Goal: Task Accomplishment & Management: Manage account settings

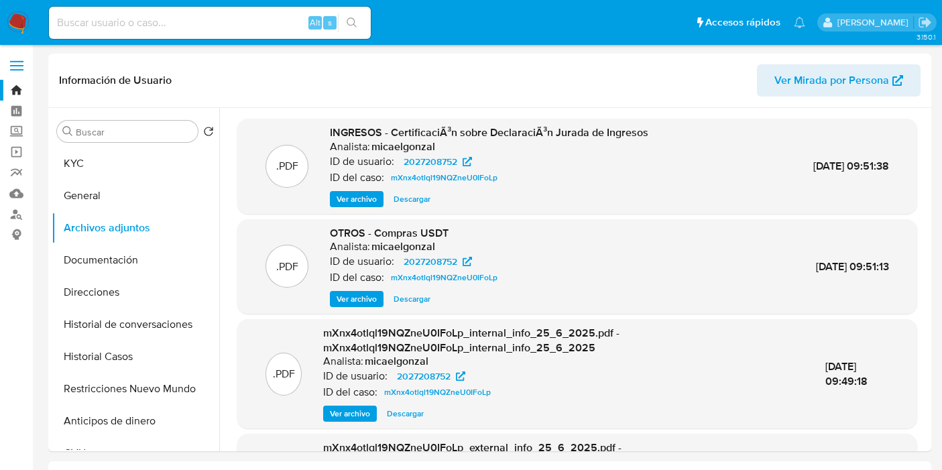
select select "10"
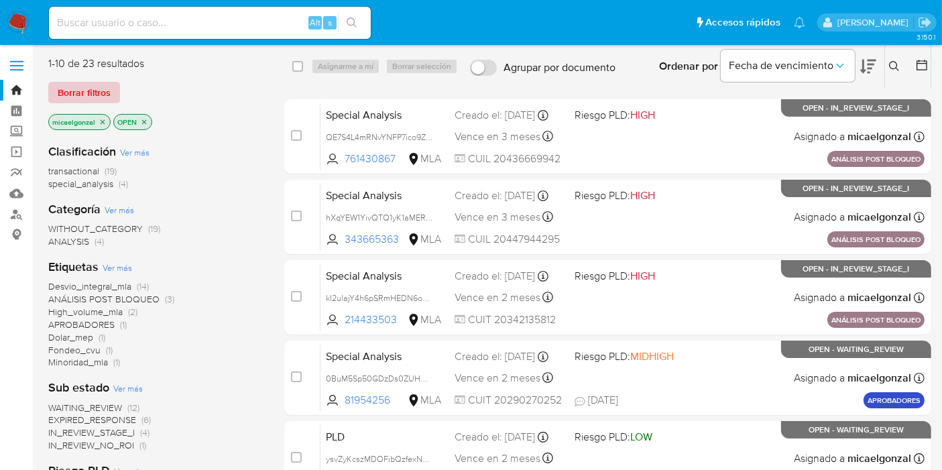
click at [82, 88] on span "Borrar filtros" at bounding box center [84, 92] width 53 height 19
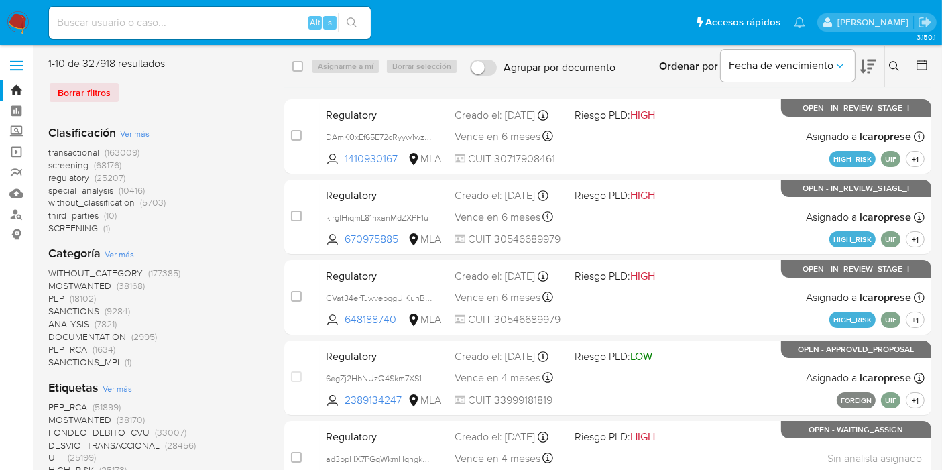
click at [897, 54] on div "Ingrese ID de usuario o caso Buscar Borrar filtros" at bounding box center [896, 67] width 23 height 42
click at [894, 68] on icon at bounding box center [894, 66] width 11 height 11
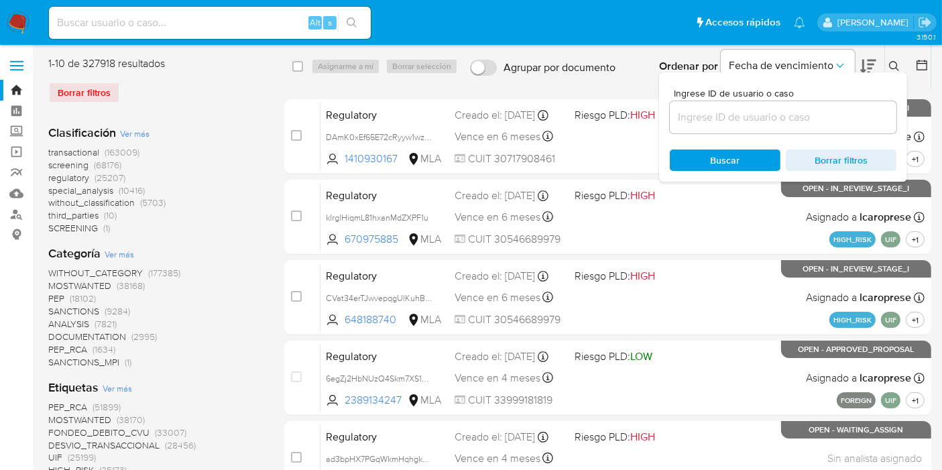
click at [822, 113] on input at bounding box center [783, 117] width 227 height 17
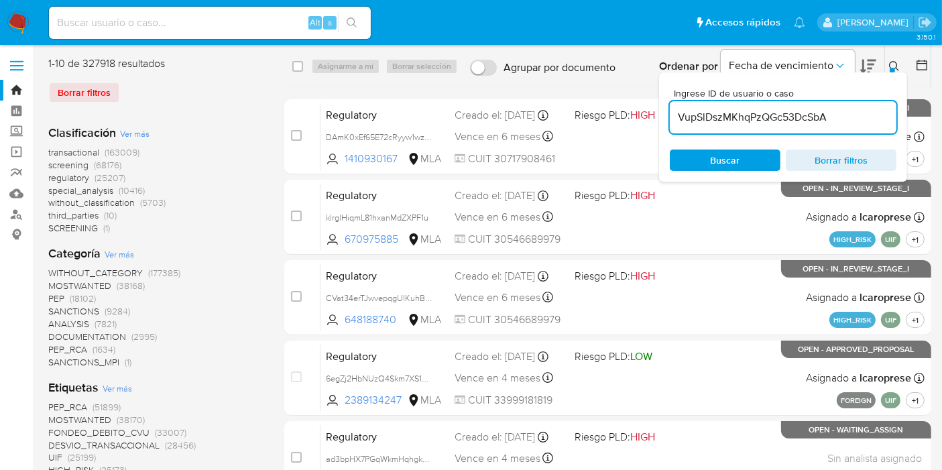
type input "VupSlDszMKhqPzQGc53DcSbA"
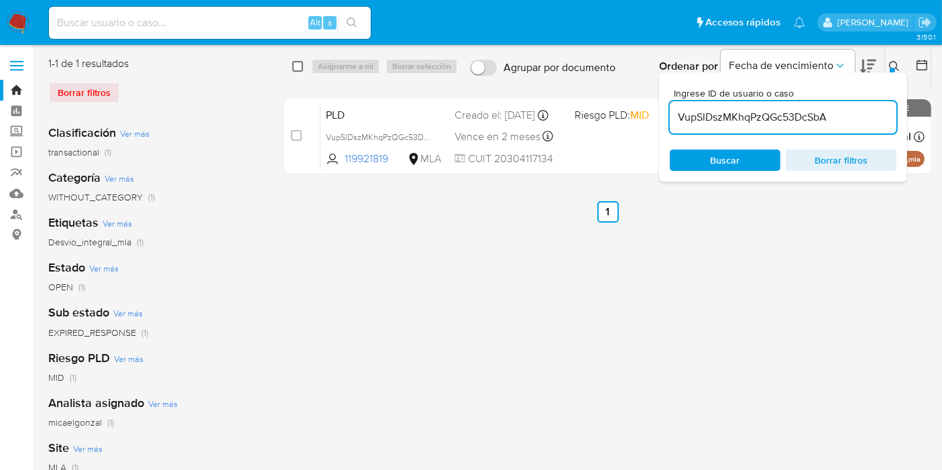
click at [298, 61] on input "checkbox" at bounding box center [297, 66] width 11 height 11
checkbox input "true"
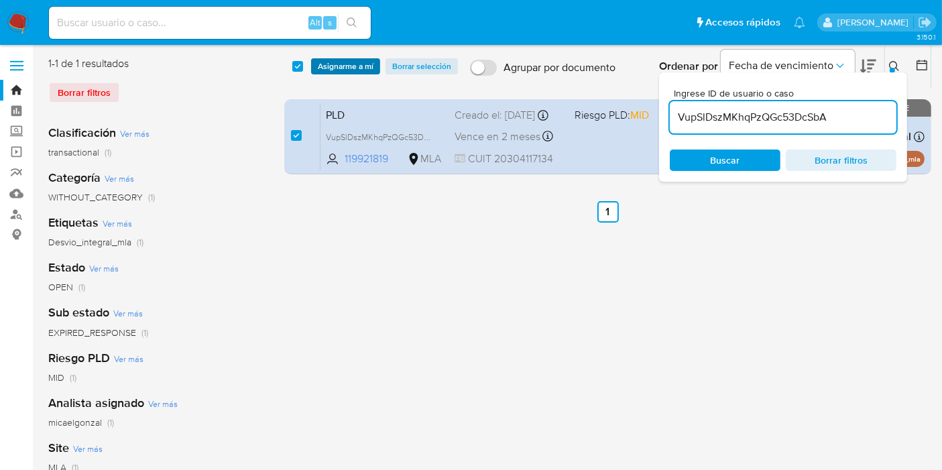
click at [323, 64] on span "Asignarme a mí" at bounding box center [346, 66] width 56 height 13
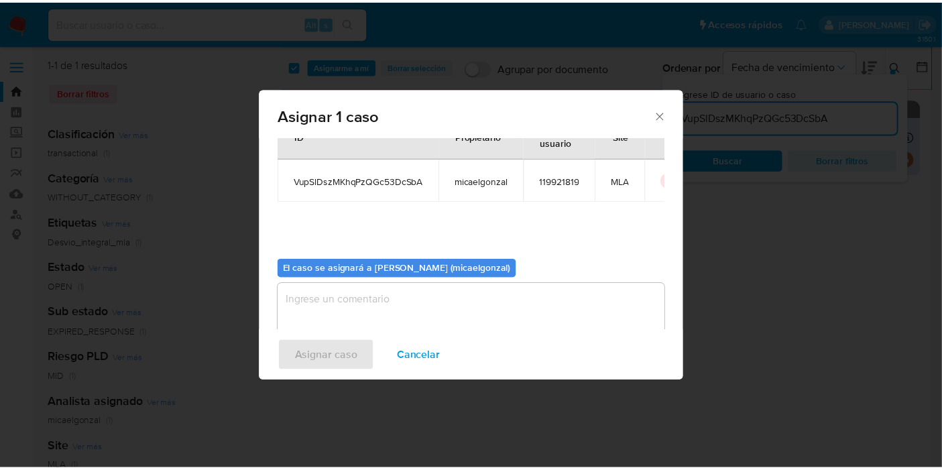
scroll to position [68, 0]
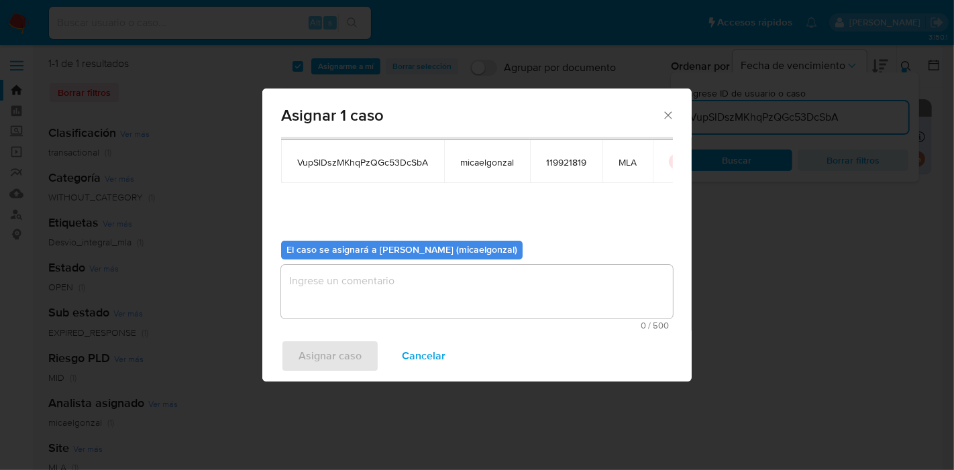
drag, startPoint x: 474, startPoint y: 260, endPoint x: 470, endPoint y: 269, distance: 9.6
click at [474, 260] on div "El caso se asignará a Micaela Estefania Gonzalez (micaelgonzal) 0 / 500 500 car…" at bounding box center [477, 280] width 392 height 100
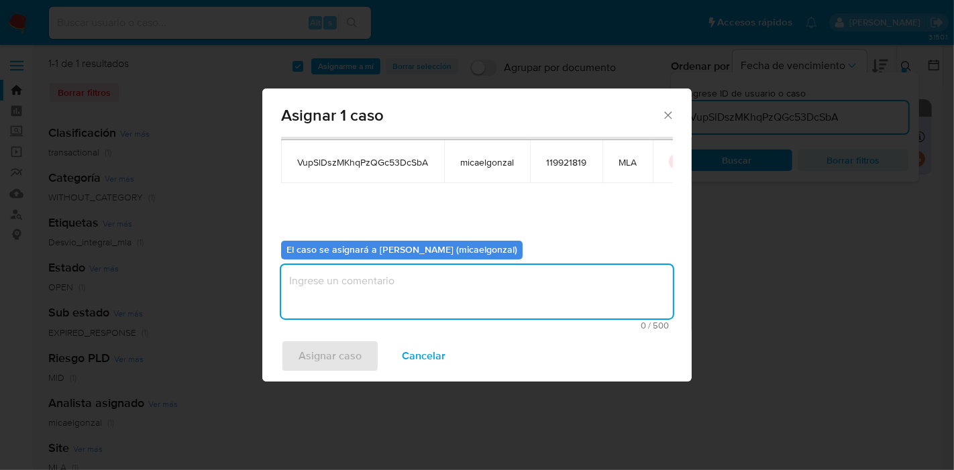
click at [423, 294] on textarea "assign-modal" at bounding box center [477, 292] width 392 height 54
click at [322, 352] on span "Asignar caso" at bounding box center [329, 356] width 63 height 30
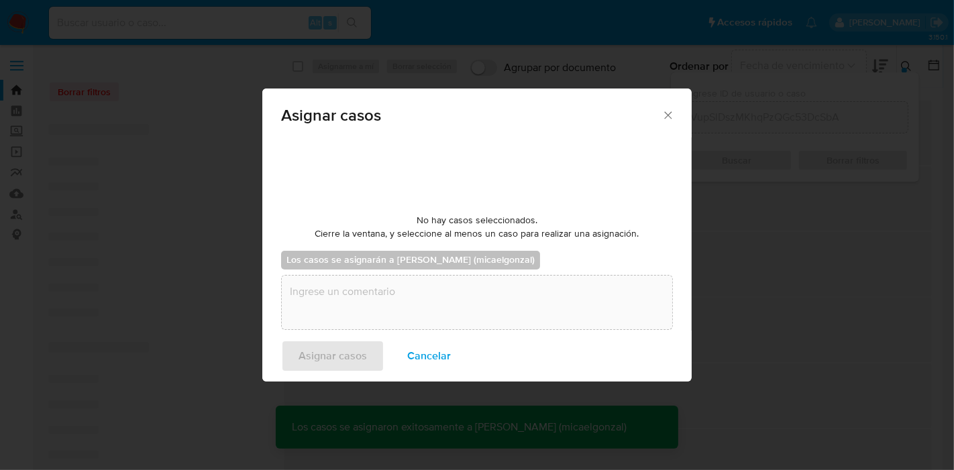
checkbox input "false"
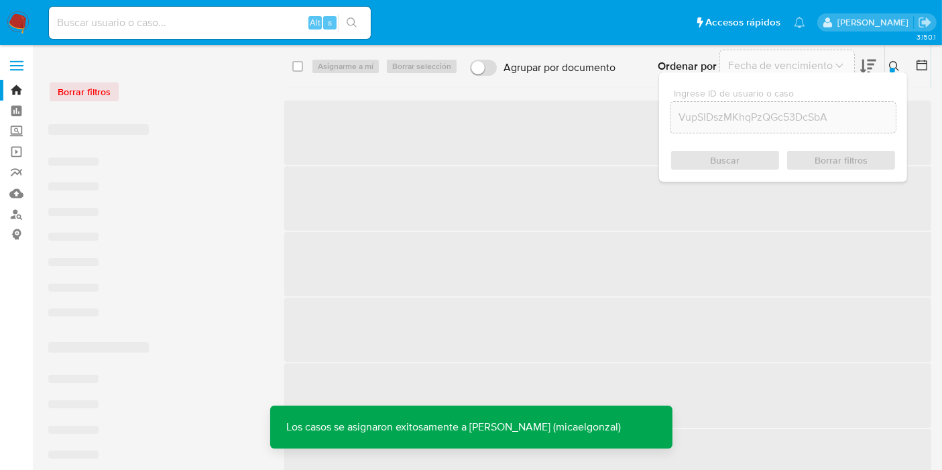
drag, startPoint x: 194, startPoint y: 38, endPoint x: 203, endPoint y: 30, distance: 11.9
click at [193, 38] on div "Alt s" at bounding box center [210, 23] width 322 height 32
click at [203, 30] on input at bounding box center [210, 22] width 322 height 17
paste input "VupSlDszMKhqPzQGc53DcSbA"
type input "VupSlDszMKhqPzQGc53DcSbA"
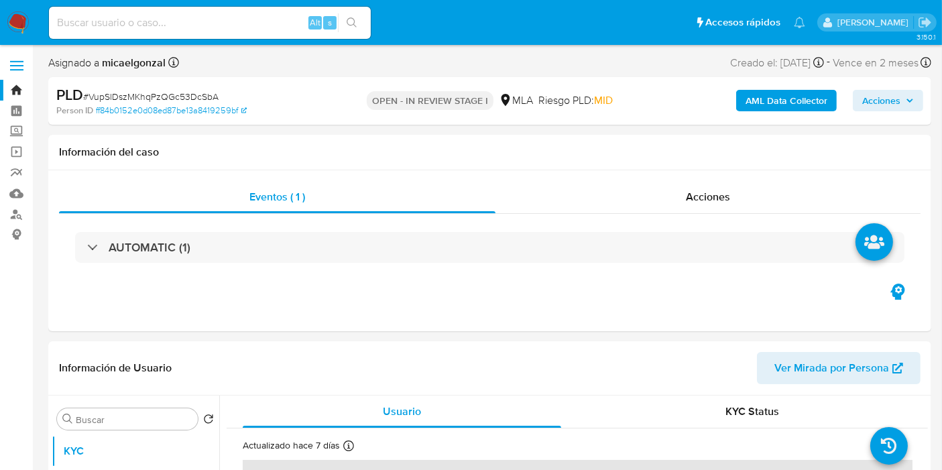
select select "10"
click at [25, 25] on img at bounding box center [18, 22] width 23 height 23
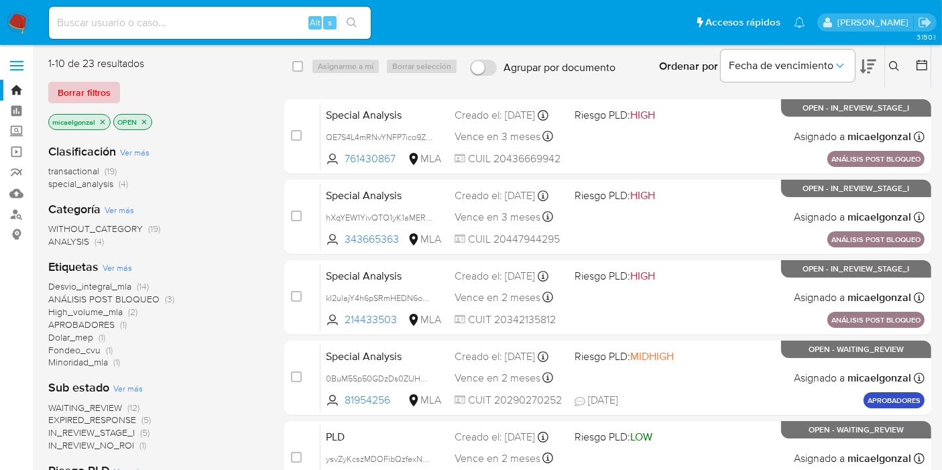
click at [98, 96] on span "Borrar filtros" at bounding box center [84, 92] width 53 height 19
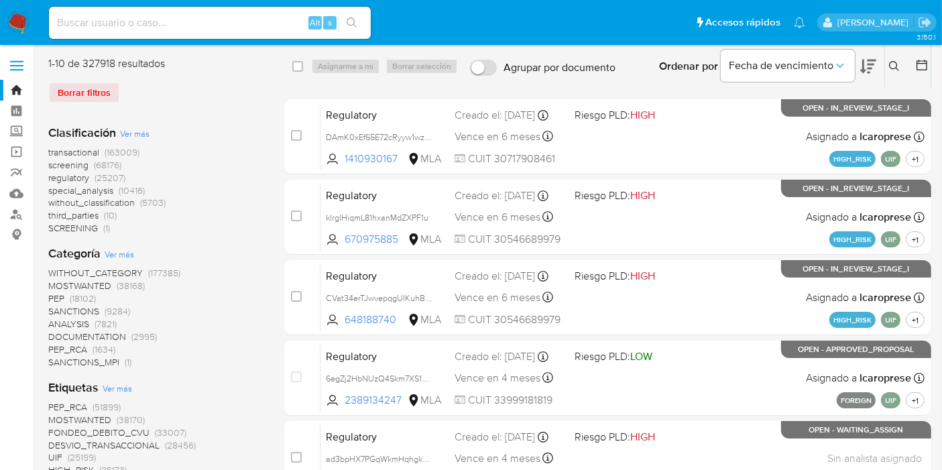
click at [897, 64] on icon at bounding box center [894, 66] width 11 height 11
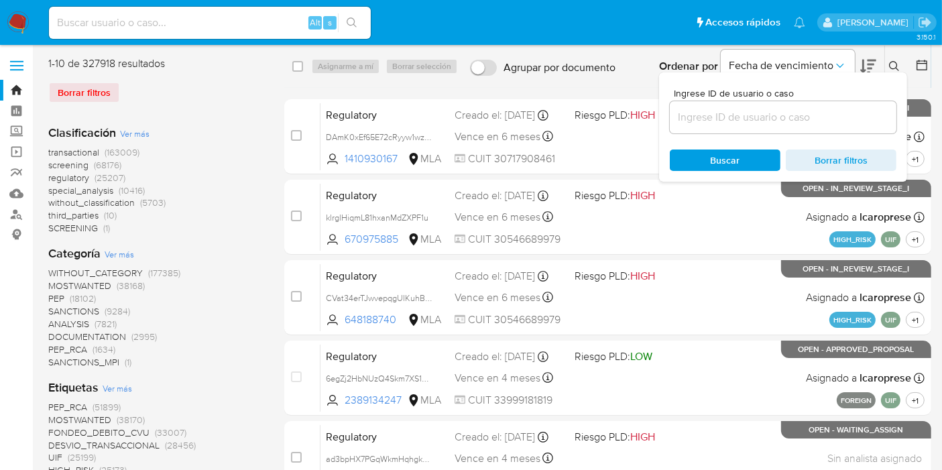
click at [759, 119] on input at bounding box center [783, 117] width 227 height 17
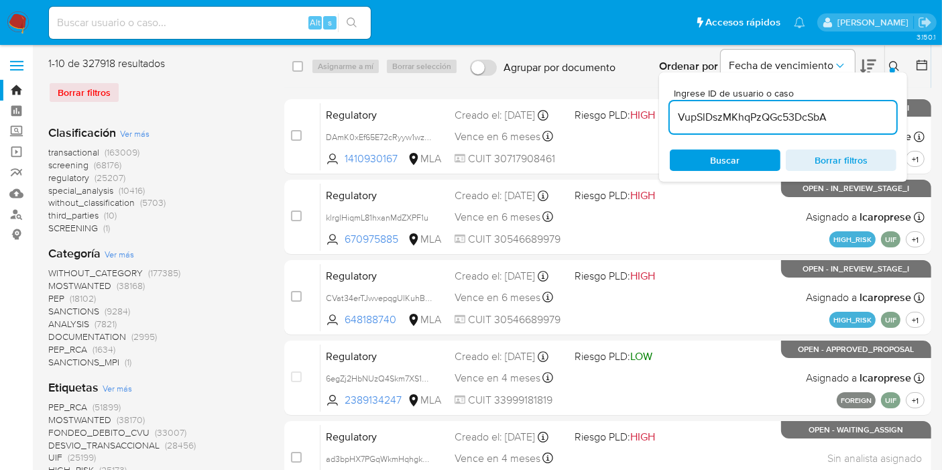
type input "VupSlDszMKhqPzQGc53DcSbA"
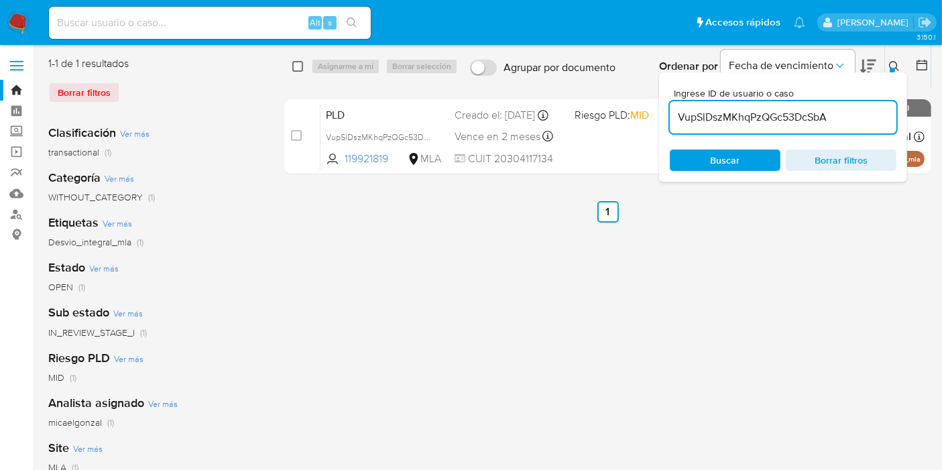
click at [301, 66] on input "checkbox" at bounding box center [297, 66] width 11 height 11
checkbox input "true"
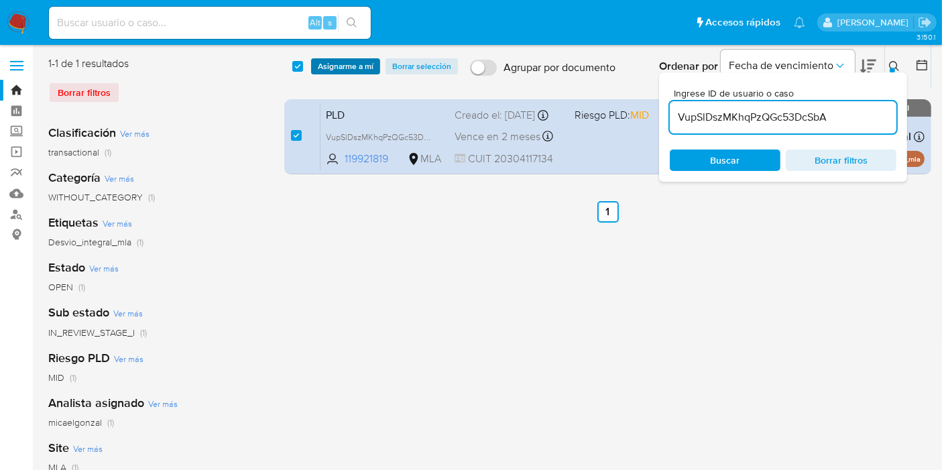
click at [327, 67] on span "Asignarme a mí" at bounding box center [346, 66] width 56 height 13
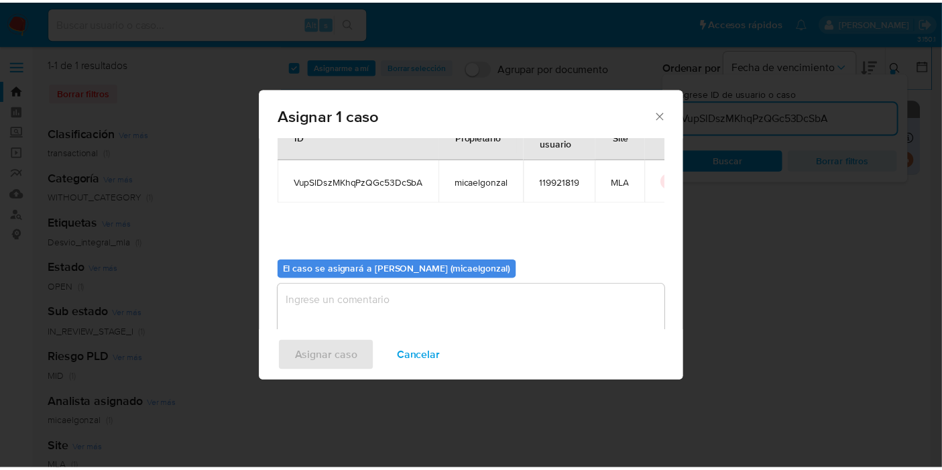
scroll to position [68, 0]
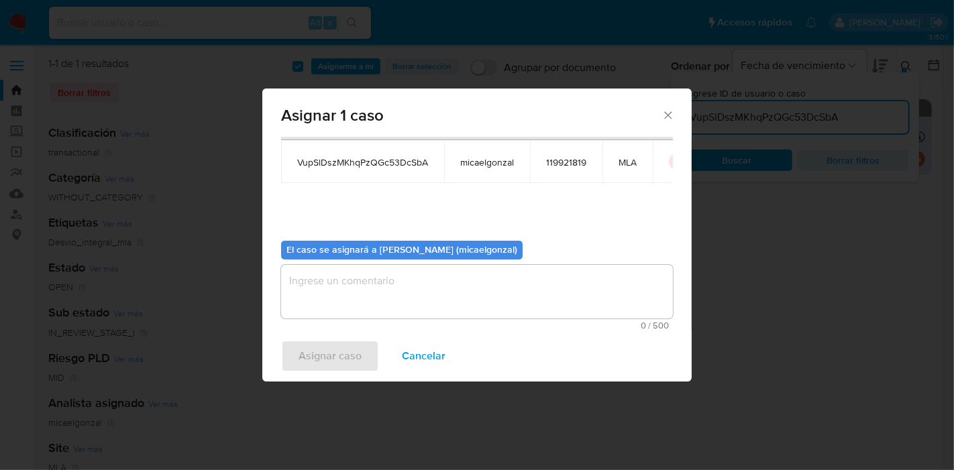
click at [339, 276] on textarea "assign-modal" at bounding box center [477, 292] width 392 height 54
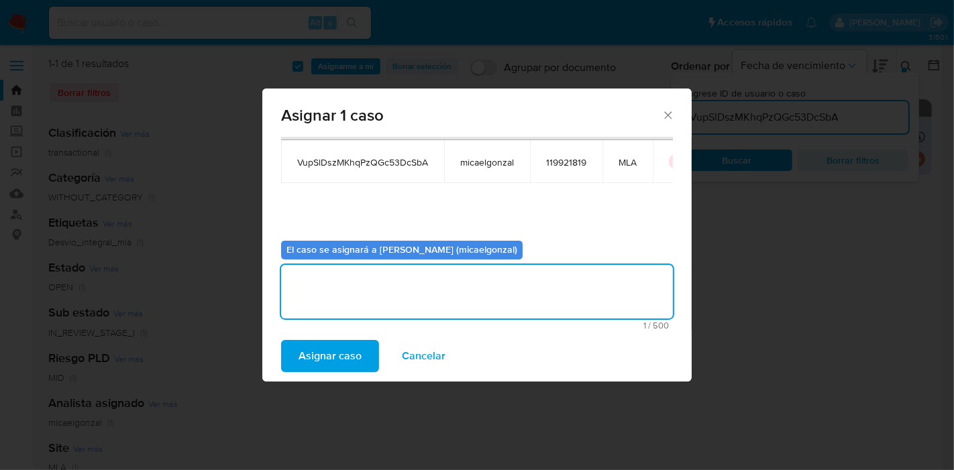
click at [321, 335] on div "Asignar caso Cancelar" at bounding box center [476, 356] width 429 height 51
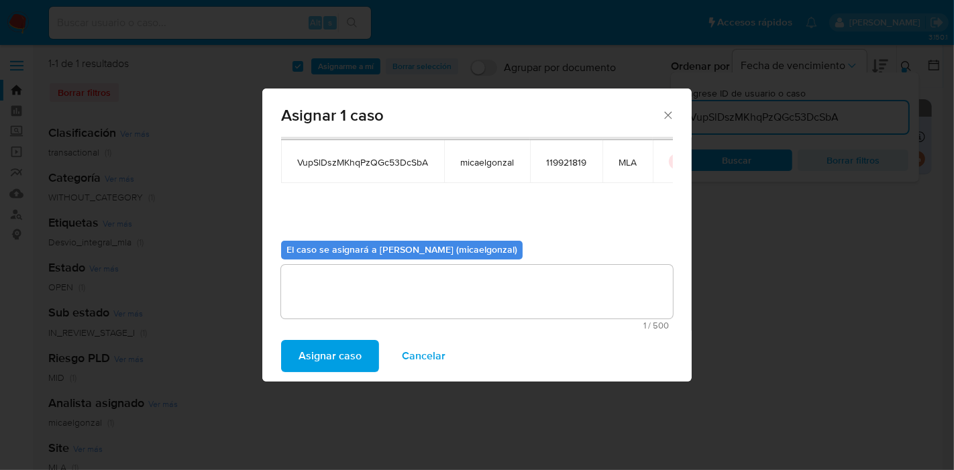
click at [314, 349] on span "Asignar caso" at bounding box center [329, 356] width 63 height 30
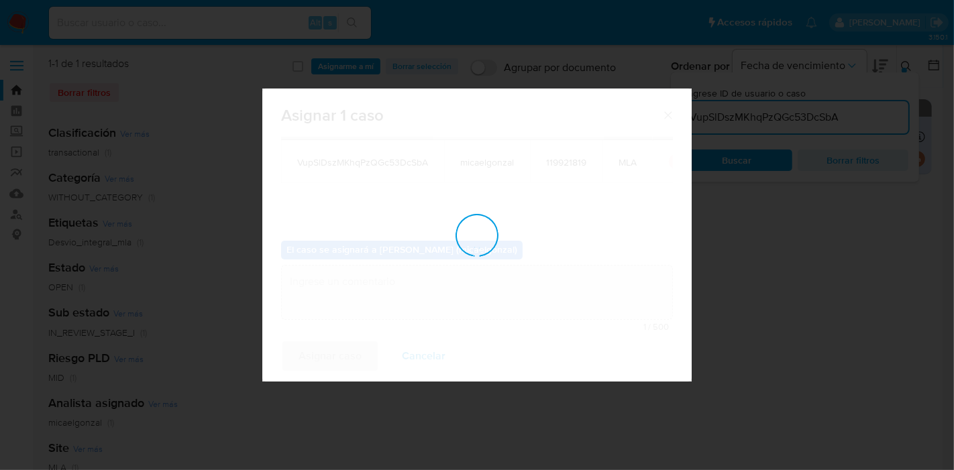
checkbox input "false"
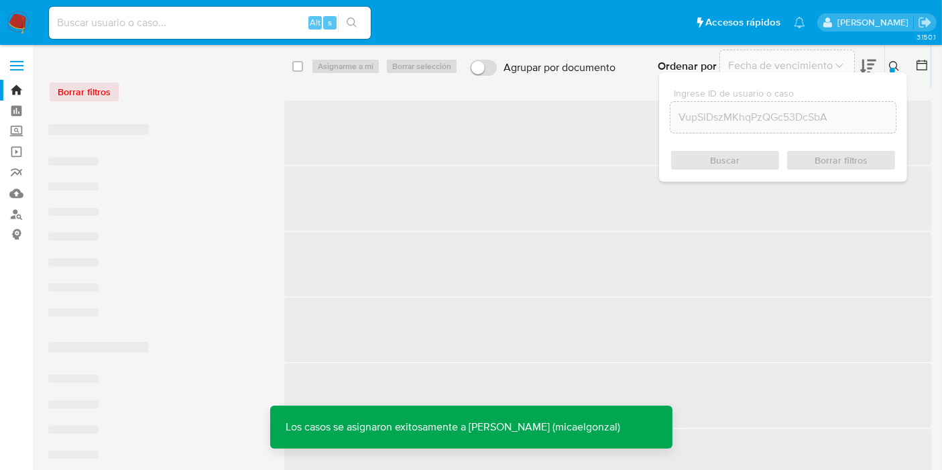
drag, startPoint x: 245, startPoint y: 5, endPoint x: 231, endPoint y: 21, distance: 21.5
click at [243, 8] on div "Alt s" at bounding box center [210, 23] width 322 height 38
click at [231, 21] on input at bounding box center [210, 22] width 322 height 17
paste input "VupSlDszMKhqPzQGc53DcSbA"
type input "VupSlDszMKhqPzQGc53DcSbA"
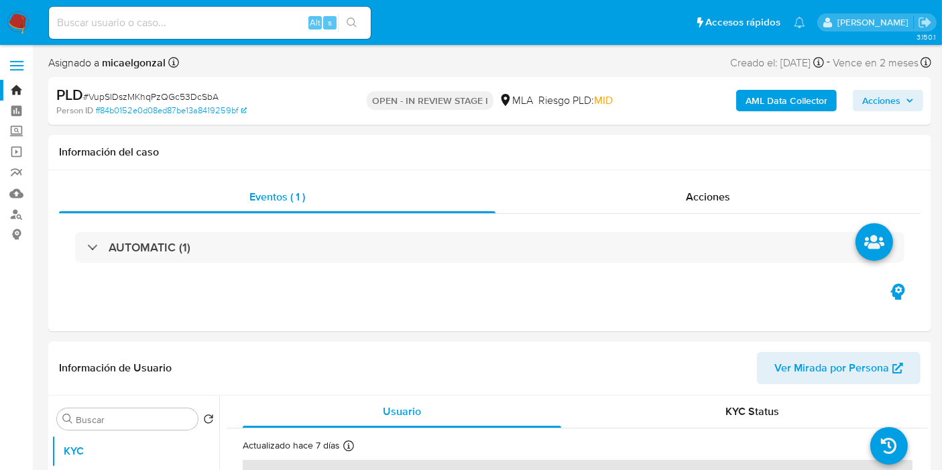
select select "10"
click at [843, 164] on div "Información del caso" at bounding box center [489, 153] width 883 height 36
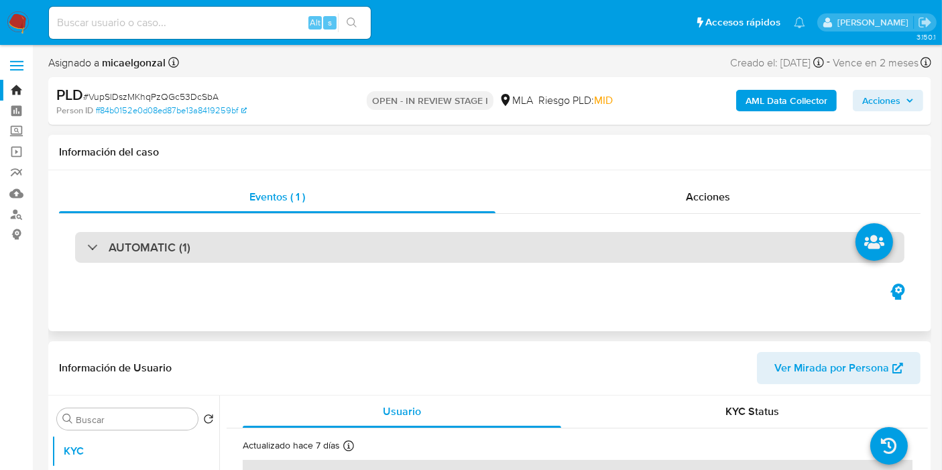
click at [260, 243] on div "AUTOMATIC (1)" at bounding box center [490, 247] width 830 height 31
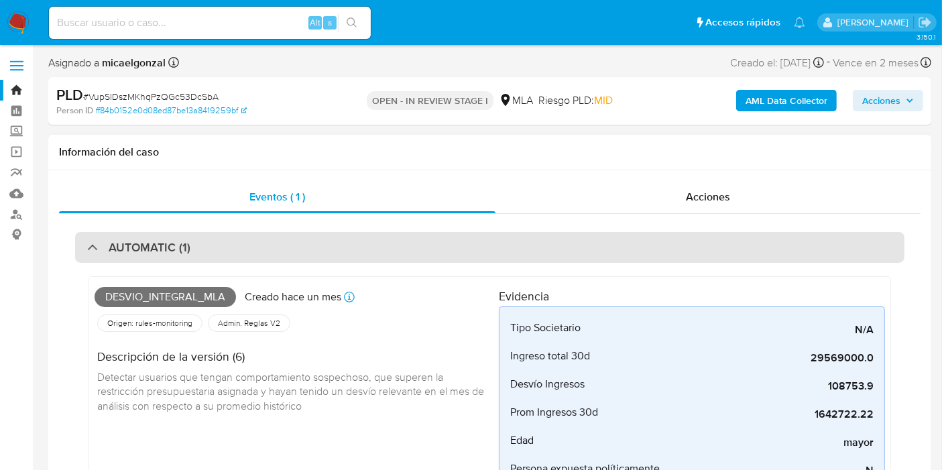
click at [260, 243] on div "AUTOMATIC (1)" at bounding box center [490, 247] width 830 height 31
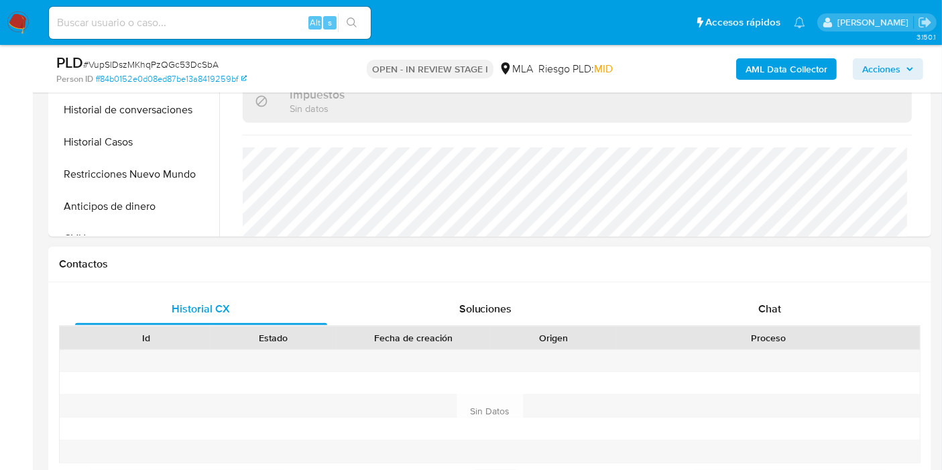
scroll to position [521, 0]
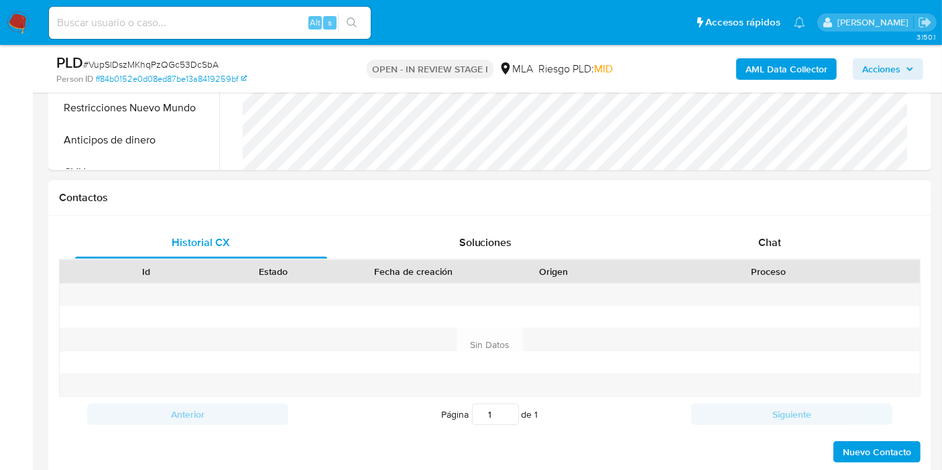
click at [820, 220] on div "Historial CX Soluciones Chat Id Estado Fecha de creación Origen Proceso Anterio…" at bounding box center [489, 345] width 883 height 259
click at [808, 232] on div "Chat" at bounding box center [770, 243] width 252 height 32
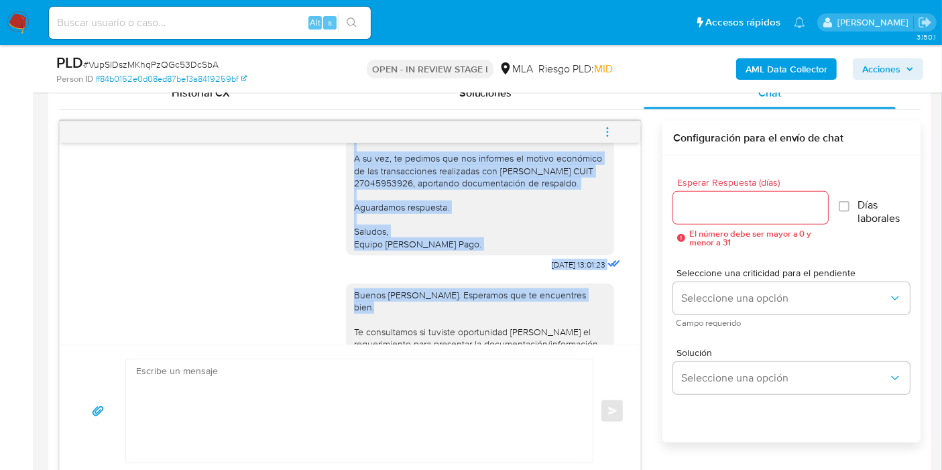
scroll to position [1150, 0]
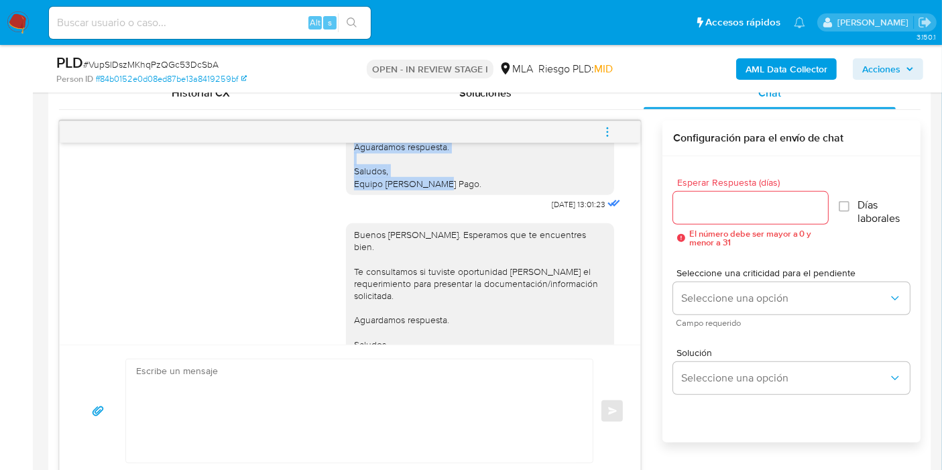
drag, startPoint x: 342, startPoint y: 276, endPoint x: 398, endPoint y: 184, distance: 107.8
click at [485, 190] on div "Buenos días, Walter. Esperamos que estés bien. Te consultamos si tuviste oportu…" at bounding box center [480, 104] width 252 height 171
copy div "A su vez, te pedimos que nos informes el motivo económico de las transacciones …"
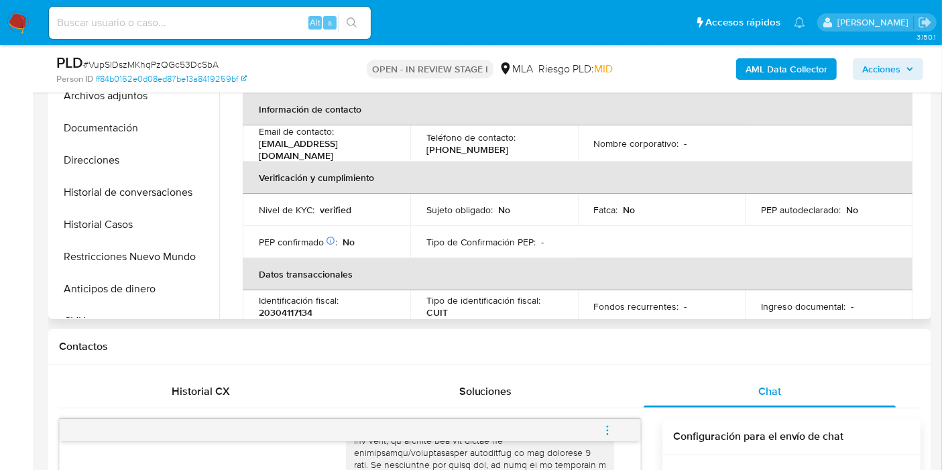
scroll to position [74, 0]
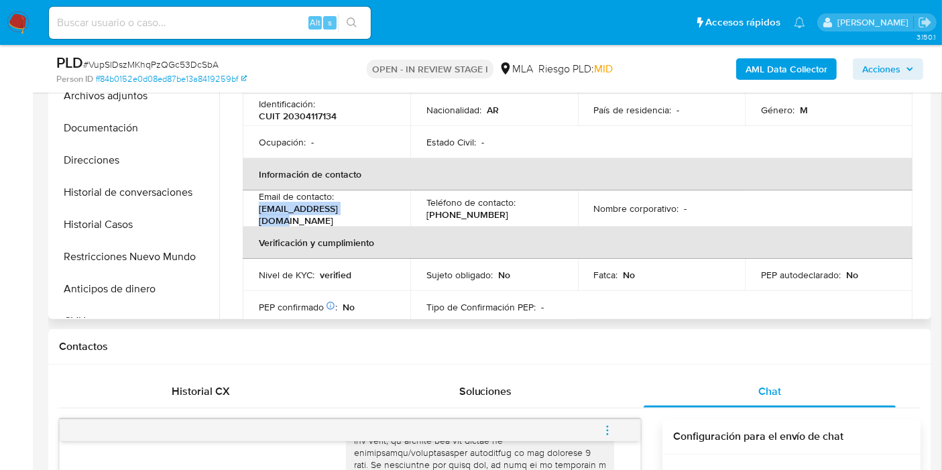
drag, startPoint x: 361, startPoint y: 215, endPoint x: 293, endPoint y: 213, distance: 67.8
click at [252, 211] on td "Email de contacto : emi.-wet@hotmail.com" at bounding box center [327, 208] width 168 height 36
copy p "emi.-wet@hotmail.com"
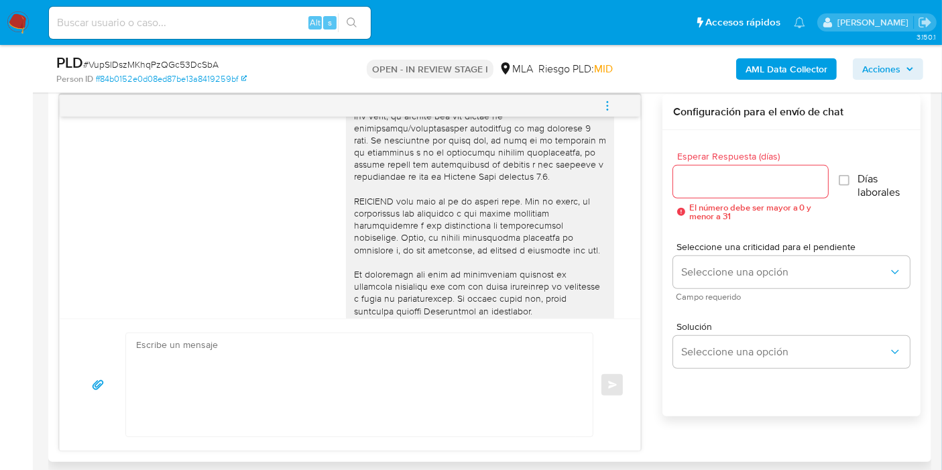
scroll to position [671, 0]
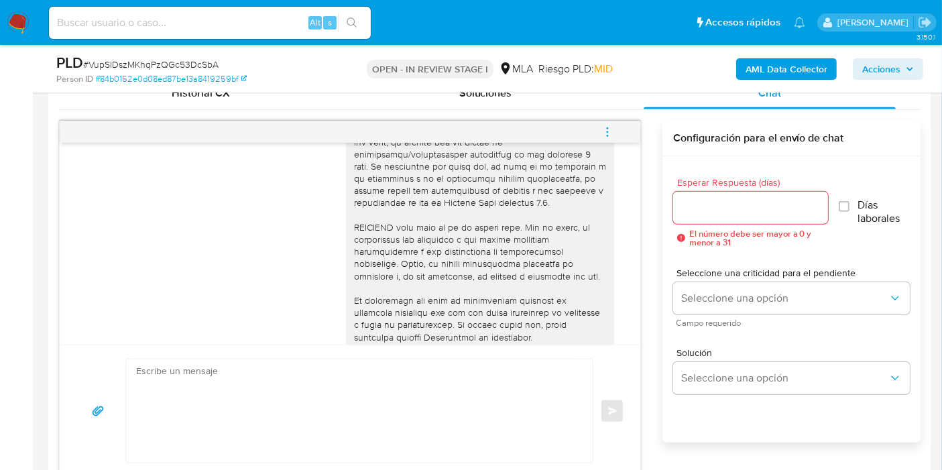
click at [357, 455] on textarea at bounding box center [356, 411] width 440 height 103
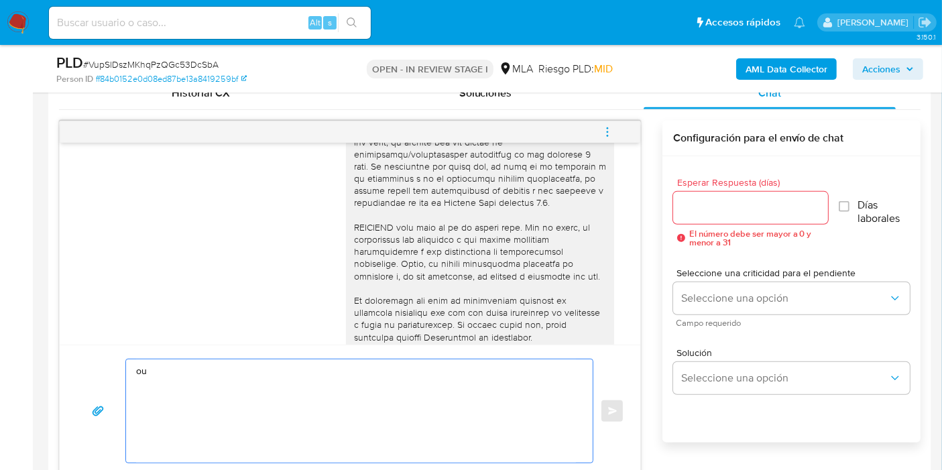
type textarea "o"
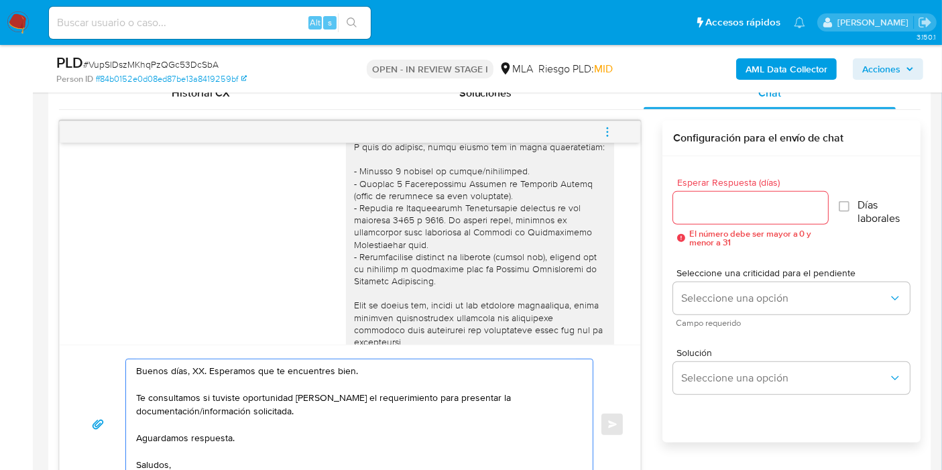
click at [199, 367] on textarea "Buenos días, XX. Esperamos que te encuentres bien. Te consultamos si tuviste op…" at bounding box center [356, 425] width 440 height 130
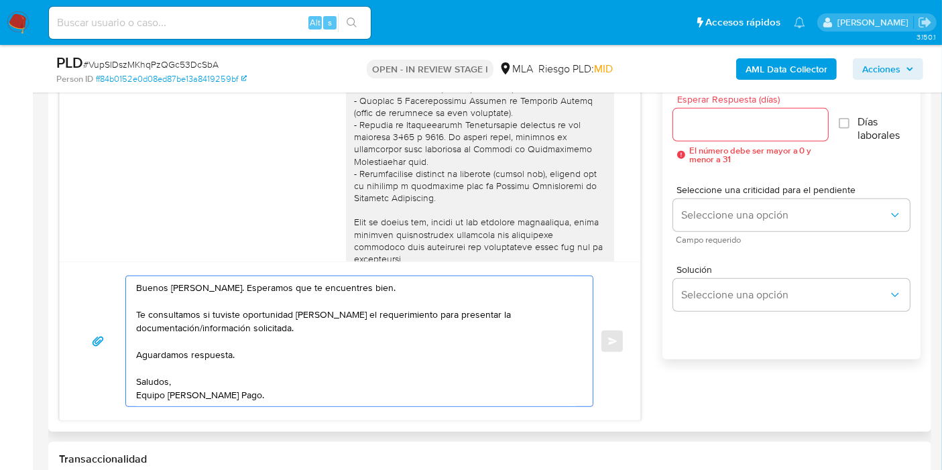
scroll to position [596, 0]
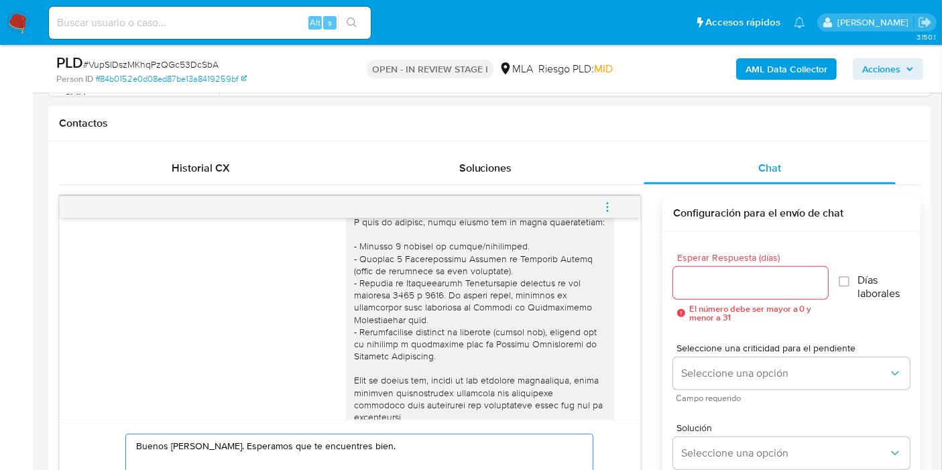
type textarea "Buenos días, Walter. Esperamos que te encuentres bien. Te consultamos si tuvist…"
click at [709, 276] on input "Esperar Respuesta (días)" at bounding box center [750, 282] width 155 height 17
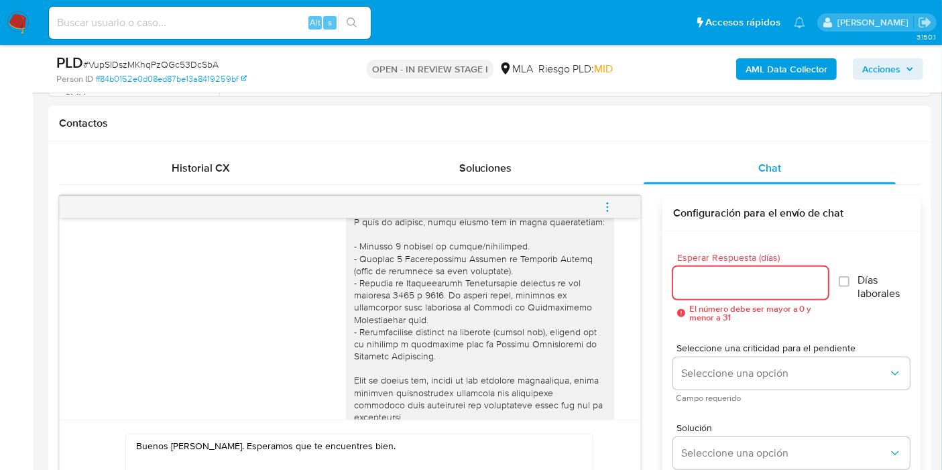
type input "0"
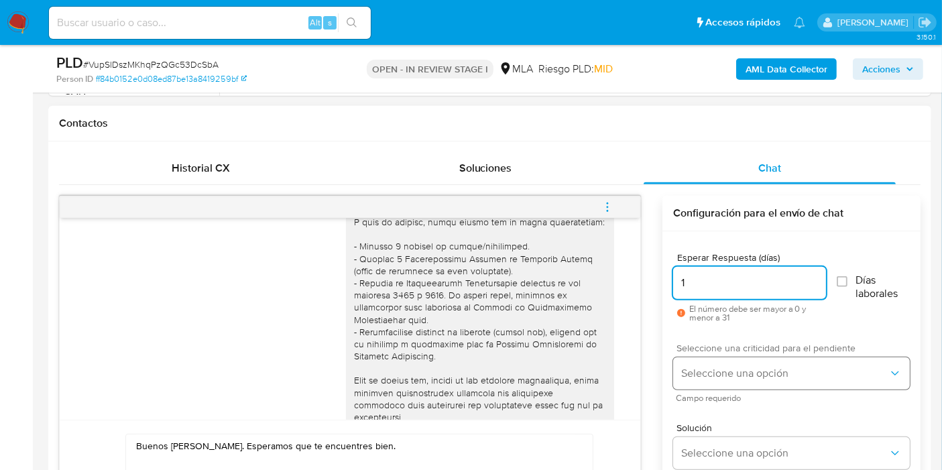
type input "1"
click at [729, 378] on button "Seleccione una opción" at bounding box center [791, 374] width 237 height 32
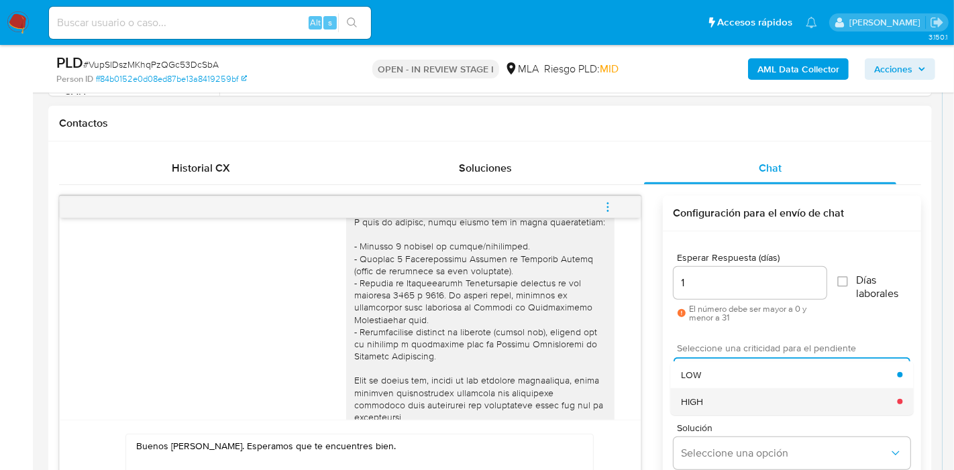
click at [704, 394] on div "HIGH" at bounding box center [789, 401] width 216 height 27
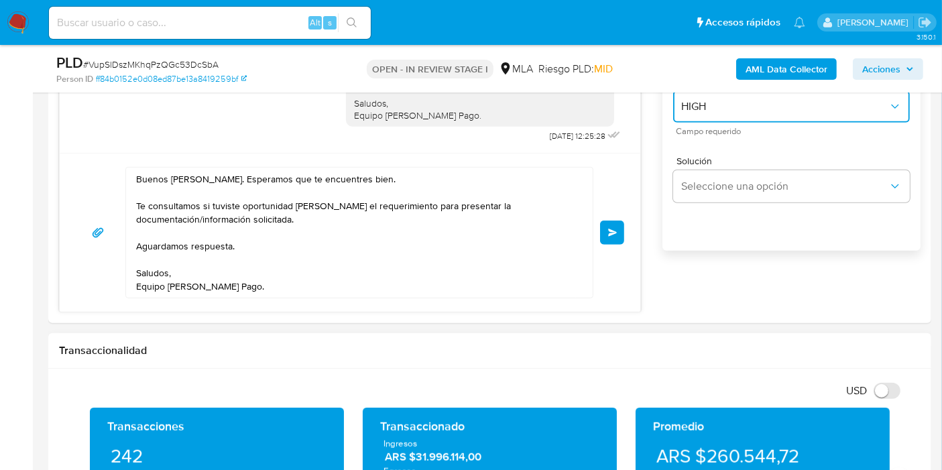
scroll to position [820, 0]
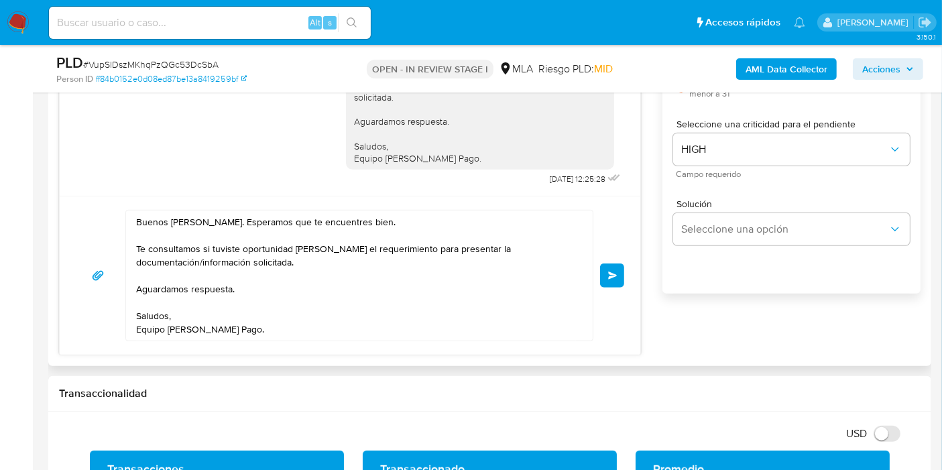
click at [616, 272] on span "Enviar" at bounding box center [612, 276] width 9 height 8
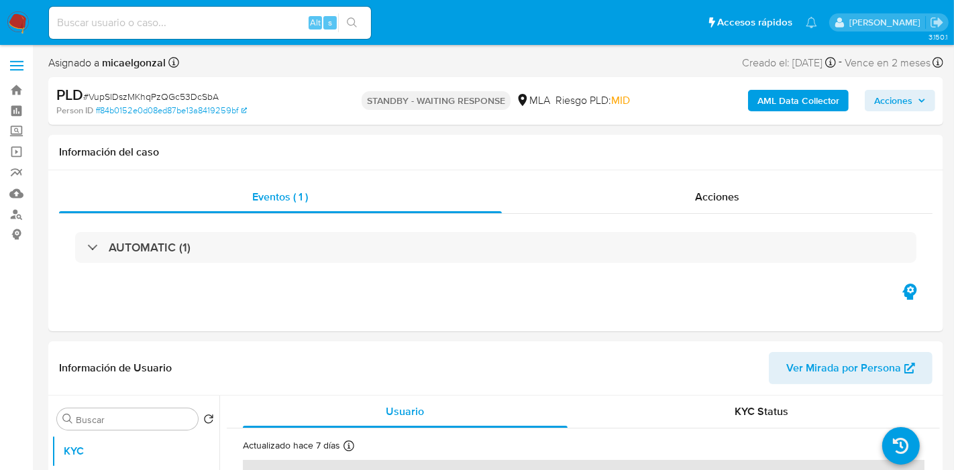
select select "10"
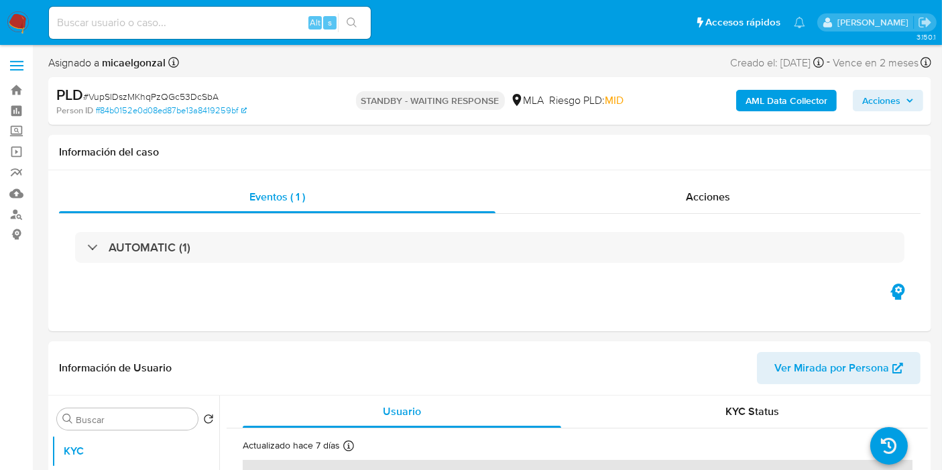
click at [26, 11] on img at bounding box center [18, 22] width 23 height 23
click at [23, 14] on img at bounding box center [18, 22] width 23 height 23
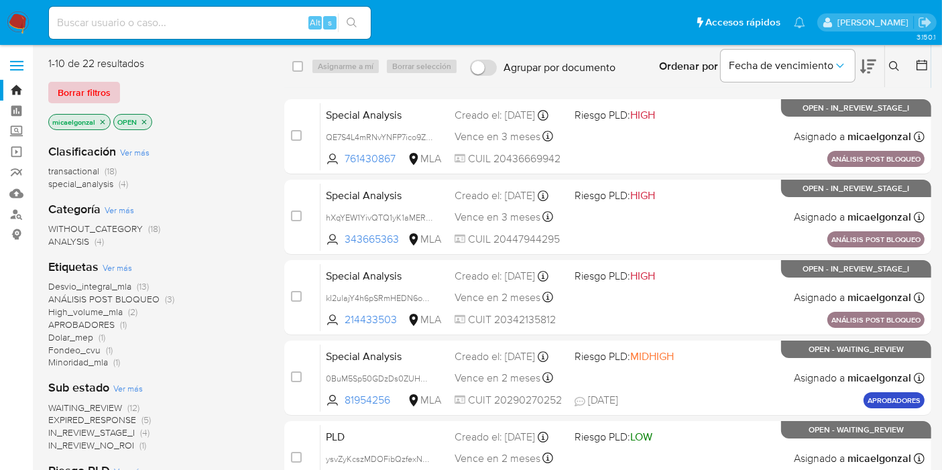
click at [74, 93] on span "Borrar filtros" at bounding box center [84, 92] width 53 height 19
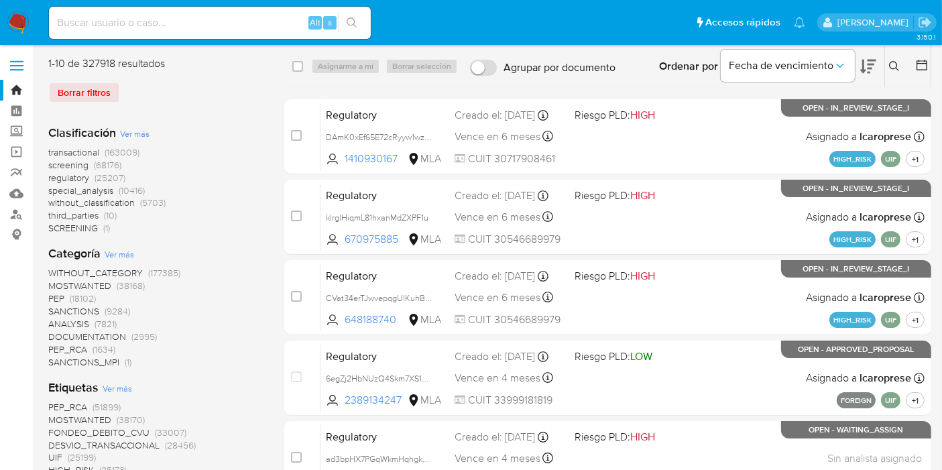
click at [887, 71] on button at bounding box center [896, 66] width 22 height 16
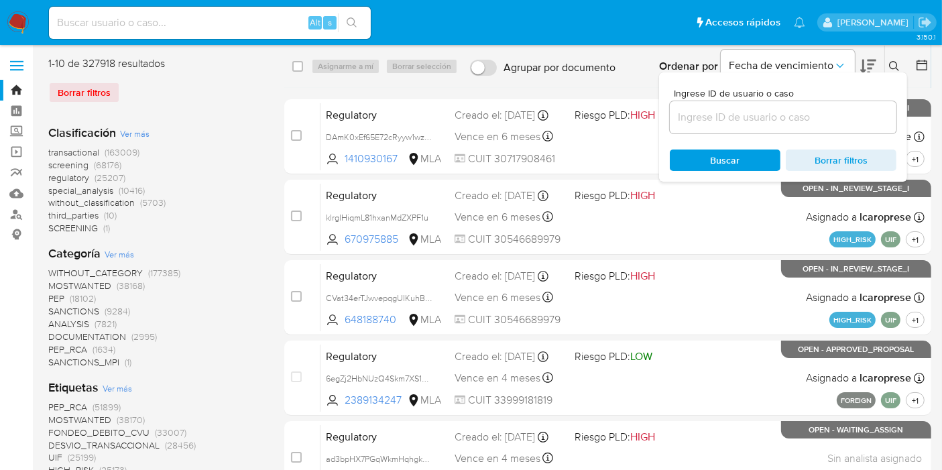
click at [689, 107] on div at bounding box center [783, 117] width 227 height 32
click at [687, 127] on div at bounding box center [783, 117] width 227 height 32
click at [688, 126] on div at bounding box center [783, 117] width 227 height 32
drag, startPoint x: 690, startPoint y: 120, endPoint x: 653, endPoint y: 88, distance: 49.0
click at [690, 120] on input at bounding box center [783, 117] width 227 height 17
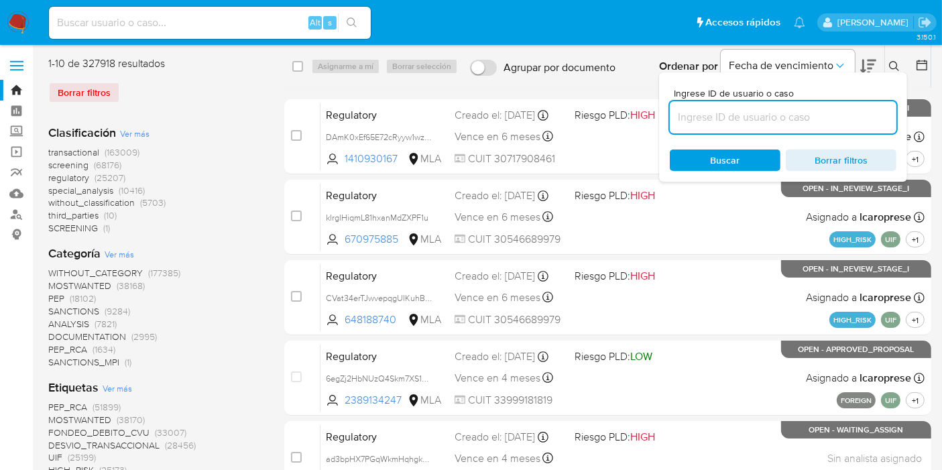
paste input "rog0Lsg31yMjhsVRw4uxwMw6"
type input "rog0Lsg31yMjhsVRw4uxwMw6"
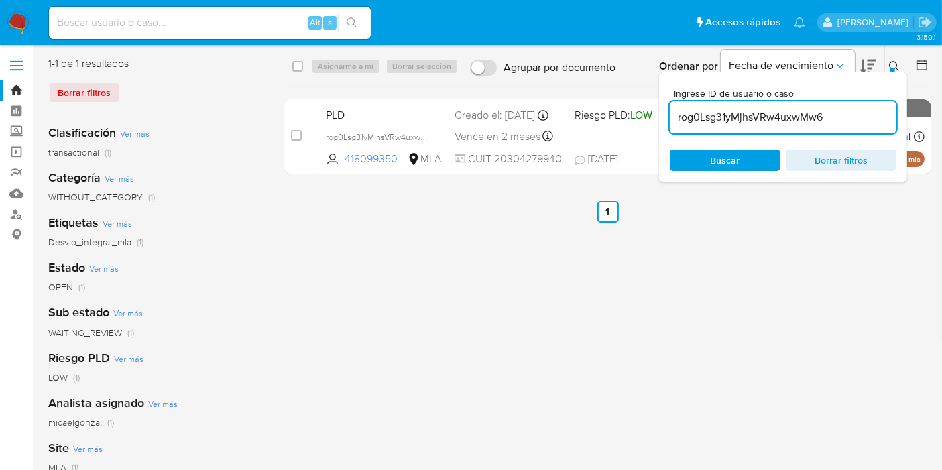
click at [291, 65] on div "select-all-cases-checkbox Asignarme a mí Borrar selección Agrupar por documento…" at bounding box center [607, 67] width 647 height 42
click at [300, 71] on input "checkbox" at bounding box center [297, 66] width 11 height 11
checkbox input "true"
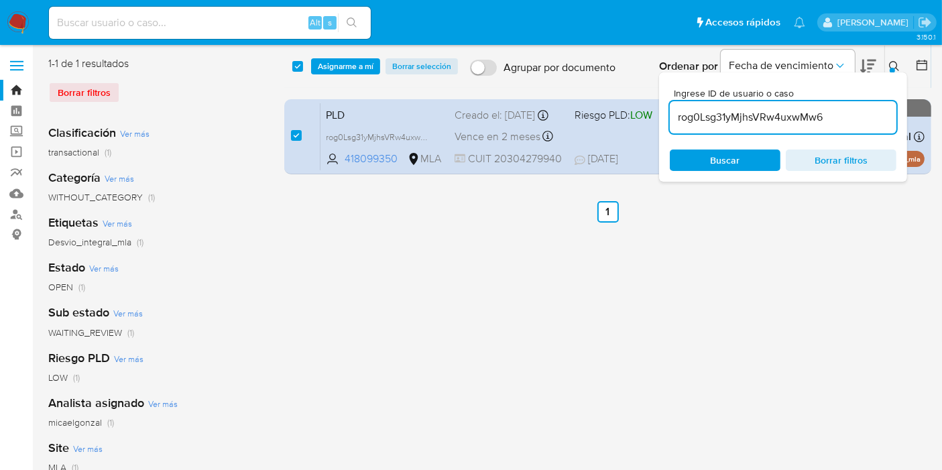
click at [333, 56] on div "select-all-cases-checkbox Asignarme a mí Borrar selección Agrupar por documento…" at bounding box center [607, 67] width 647 height 42
click at [333, 64] on span "Asignarme a mí" at bounding box center [346, 66] width 56 height 13
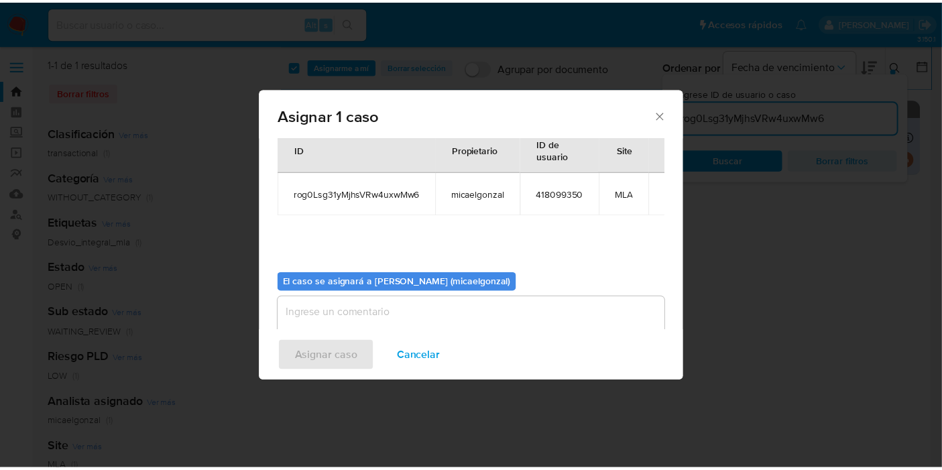
scroll to position [68, 0]
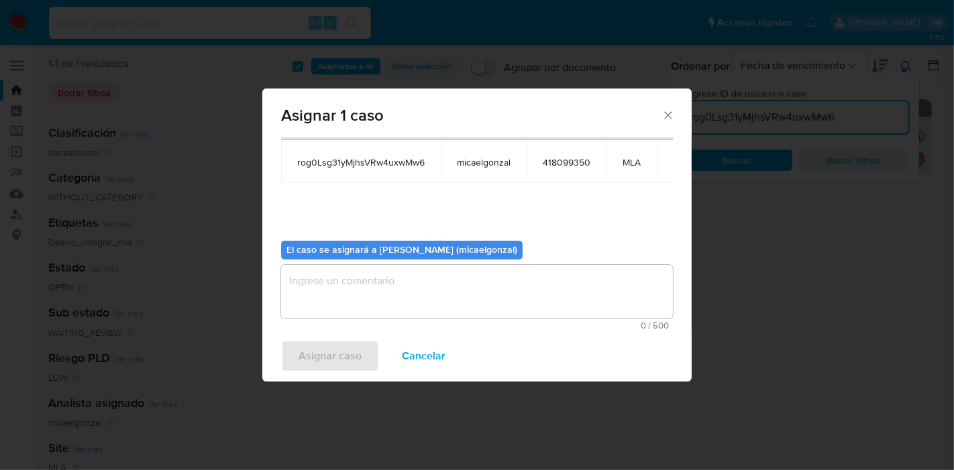
click at [425, 294] on textarea "assign-modal" at bounding box center [477, 292] width 392 height 54
click at [337, 352] on span "Asignar caso" at bounding box center [329, 356] width 63 height 30
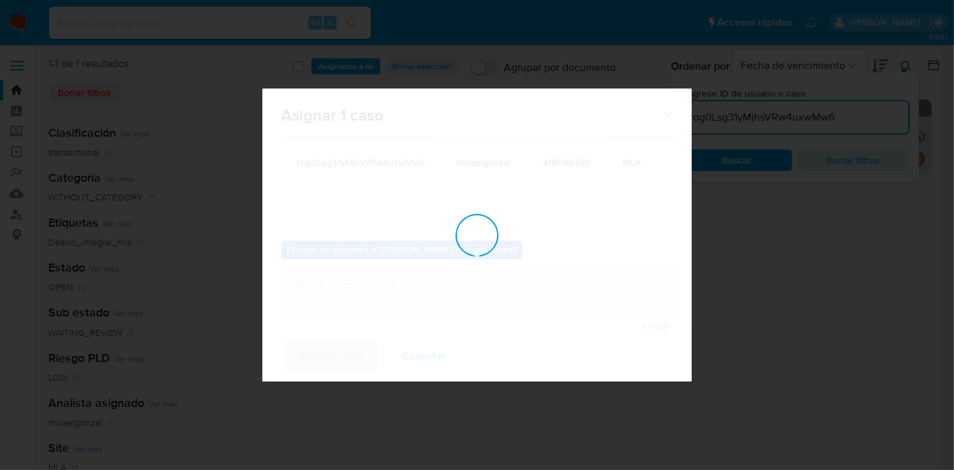
checkbox input "false"
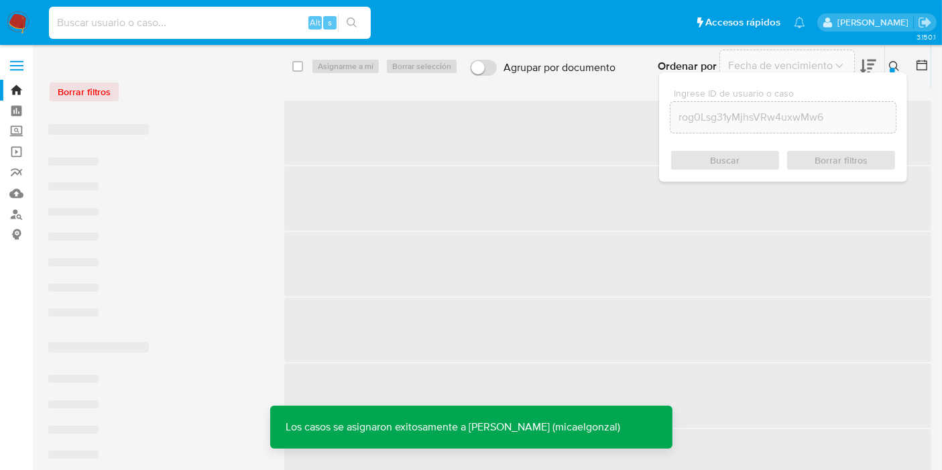
click at [197, 22] on input at bounding box center [210, 22] width 322 height 17
paste input "rog0Lsg31yMjhsVRw4uxwMw6"
type input "rog0Lsg31yMjhsVRw4uxwMw6"
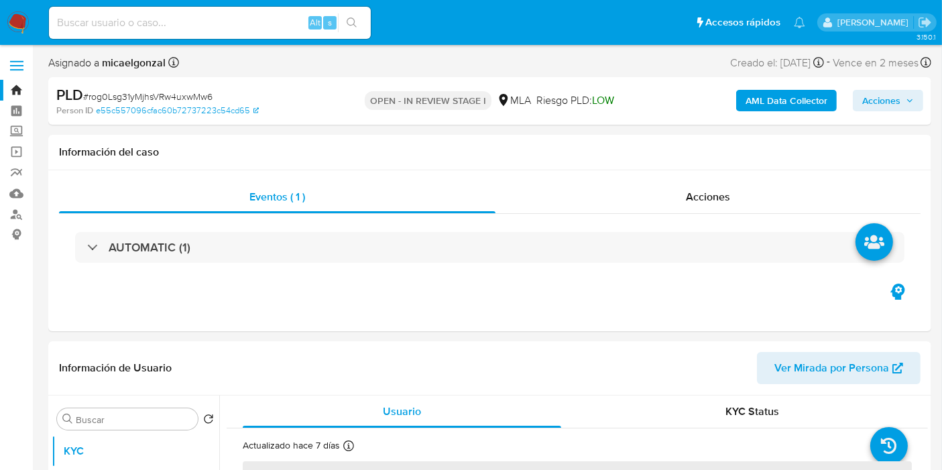
select select "10"
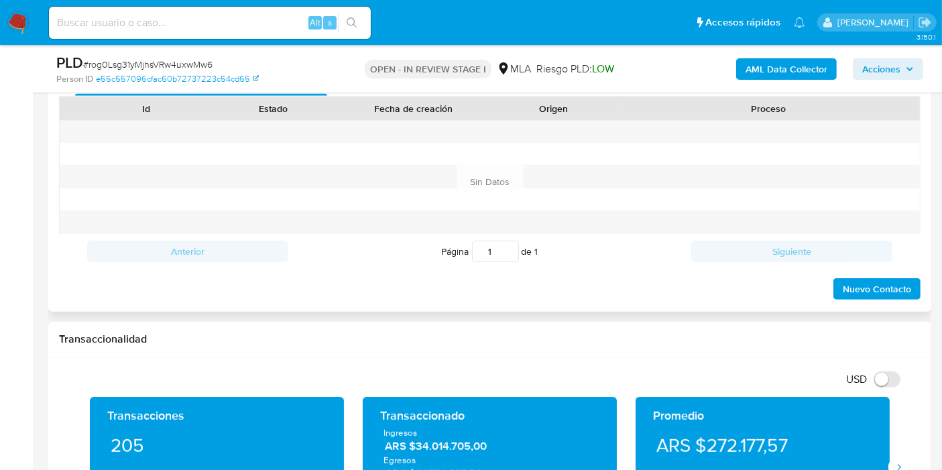
scroll to position [671, 0]
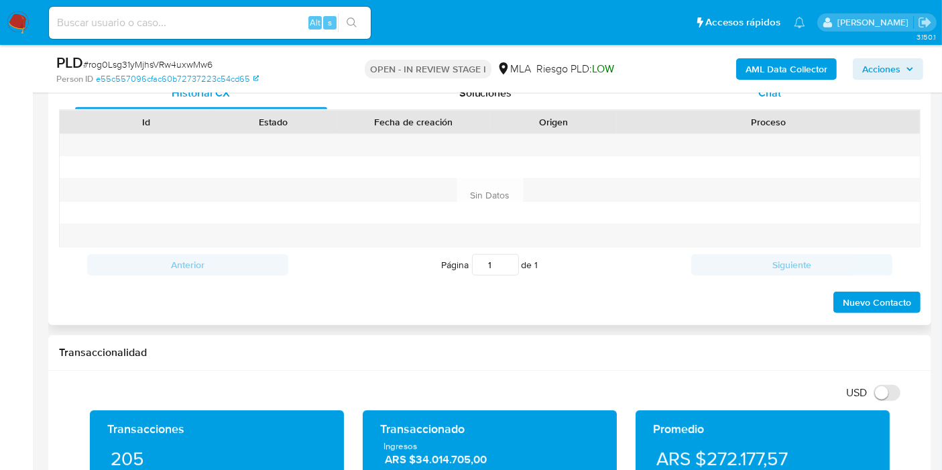
click at [800, 97] on div "Chat" at bounding box center [770, 93] width 252 height 32
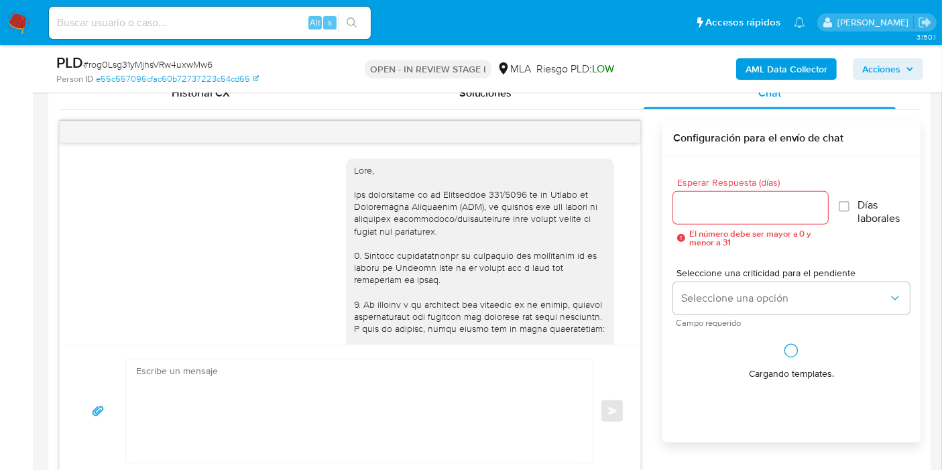
scroll to position [1303, 0]
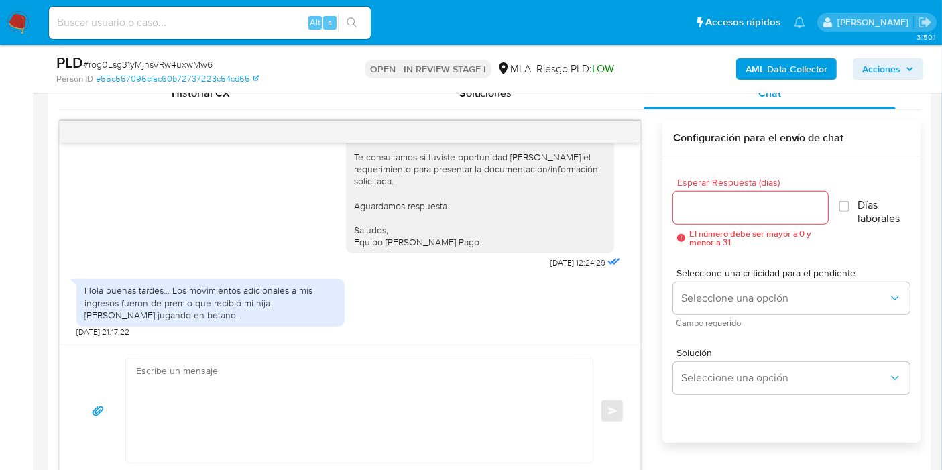
click at [241, 317] on div "Hola buenas tardes... Los movimientos adicionales a mis ingresos fueron de prem…" at bounding box center [211, 302] width 252 height 37
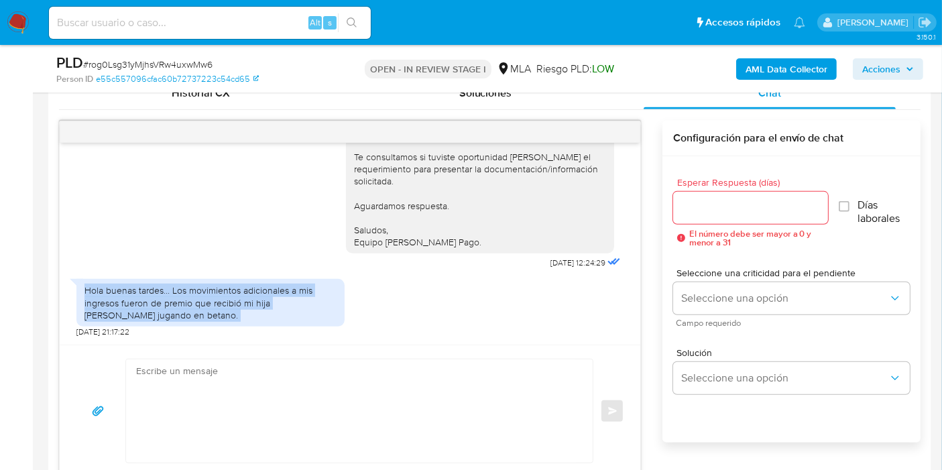
click at [241, 317] on div "Hola buenas tardes... Los movimientos adicionales a mis ingresos fueron de prem…" at bounding box center [211, 302] width 252 height 37
click at [262, 305] on div "Hola buenas tardes... Los movimientos adicionales a mis ingresos fueron de prem…" at bounding box center [211, 302] width 252 height 37
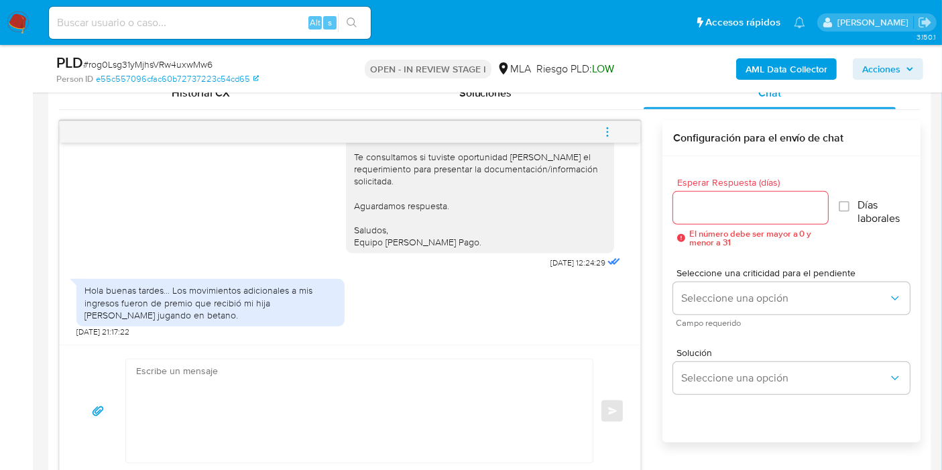
click at [262, 305] on div "Hola buenas tardes... Los movimientos adicionales a mis ingresos fueron de prem…" at bounding box center [211, 302] width 252 height 37
click at [267, 308] on div "Hola buenas tardes... Los movimientos adicionales a mis ingresos fueron de prem…" at bounding box center [211, 302] width 252 height 37
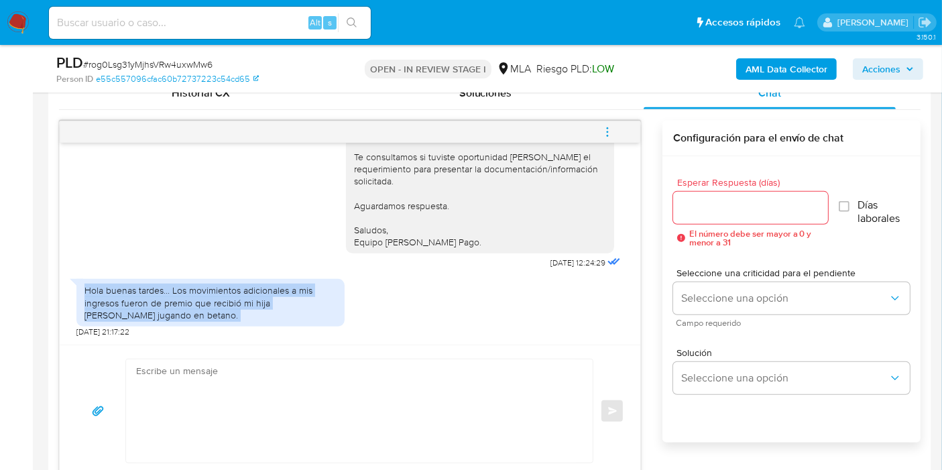
click at [267, 308] on div "Hola buenas tardes... Los movimientos adicionales a mis ingresos fueron de prem…" at bounding box center [211, 302] width 252 height 37
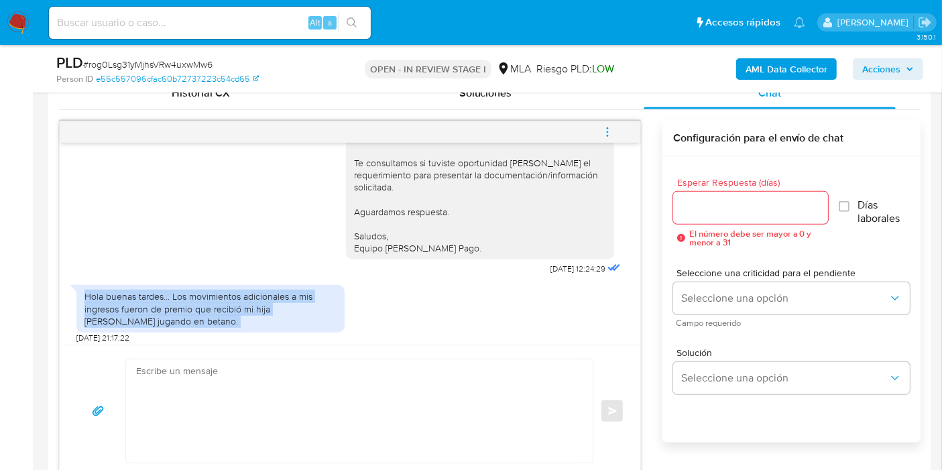
scroll to position [1302, 0]
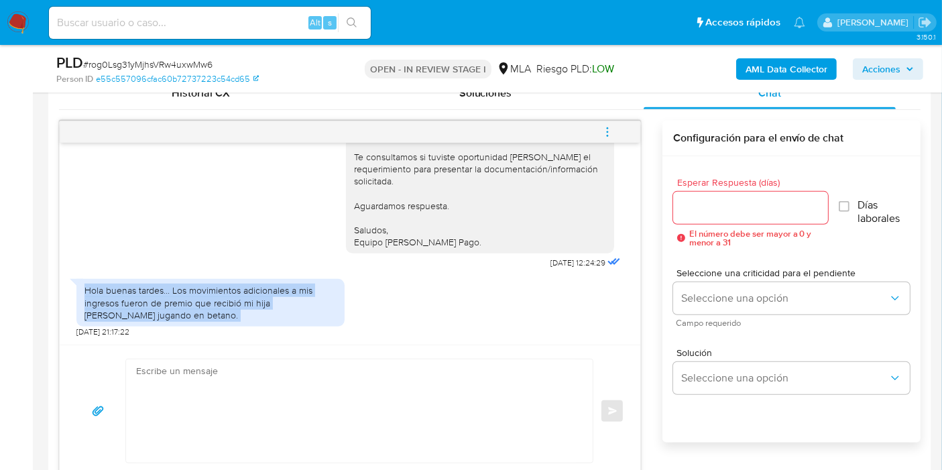
click at [247, 319] on div "Hola buenas tardes... Los movimientos adicionales a mis ingresos fueron de prem…" at bounding box center [211, 302] width 252 height 37
click at [10, 18] on img at bounding box center [18, 22] width 23 height 23
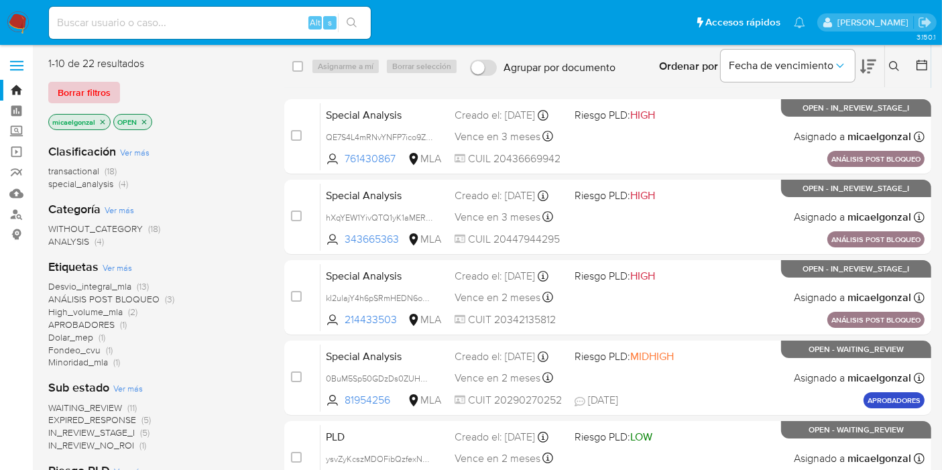
click at [103, 97] on span "Borrar filtros" at bounding box center [84, 92] width 53 height 19
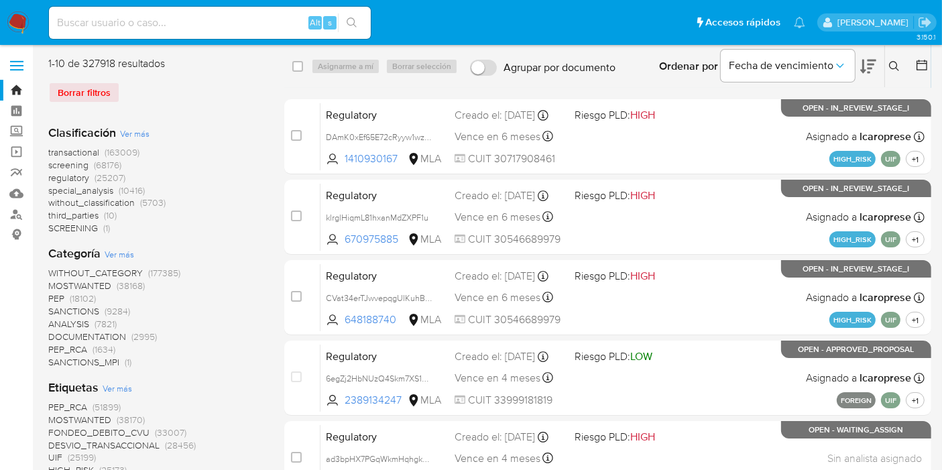
click at [883, 68] on div "Ordenar por Fecha de vencimiento" at bounding box center [767, 67] width 236 height 42
click at [893, 68] on icon at bounding box center [894, 66] width 10 height 10
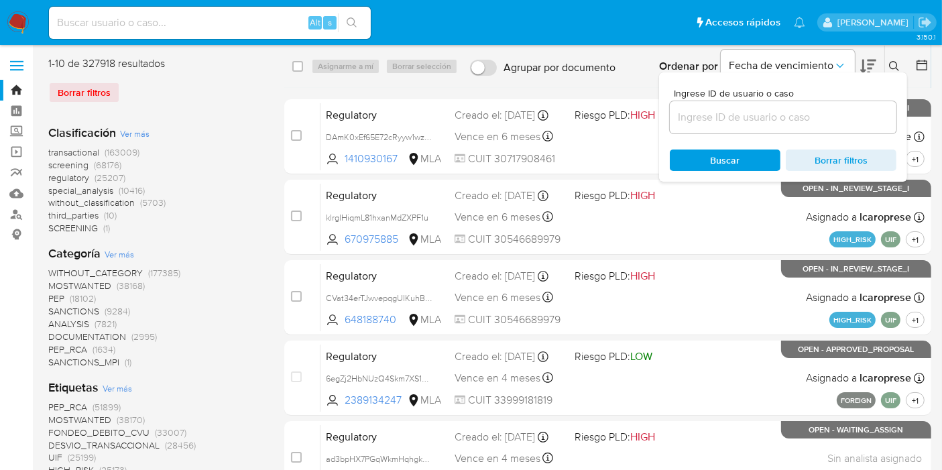
click at [796, 112] on input at bounding box center [783, 117] width 227 height 17
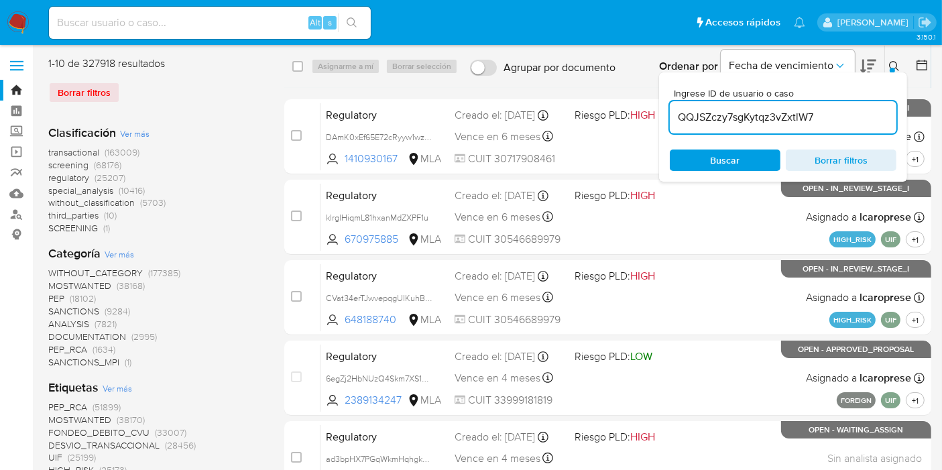
type input "QQJSZczy7sgKytqz3vZxtlW7"
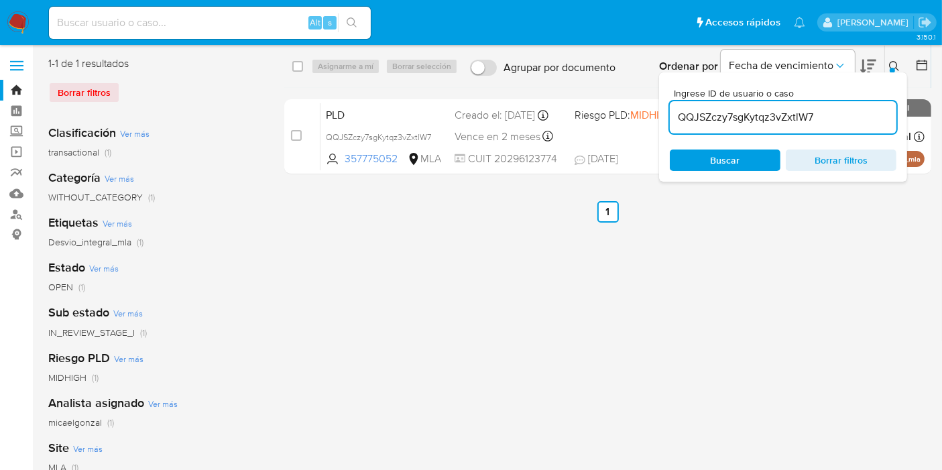
click at [303, 68] on div "select-all-cases-checkbox" at bounding box center [300, 66] width 16 height 16
click at [298, 62] on input "checkbox" at bounding box center [297, 66] width 11 height 11
checkbox input "true"
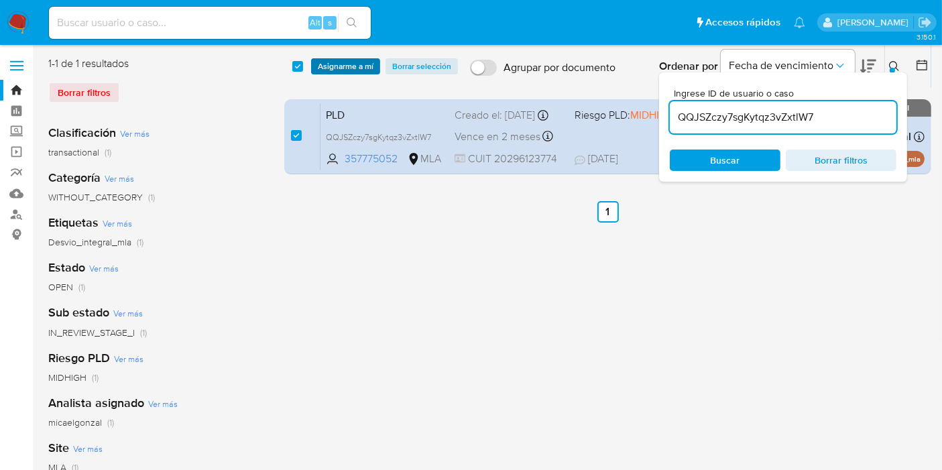
click at [337, 66] on span "Asignarme a mí" at bounding box center [346, 66] width 56 height 13
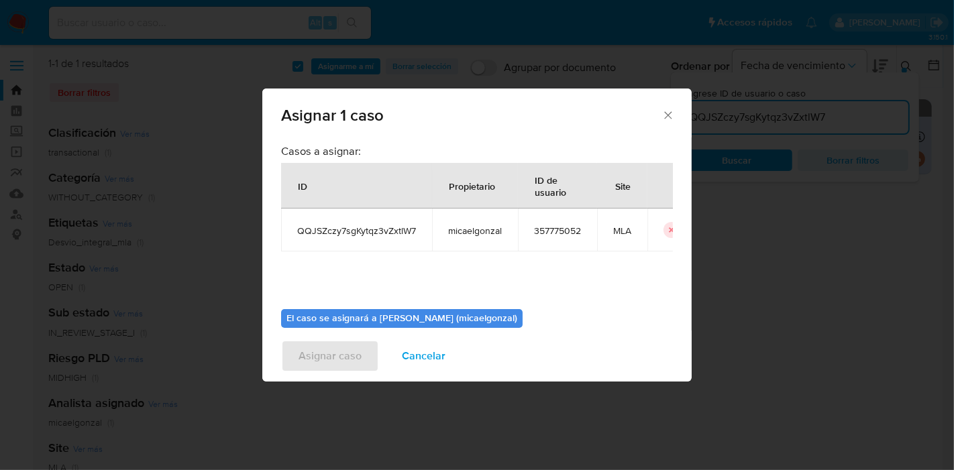
click at [417, 258] on div "Casos a asignar: ID Propietario ID de usuario Site QQJSZczy7sgKytqz3vZxtlW7 mic…" at bounding box center [477, 221] width 392 height 154
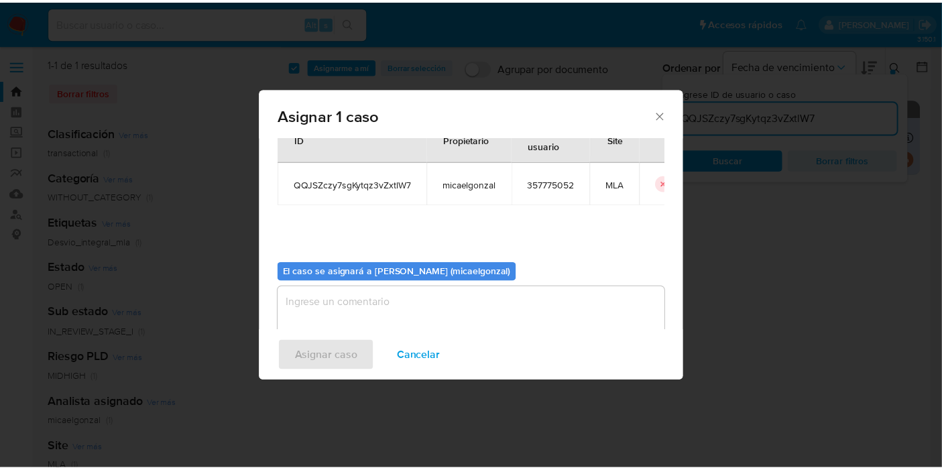
scroll to position [68, 0]
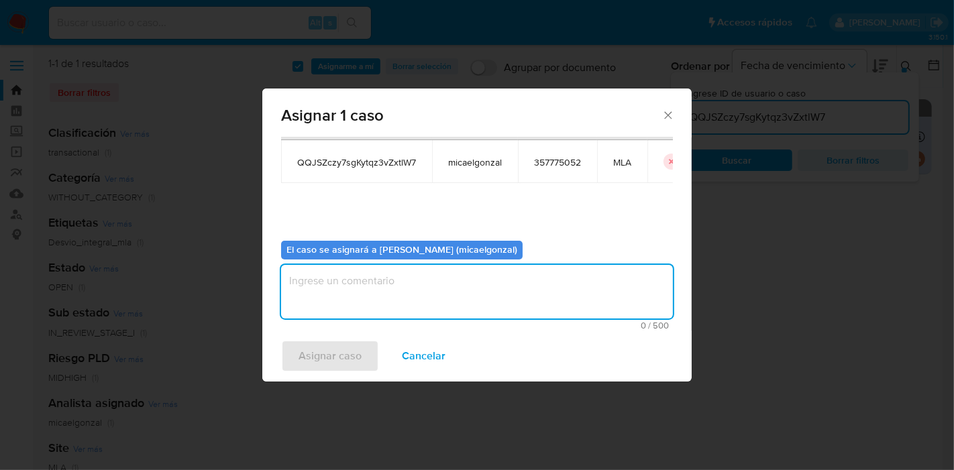
click at [422, 292] on textarea "assign-modal" at bounding box center [477, 292] width 392 height 54
click at [343, 351] on span "Asignar caso" at bounding box center [329, 356] width 63 height 30
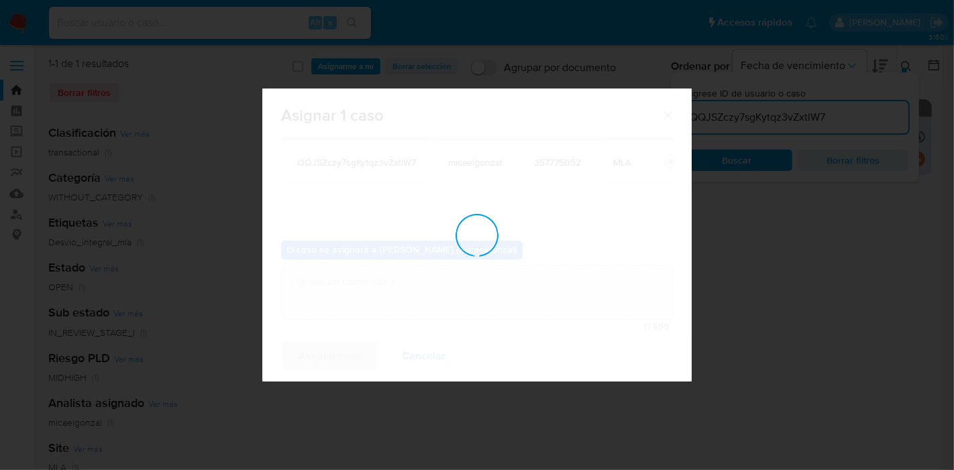
checkbox input "false"
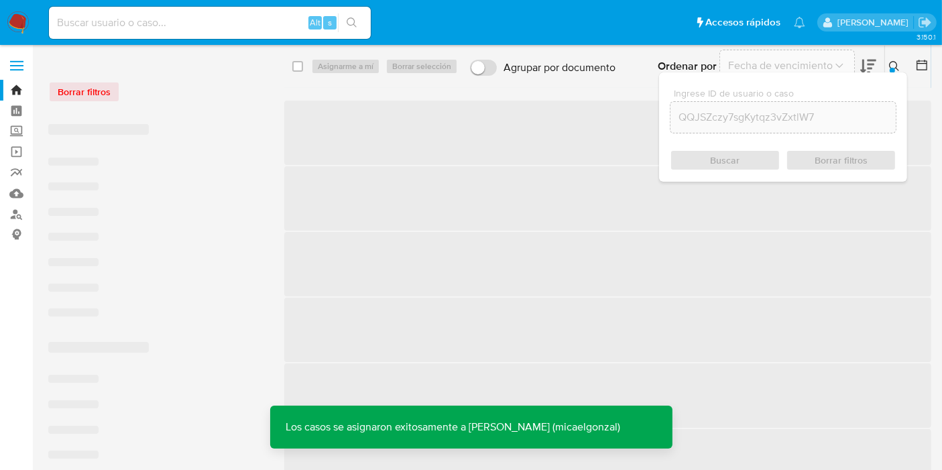
click at [245, 23] on input at bounding box center [210, 22] width 322 height 17
paste input "QQJSZczy7sgKytqz3vZxtlW7"
type input "QQJSZczy7sgKytqz3vZxtlW7"
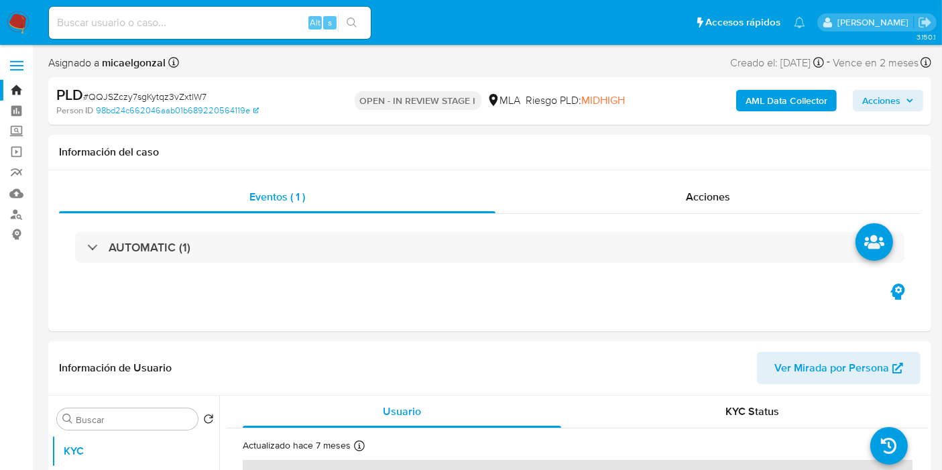
select select "10"
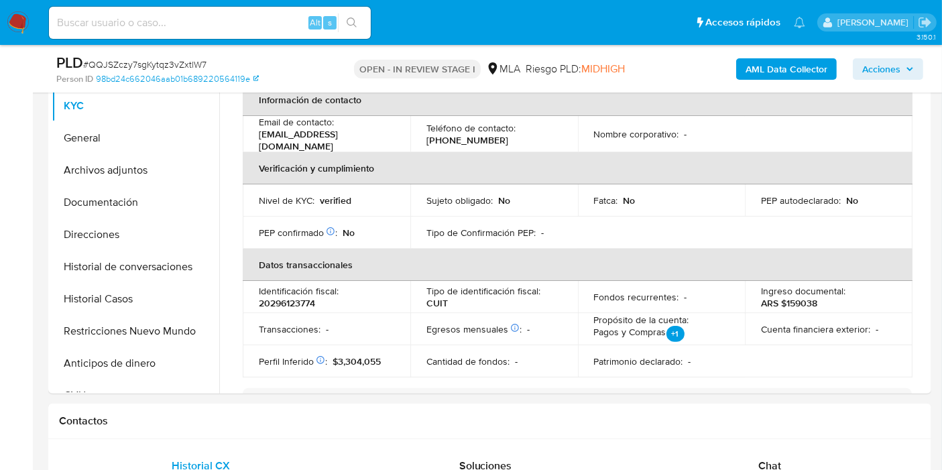
scroll to position [521, 0]
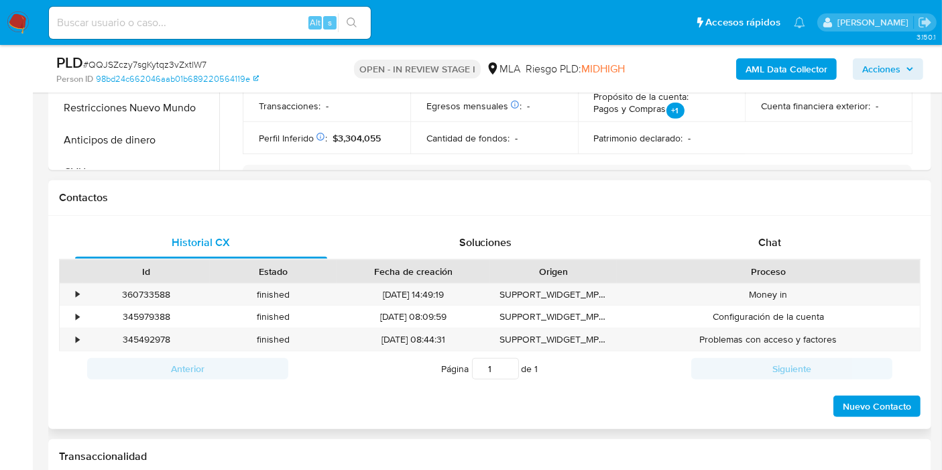
click at [790, 261] on div "Proceso" at bounding box center [768, 271] width 303 height 23
click at [790, 252] on div "Chat" at bounding box center [770, 243] width 252 height 32
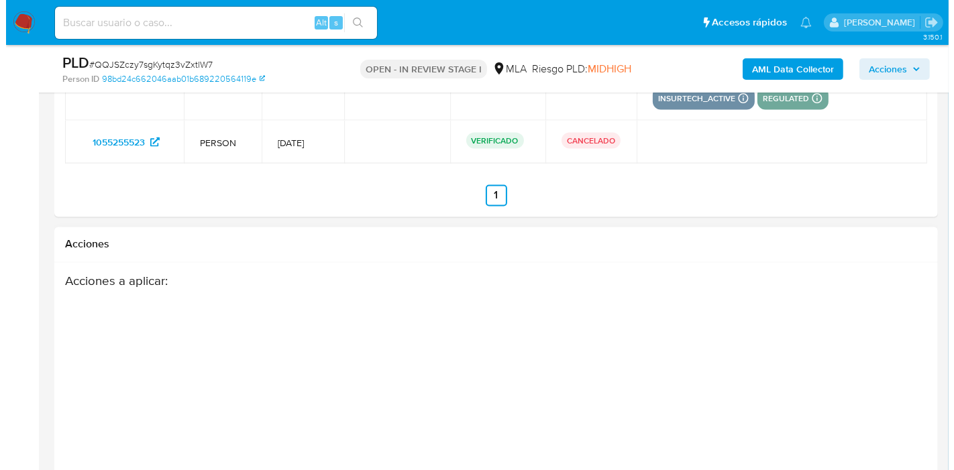
scroll to position [2458, 0]
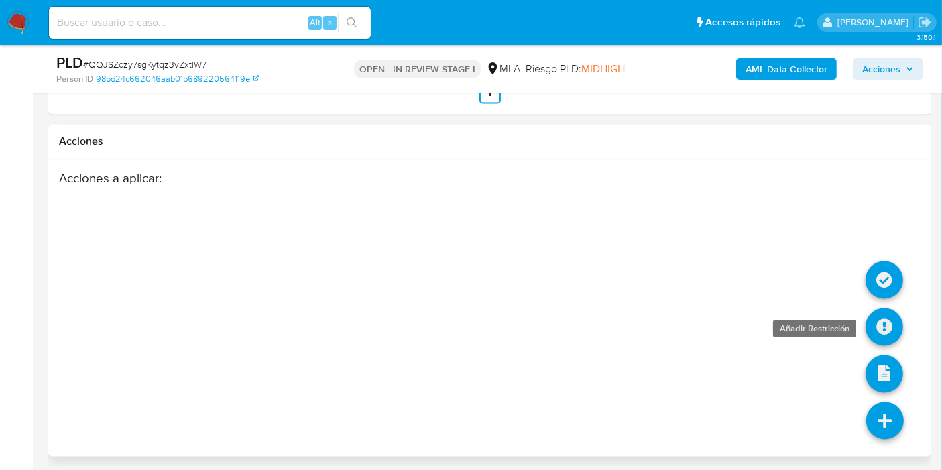
click at [885, 320] on icon at bounding box center [885, 328] width 38 height 38
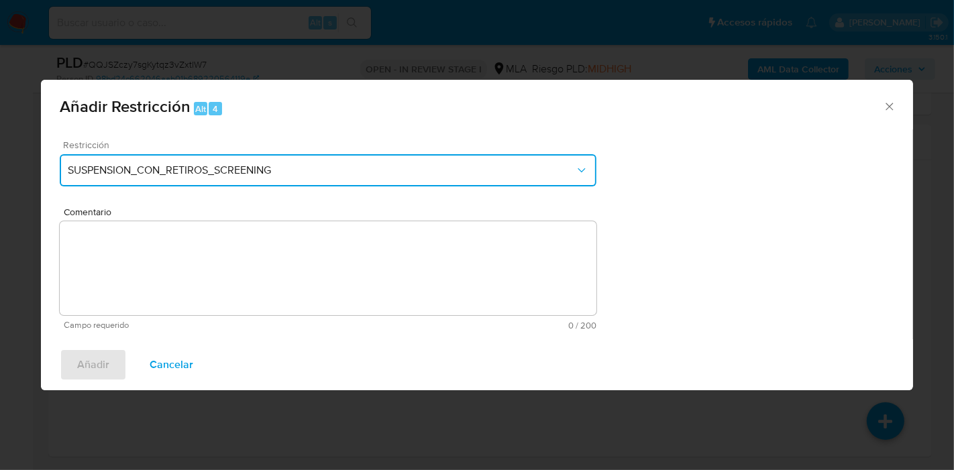
click at [402, 169] on span "SUSPENSION_CON_RETIROS_SCREENING" at bounding box center [321, 170] width 507 height 13
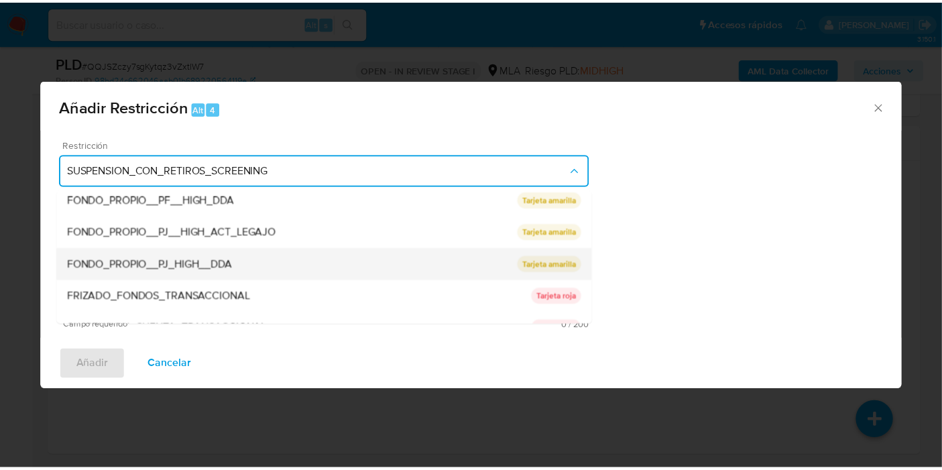
scroll to position [220, 0]
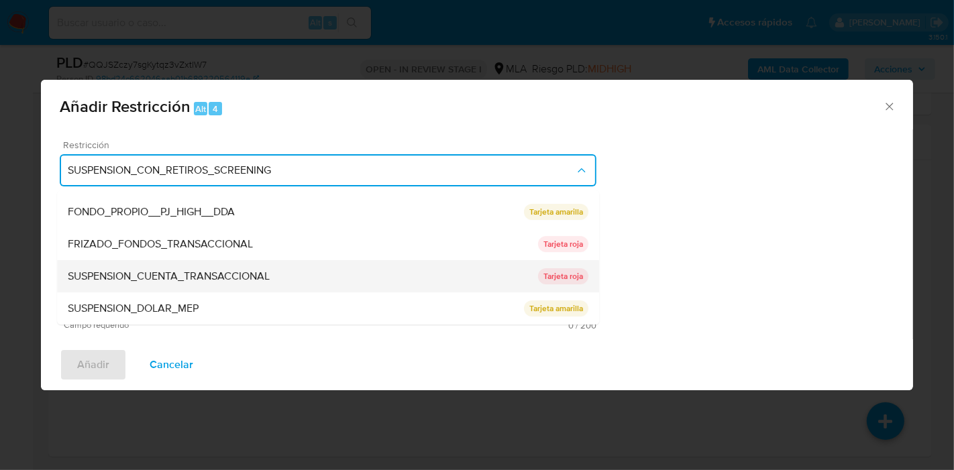
click at [315, 272] on div "SUSPENSION_CUENTA_TRANSACCIONAL" at bounding box center [303, 276] width 470 height 32
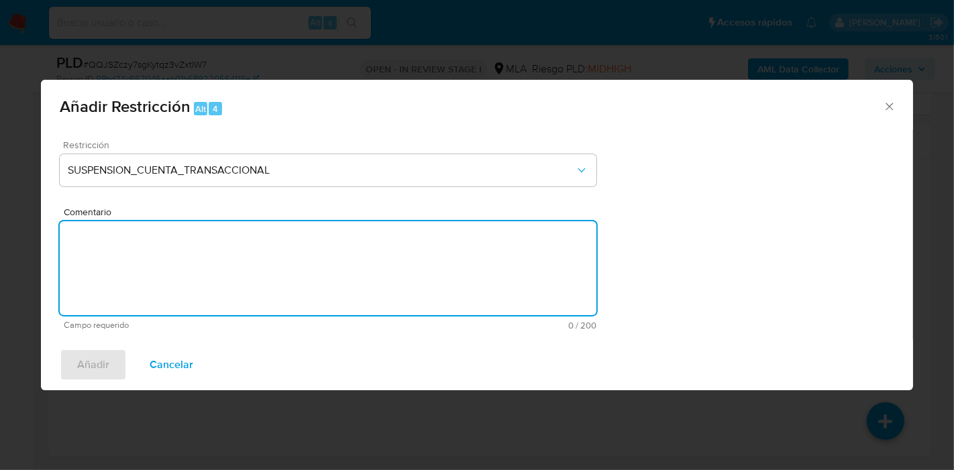
click at [316, 272] on textarea "Comentario" at bounding box center [328, 268] width 537 height 94
type textarea "AML"
click at [101, 371] on span "Añadir" at bounding box center [93, 365] width 32 height 30
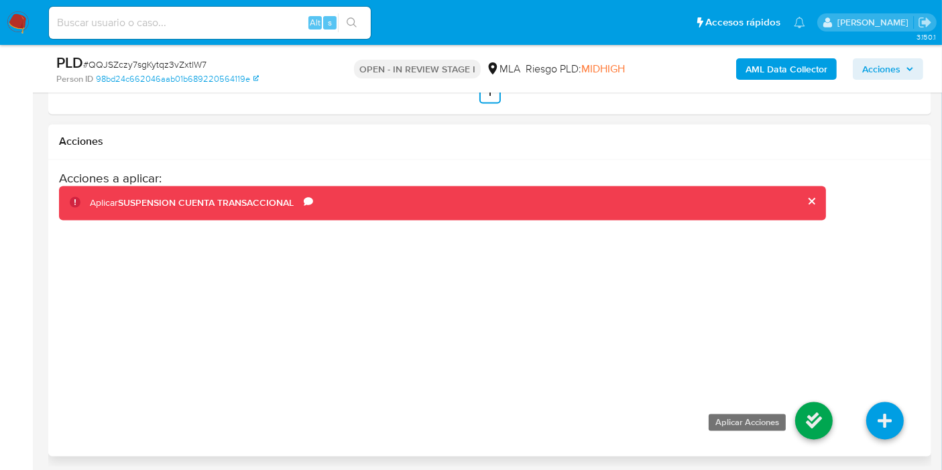
click at [812, 421] on icon at bounding box center [815, 421] width 38 height 38
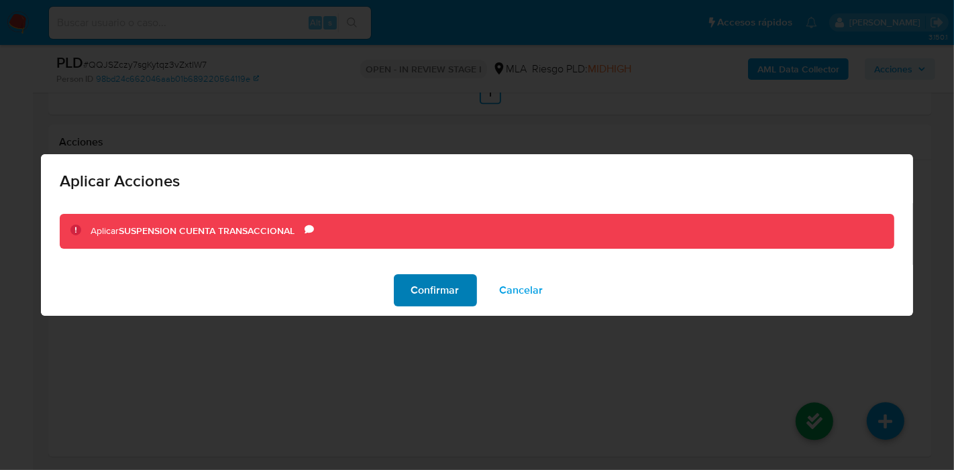
click at [460, 295] on button "Confirmar" at bounding box center [435, 290] width 83 height 32
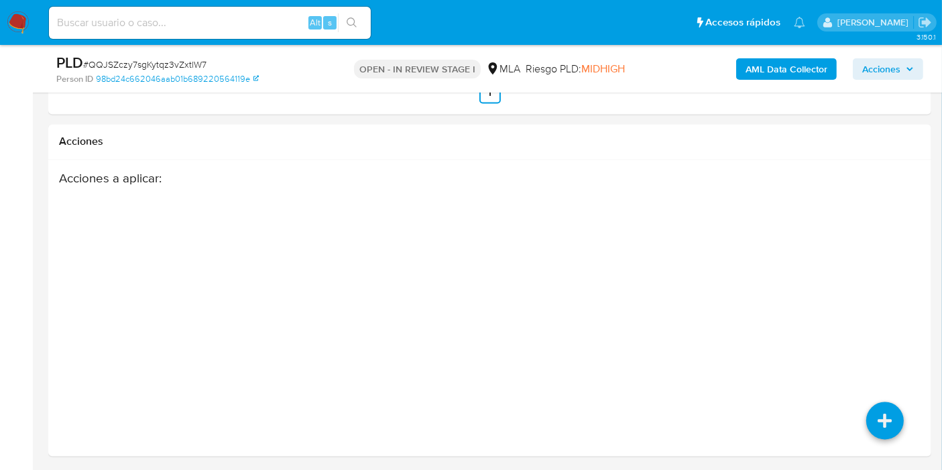
click at [203, 36] on div "Alt s" at bounding box center [210, 23] width 322 height 32
click at [201, 30] on input at bounding box center [210, 22] width 322 height 17
paste input "UpyluDI89HiAYo6mhhL8z3VV"
type input "UpyluDI89HiAYo6mhhL8z3VV"
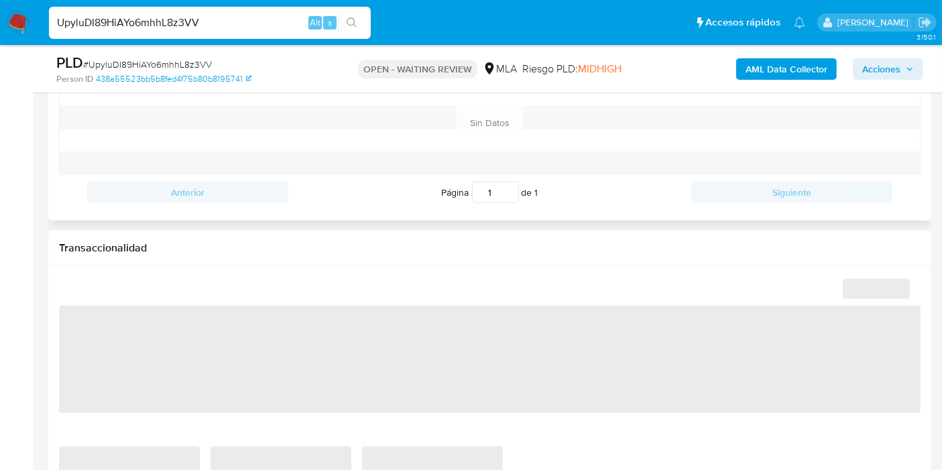
scroll to position [671, 0]
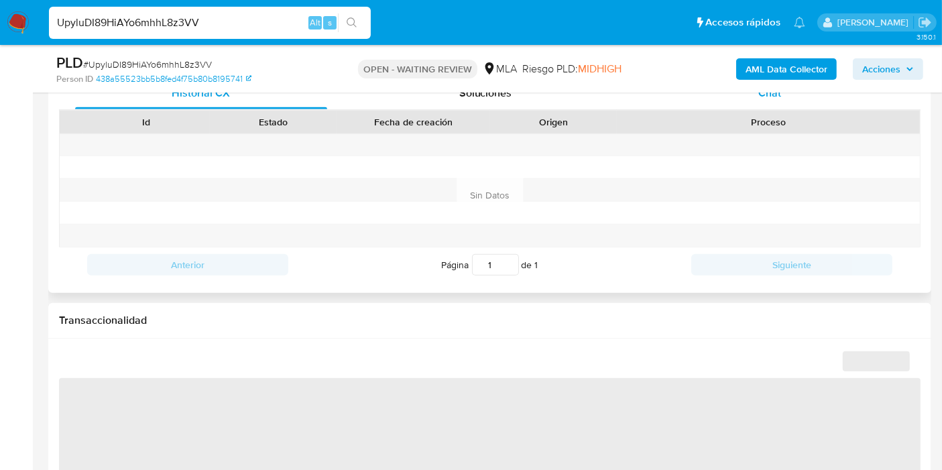
click at [830, 108] on div "Chat" at bounding box center [770, 93] width 252 height 32
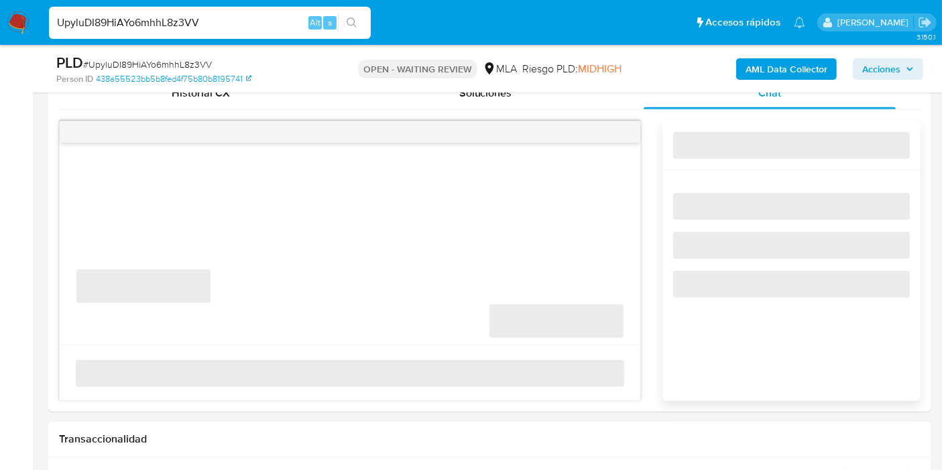
click at [832, 93] on div "PLD # UpyluDI89HiAYo6mhhL8z3VV Person ID 438a55523bb5b8fed4f75b80b8195741 OPEN …" at bounding box center [489, 69] width 883 height 48
select select "10"
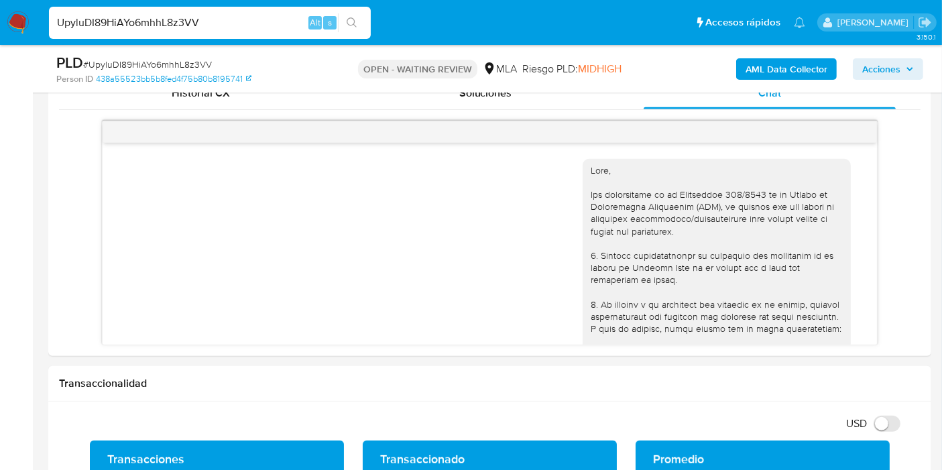
scroll to position [1672, 0]
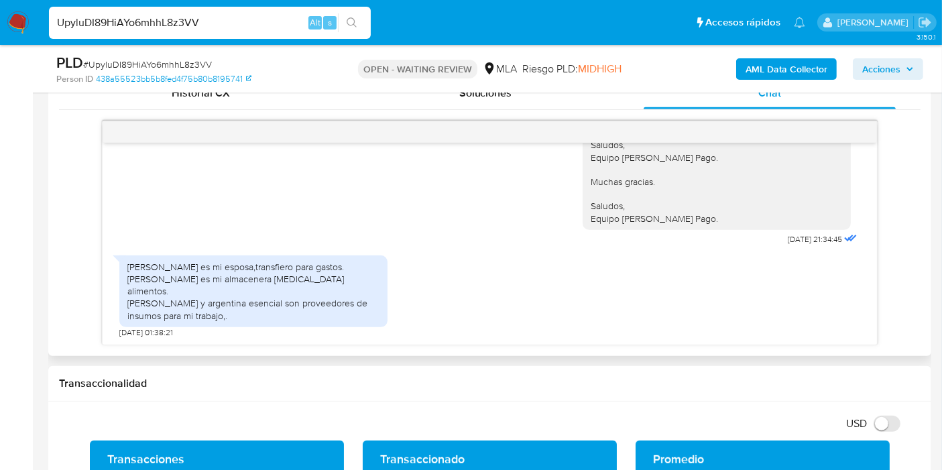
click at [226, 288] on div "Melisa Suárez es mi esposa,transfiero para gastos. Vidalina Duarte es mi almace…" at bounding box center [253, 291] width 252 height 61
click at [179, 294] on div "Melisa Suárez es mi esposa,transfiero para gastos. Vidalina Duarte es mi almace…" at bounding box center [253, 291] width 252 height 61
click at [180, 297] on div "Melisa Suárez es mi esposa,transfiero para gastos. Vidalina Duarte es mi almace…" at bounding box center [253, 291] width 252 height 61
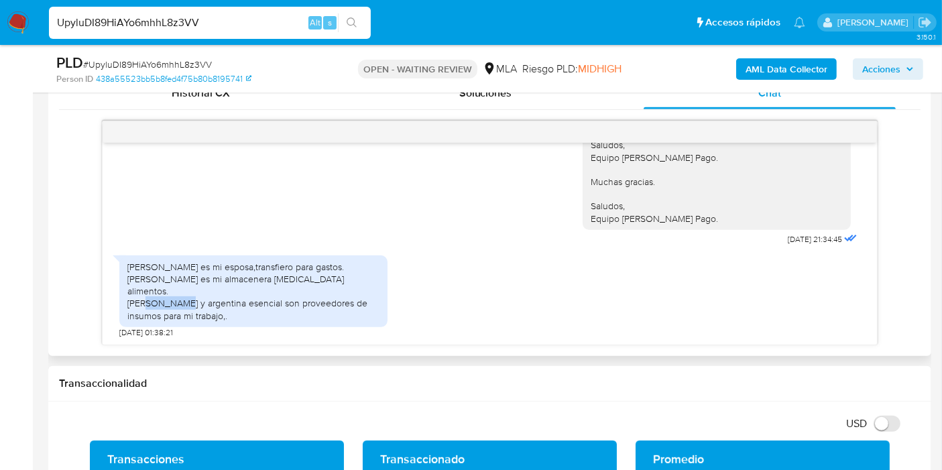
click at [180, 297] on div "Melisa Suárez es mi esposa,transfiero para gastos. Vidalina Duarte es mi almace…" at bounding box center [253, 291] width 252 height 61
click at [213, 308] on div "Melisa Suárez es mi esposa,transfiero para gastos. Vidalina Duarte es mi almace…" at bounding box center [253, 291] width 252 height 61
click at [312, 313] on div "Melisa Suárez es mi esposa,transfiero para gastos. Vidalina Duarte es mi almace…" at bounding box center [253, 291] width 252 height 61
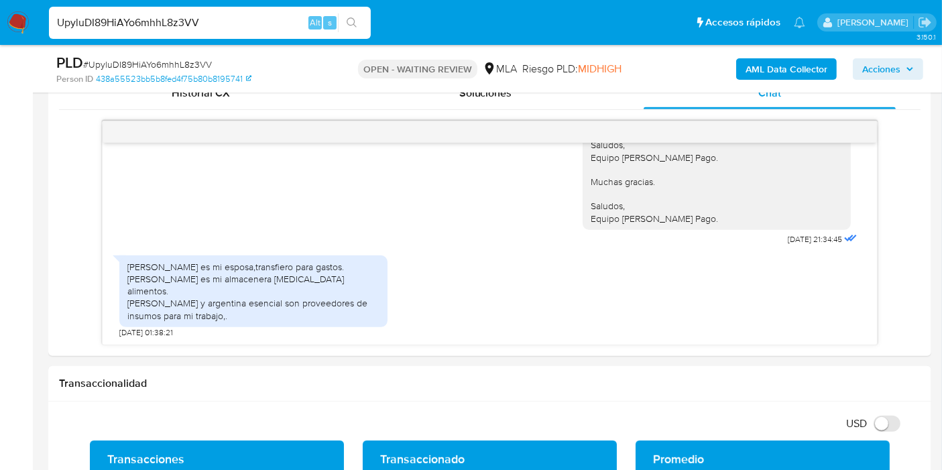
click at [24, 34] on img at bounding box center [18, 22] width 23 height 23
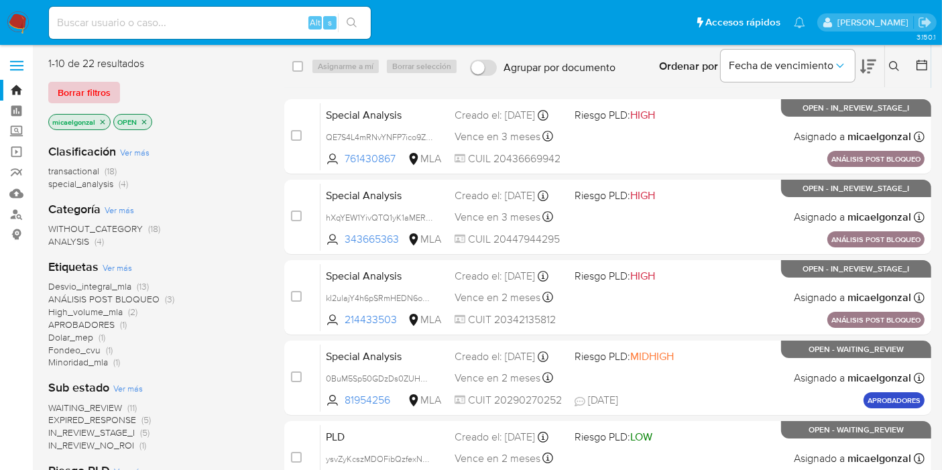
click at [107, 89] on span "Borrar filtros" at bounding box center [84, 92] width 53 height 19
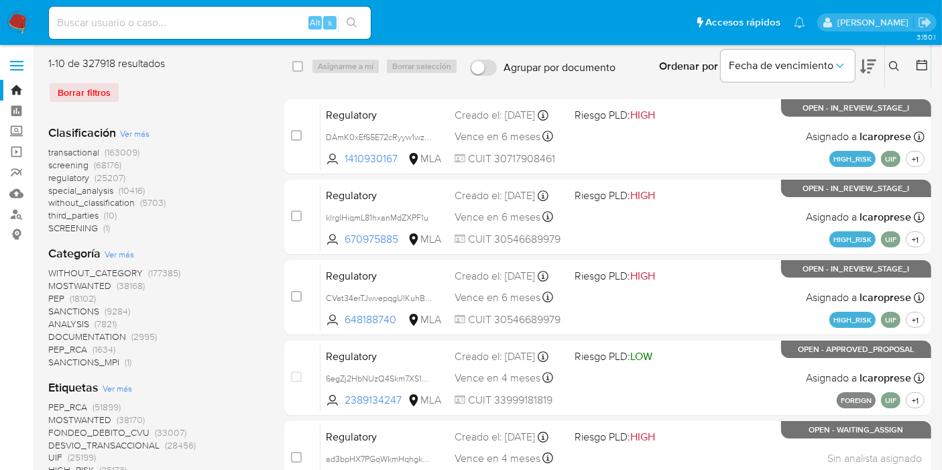
drag, startPoint x: 899, startPoint y: 69, endPoint x: 877, endPoint y: 77, distance: 22.9
click at [898, 70] on icon at bounding box center [894, 66] width 11 height 11
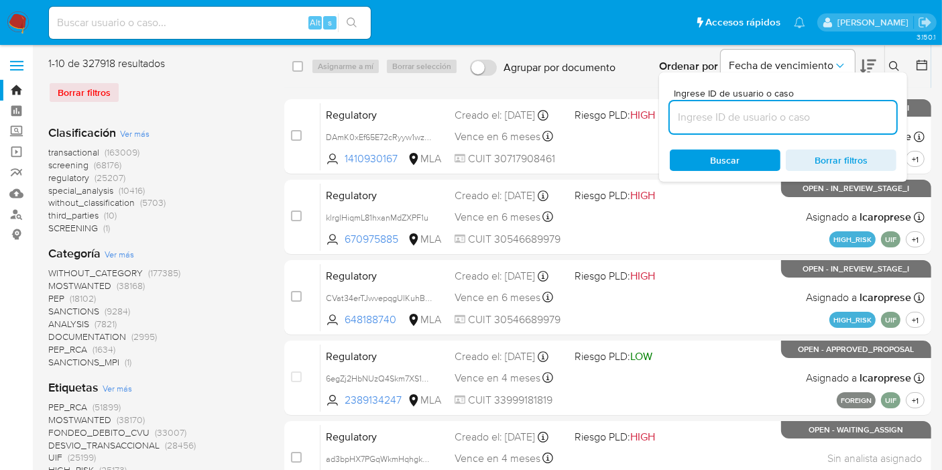
click at [749, 125] on input at bounding box center [783, 117] width 227 height 17
type input "JaTBh4ewSfKiSa0jTWSLL5Wh"
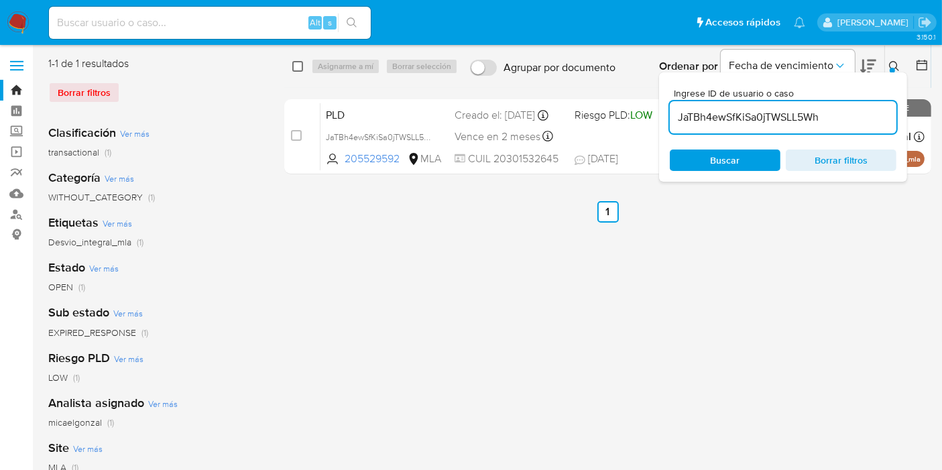
click at [294, 66] on input "checkbox" at bounding box center [297, 66] width 11 height 11
checkbox input "true"
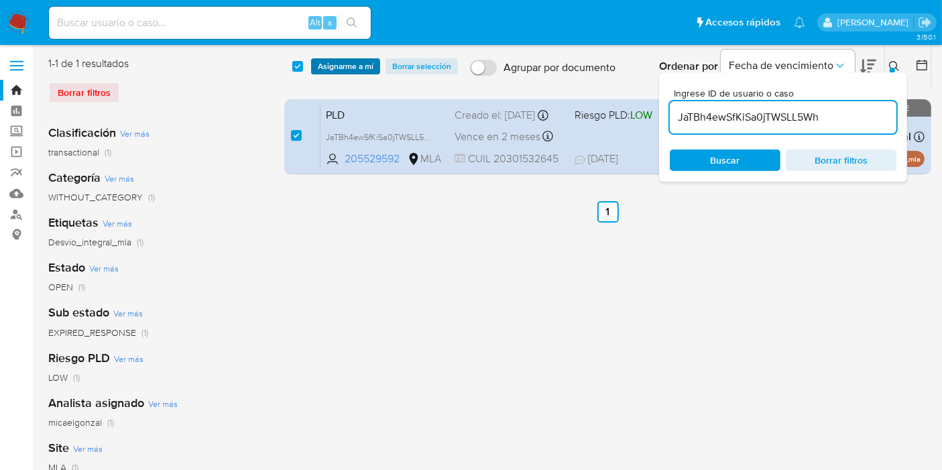
click at [339, 68] on span "Asignarme a mí" at bounding box center [346, 66] width 56 height 13
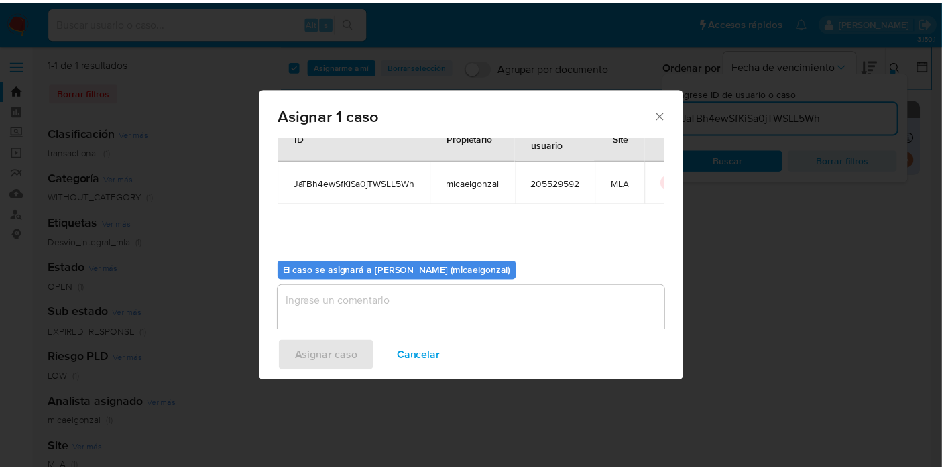
scroll to position [68, 0]
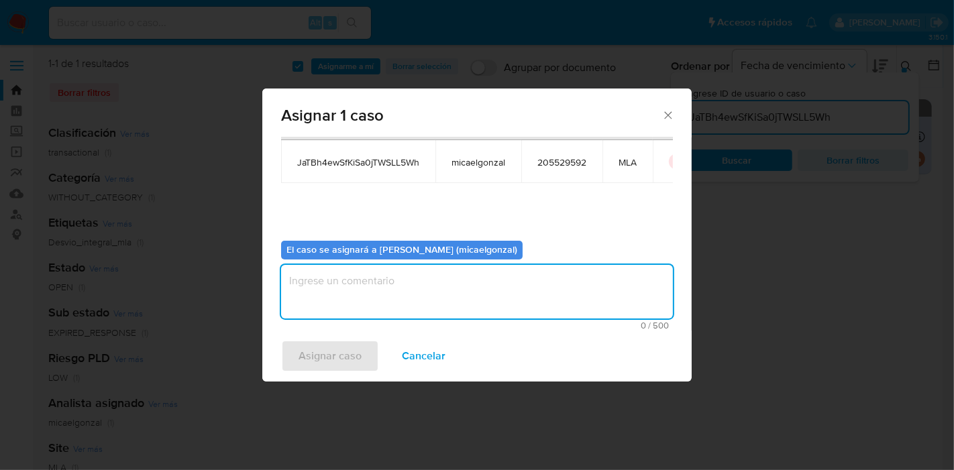
click at [392, 274] on textarea "assign-modal" at bounding box center [477, 292] width 392 height 54
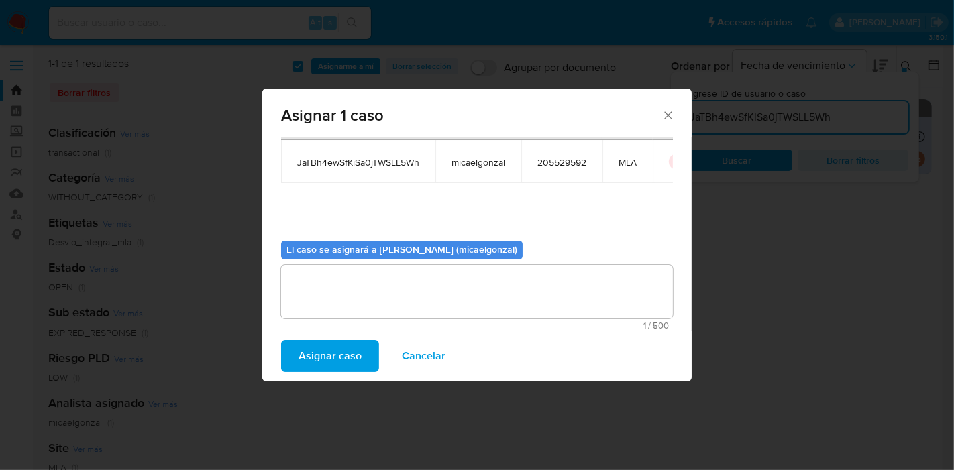
click at [367, 369] on button "Asignar caso" at bounding box center [330, 356] width 98 height 32
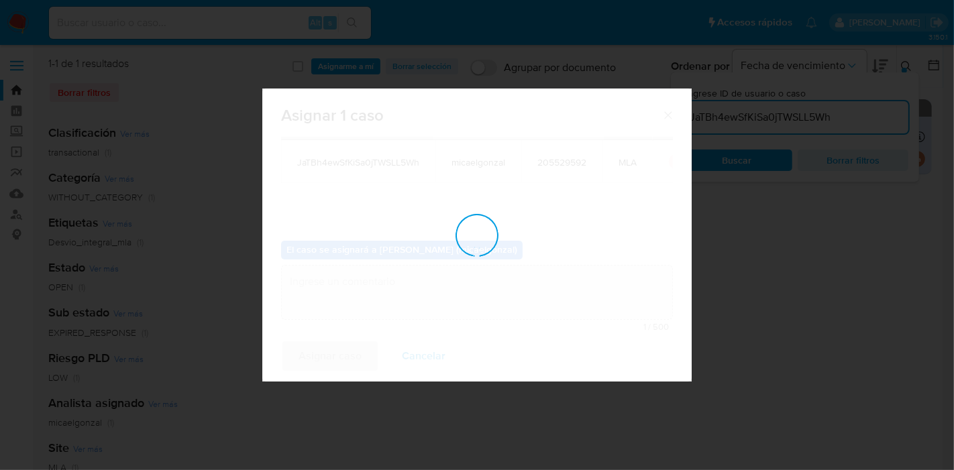
checkbox input "false"
click at [249, 23] on div "Asignar 1 caso Casos a asignar: ID Propietario ID de usuario Site JaTBh4ewSfKiS…" at bounding box center [477, 235] width 954 height 470
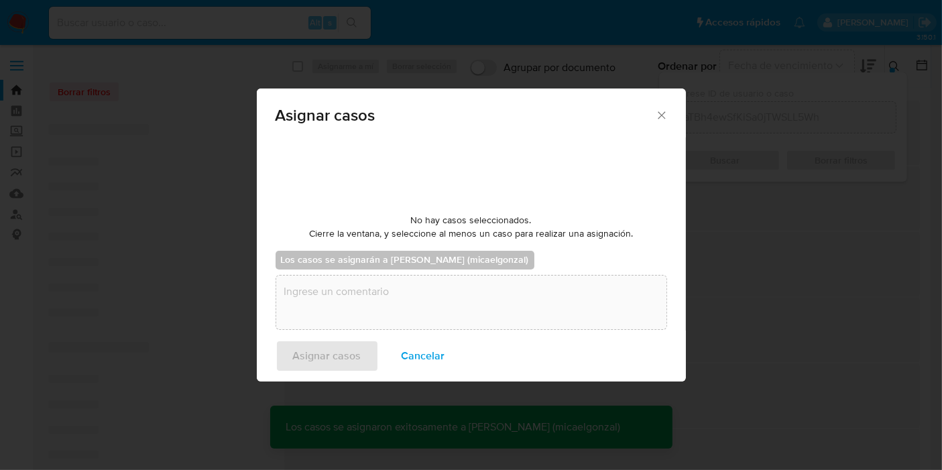
click at [249, 23] on input at bounding box center [210, 22] width 322 height 17
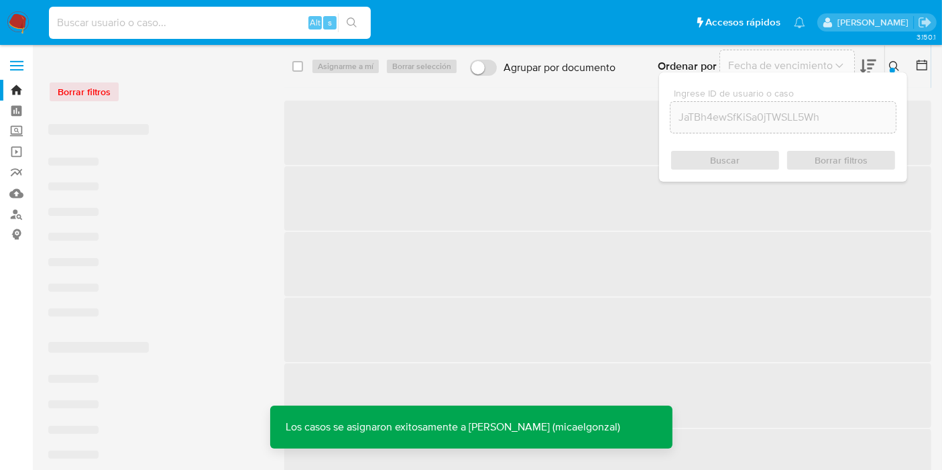
click at [249, 23] on input at bounding box center [210, 22] width 322 height 17
paste input "JaTBh4ewSfKiSa0jTWSLL5Wh"
type input "JaTBh4ewSfKiSa0jTWSLL5Wh"
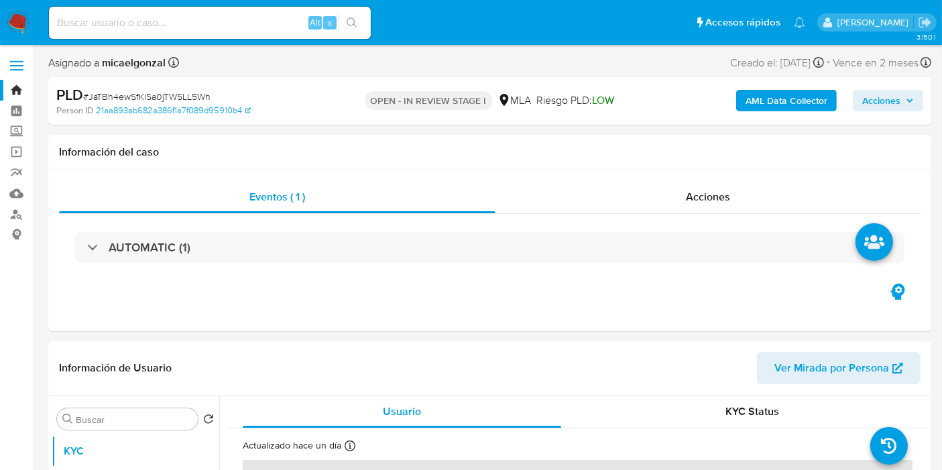
select select "10"
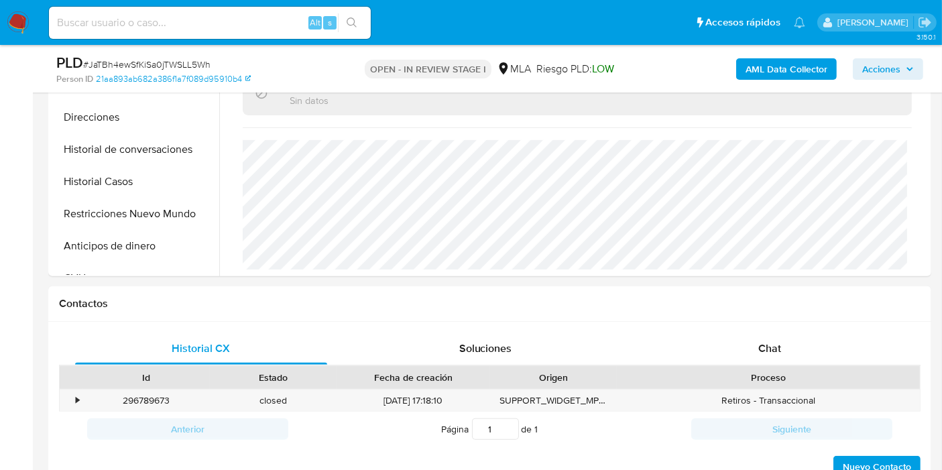
scroll to position [596, 0]
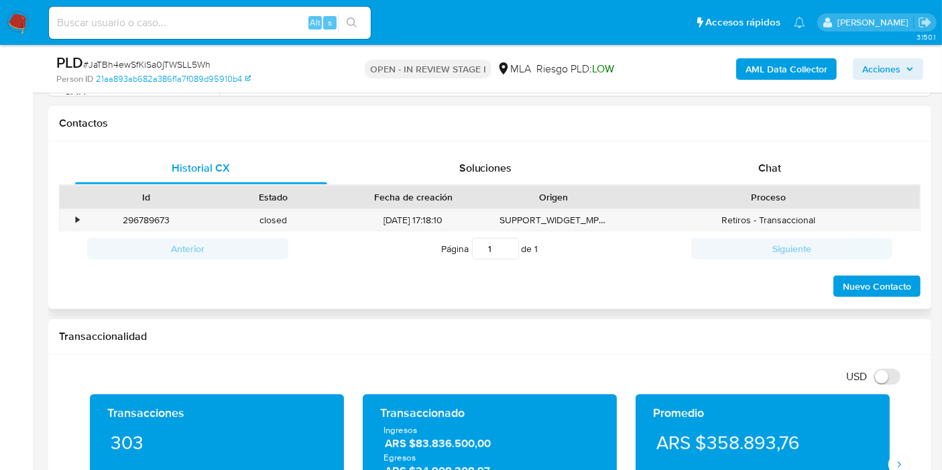
drag, startPoint x: 745, startPoint y: 197, endPoint x: 777, endPoint y: 146, distance: 60.7
click at [745, 197] on div "Proceso" at bounding box center [768, 196] width 284 height 13
click at [777, 146] on div "Historial CX Soluciones Chat Id Estado Fecha de creación Origen Proceso • 29678…" at bounding box center [489, 226] width 883 height 168
click at [767, 170] on span "Chat" at bounding box center [770, 167] width 23 height 15
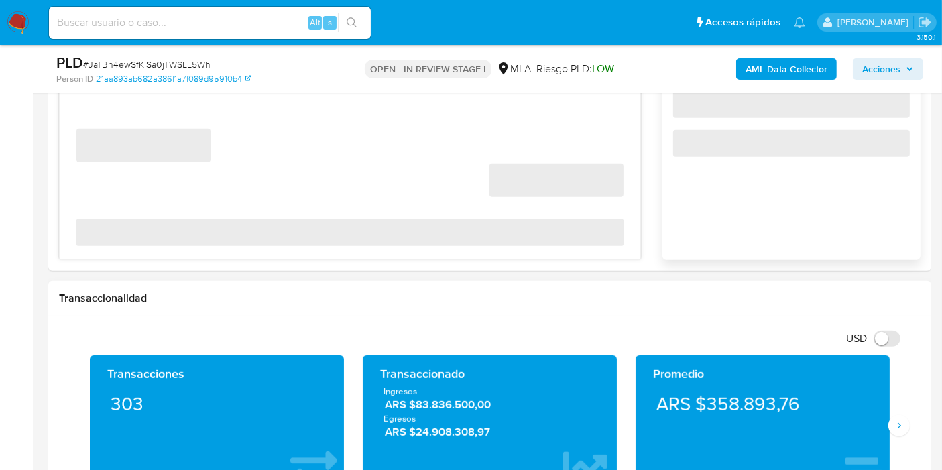
scroll to position [820, 0]
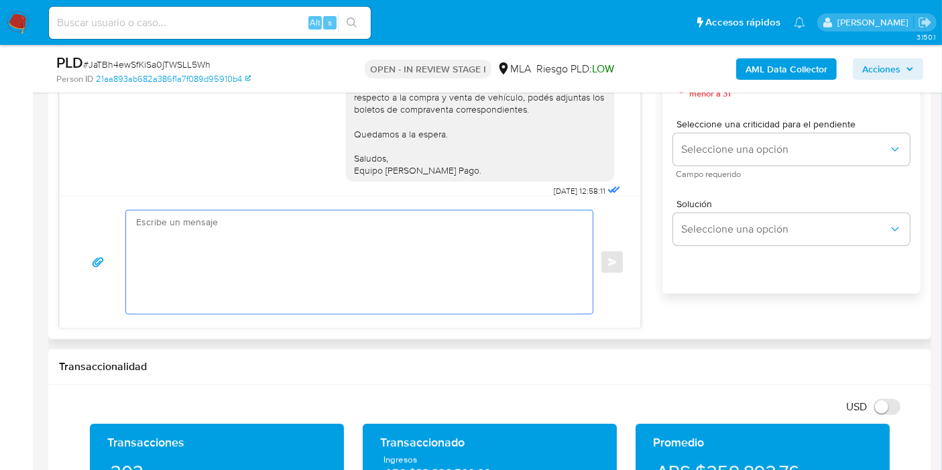
click at [280, 260] on textarea at bounding box center [356, 262] width 440 height 103
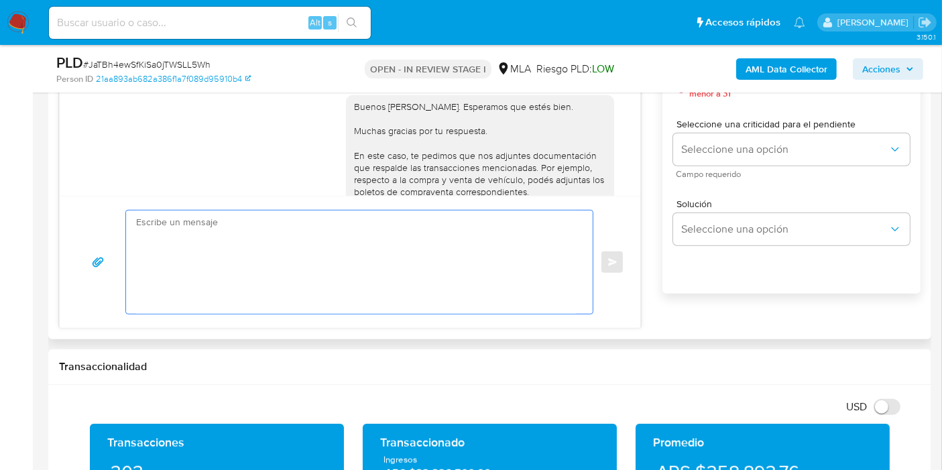
scroll to position [747, 0]
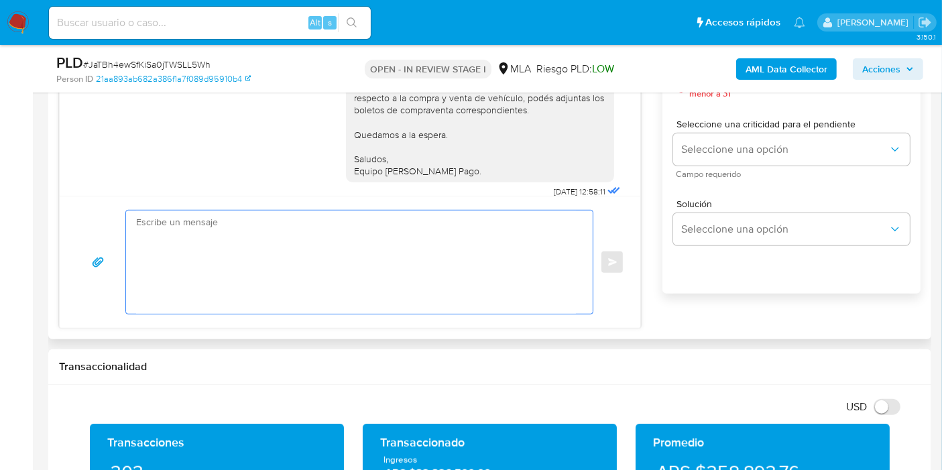
click at [406, 249] on textarea at bounding box center [356, 262] width 440 height 103
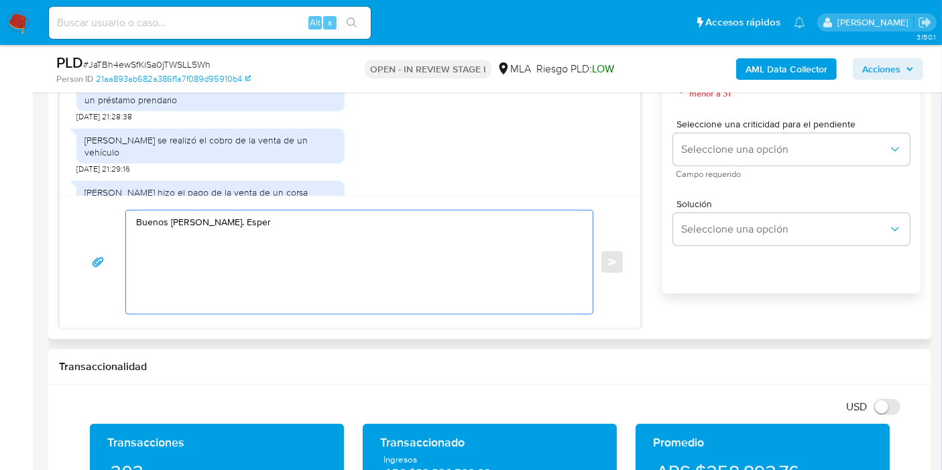
scroll to position [598, 0]
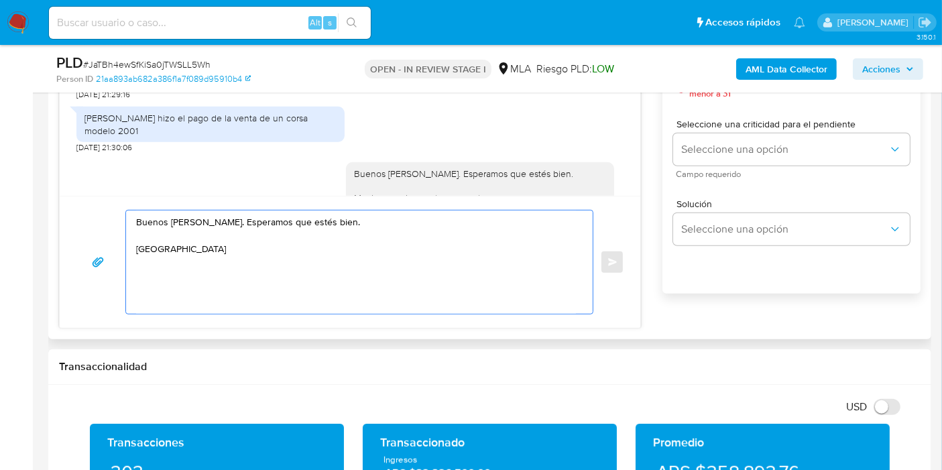
click at [189, 241] on textarea "Buenos días, José. Esperamos que estés bien. pusheres" at bounding box center [356, 262] width 440 height 103
click at [158, 248] on textarea "Buenos días, José. Esperamos que estés bien. pushereq" at bounding box center [356, 262] width 440 height 103
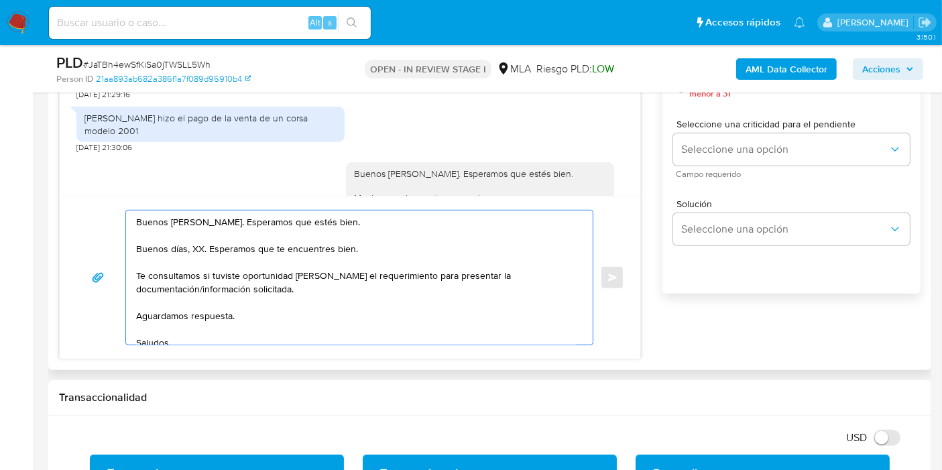
click at [134, 246] on div "Buenos días, José. Esperamos que estés bien. Buenos días, XX. Esperamos que te …" at bounding box center [356, 278] width 460 height 134
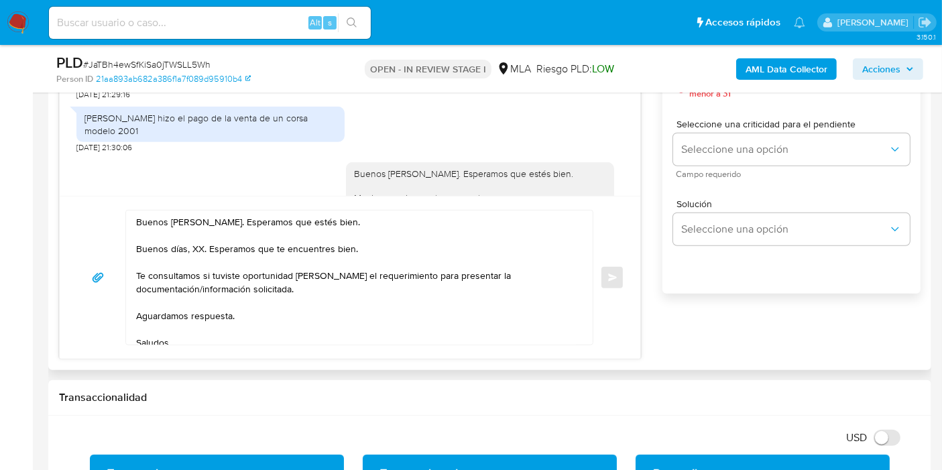
click at [134, 246] on div "Buenos días, José. Esperamos que estés bien. Buenos días, XX. Esperamos que te …" at bounding box center [356, 278] width 460 height 134
click at [165, 249] on textarea "Buenos días, José. Esperamos que estés bien. Buenos días, XX. Esperamos que te …" at bounding box center [356, 278] width 440 height 134
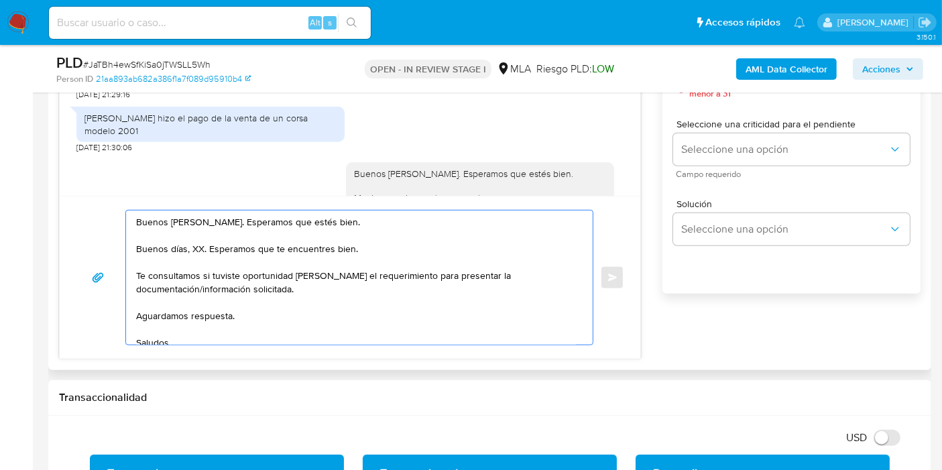
click at [165, 249] on textarea "Buenos días, José. Esperamos que estés bien. Buenos días, XX. Esperamos que te …" at bounding box center [356, 278] width 440 height 134
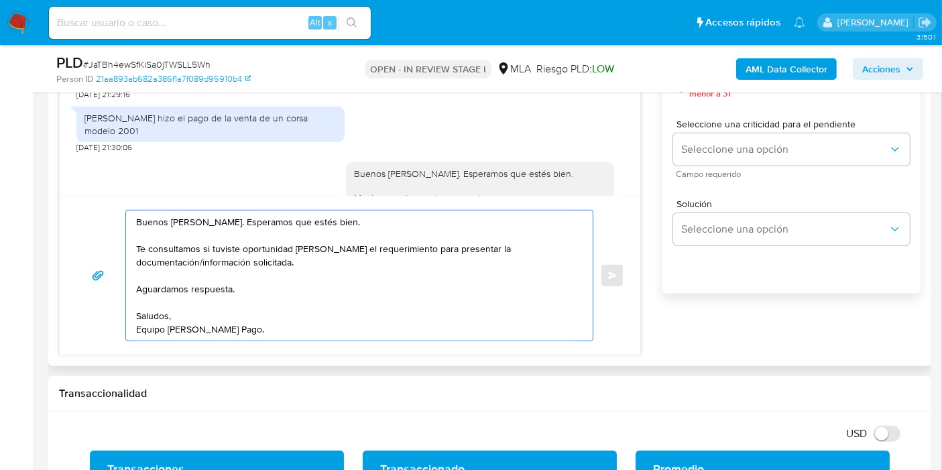
click at [293, 247] on textarea "Buenos días, José. Esperamos que estés bien. Te consultamos si tuviste oportuni…" at bounding box center [356, 276] width 440 height 130
drag, startPoint x: 258, startPoint y: 248, endPoint x: 320, endPoint y: 237, distance: 62.8
click at [264, 248] on textarea "Buenos días, José. Esperamos que estés bien. Te consultamos si tuviste oportuni…" at bounding box center [356, 276] width 440 height 130
click at [322, 236] on textarea "Buenos días, José. Esperamos que estés bien. Te consultamos si tuviste oportuni…" at bounding box center [356, 276] width 440 height 130
click at [248, 257] on textarea "Buenos días, José. Esperamos que estés bien. Te consultamos si tuviste oportuni…" at bounding box center [356, 276] width 440 height 130
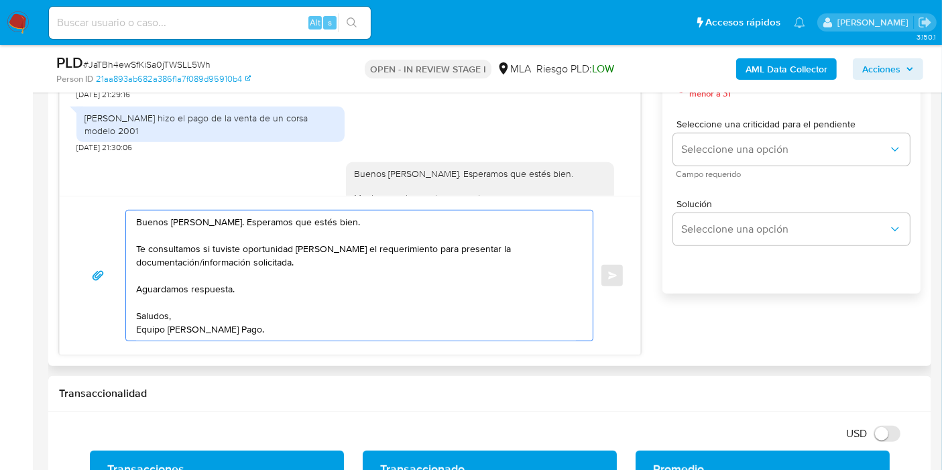
drag, startPoint x: 200, startPoint y: 260, endPoint x: 253, endPoint y: 262, distance: 53.0
click at [253, 262] on textarea "Buenos días, José. Esperamos que estés bien. Te consultamos si tuviste oportuni…" at bounding box center [356, 276] width 440 height 130
click at [570, 245] on textarea "Buenos días, José. Esperamos que estés bien. Te consultamos si tuviste oportuni…" at bounding box center [356, 276] width 440 height 130
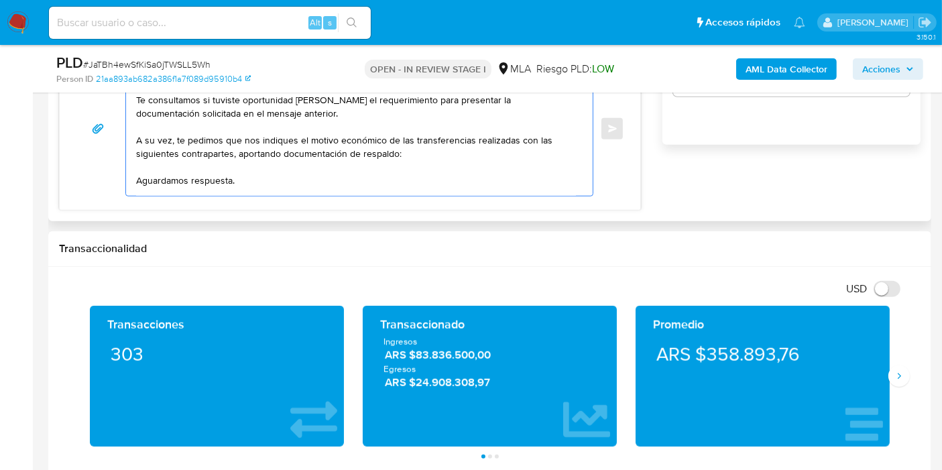
scroll to position [36, 0]
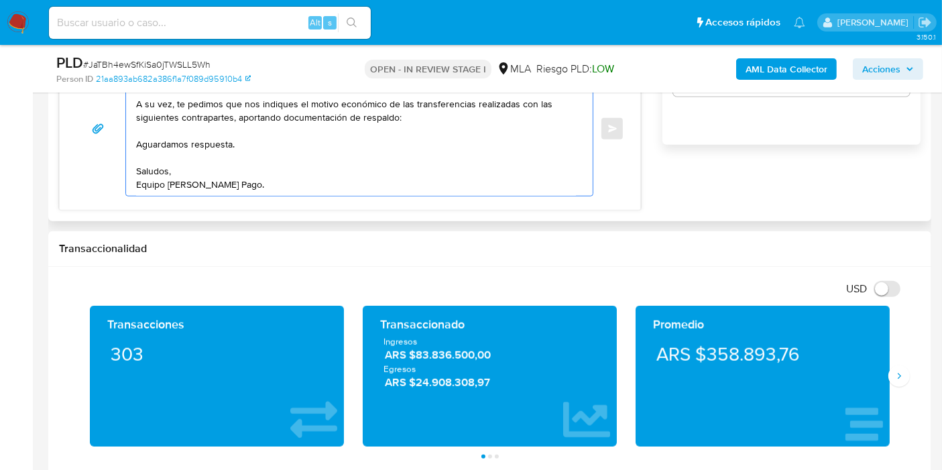
click at [170, 177] on textarea "Buenos días, José. Esperamos que estés bien. Te consultamos si tuviste oportuni…" at bounding box center [356, 129] width 440 height 134
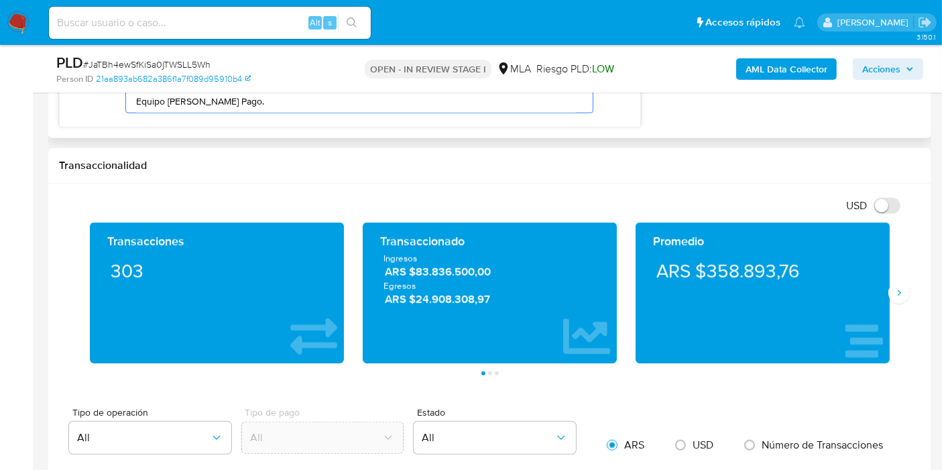
scroll to position [894, 0]
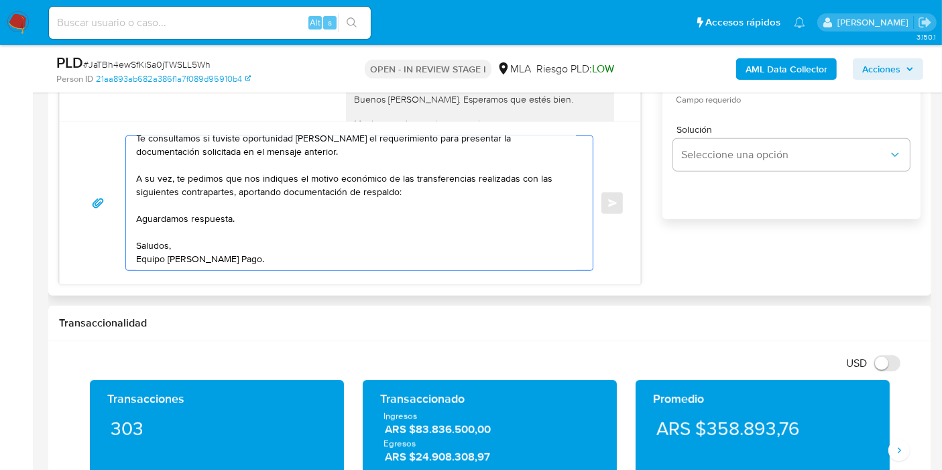
click at [473, 168] on textarea "Buenos días, José. Esperamos que estés bien. Te consultamos si tuviste oportuni…" at bounding box center [356, 203] width 440 height 134
click at [454, 191] on textarea "Buenos días, José. Esperamos que estés bien. Te consultamos si tuviste oportuni…" at bounding box center [356, 203] width 440 height 134
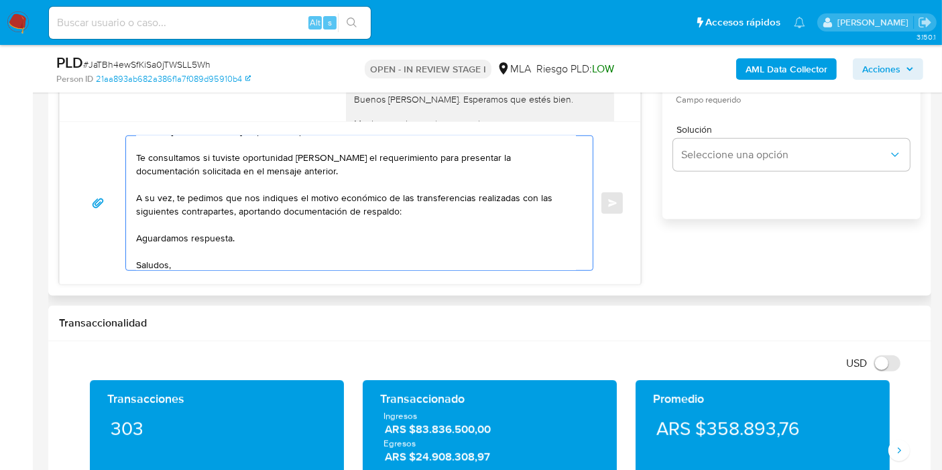
scroll to position [0, 0]
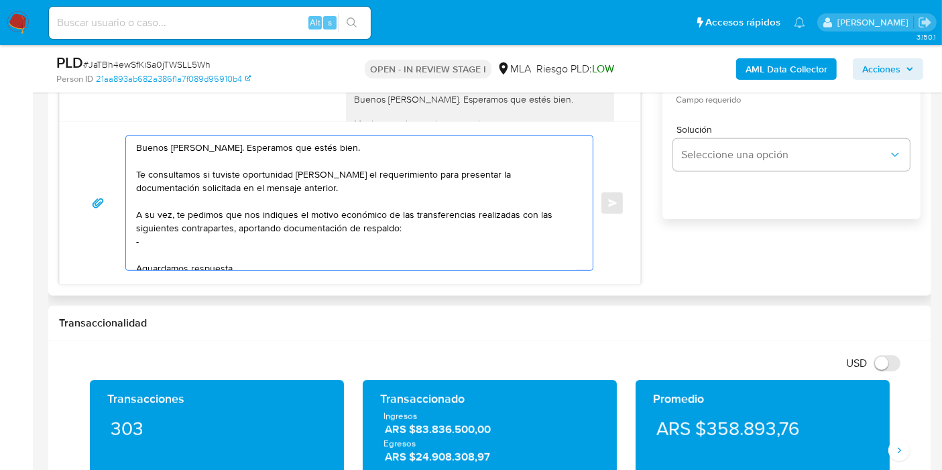
paste textarea "Walter Javier Venegas"
click at [247, 209] on textarea "Buenos días, José. Esperamos que estés bien. Te consultamos si tuviste oportuni…" at bounding box center [356, 203] width 440 height 134
click at [188, 209] on textarea "Buenos días, José. Esperamos que estés bien. Te consultamos si tuviste oportuni…" at bounding box center [356, 203] width 440 height 134
click at [254, 211] on textarea "Buenos días, José. Esperamos que estés bien. Te consultamos si tuviste oportuni…" at bounding box center [356, 203] width 440 height 134
click at [258, 216] on textarea "Buenos días, José. Esperamos que estés bien. Te consultamos si tuviste oportuni…" at bounding box center [356, 203] width 440 height 134
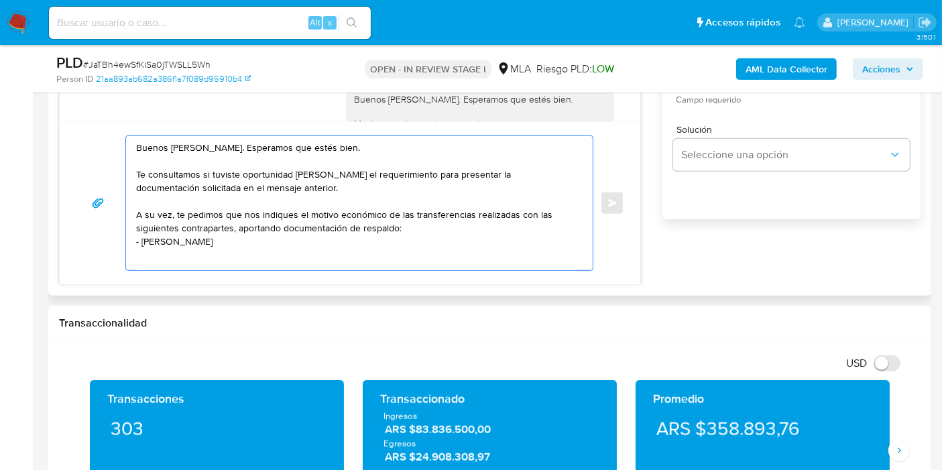
click at [294, 207] on textarea "Buenos días, José. Esperamos que estés bien. Te consultamos si tuviste oportuni…" at bounding box center [356, 203] width 440 height 134
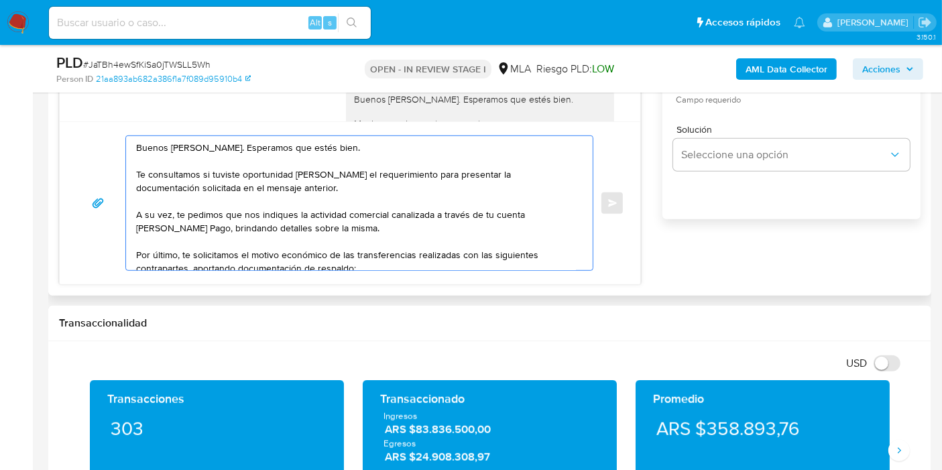
scroll to position [74, 0]
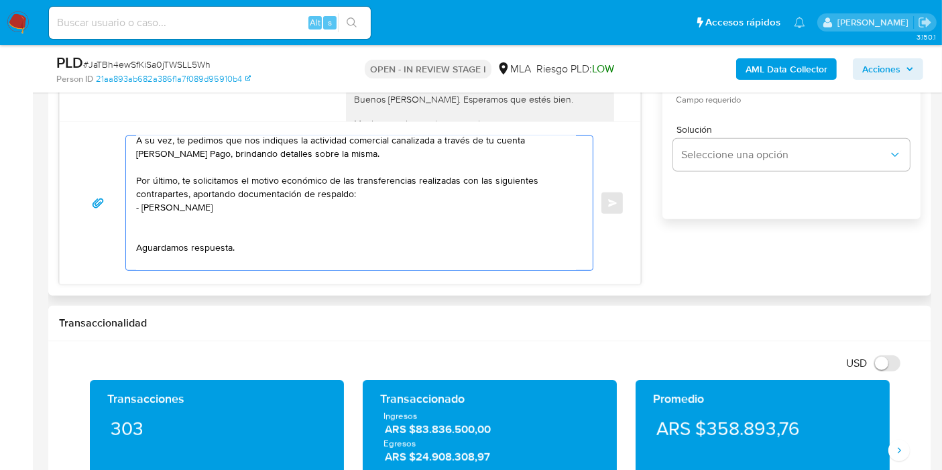
click at [445, 217] on textarea "Buenos días, José. Esperamos que estés bien. Te consultamos si tuviste oportuni…" at bounding box center [356, 203] width 440 height 134
click at [446, 209] on textarea "Buenos días, José. Esperamos que estés bien. Te consultamos si tuviste oportuni…" at bounding box center [356, 203] width 440 height 134
click at [404, 237] on textarea "Buenos días, José. Esperamos que estés bien. Te consultamos si tuviste oportuni…" at bounding box center [356, 203] width 440 height 134
click at [313, 216] on textarea "Buenos días, José. Esperamos que estés bien. Te consultamos si tuviste oportuni…" at bounding box center [356, 203] width 440 height 134
click at [246, 219] on textarea "Buenos días, José. Esperamos que estés bien. Te consultamos si tuviste oportuni…" at bounding box center [356, 203] width 440 height 134
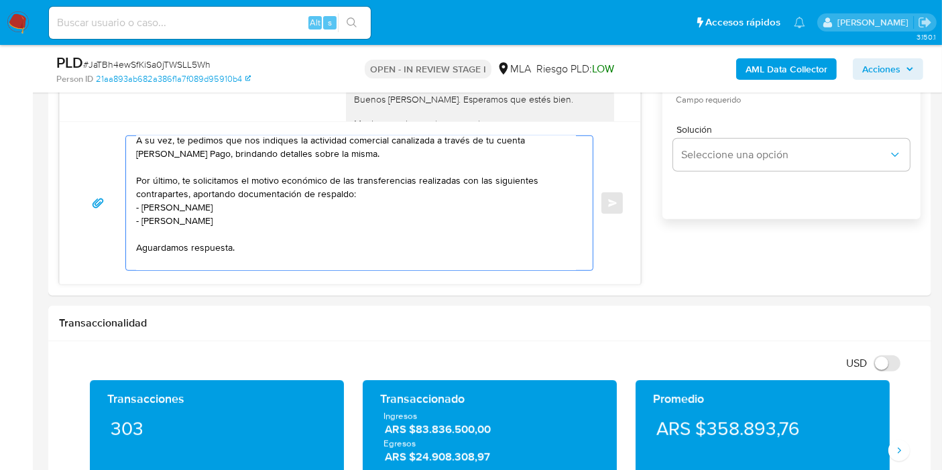
click at [0, 0] on lt-span "Vel á squez" at bounding box center [0, 0] width 0 height 0
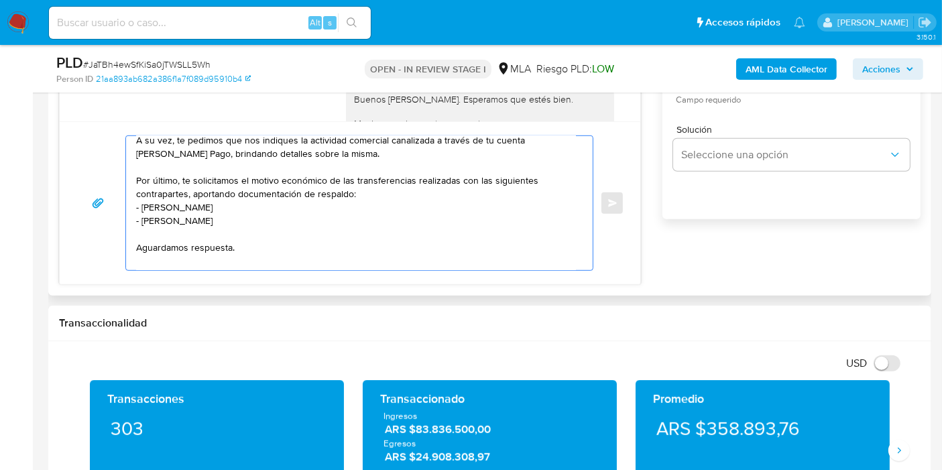
click at [274, 220] on textarea "Buenos días, José. Esperamos que estés bien. Te consultamos si tuviste oportuni…" at bounding box center [356, 203] width 440 height 134
click at [352, 215] on textarea "Buenos días, José. Esperamos que estés bien. Te consultamos si tuviste oportuni…" at bounding box center [356, 203] width 440 height 134
paste textarea "Ana Laura Fresco"
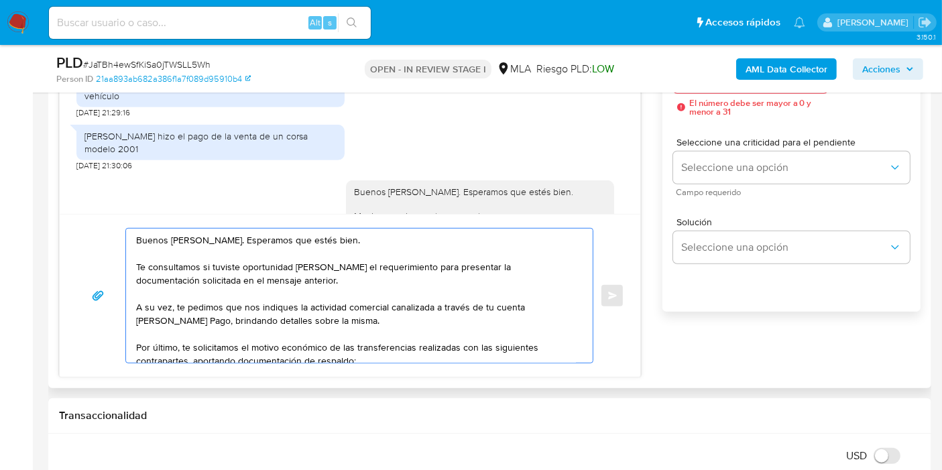
scroll to position [745, 0]
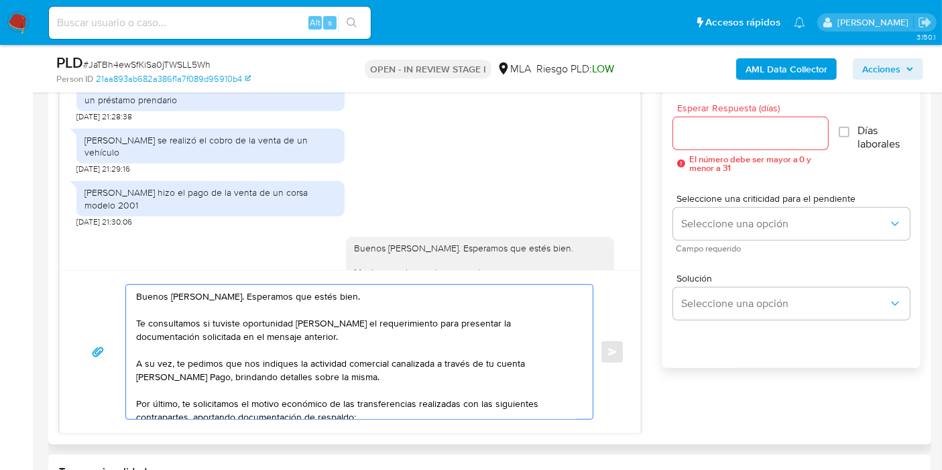
type textarea "Buenos días, José. Esperamos que estés bien. Te consultamos si tuviste oportuni…"
click at [774, 140] on input "Esperar Respuesta (días)" at bounding box center [750, 133] width 155 height 17
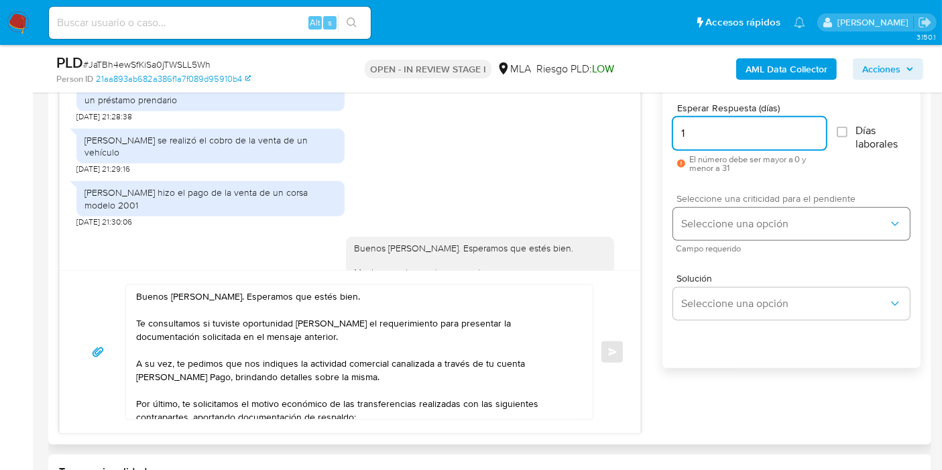
type input "1"
click at [745, 219] on span "Seleccione una opción" at bounding box center [785, 223] width 207 height 13
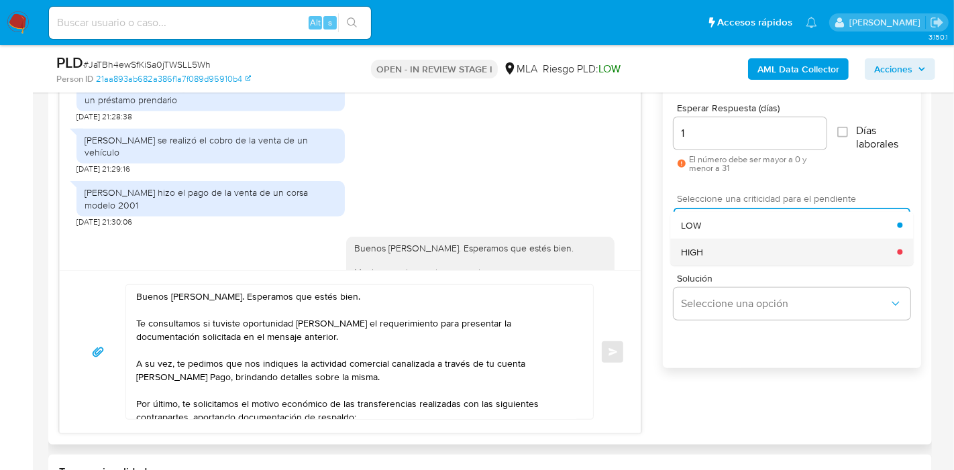
click at [728, 247] on div "HIGH" at bounding box center [789, 252] width 216 height 27
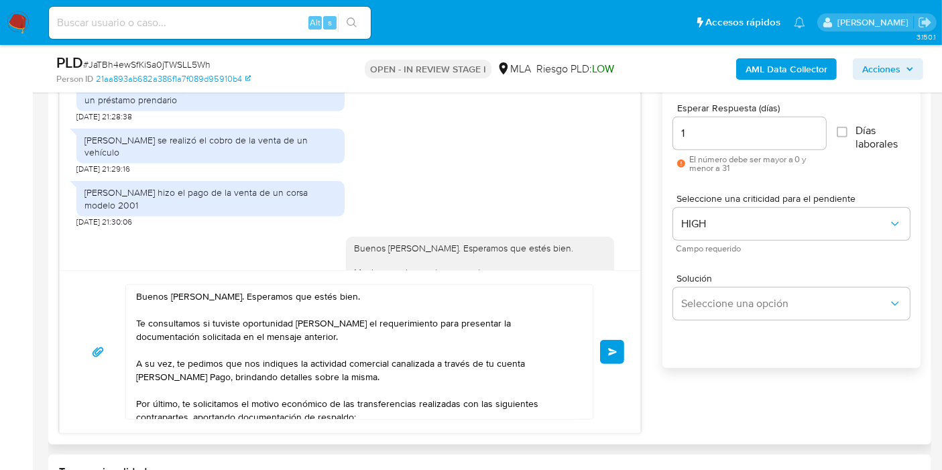
click at [609, 349] on span "Enviar" at bounding box center [612, 352] width 9 height 8
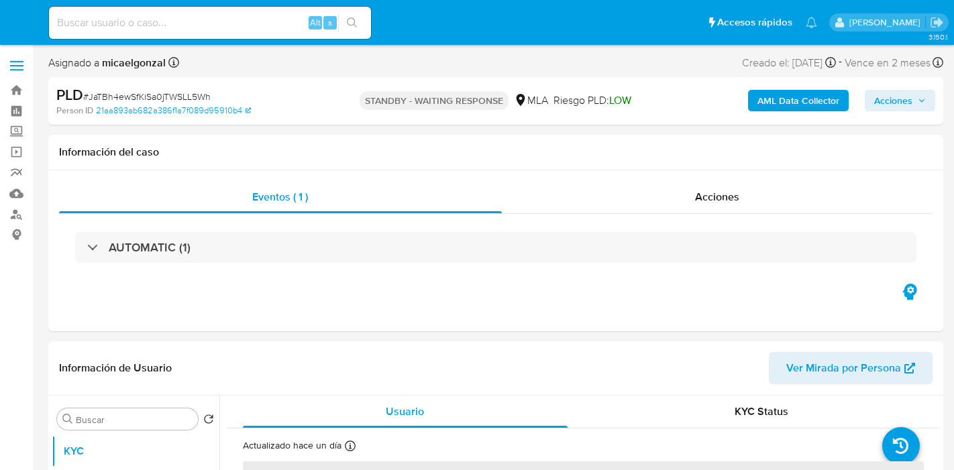
select select "10"
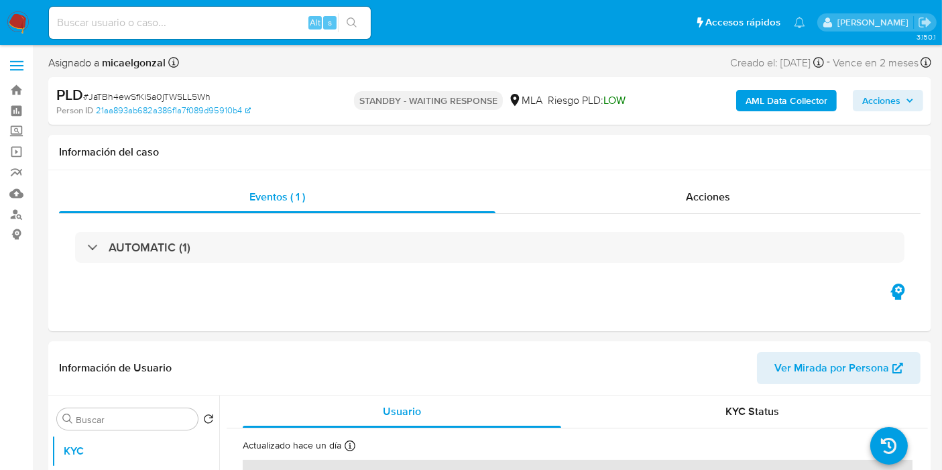
click at [27, 25] on img at bounding box center [18, 22] width 23 height 23
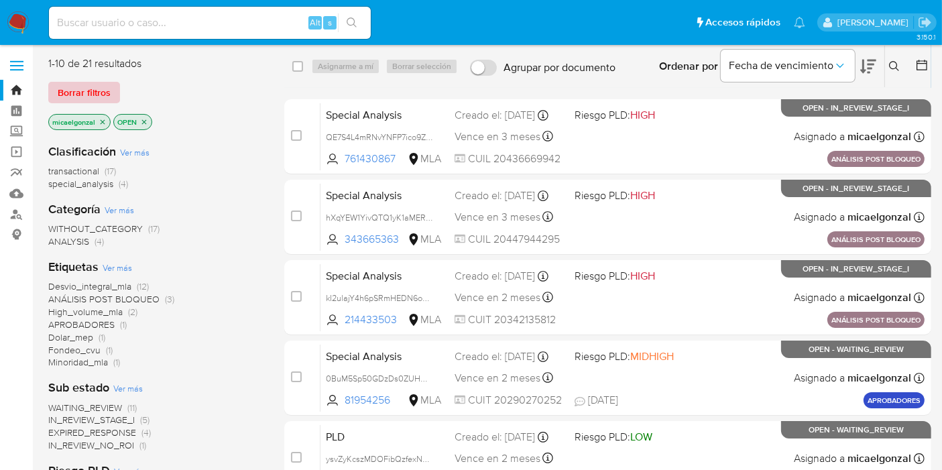
click at [88, 83] on span "Borrar filtros" at bounding box center [84, 92] width 53 height 19
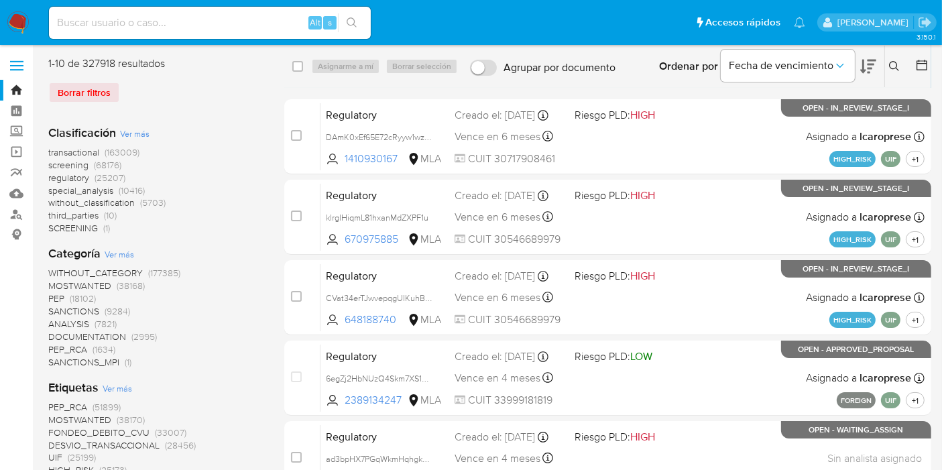
click at [16, 9] on nav "Pausado Ver notificaciones Alt s Accesos rápidos Presiona las siguientes teclas…" at bounding box center [471, 22] width 942 height 45
click at [15, 19] on img at bounding box center [18, 22] width 23 height 23
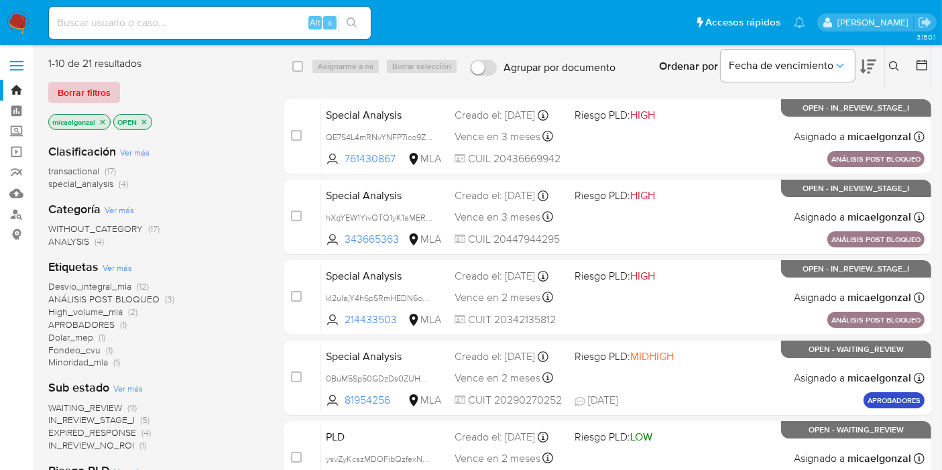
click at [98, 99] on span "Borrar filtros" at bounding box center [84, 92] width 53 height 19
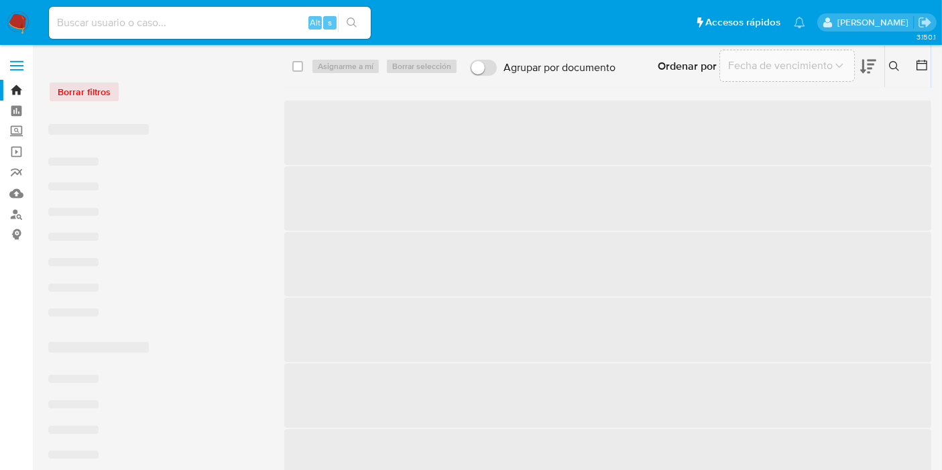
click at [913, 64] on div at bounding box center [920, 67] width 24 height 42
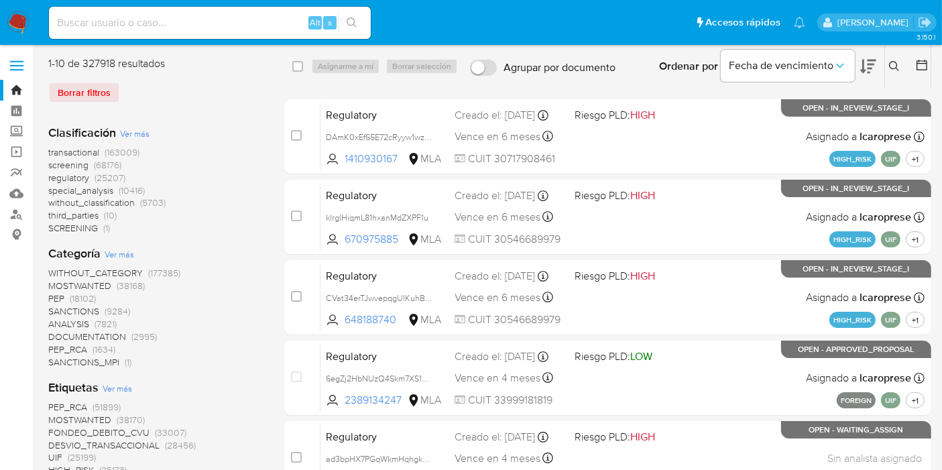
click at [902, 68] on button at bounding box center [896, 66] width 22 height 16
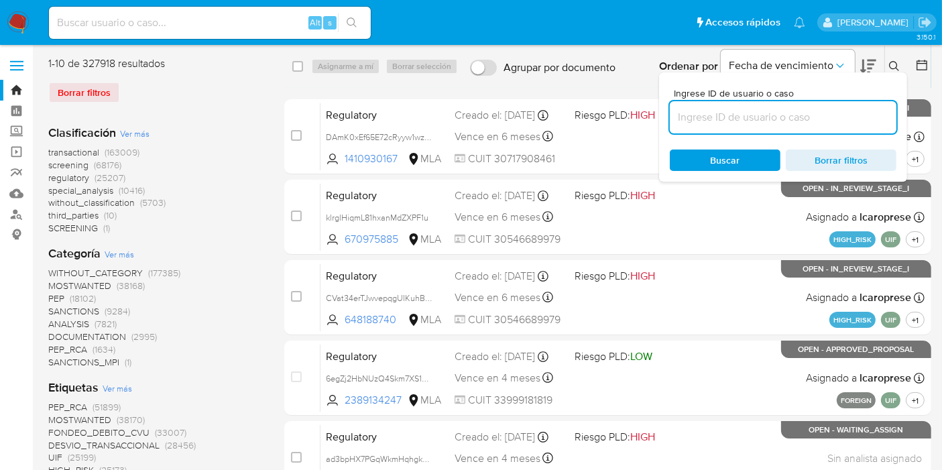
drag, startPoint x: 830, startPoint y: 110, endPoint x: 822, endPoint y: 115, distance: 9.1
click at [830, 110] on input at bounding box center [783, 117] width 227 height 17
type input "na9pdcLFYQn3piiCrGA4xsdm"
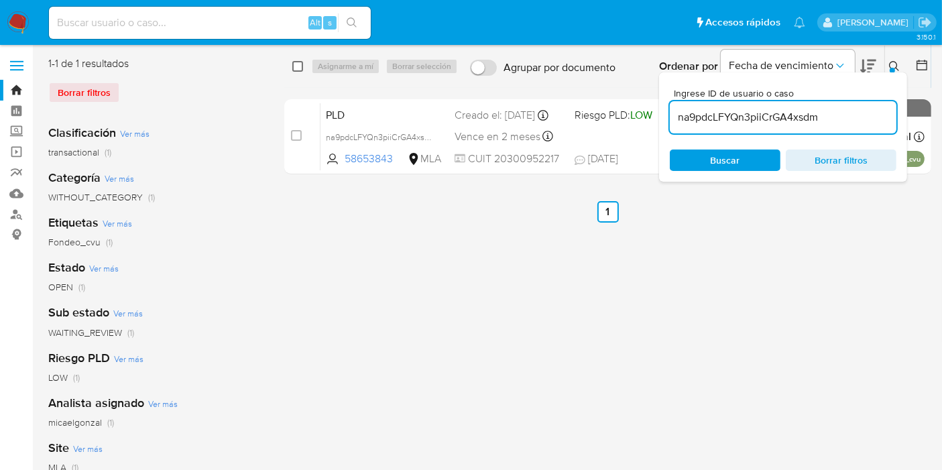
drag, startPoint x: 315, startPoint y: 72, endPoint x: 300, endPoint y: 70, distance: 15.0
click at [305, 72] on div "select-all-cases-checkbox Asignarme a mí Borrar selección" at bounding box center [377, 66] width 171 height 16
click at [298, 68] on input "checkbox" at bounding box center [297, 66] width 11 height 11
checkbox input "true"
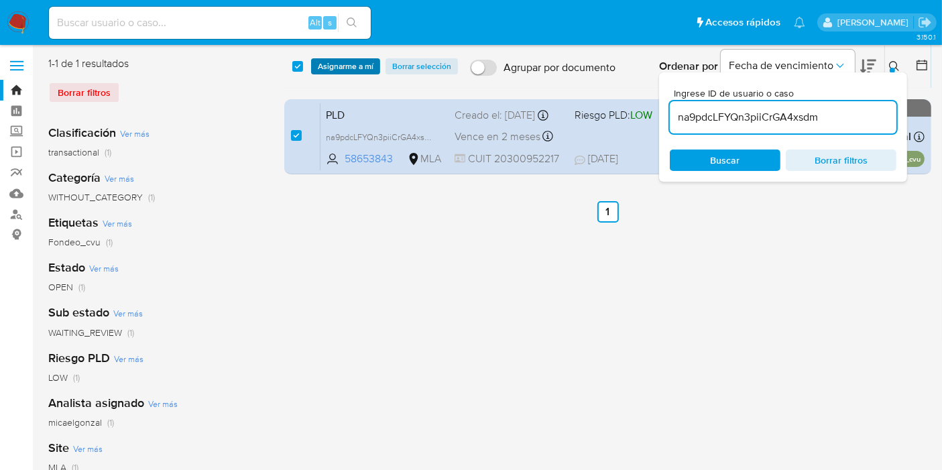
click at [322, 68] on span "Asignarme a mí" at bounding box center [346, 66] width 56 height 13
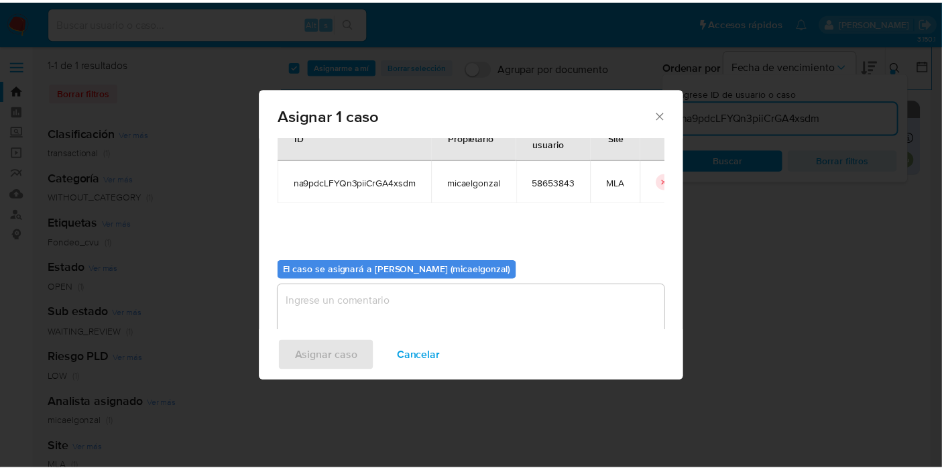
scroll to position [68, 0]
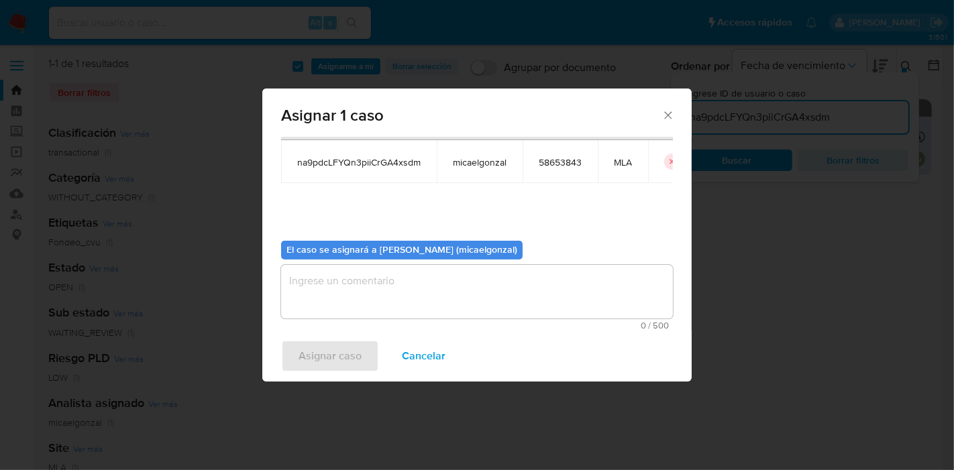
click at [405, 312] on textarea "assign-modal" at bounding box center [477, 292] width 392 height 54
click at [349, 342] on span "Asignar caso" at bounding box center [329, 356] width 63 height 30
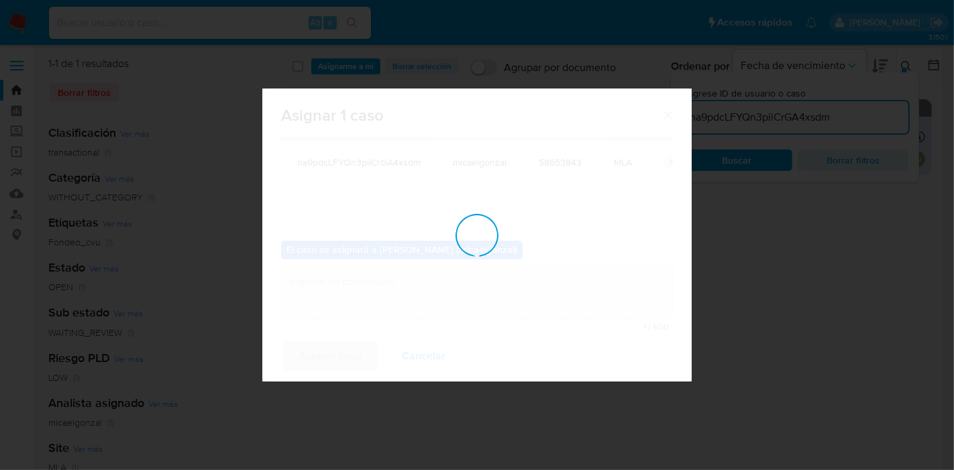
checkbox input "false"
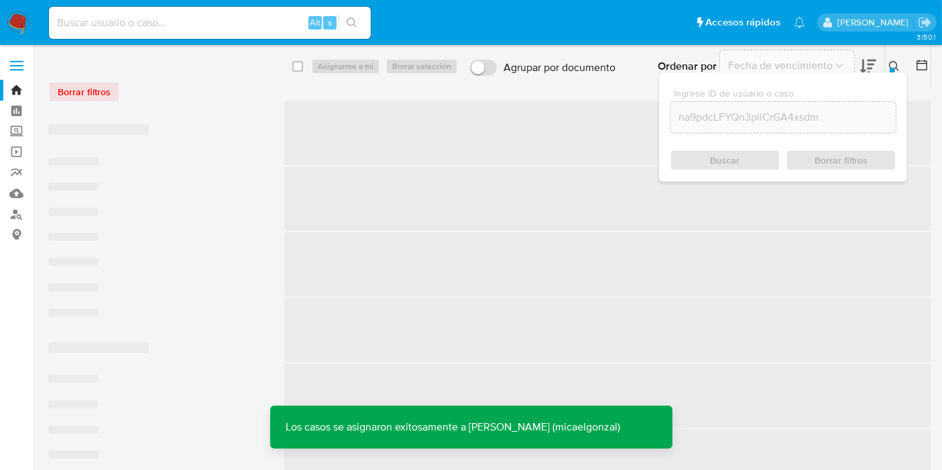
click at [264, 18] on input at bounding box center [210, 22] width 322 height 17
paste input "na9pdcLFYQn3piiCrGA4xsdm"
type input "na9pdcLFYQn3piiCrGA4xsdm"
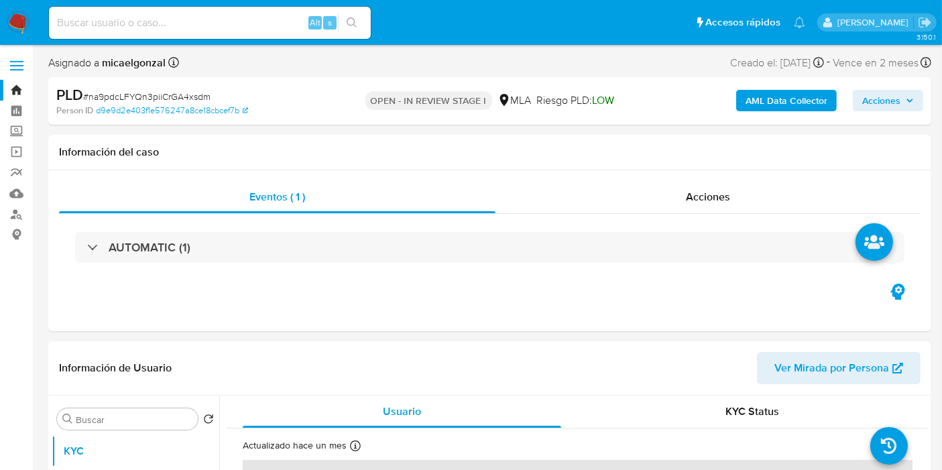
select select "10"
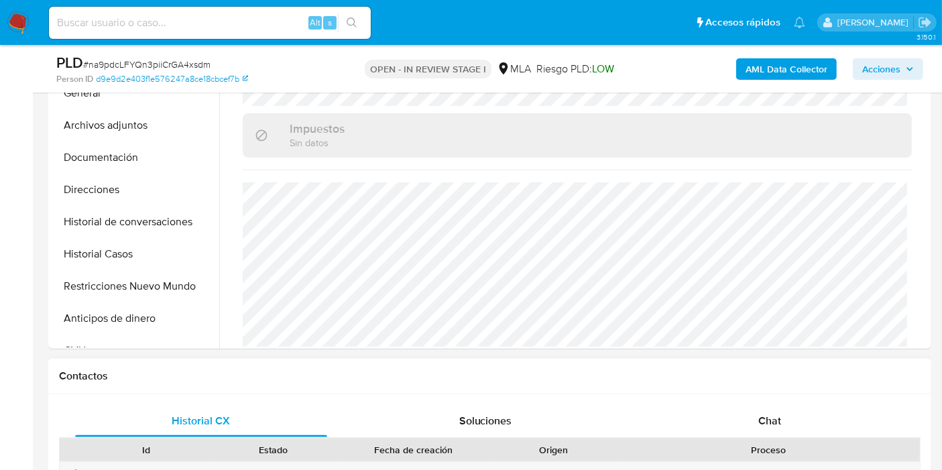
scroll to position [447, 0]
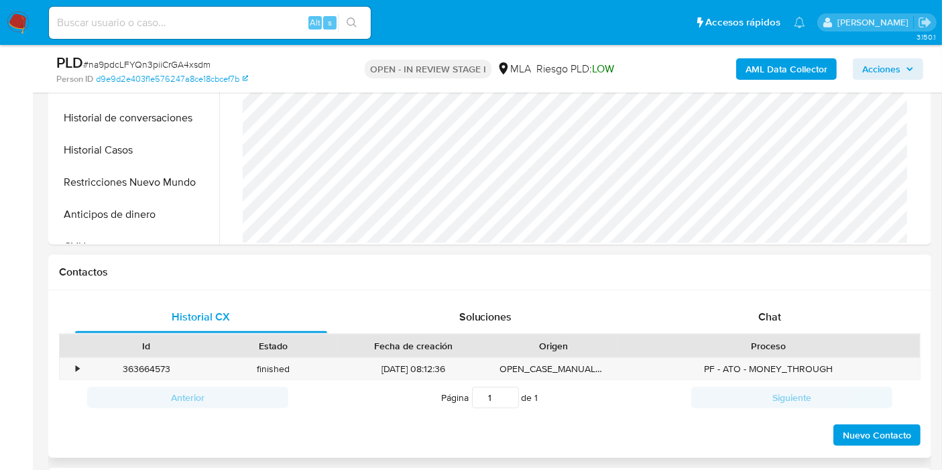
click at [840, 269] on h1 "Contactos" at bounding box center [490, 272] width 862 height 13
click at [783, 315] on div "Chat" at bounding box center [770, 317] width 252 height 32
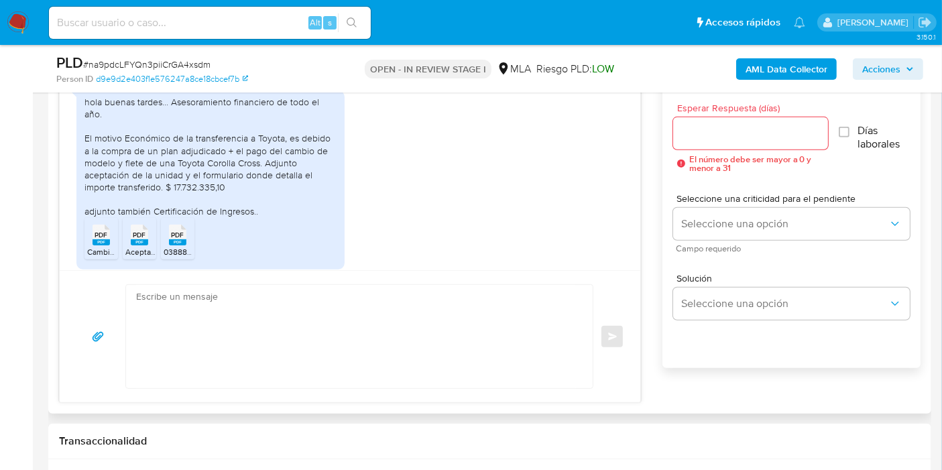
scroll to position [1372, 0]
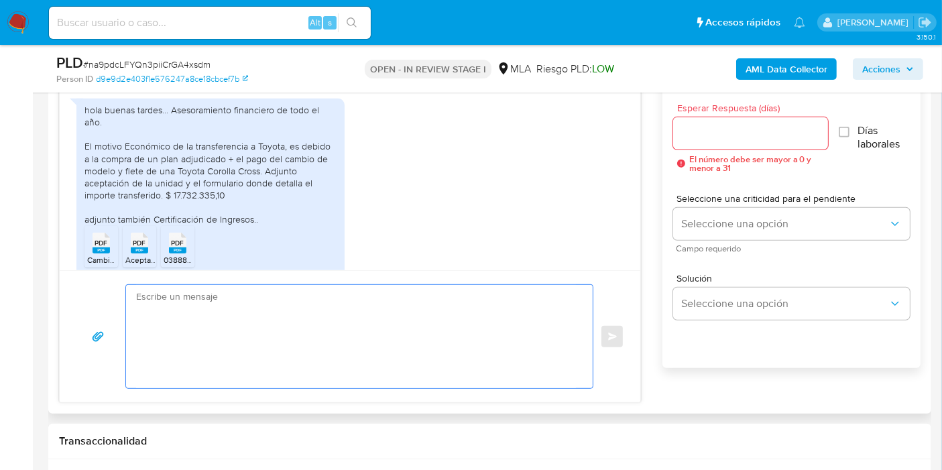
click at [272, 337] on textarea at bounding box center [356, 336] width 440 height 103
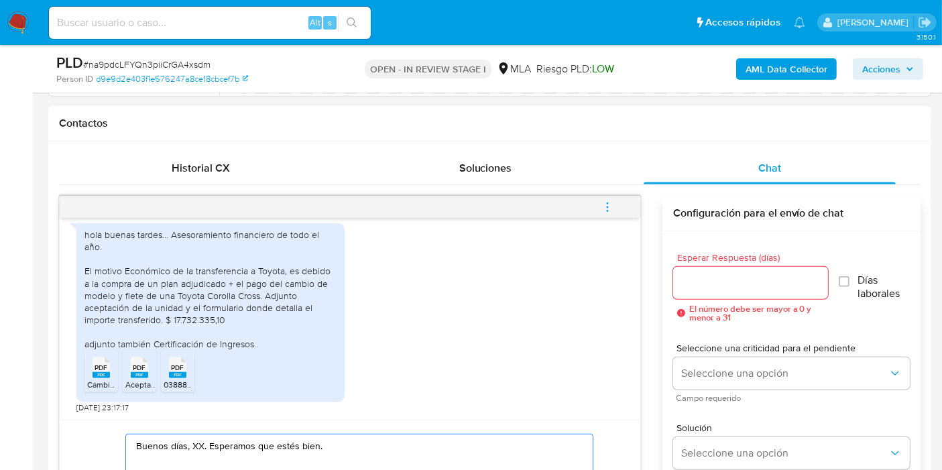
scroll to position [820, 0]
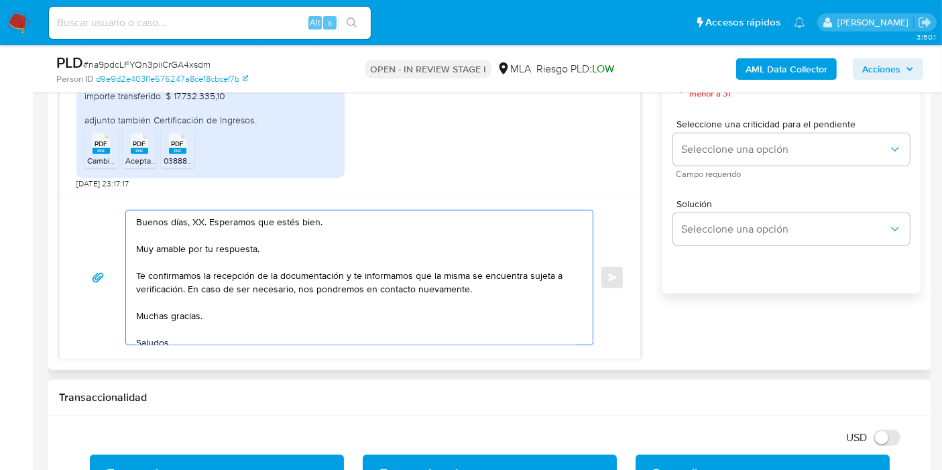
click at [195, 221] on textarea "Buenos días, XX. Esperamos que estés bien. Muy amable por tu respuesta. Te conf…" at bounding box center [356, 278] width 440 height 134
click at [203, 227] on textarea "Buenos días, Germán. Esperamos que estés bien. Muy amable por tu respuesta. Te …" at bounding box center [356, 278] width 440 height 134
click at [219, 232] on textarea "Buenos días, Germán. Esperamos que estés bien. Muy amable por tu respuesta. Te …" at bounding box center [356, 278] width 440 height 134
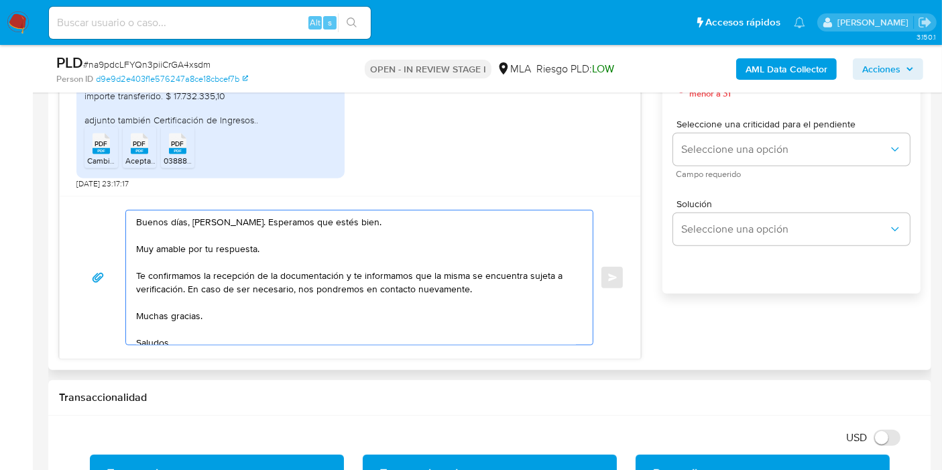
click at [209, 252] on textarea "Buenos días, Germán. Esperamos que estés bien. Muy amable por tu respuesta. Te …" at bounding box center [356, 278] width 440 height 134
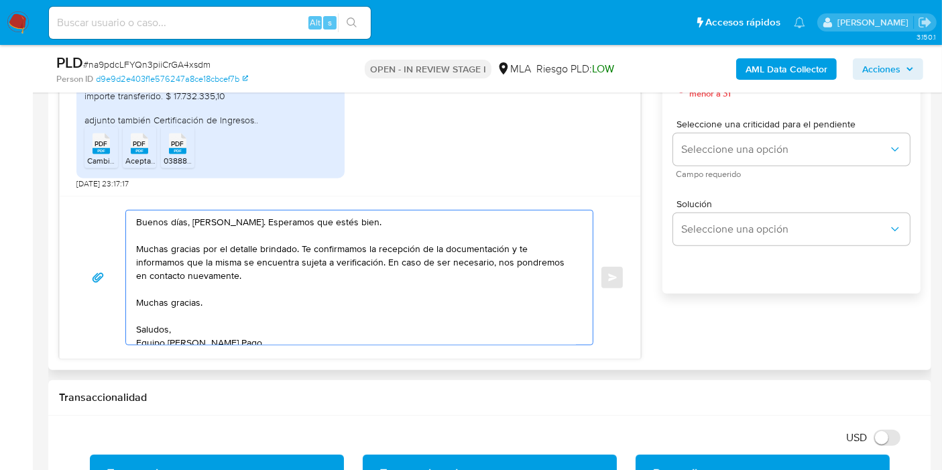
drag, startPoint x: 510, startPoint y: 250, endPoint x: 515, endPoint y: 276, distance: 27.4
click at [515, 276] on textarea "Buenos días, Germán. Esperamos que estés bien. Muchas gracias por el detalle br…" at bounding box center [356, 278] width 440 height 134
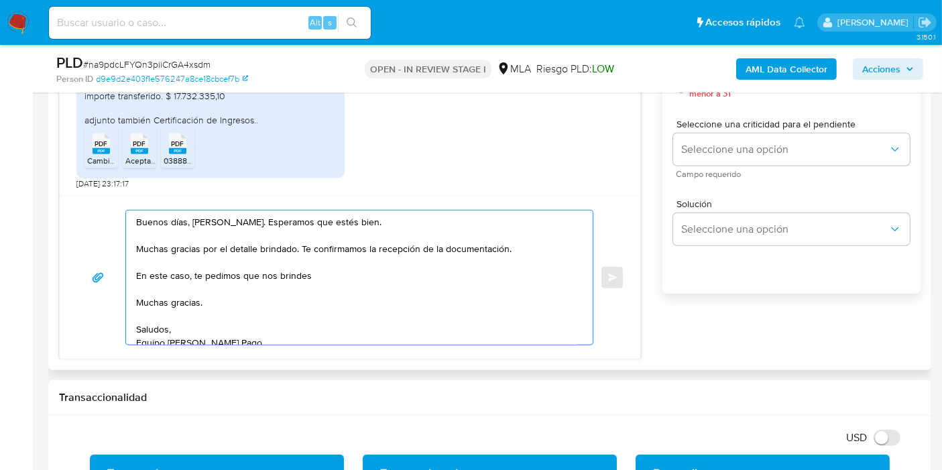
paste textarea "el número de registro ante CNV x la actividad como asesor financiero"
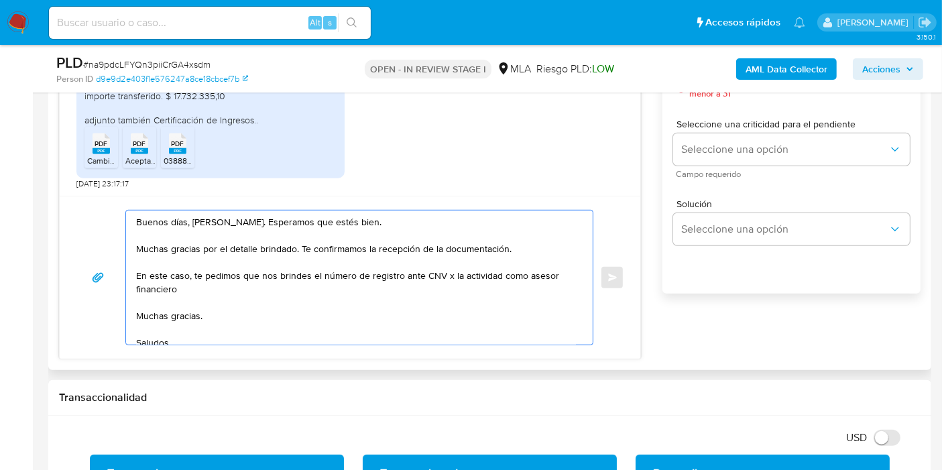
click at [374, 282] on textarea "Buenos días, Germán. Esperamos que estés bien. Muchas gracias por el detalle br…" at bounding box center [356, 278] width 440 height 134
click at [433, 271] on textarea "Buenos días, Germán. Esperamos que estés bien. Muchas gracias por el detalle br…" at bounding box center [356, 278] width 440 height 134
click at [465, 278] on textarea "Buenos días, Germán. Esperamos que estés bien. Muchas gracias por el detalle br…" at bounding box center [356, 278] width 440 height 134
click at [449, 273] on textarea "Buenos días, Germán. Esperamos que estés bien. Muchas gracias por el detalle br…" at bounding box center [356, 278] width 440 height 134
drag, startPoint x: 330, startPoint y: 338, endPoint x: 378, endPoint y: 272, distance: 81.7
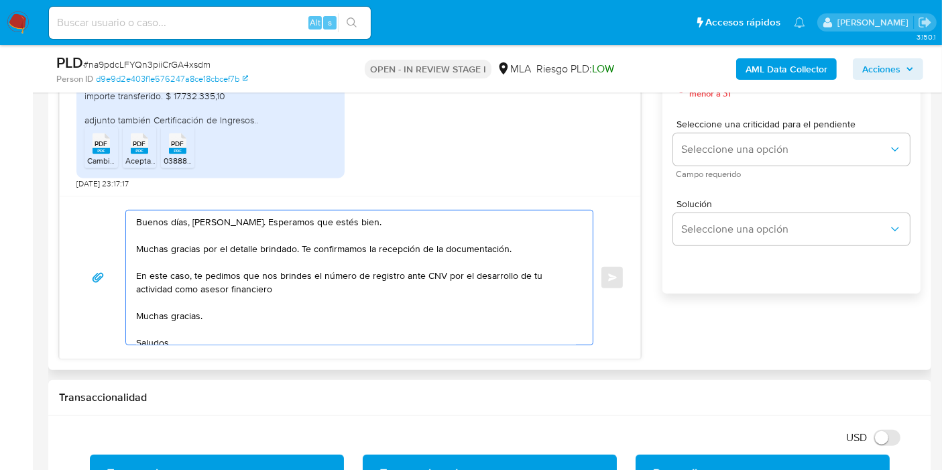
click at [331, 336] on textarea "Buenos días, Germán. Esperamos que estés bien. Muchas gracias por el detalle br…" at bounding box center [356, 278] width 440 height 134
click at [378, 272] on textarea "Buenos días, Germán. Esperamos que estés bien. Muchas gracias por el detalle br…" at bounding box center [356, 278] width 440 height 134
click at [360, 289] on textarea "Buenos días, Germán. Esperamos que estés bien. Muchas gracias por el detalle br…" at bounding box center [356, 278] width 440 height 134
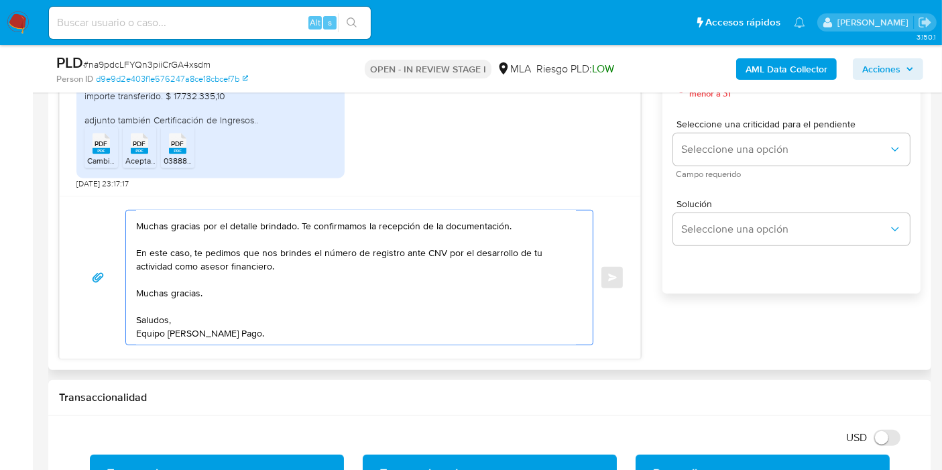
scroll to position [63, 0]
click at [203, 256] on textarea "Buenos días, Germán. Esperamos que estés bien. Muchas gracias por el detalle br…" at bounding box center [356, 278] width 440 height 134
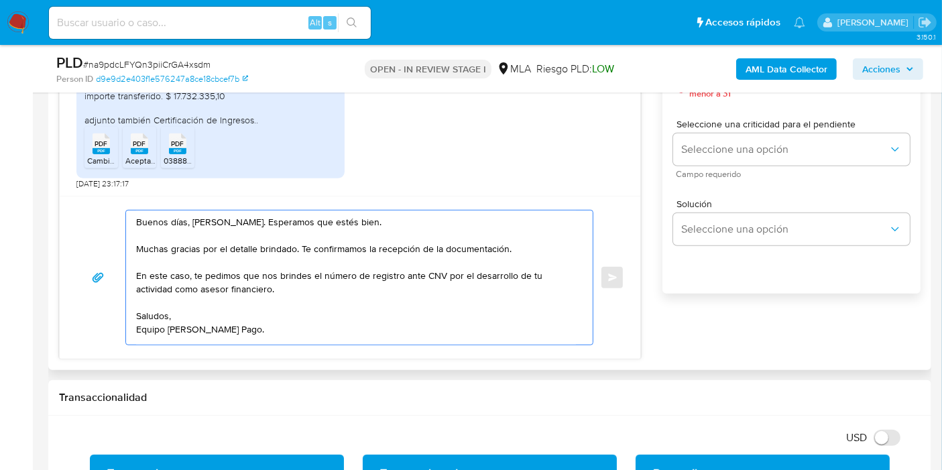
click at [164, 326] on textarea "Buenos días, Germán. Esperamos que estés bien. Muchas gracias por el detalle br…" at bounding box center [356, 278] width 440 height 134
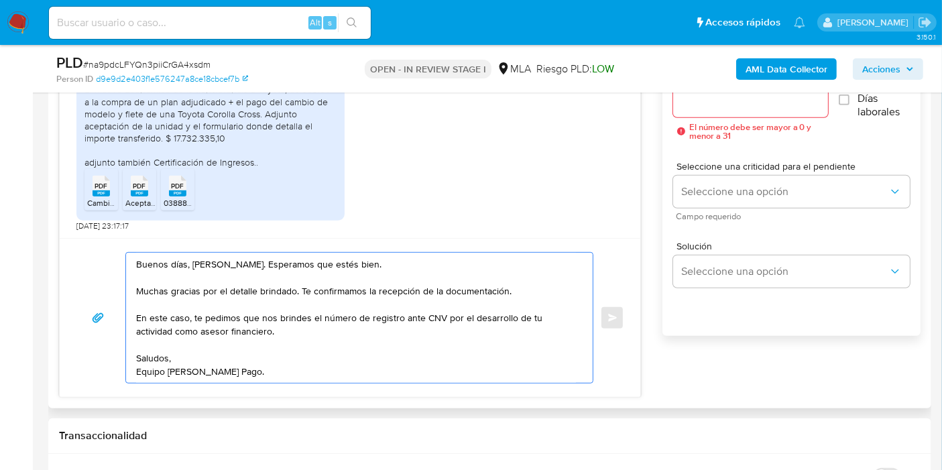
scroll to position [745, 0]
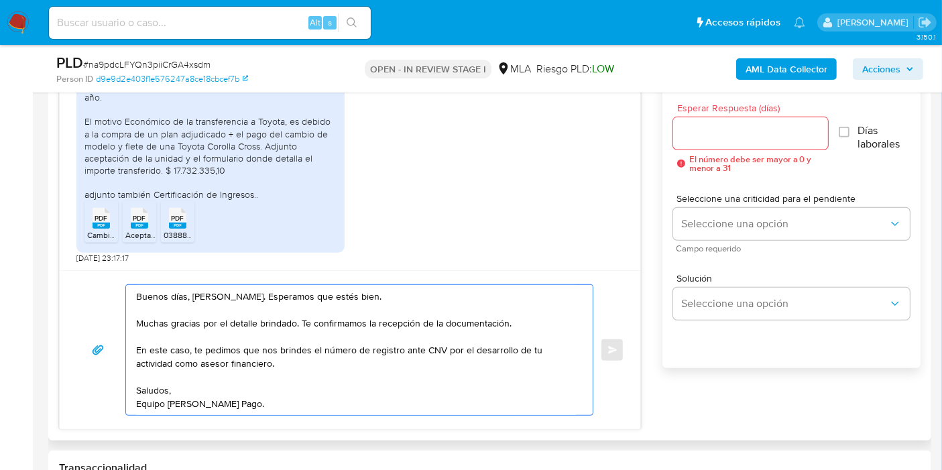
type textarea "Buenos días, Germán. Esperamos que estés bien. Muchas gracias por el detalle br…"
click at [753, 137] on input "Esperar Respuesta (días)" at bounding box center [750, 133] width 155 height 17
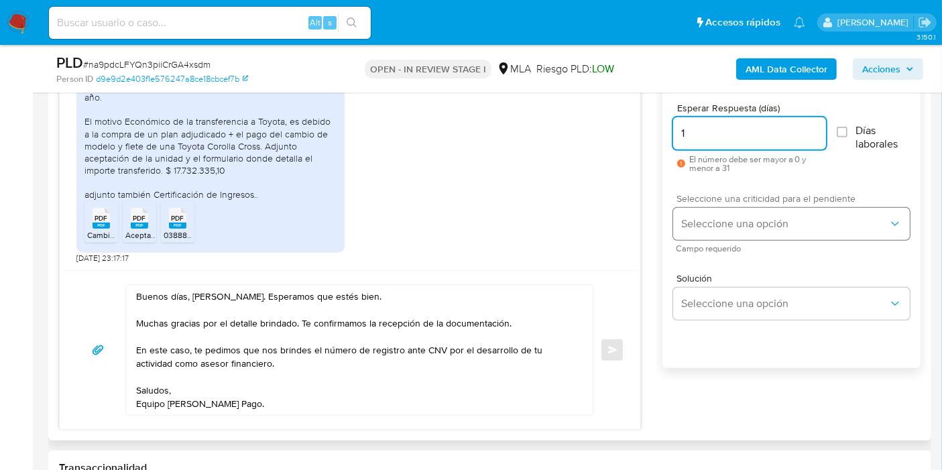
type input "1"
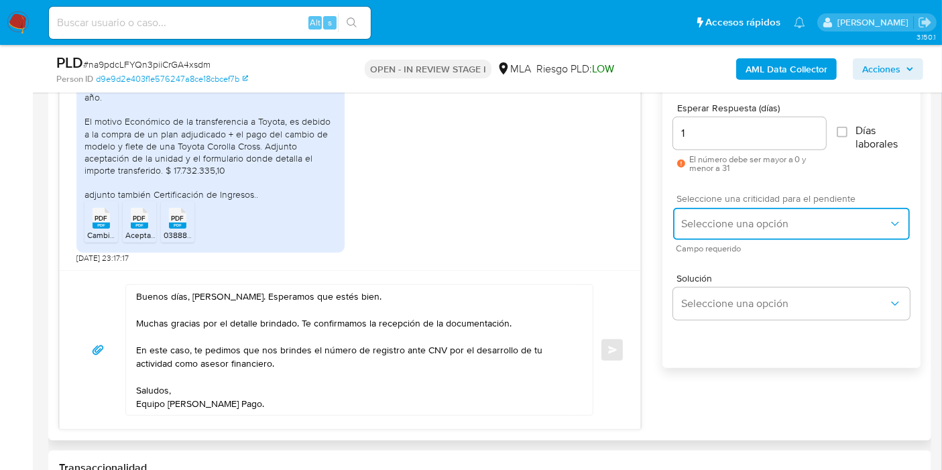
click at [759, 217] on span "Seleccione una opción" at bounding box center [785, 223] width 207 height 13
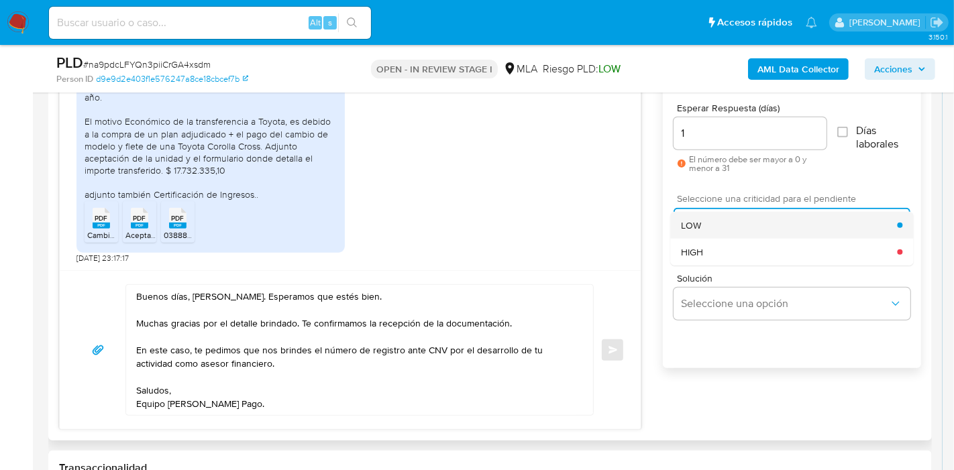
click at [727, 228] on div "LOW" at bounding box center [789, 225] width 216 height 27
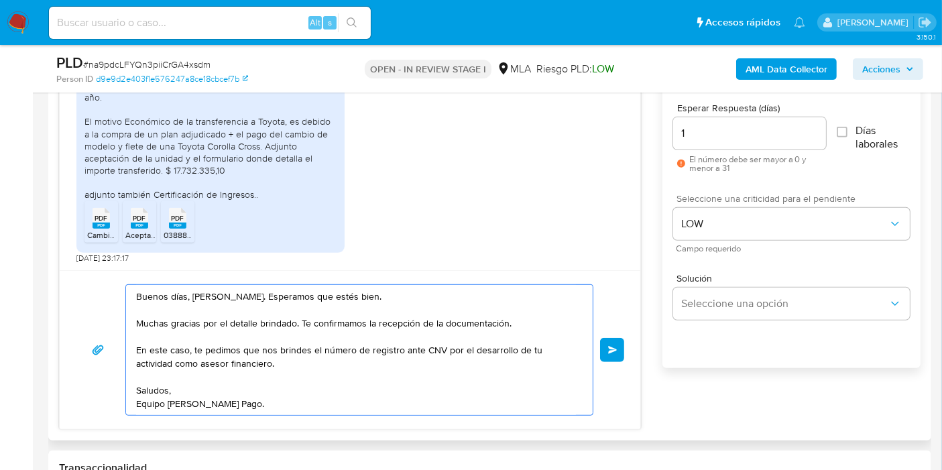
click at [251, 314] on textarea "Buenos días, Germán. Esperamos que estés bien. Muchas gracias por el detalle br…" at bounding box center [356, 350] width 440 height 130
click at [359, 309] on textarea "Buenos días, Germán. Esperamos que estés bien. Muchas gracias por el detalle br…" at bounding box center [356, 350] width 440 height 130
click at [563, 330] on textarea "Buenos días, Germán. Esperamos que estés bien. Muchas gracias por el detalle br…" at bounding box center [356, 350] width 440 height 130
click at [329, 321] on textarea "Buenos días, Germán. Esperamos que estés bien. Muchas gracias por el detalle br…" at bounding box center [356, 350] width 440 height 130
click at [309, 346] on textarea "Buenos días, Germán. Esperamos que estés bien. Muchas gracias por el detalle br…" at bounding box center [356, 350] width 440 height 130
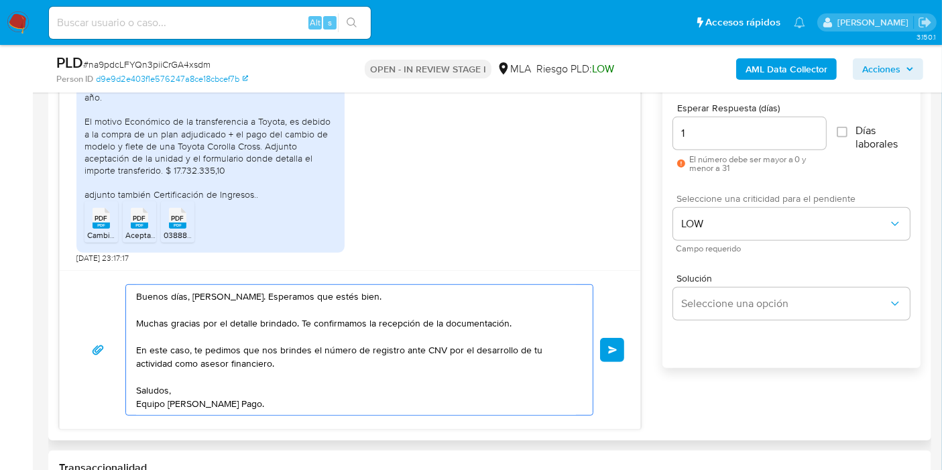
click at [381, 352] on textarea "Buenos días, Germán. Esperamos que estés bien. Muchas gracias por el detalle br…" at bounding box center [356, 350] width 440 height 130
click at [504, 368] on textarea "Buenos días, Germán. Esperamos que estés bien. Muchas gracias por el detalle br…" at bounding box center [356, 350] width 440 height 130
click at [530, 343] on textarea "Buenos días, Germán. Esperamos que estés bien. Muchas gracias por el detalle br…" at bounding box center [356, 350] width 440 height 130
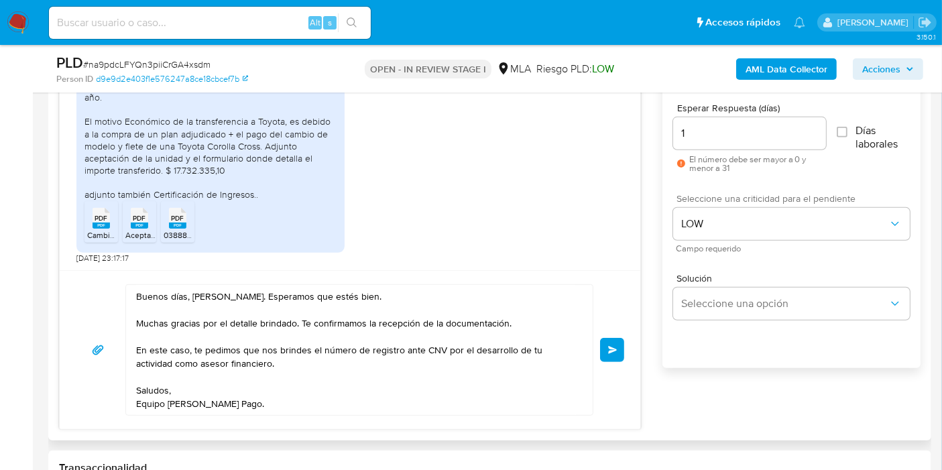
click at [600, 360] on div "Buenos días, Germán. Esperamos que estés bien. Muchas gracias por el detalle br…" at bounding box center [350, 349] width 549 height 131
click at [604, 346] on button "Enviar" at bounding box center [612, 350] width 24 height 24
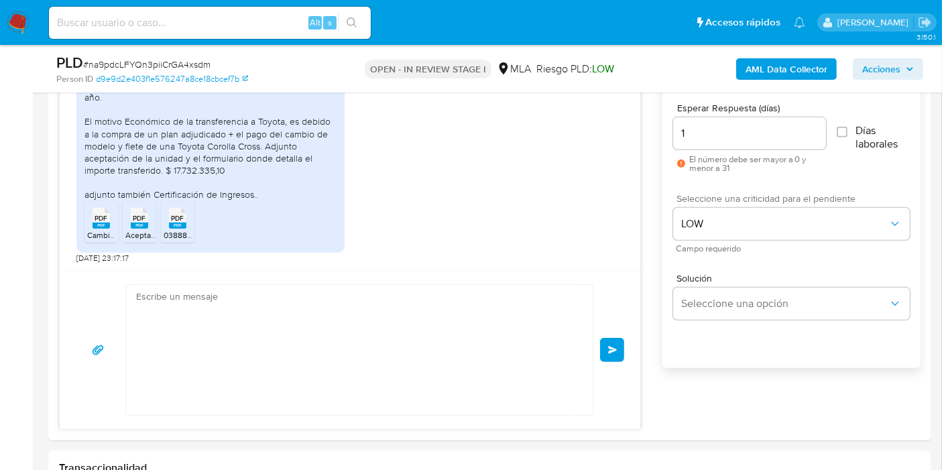
scroll to position [1620, 0]
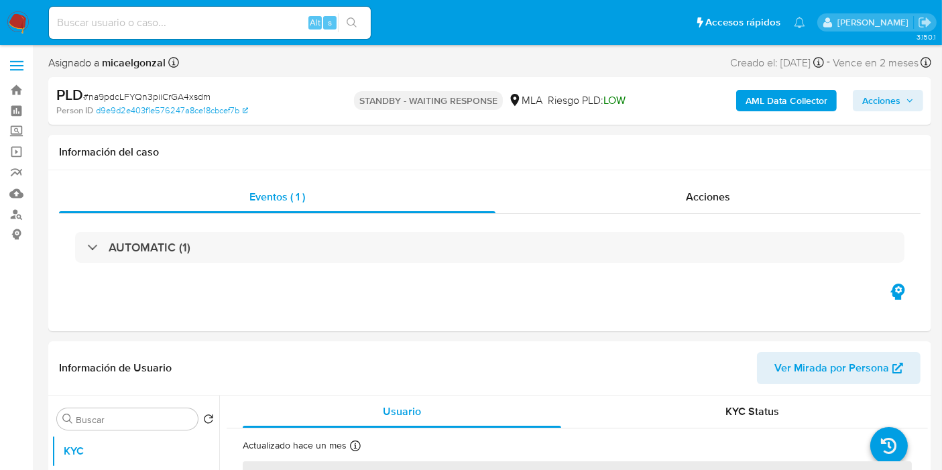
click at [11, 13] on img at bounding box center [18, 22] width 23 height 23
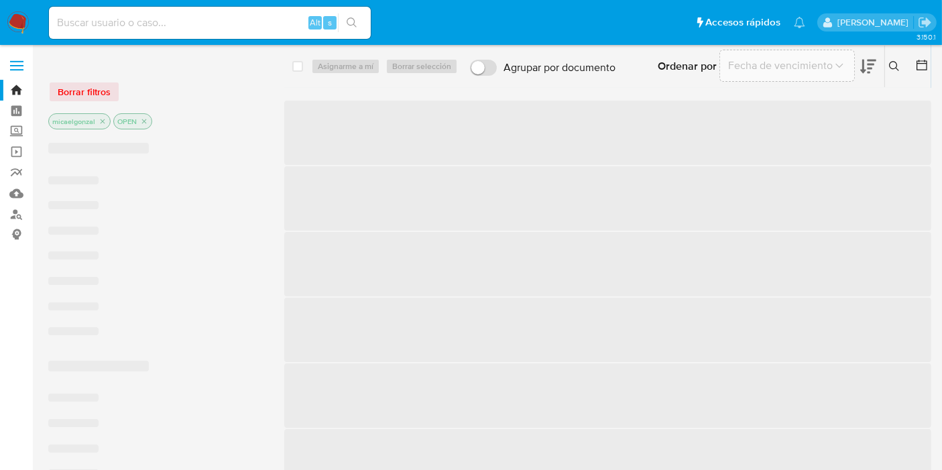
click at [103, 91] on span "Borrar filtros" at bounding box center [84, 92] width 53 height 19
click at [103, 91] on div "Borrar filtros" at bounding box center [155, 91] width 215 height 21
click at [86, 95] on div "Borrar filtros" at bounding box center [155, 91] width 215 height 21
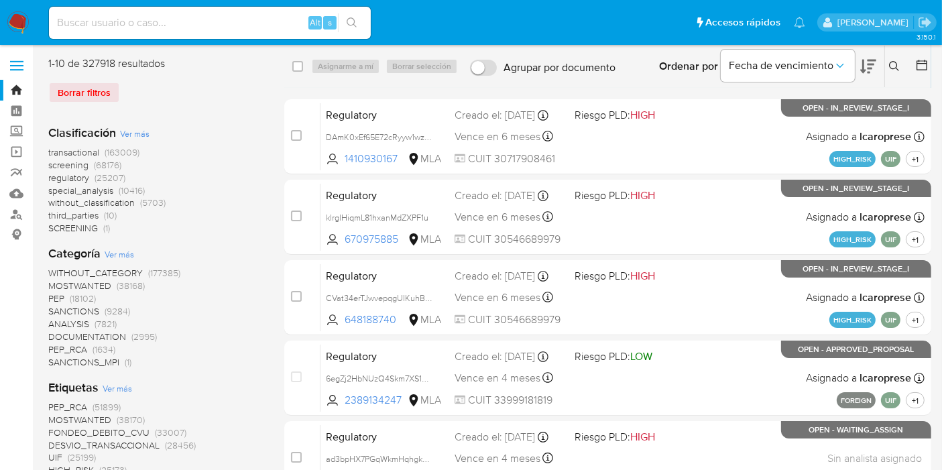
click at [70, 97] on div "Borrar filtros" at bounding box center [155, 92] width 215 height 21
click at [80, 90] on div "Borrar filtros" at bounding box center [155, 92] width 215 height 21
click at [883, 67] on div "Ordenar por Fecha de vencimiento" at bounding box center [767, 67] width 236 height 42
click at [892, 68] on icon at bounding box center [894, 66] width 11 height 11
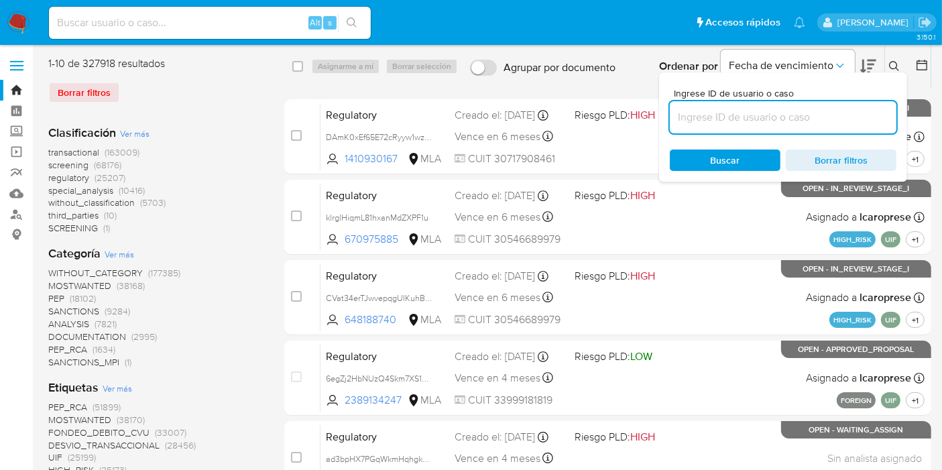
click at [781, 117] on input at bounding box center [783, 117] width 227 height 17
type input "SHkNj3Br9T3QASpLsbd7H0ia"
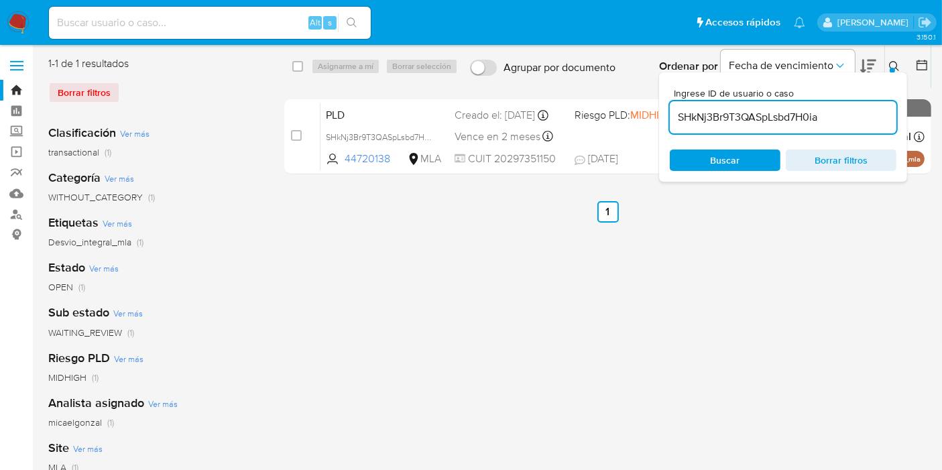
drag, startPoint x: 295, startPoint y: 64, endPoint x: 307, endPoint y: 68, distance: 11.9
click at [298, 67] on input "checkbox" at bounding box center [297, 66] width 11 height 11
checkbox input "true"
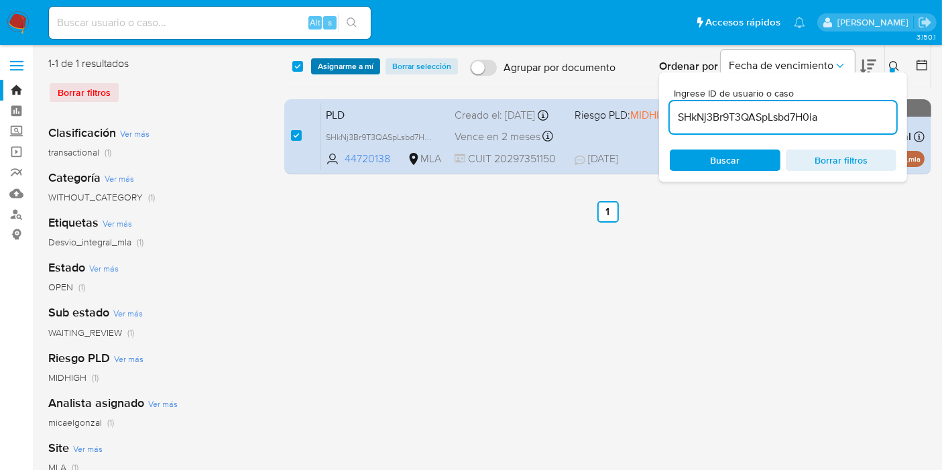
click at [316, 66] on button "Asignarme a mí" at bounding box center [345, 66] width 69 height 16
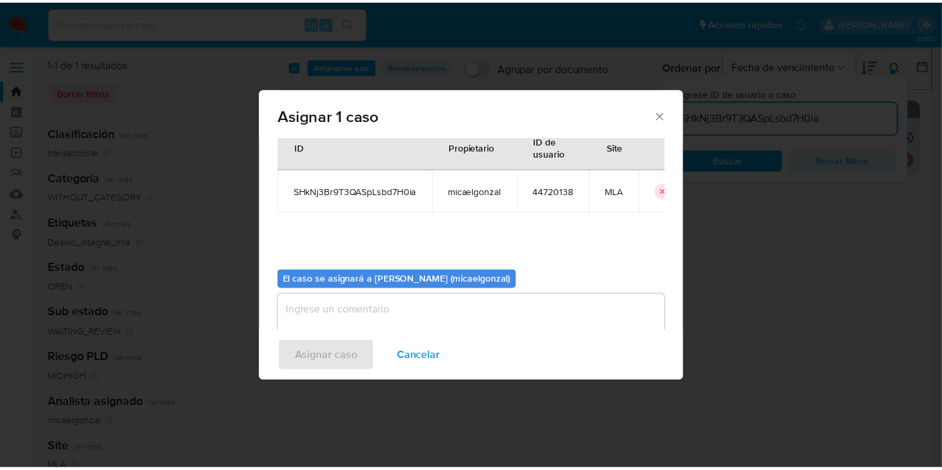
scroll to position [68, 0]
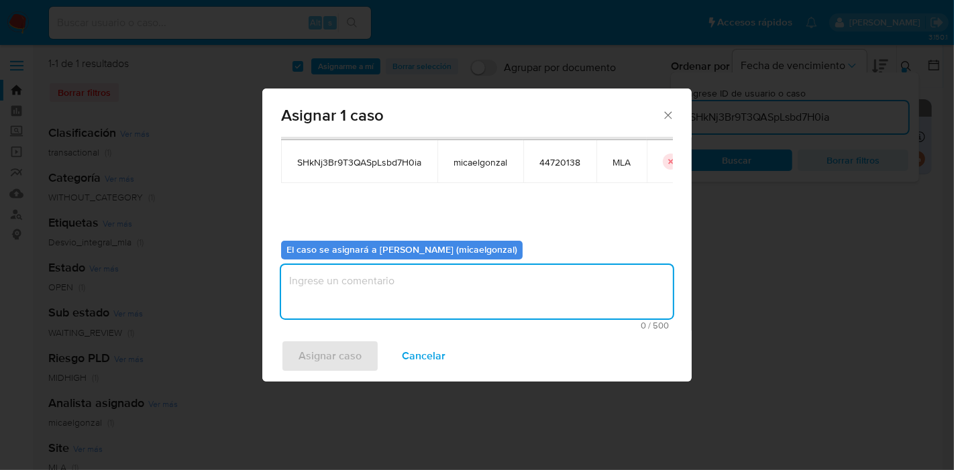
click at [429, 298] on textarea "assign-modal" at bounding box center [477, 292] width 392 height 54
click at [345, 346] on span "Asignar caso" at bounding box center [329, 356] width 63 height 30
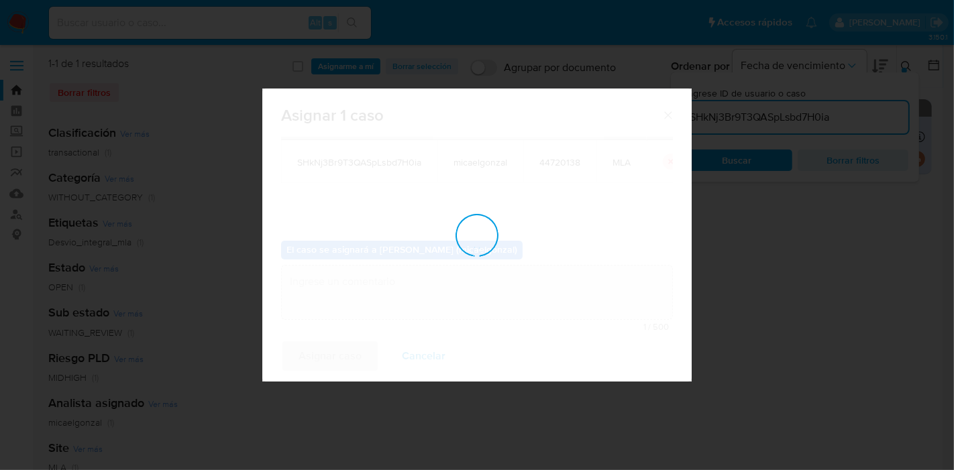
checkbox input "false"
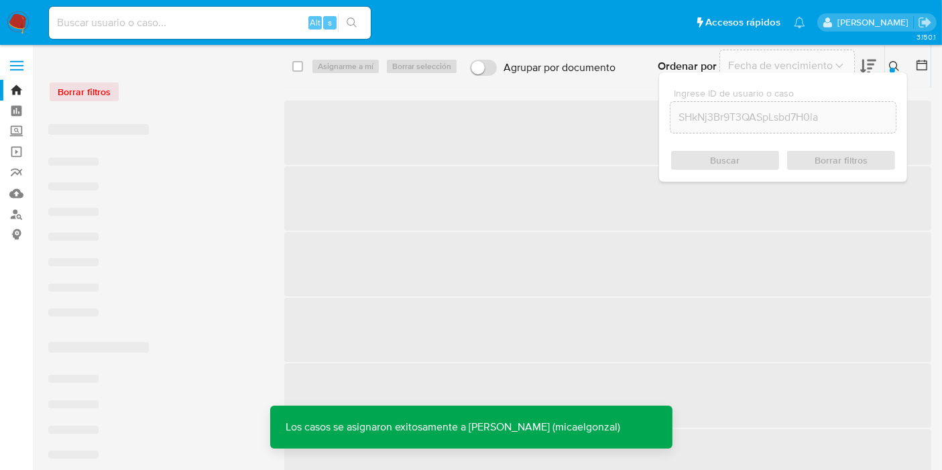
click at [235, 17] on input at bounding box center [210, 22] width 322 height 17
paste input "SHkNj3Br9T3QASpLsbd7H0ia"
type input "SHkNj3Br9T3QASpLsbd7H0ia"
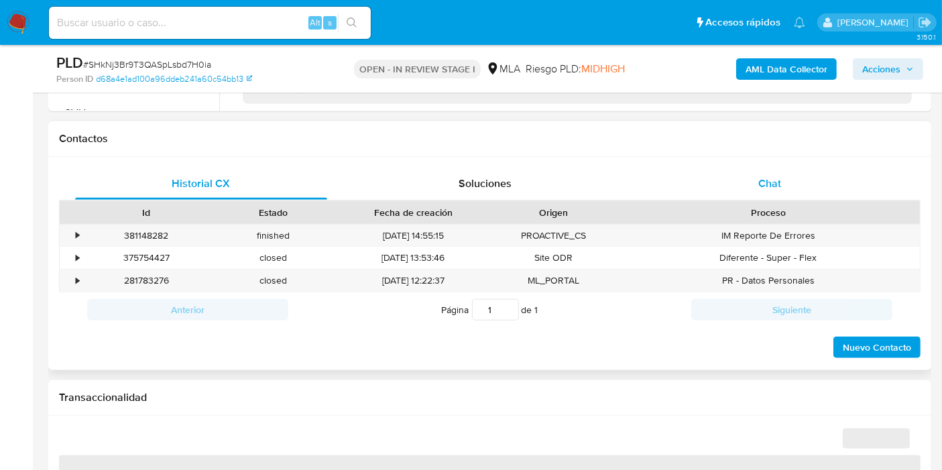
scroll to position [298, 0]
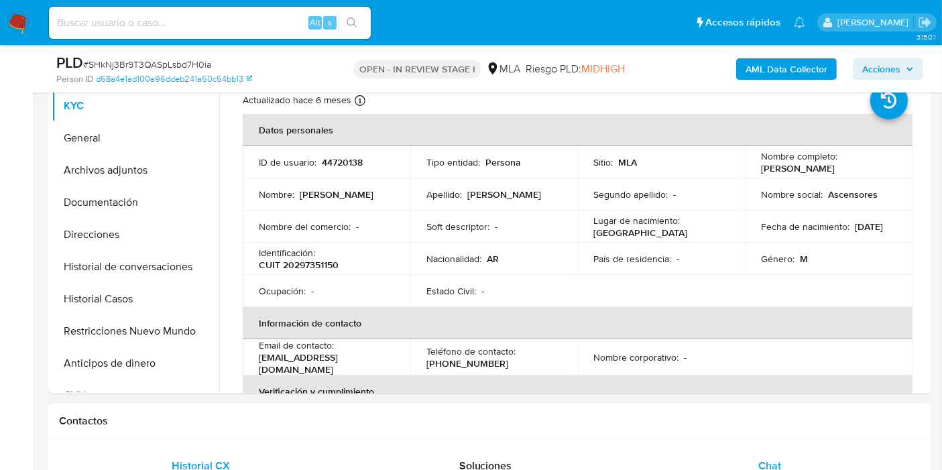
select select "10"
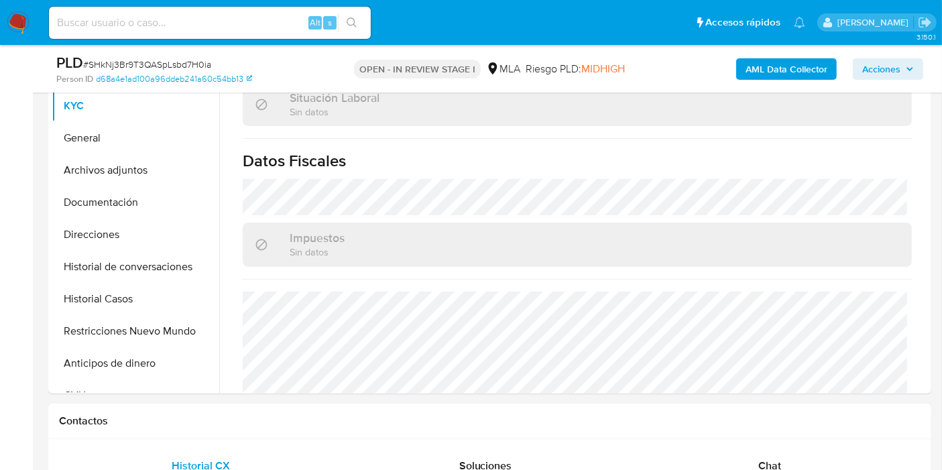
scroll to position [447, 0]
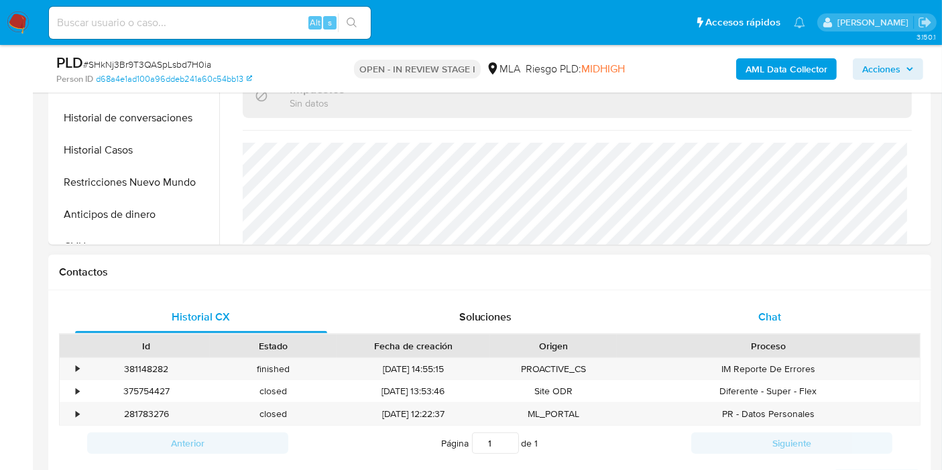
drag, startPoint x: 840, startPoint y: 332, endPoint x: 835, endPoint y: 321, distance: 12.0
click at [840, 331] on div "Historial CX Soluciones Chat" at bounding box center [490, 317] width 862 height 33
click at [835, 321] on div "Chat" at bounding box center [770, 317] width 252 height 32
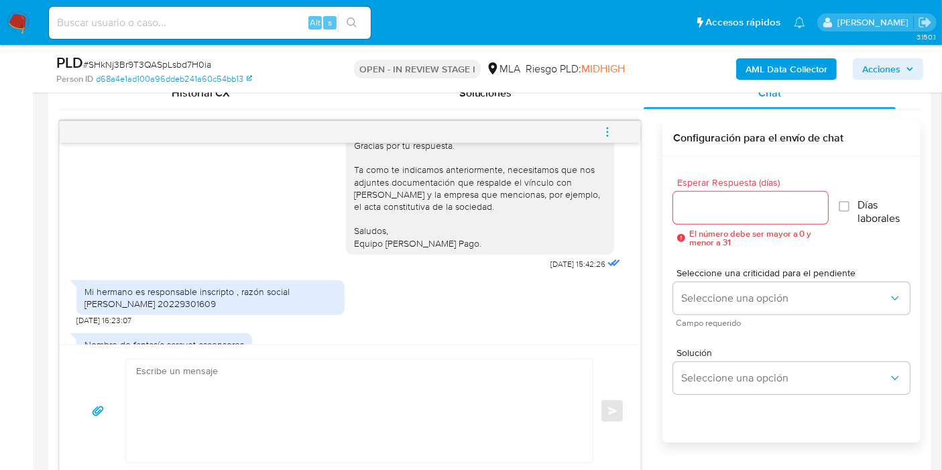
scroll to position [1332, 0]
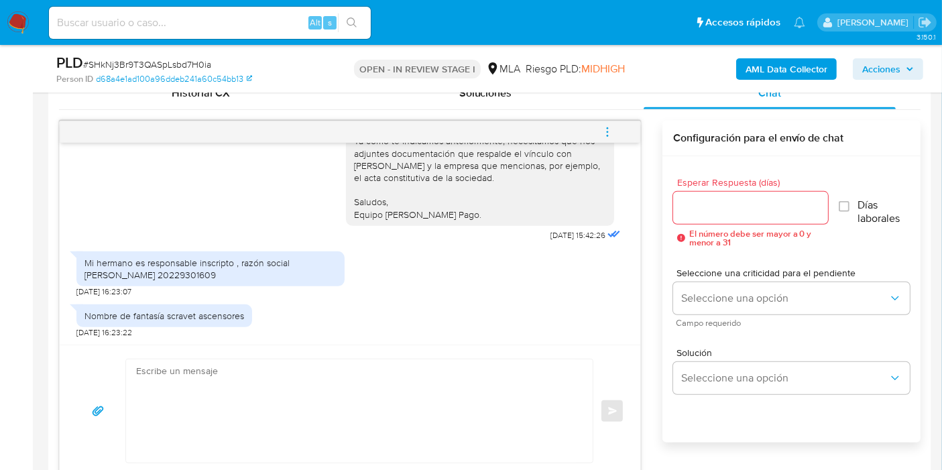
click at [441, 365] on textarea at bounding box center [356, 411] width 440 height 103
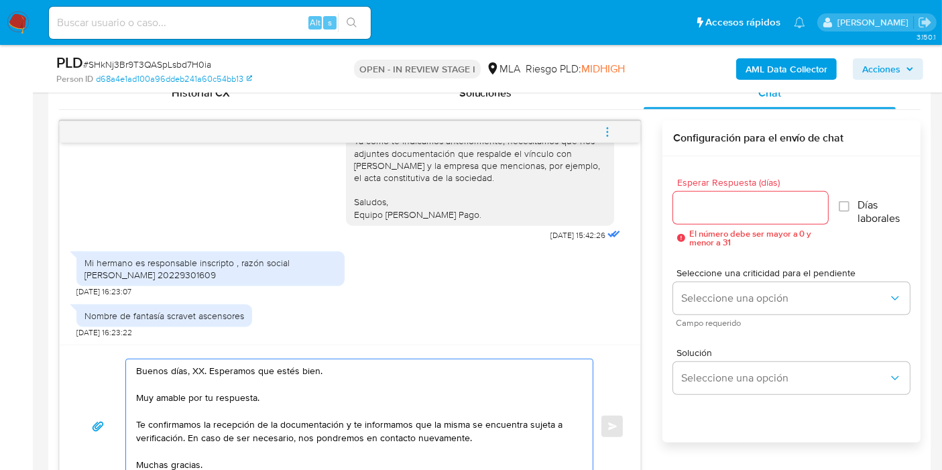
click at [196, 368] on textarea "Buenos días, XX. Esperamos que estés bien. Muy amable por tu respuesta. Te conf…" at bounding box center [356, 427] width 440 height 134
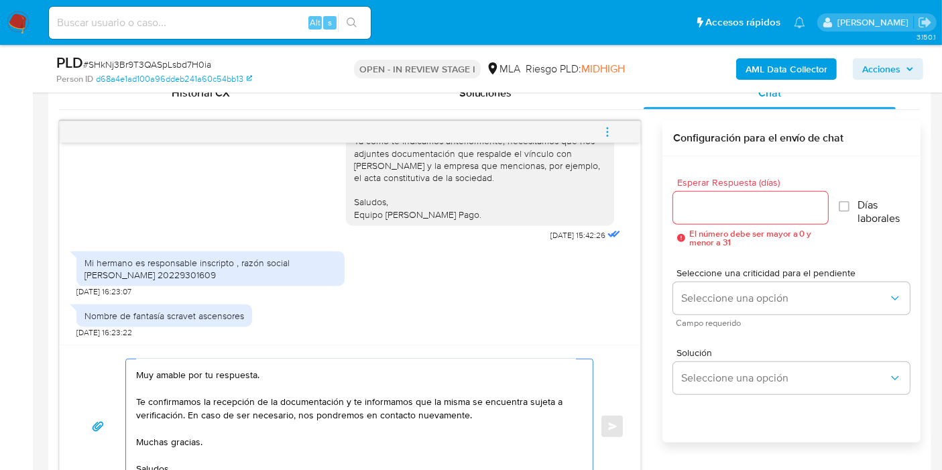
scroll to position [0, 0]
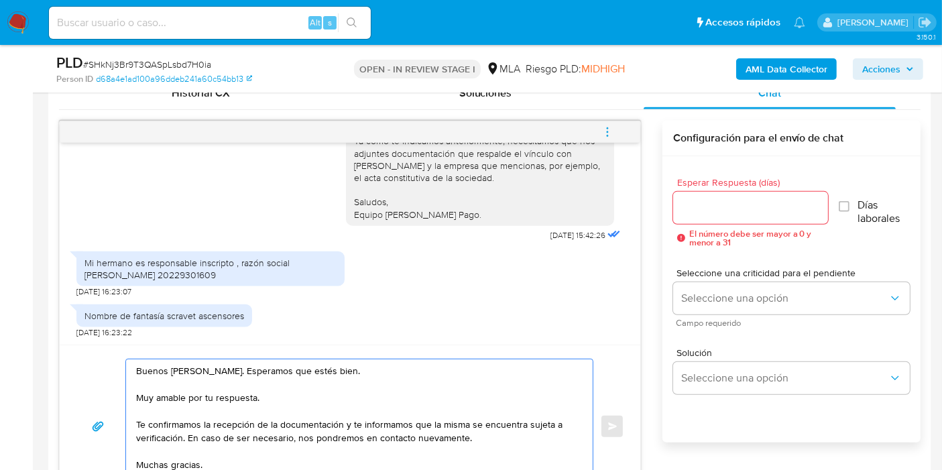
drag, startPoint x: 478, startPoint y: 441, endPoint x: 138, endPoint y: 394, distance: 344.1
click at [138, 394] on textarea "Buenos días, Antonio. Esperamos que estés bien. Muy amable por tu respuesta. Te…" at bounding box center [356, 427] width 440 height 134
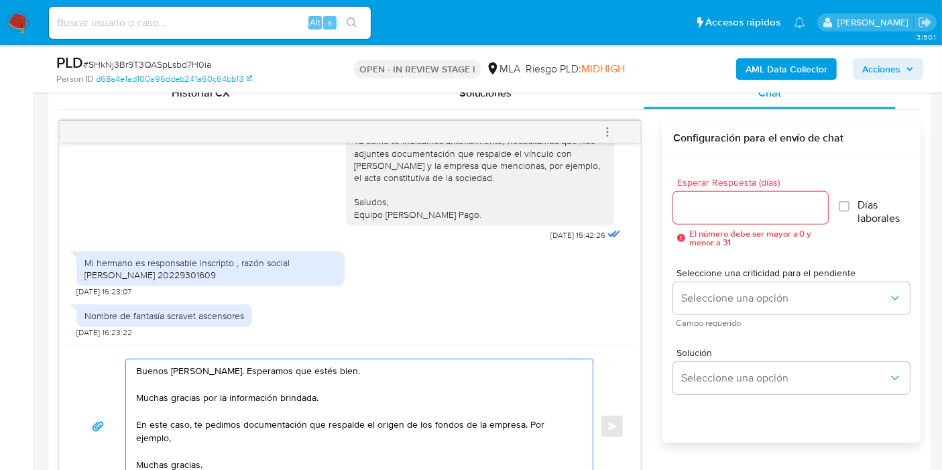
drag, startPoint x: 530, startPoint y: 427, endPoint x: 540, endPoint y: 438, distance: 15.2
click at [540, 438] on textarea "Buenos días, Antonio. Esperamos que estés bien. Muchas gracias por la informaci…" at bounding box center [356, 427] width 440 height 134
paste textarea "Últimas 6 Declaraciones Juradas de Ingresos Brutos (donde se visualice la base …"
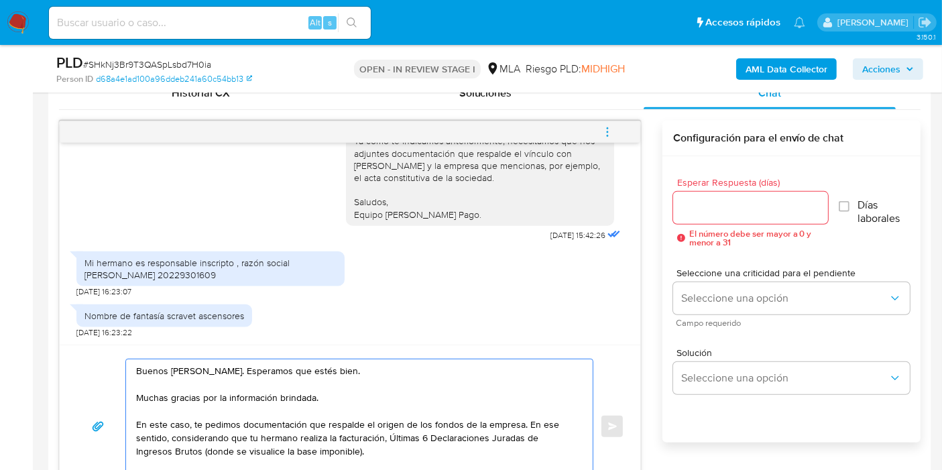
click at [390, 436] on textarea "Buenos días, Antonio. Esperamos que estés bien. Muchas gracias por la informaci…" at bounding box center [356, 427] width 440 height 134
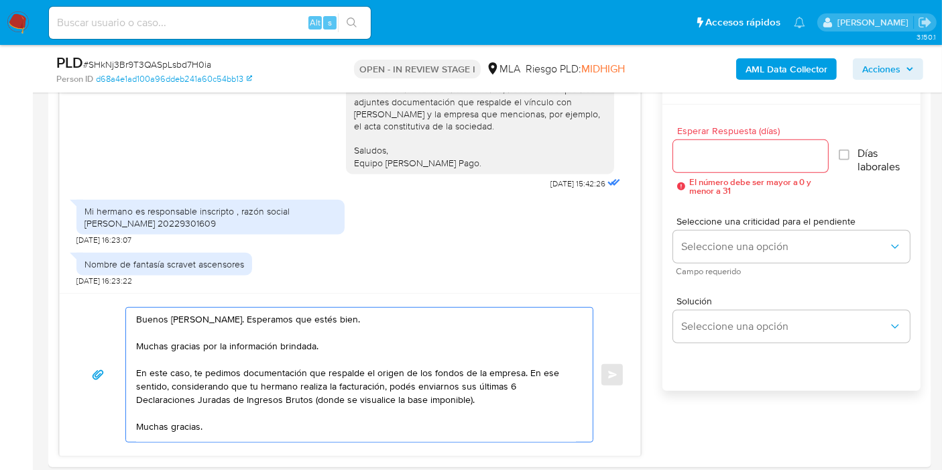
scroll to position [745, 0]
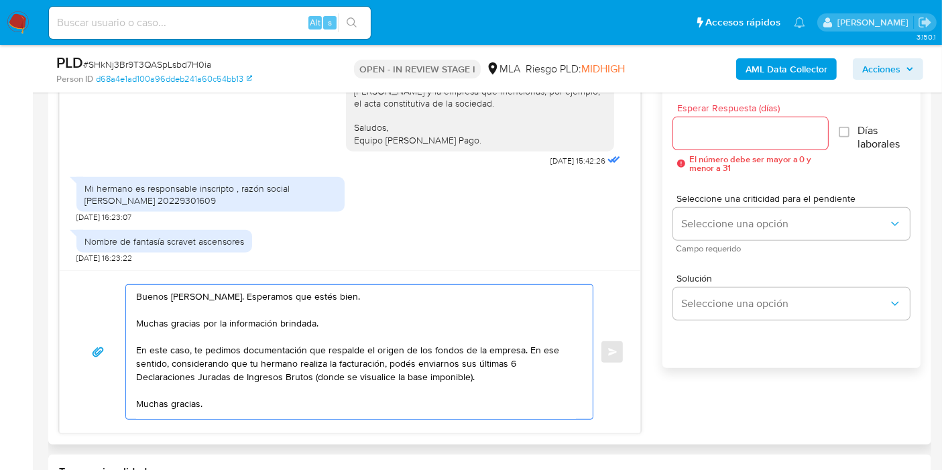
click at [501, 391] on textarea "Buenos días, Antonio. Esperamos que estés bien. Muchas gracias por la informaci…" at bounding box center [356, 352] width 440 height 134
click at [515, 371] on textarea "Buenos días, Antonio. Esperamos que estés bien. Muchas gracias por la informaci…" at bounding box center [356, 352] width 440 height 134
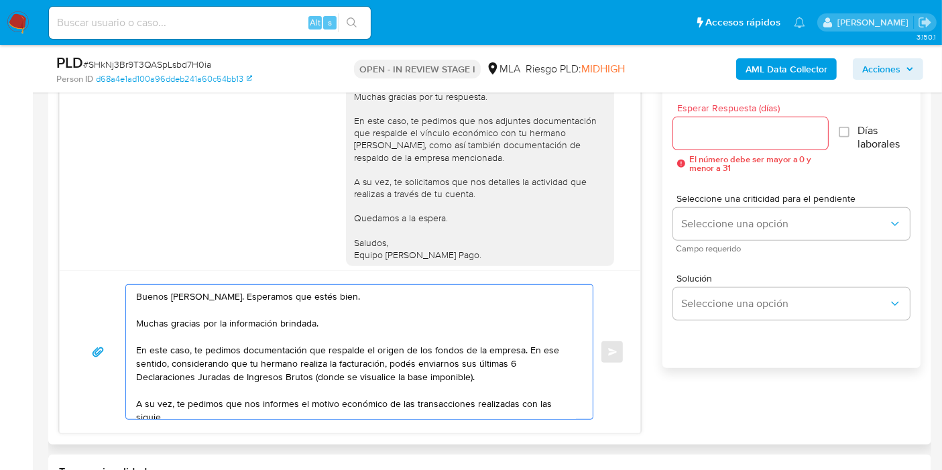
scroll to position [5, 0]
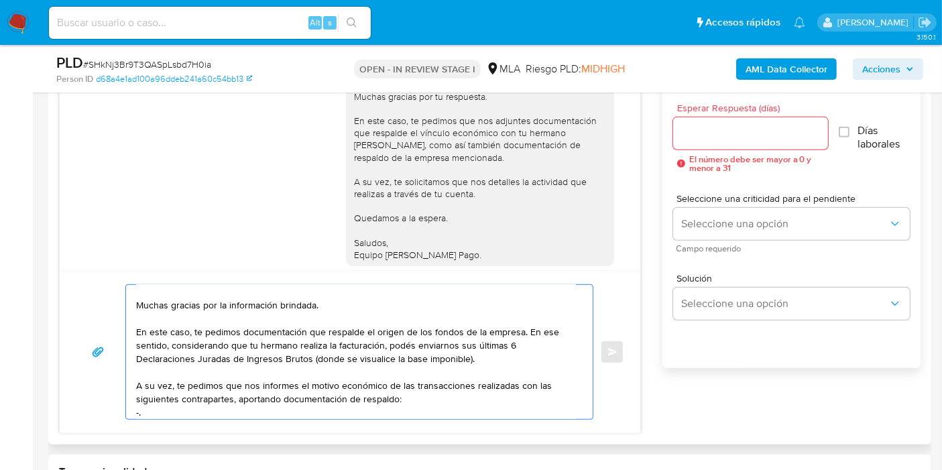
paste textarea "Brando Kelvin Huayta Saui"
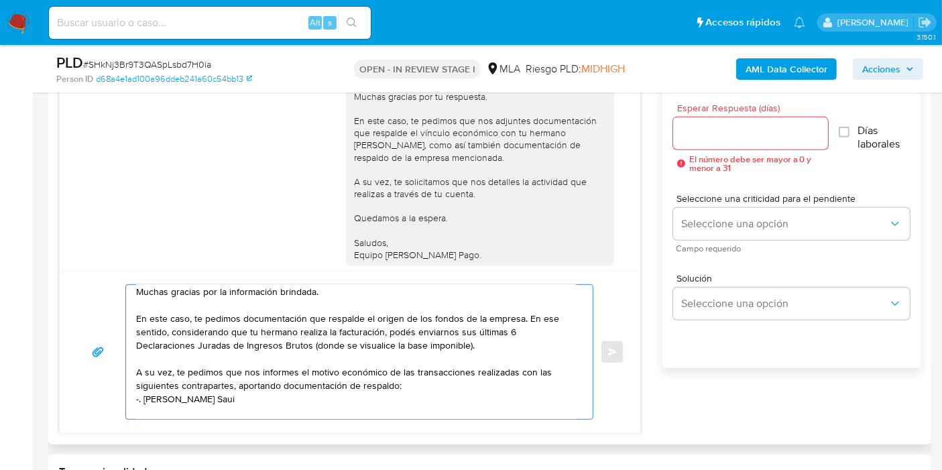
click at [143, 398] on textarea "Buenos días, Antonio. Esperamos que estés bien. Muchas gracias por la informaci…" at bounding box center [356, 352] width 440 height 134
click at [351, 396] on textarea "Buenos días, Antonio. Esperamos que estés bien. Muchas gracias por la informaci…" at bounding box center [356, 352] width 440 height 134
paste textarea "20955385080"
click at [276, 400] on textarea "Buenos días, Antonio. Esperamos que estés bien. Muchas gracias por la informaci…" at bounding box center [356, 352] width 440 height 134
paste textarea "27948328157"
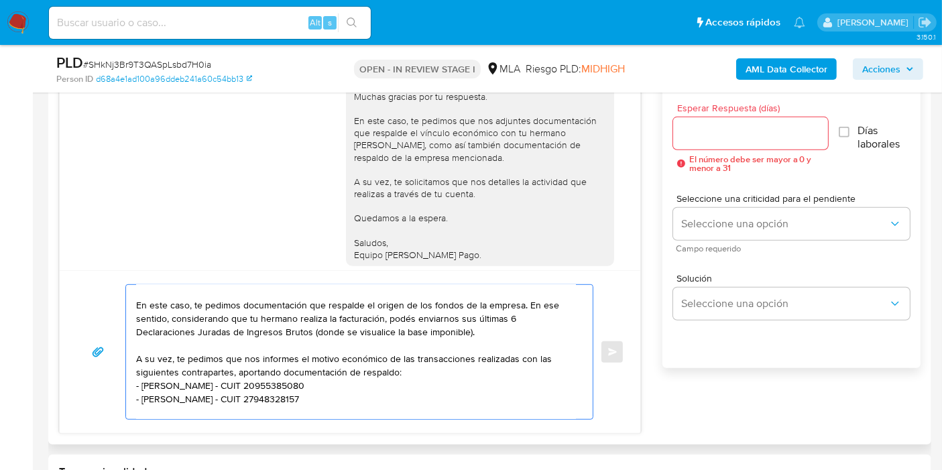
scroll to position [119, 0]
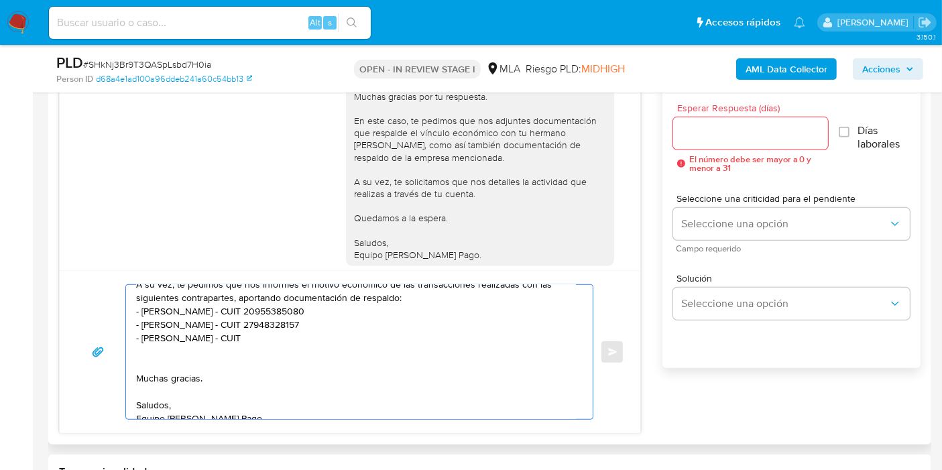
paste textarea "20366480057"
paste textarea "23379925499"
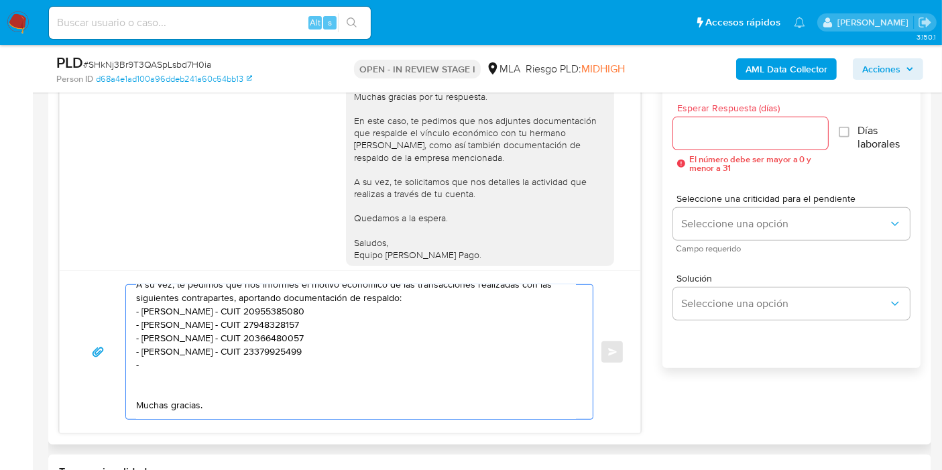
paste textarea "Pablo Nicolas Reynoso"
paste textarea "20171478686"
click at [222, 376] on textarea "Buenos días, Antonio. Esperamos que estés bien. Muchas gracias por la informaci…" at bounding box center [356, 352] width 440 height 134
click at [197, 376] on textarea "Buenos días, Antonio. Esperamos que estés bien. Muchas gracias por la informaci…" at bounding box center [356, 352] width 440 height 134
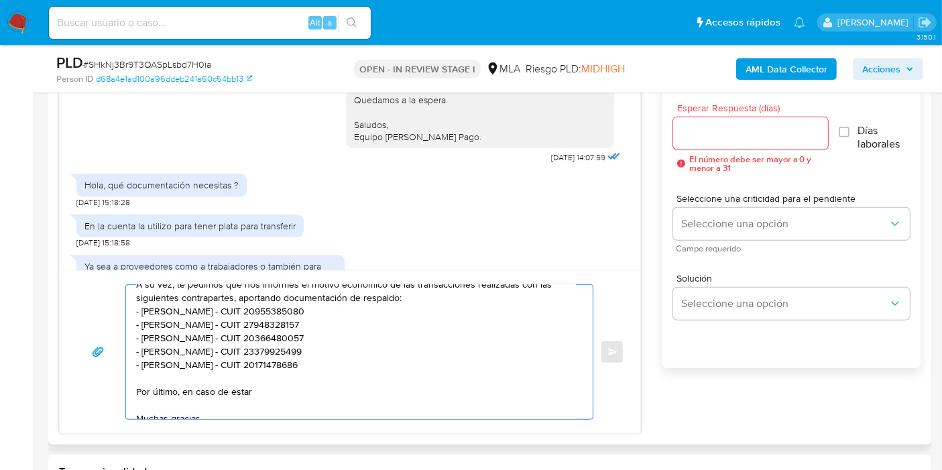
scroll to position [1034, 0]
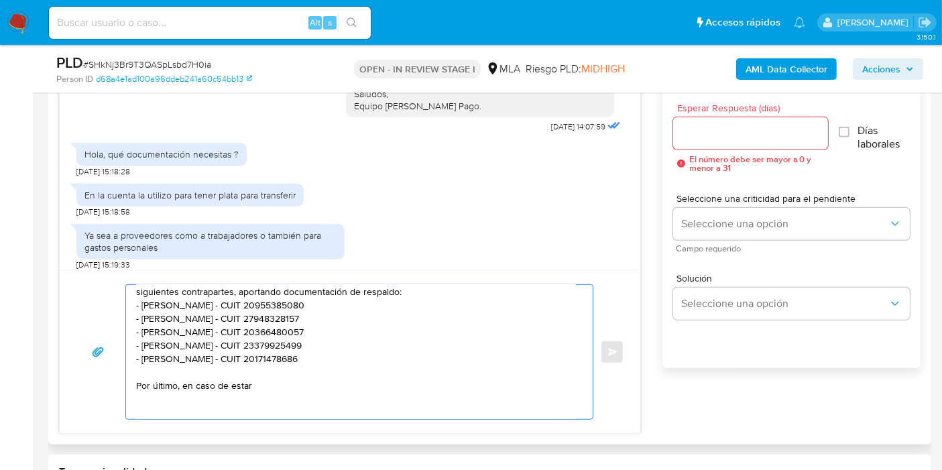
paste textarea "Verificamos que la operatoria canalizada en tu cuenta de Mercado Pago superó lo…"
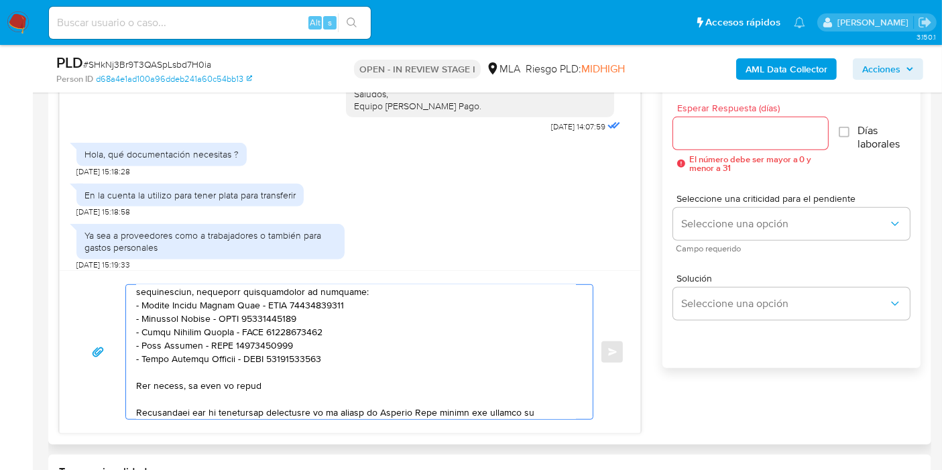
scroll to position [166, 0]
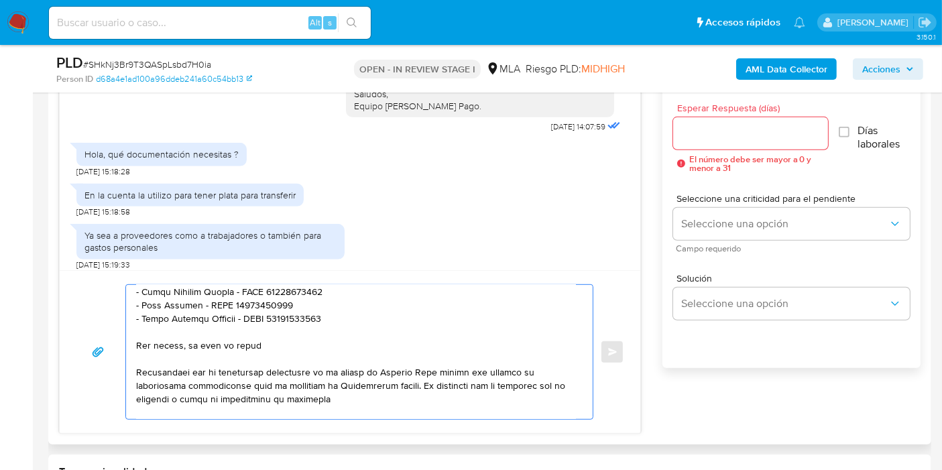
drag, startPoint x: 159, startPoint y: 371, endPoint x: 251, endPoint y: 372, distance: 91.9
click at [251, 374] on textarea at bounding box center [356, 352] width 440 height 134
click at [250, 371] on textarea at bounding box center [356, 352] width 440 height 134
click at [305, 368] on textarea at bounding box center [356, 352] width 440 height 134
click at [453, 368] on textarea at bounding box center [356, 352] width 440 height 134
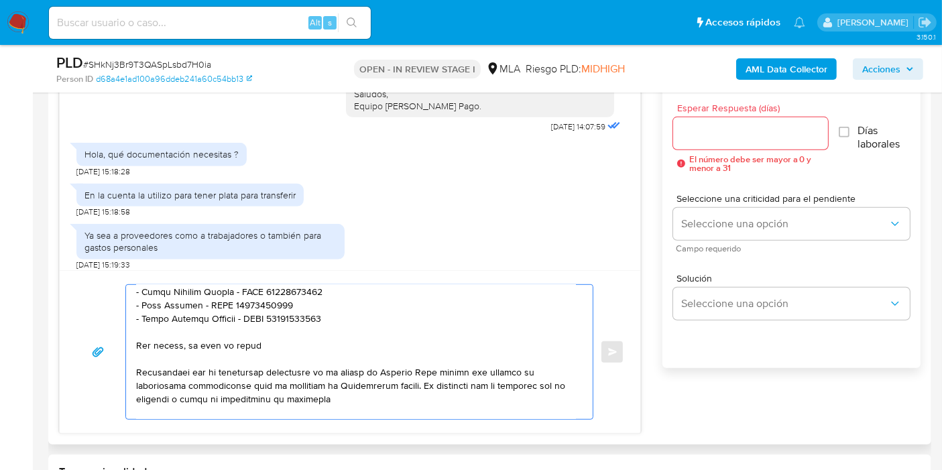
click at [343, 381] on textarea at bounding box center [356, 352] width 440 height 134
click at [440, 384] on textarea at bounding box center [356, 352] width 440 height 134
click at [143, 391] on textarea at bounding box center [356, 352] width 440 height 134
click at [182, 372] on textarea at bounding box center [356, 352] width 440 height 134
drag, startPoint x: 205, startPoint y: 371, endPoint x: 410, endPoint y: 384, distance: 205.0
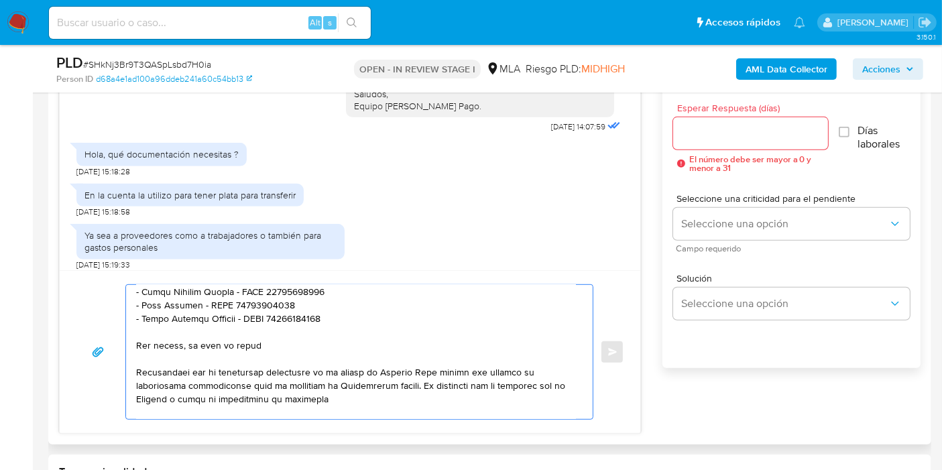
click at [410, 384] on textarea at bounding box center [356, 352] width 440 height 134
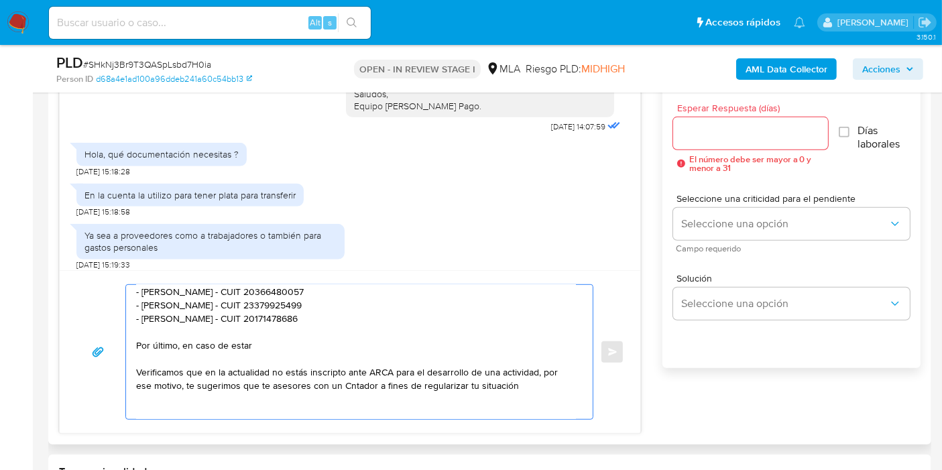
click at [347, 389] on textarea "Buenos días, Antonio. Esperamos que estés bien. Muchas gracias por la informaci…" at bounding box center [356, 352] width 440 height 134
click at [0, 0] on lt-span "Contador" at bounding box center [0, 0] width 0 height 0
click at [141, 370] on textarea at bounding box center [356, 352] width 440 height 134
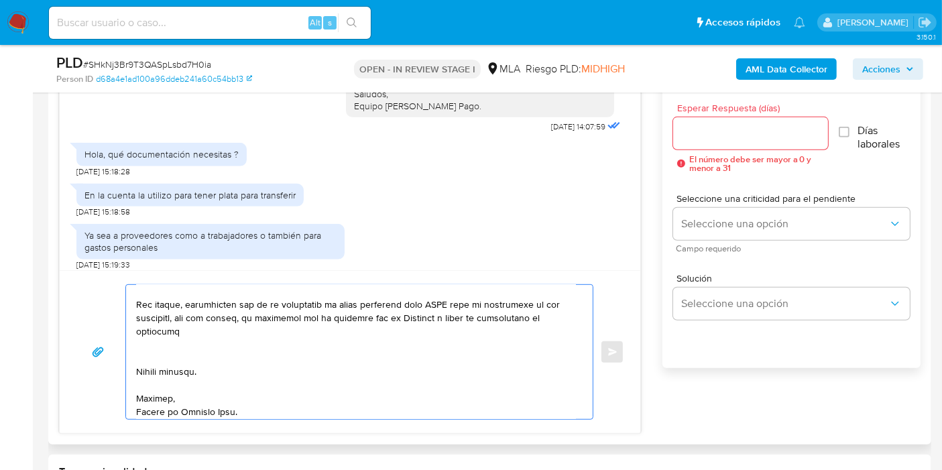
scroll to position [278, 0]
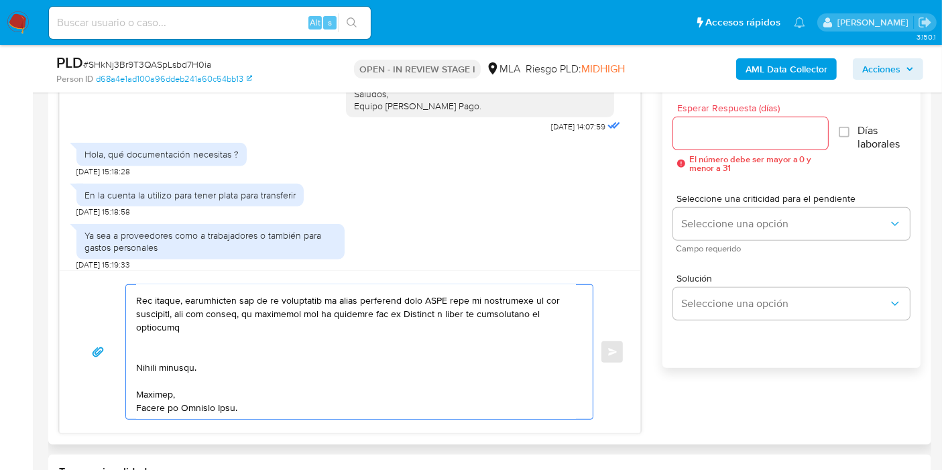
click at [184, 318] on textarea at bounding box center [356, 352] width 440 height 134
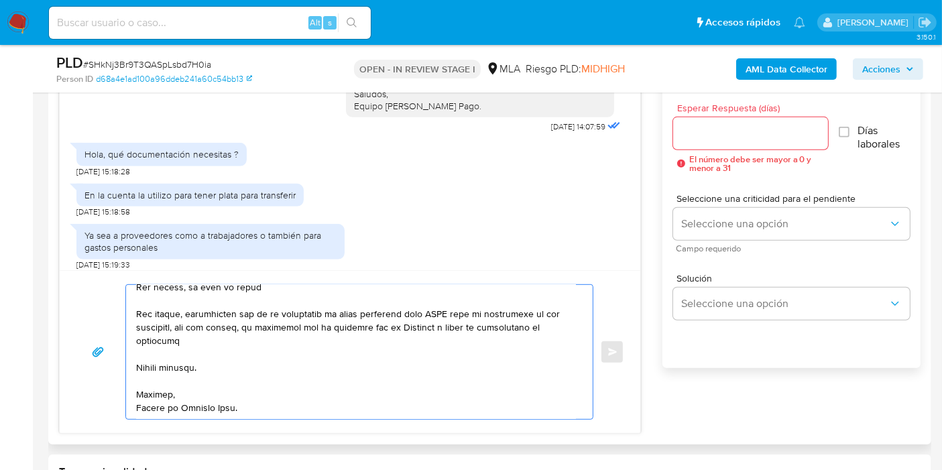
scroll to position [264, 0]
click at [144, 400] on textarea at bounding box center [356, 352] width 440 height 134
click at [142, 405] on textarea at bounding box center [356, 352] width 440 height 134
click at [370, 384] on textarea at bounding box center [356, 352] width 440 height 134
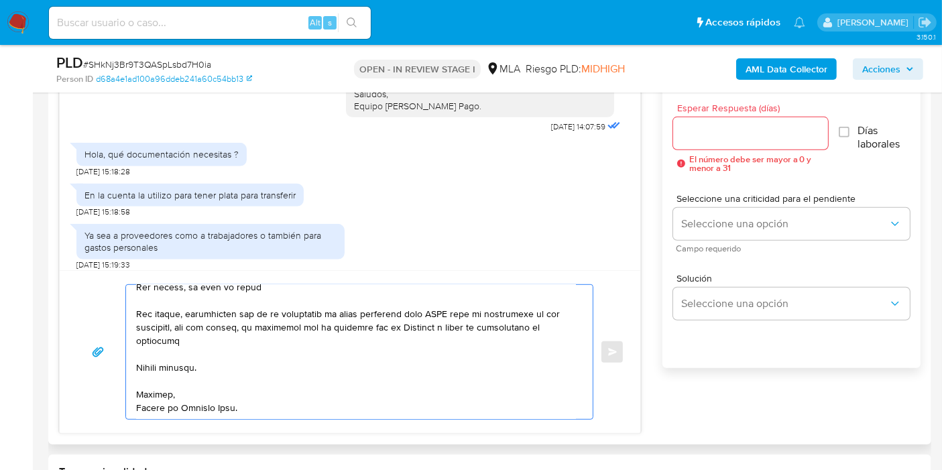
click at [370, 384] on textarea at bounding box center [356, 352] width 440 height 134
click at [299, 410] on textarea at bounding box center [356, 352] width 440 height 134
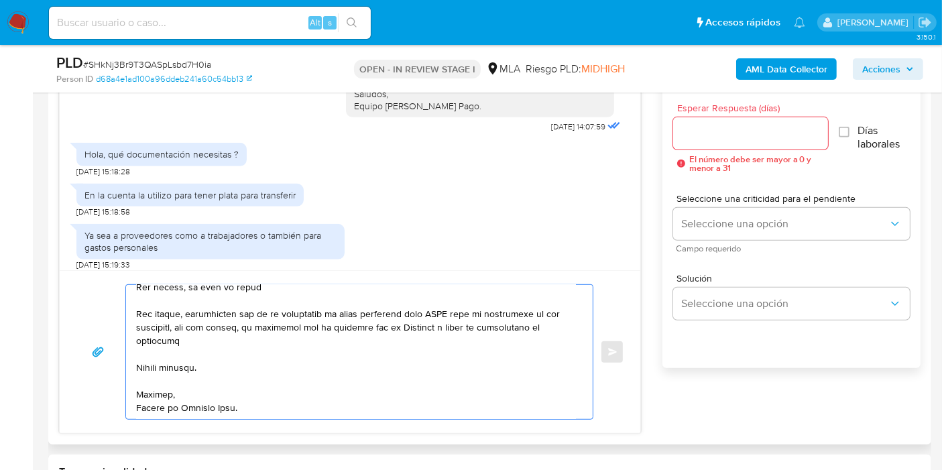
scroll to position [0, 0]
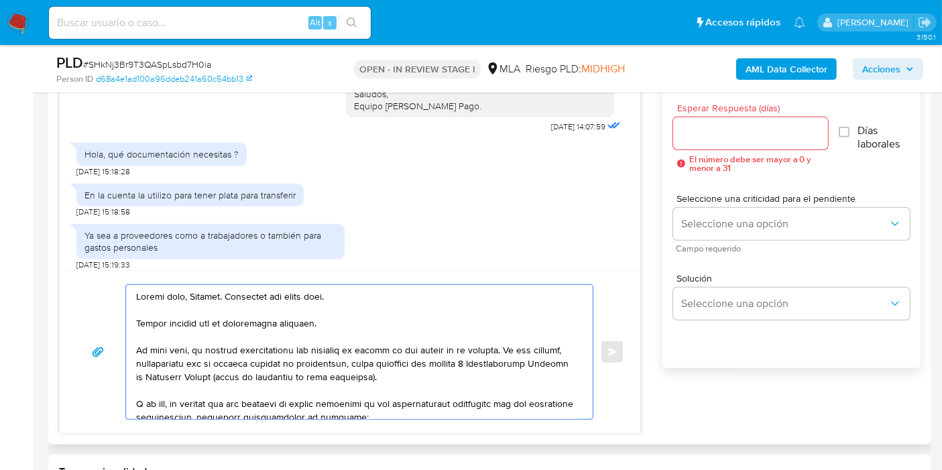
click at [264, 332] on textarea at bounding box center [356, 352] width 440 height 134
click at [265, 331] on textarea at bounding box center [356, 352] width 440 height 134
click at [264, 323] on textarea at bounding box center [356, 352] width 440 height 134
click at [146, 336] on textarea at bounding box center [356, 352] width 440 height 134
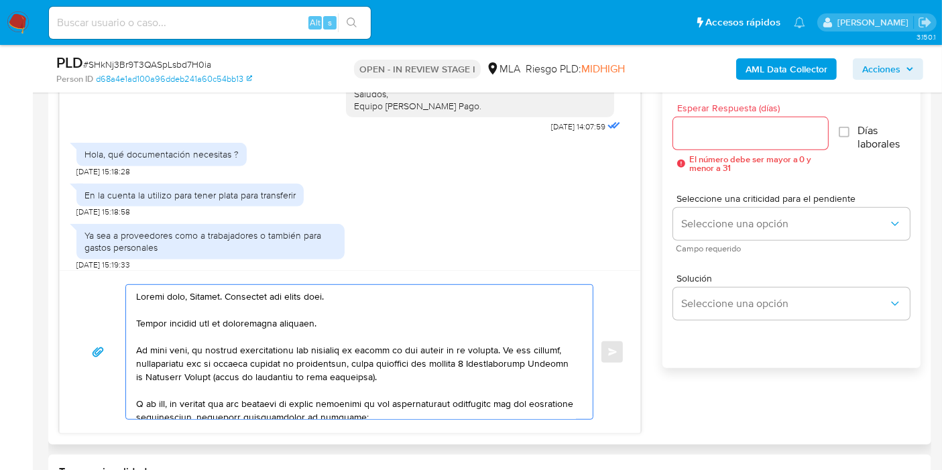
click at [309, 353] on textarea at bounding box center [356, 352] width 440 height 134
click at [108, 358] on button "button" at bounding box center [98, 352] width 44 height 32
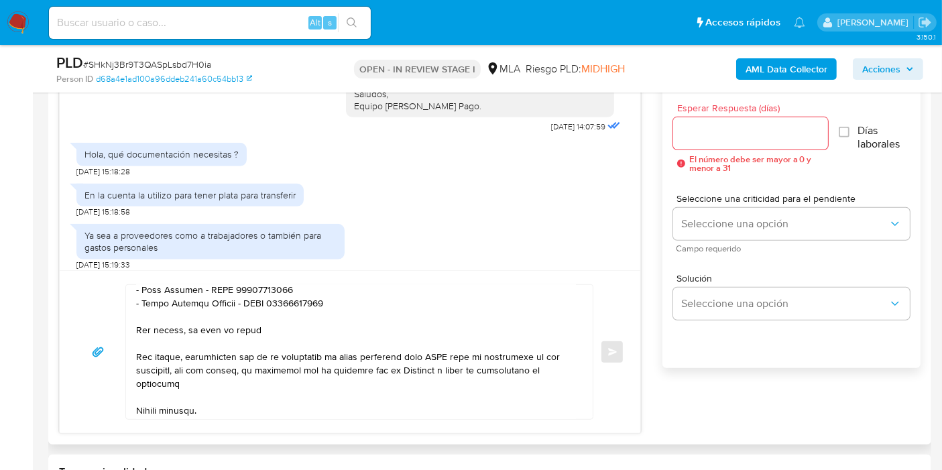
scroll to position [149, 0]
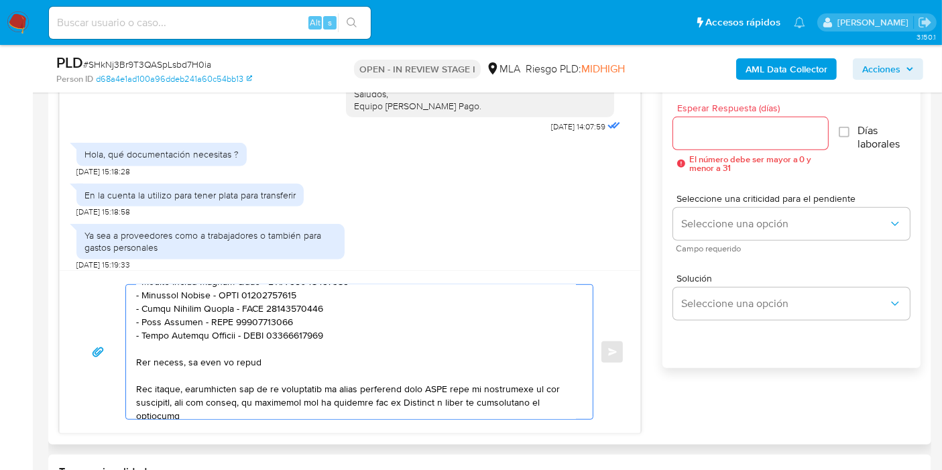
click at [278, 392] on textarea at bounding box center [356, 352] width 440 height 134
drag, startPoint x: 293, startPoint y: 359, endPoint x: 99, endPoint y: 356, distance: 193.9
click at [99, 356] on div "Enviar" at bounding box center [350, 351] width 549 height 135
paste textarea ", te recomendamos que, para evitar posibles suspensiones, generes un nuevo usua…"
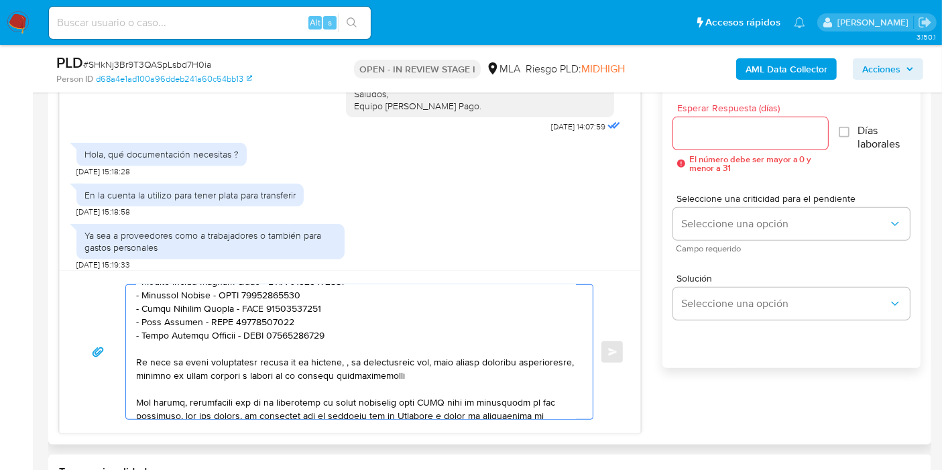
click at [358, 360] on textarea at bounding box center [356, 352] width 440 height 134
click at [358, 361] on textarea at bounding box center [356, 352] width 440 height 134
click at [253, 353] on textarea at bounding box center [356, 352] width 440 height 134
click at [259, 370] on textarea at bounding box center [356, 352] width 440 height 134
click at [482, 370] on textarea at bounding box center [356, 352] width 440 height 134
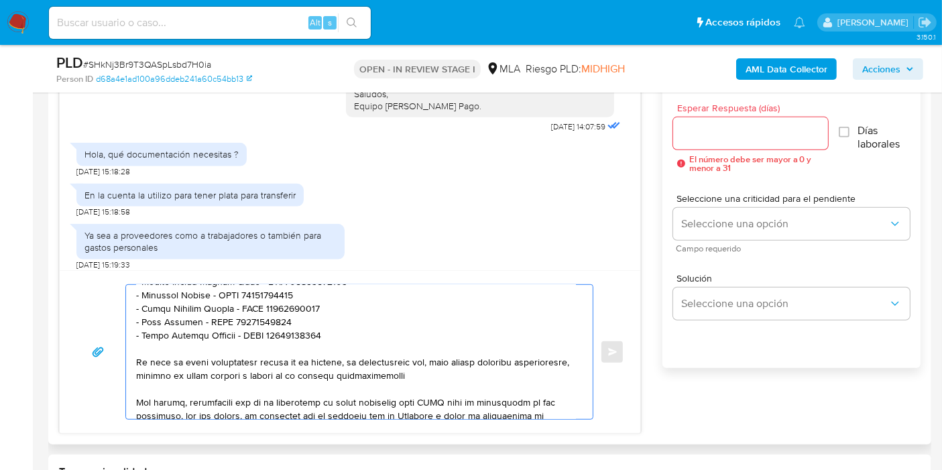
click at [429, 380] on textarea at bounding box center [356, 352] width 440 height 134
click at [452, 374] on textarea at bounding box center [356, 352] width 440 height 134
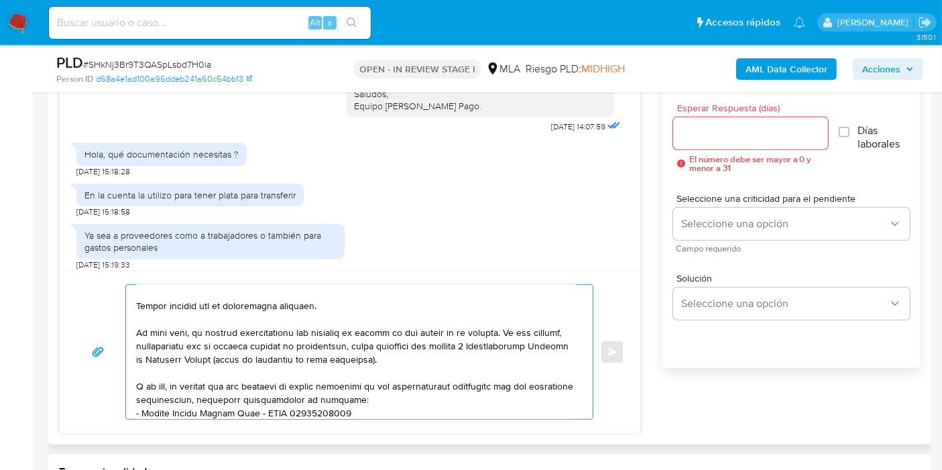
scroll to position [0, 0]
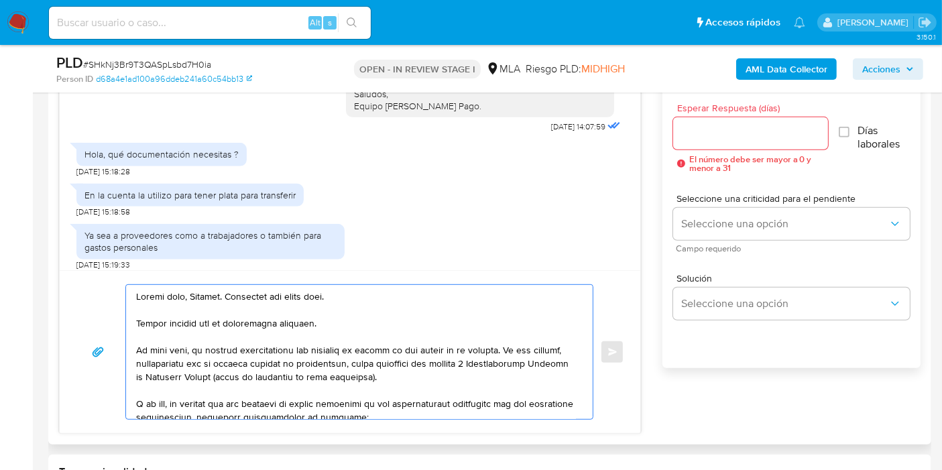
type textarea "Buenos días, Antonio. Esperamos que estés bien. Muchas gracias por la informaci…"
click at [726, 131] on input "Esperar Respuesta (días)" at bounding box center [750, 133] width 155 height 17
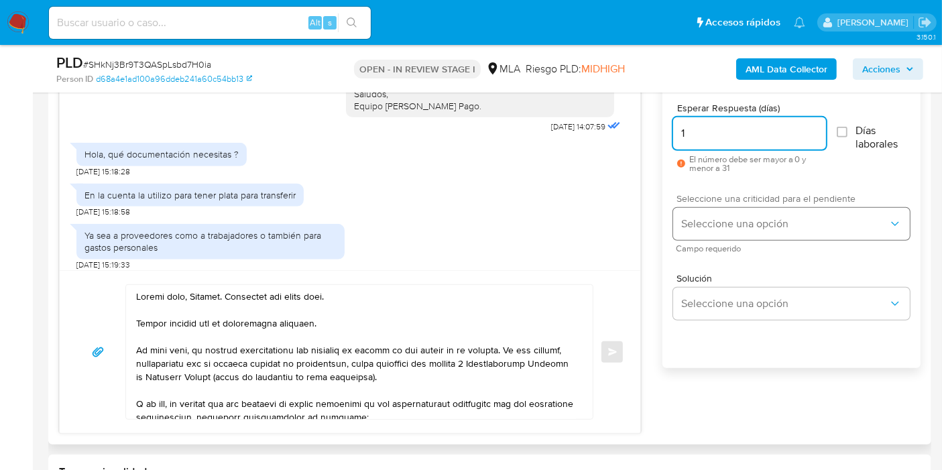
type input "1"
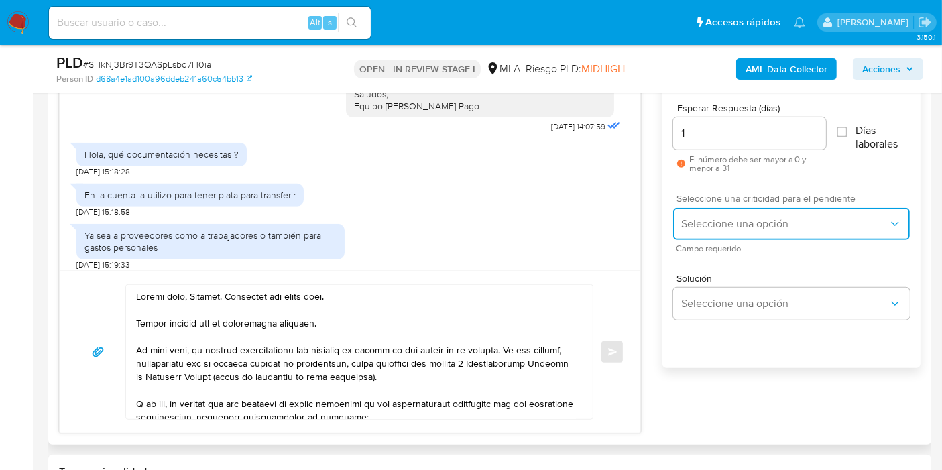
click at [726, 221] on span "Seleccione una opción" at bounding box center [785, 223] width 207 height 13
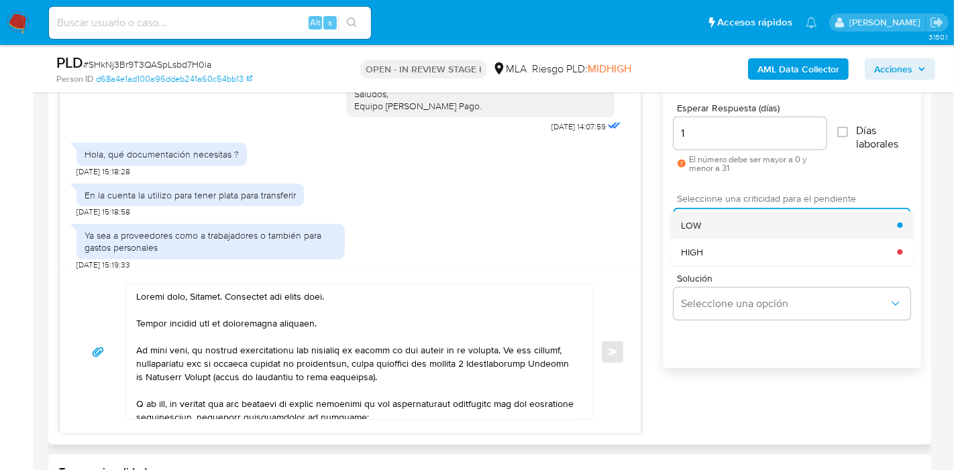
click at [717, 223] on div "LOW" at bounding box center [789, 225] width 216 height 27
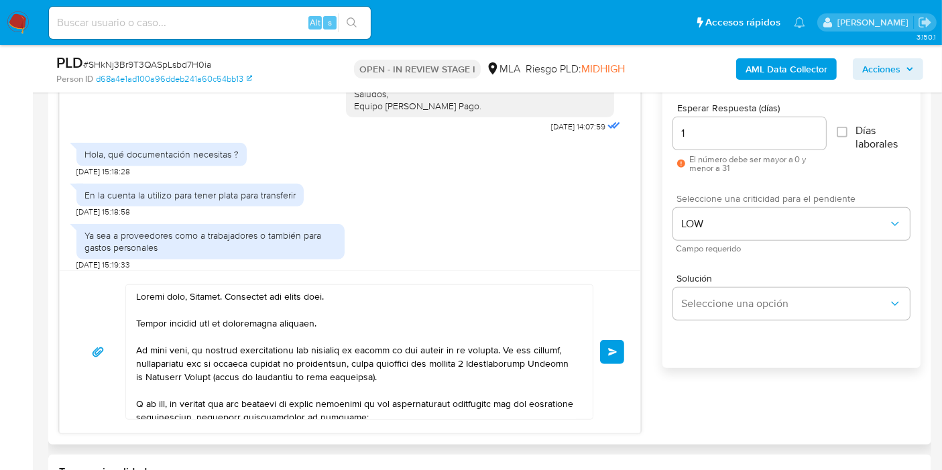
click at [612, 345] on button "Enviar" at bounding box center [612, 352] width 24 height 24
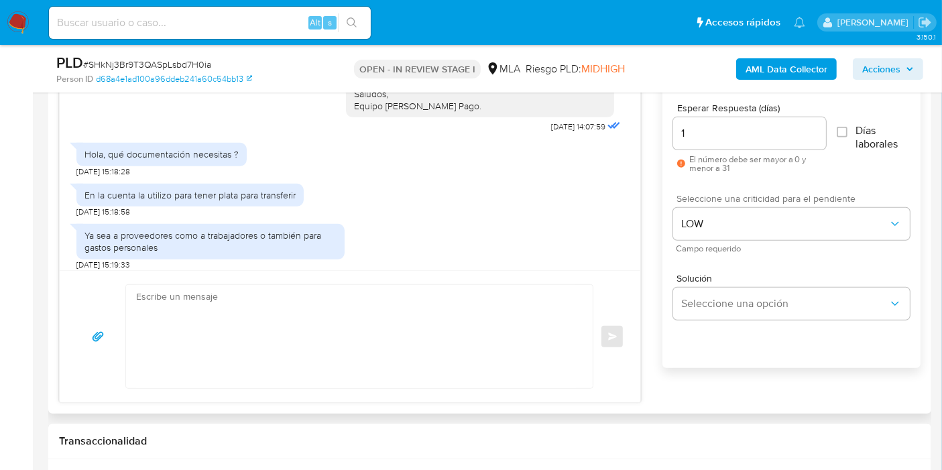
scroll to position [1763, 0]
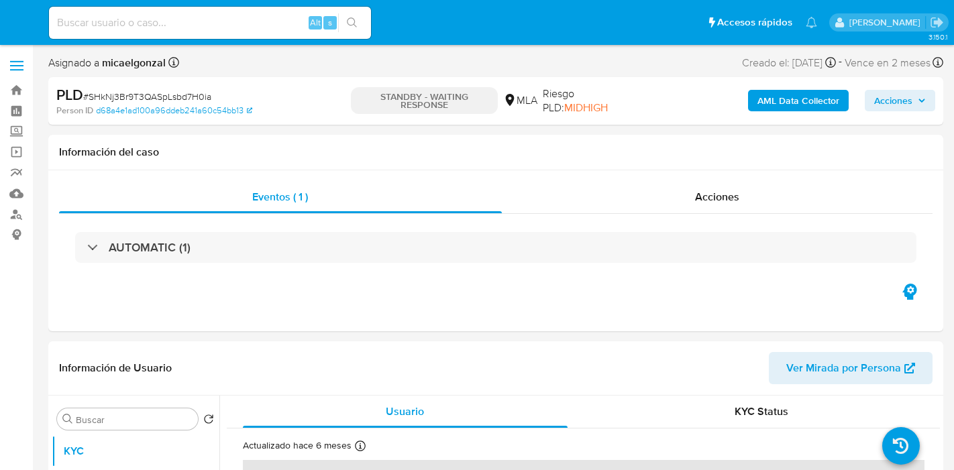
select select "10"
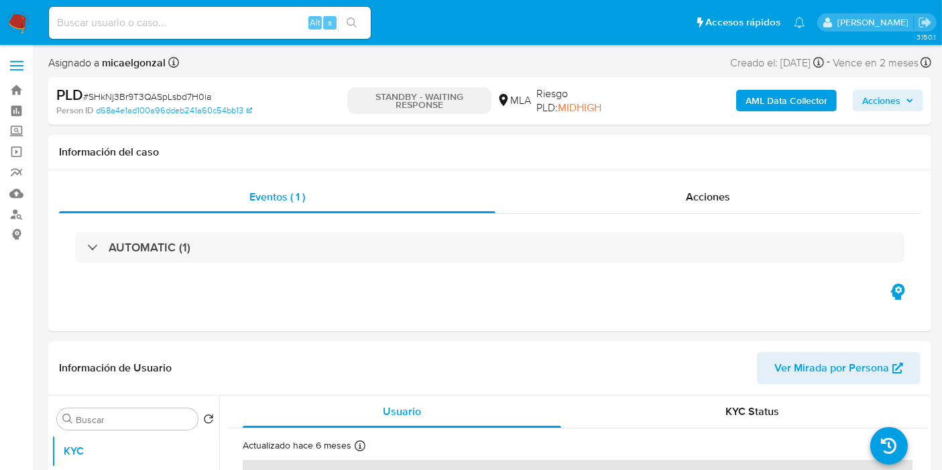
click at [17, 32] on img at bounding box center [18, 22] width 23 height 23
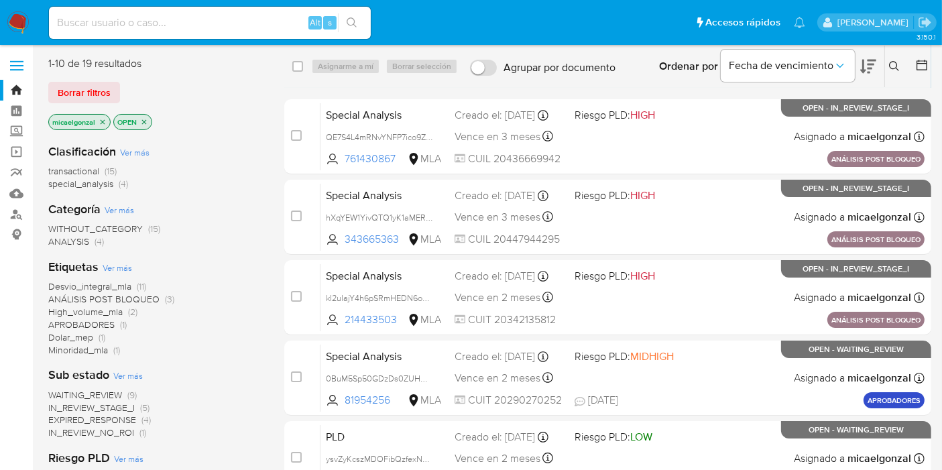
click at [191, 29] on input at bounding box center [210, 22] width 322 height 17
click at [189, 23] on input at bounding box center [210, 22] width 322 height 17
paste input "4bdIA7pY0jgKSuw70vUnI2Hr"
type input "4bdIA7pY0jgKSuw70vUnI2Hr"
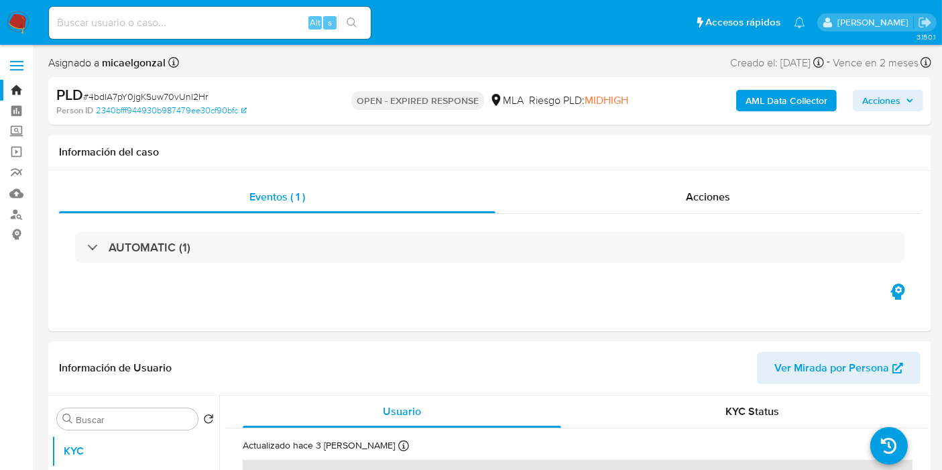
select select "10"
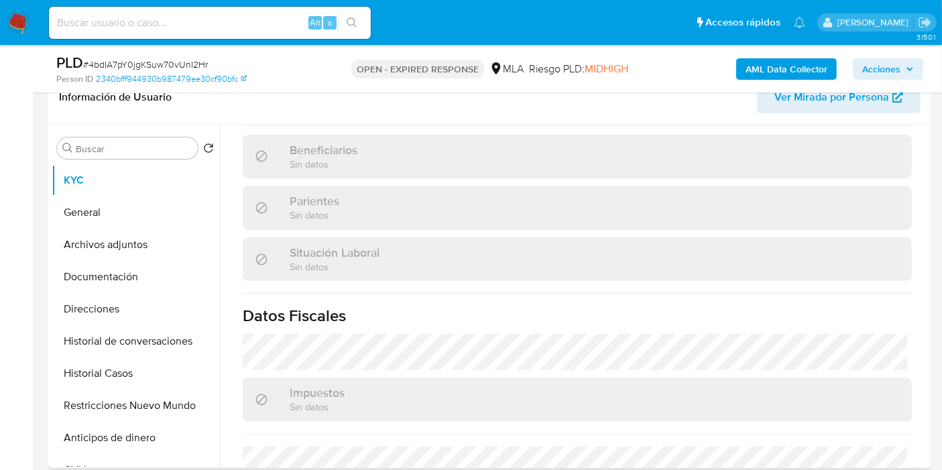
scroll to position [739, 0]
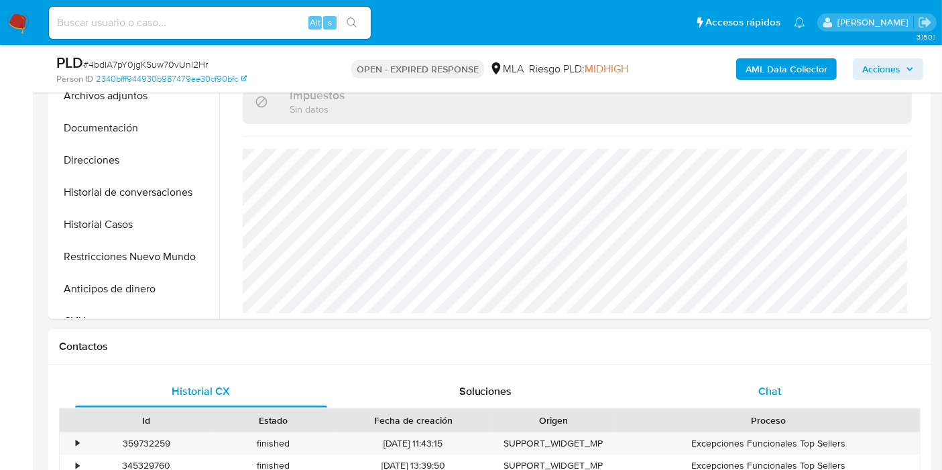
click at [773, 387] on span "Chat" at bounding box center [770, 391] width 23 height 15
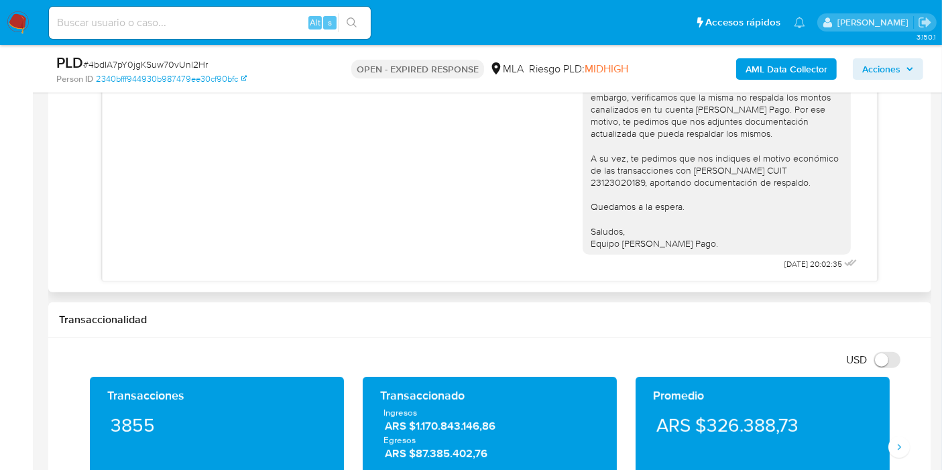
scroll to position [820, 0]
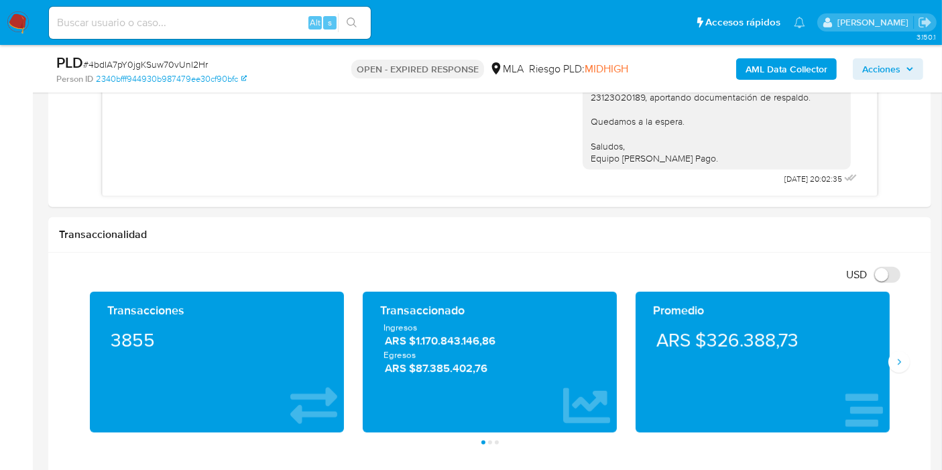
click at [162, 66] on span "# 4bdIA7pY0jgKSuw70vUnI2Hr" at bounding box center [145, 64] width 125 height 13
copy span "4bdIA7pY0jgKSuw70vUnI2Hr"
click at [18, 21] on img at bounding box center [18, 22] width 23 height 23
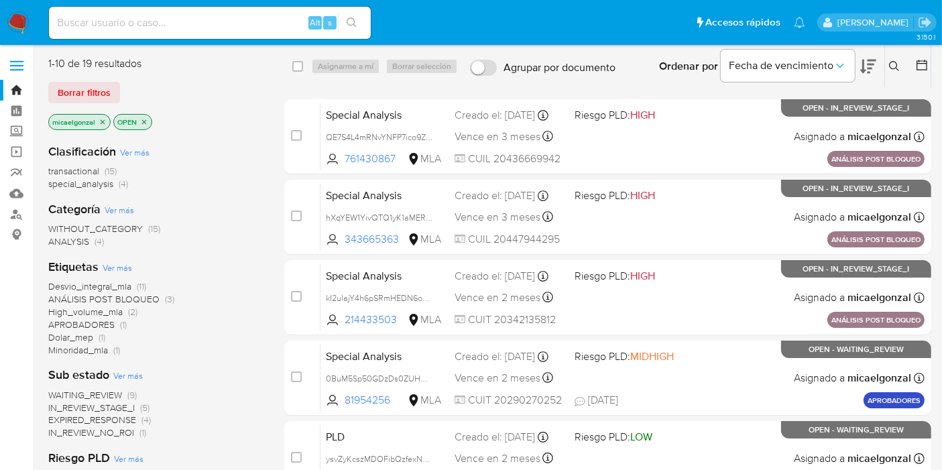
drag, startPoint x: 172, startPoint y: 38, endPoint x: 178, endPoint y: 32, distance: 8.6
click at [176, 34] on div "Alt s" at bounding box center [210, 23] width 322 height 32
click at [184, 26] on input at bounding box center [210, 22] width 322 height 17
paste input "4bdIA7pY0jgKSuw70vUnI2Hr"
type input "4bdIA7pY0jgKSuw70vUnI2Hr"
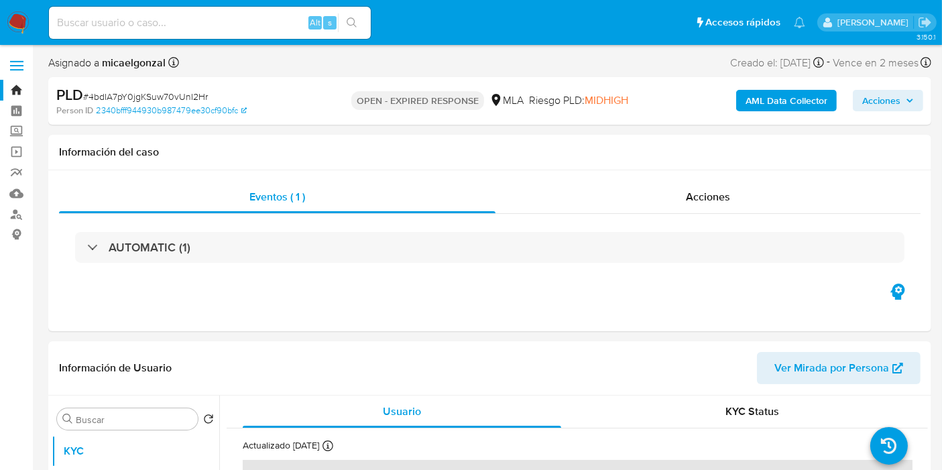
select select "10"
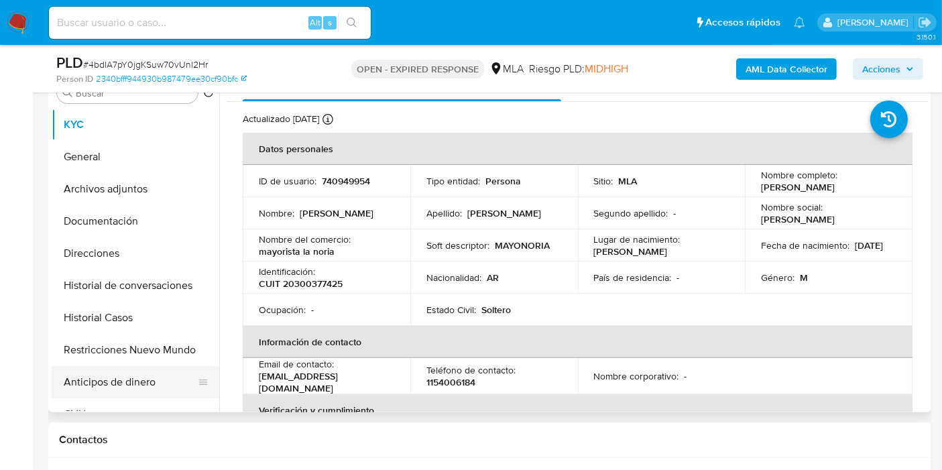
scroll to position [298, 0]
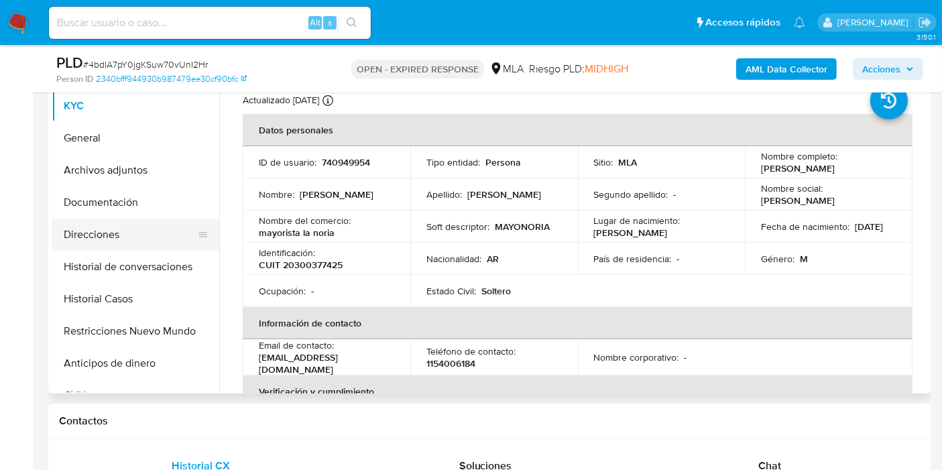
click at [101, 219] on button "Direcciones" at bounding box center [130, 235] width 157 height 32
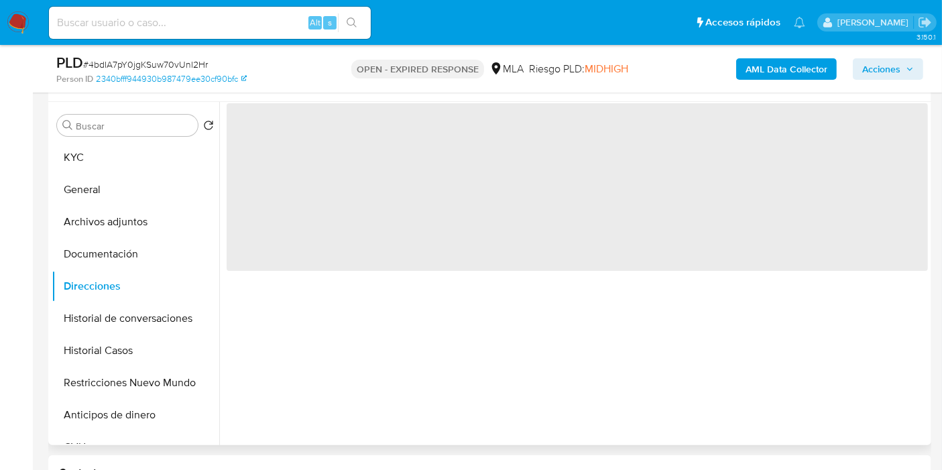
scroll to position [223, 0]
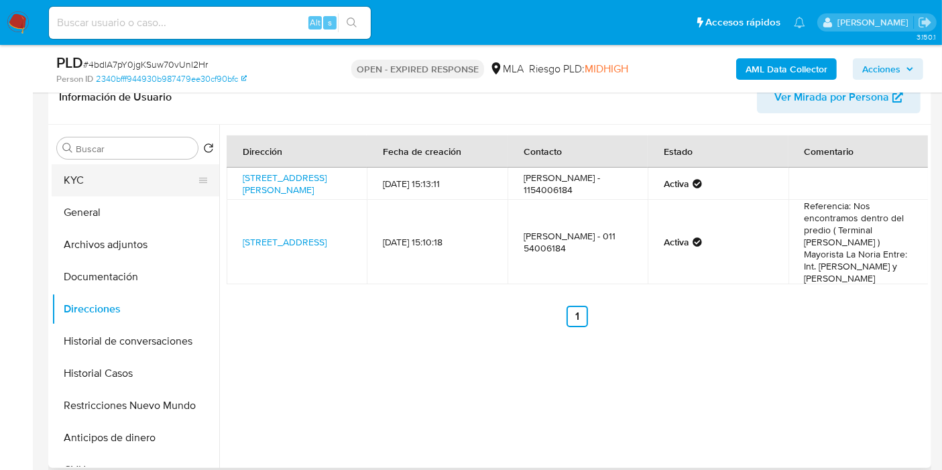
click at [72, 177] on button "KYC" at bounding box center [130, 180] width 157 height 32
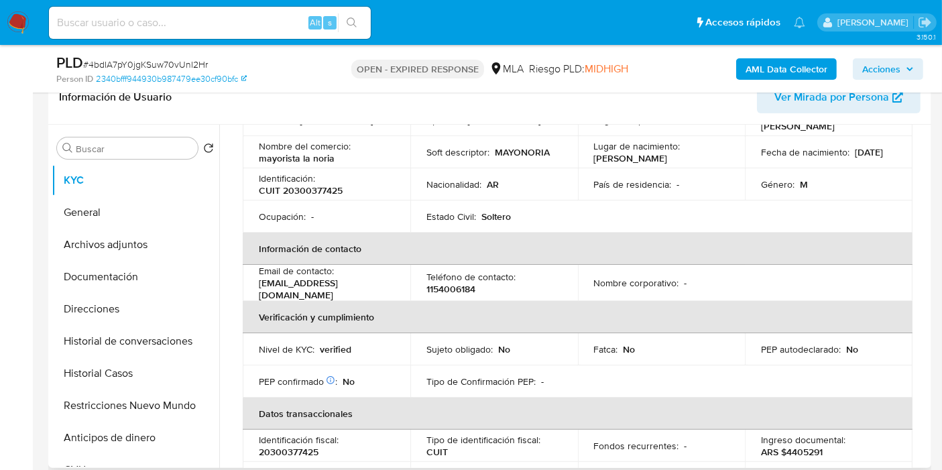
scroll to position [74, 0]
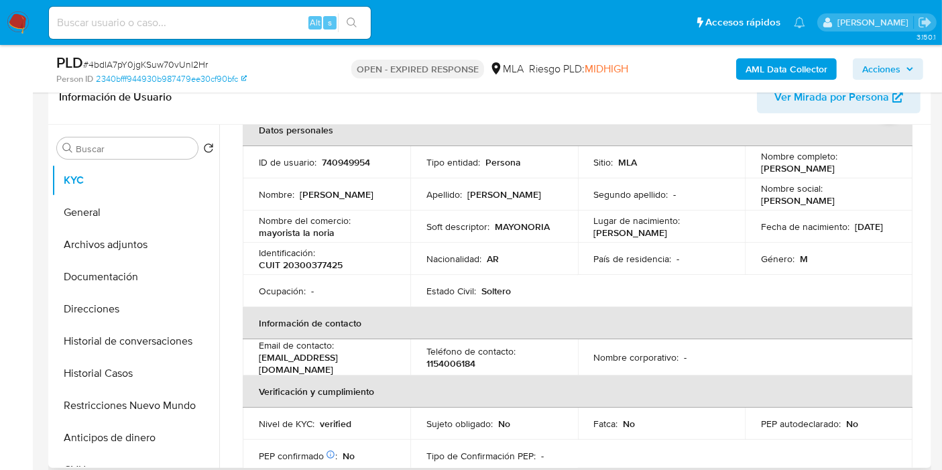
click at [295, 233] on p "mayorista la noria" at bounding box center [297, 233] width 76 height 12
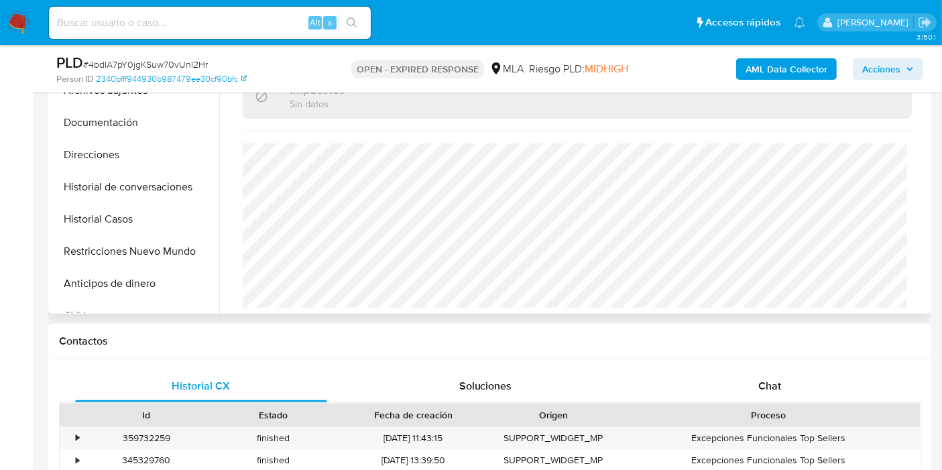
scroll to position [447, 0]
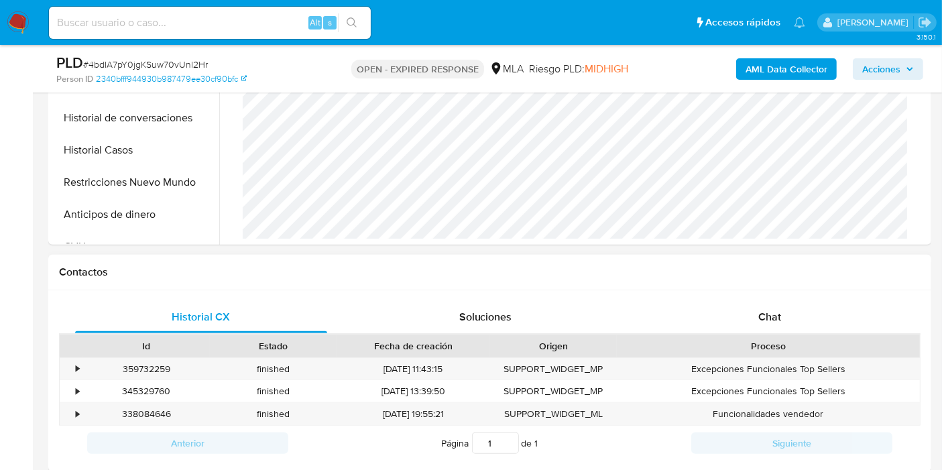
drag, startPoint x: 803, startPoint y: 319, endPoint x: 783, endPoint y: 335, distance: 24.8
click at [801, 321] on div "Chat" at bounding box center [770, 317] width 252 height 32
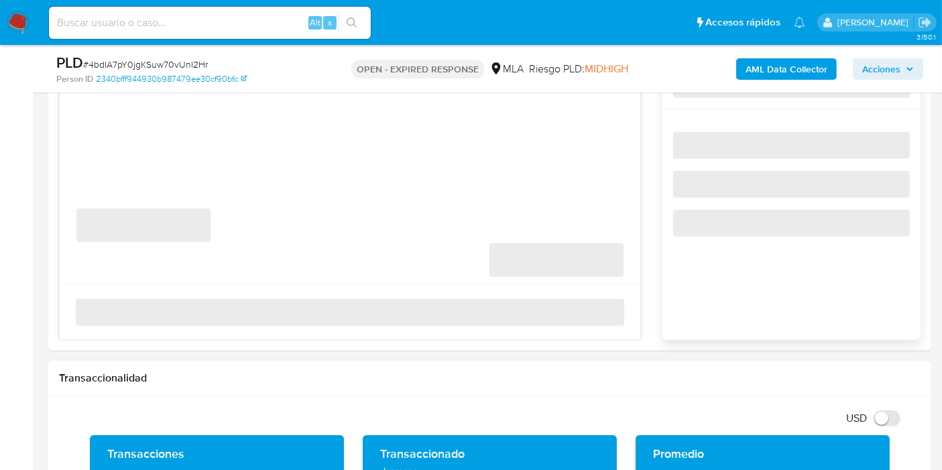
scroll to position [745, 0]
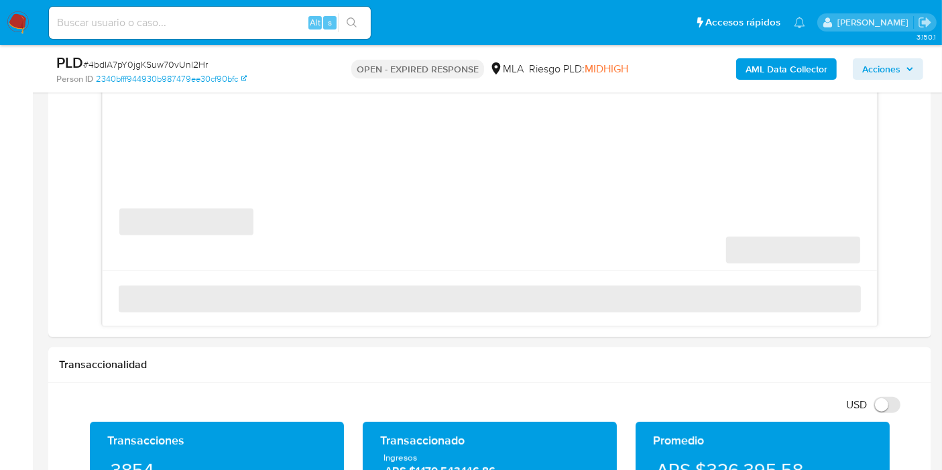
click at [165, 62] on span "# 4bdIA7pY0jgKSuw70vUnI2Hr" at bounding box center [145, 64] width 125 height 13
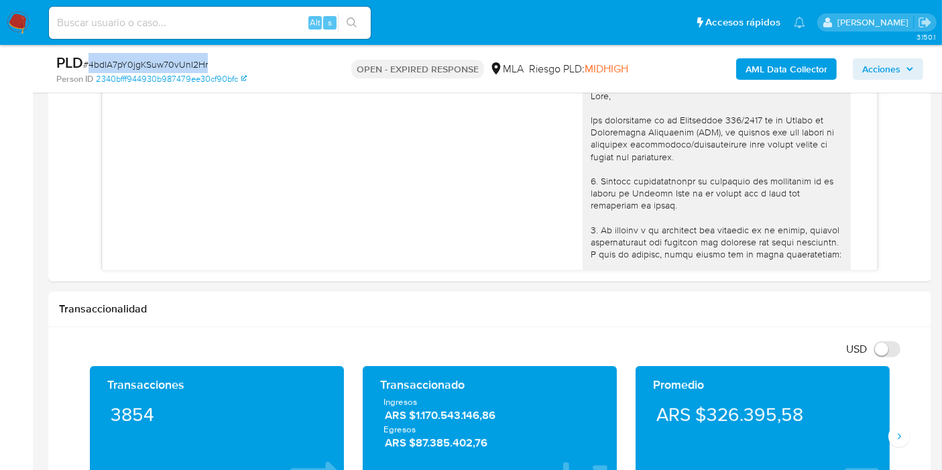
scroll to position [1276, 0]
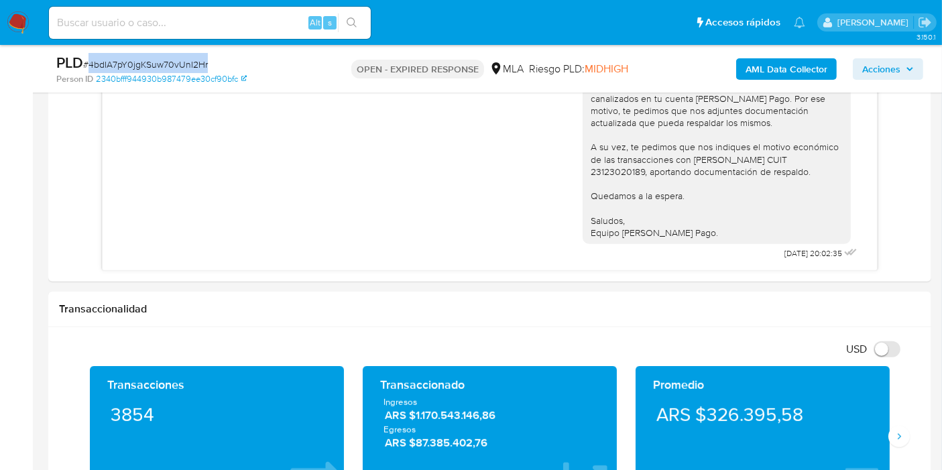
copy span "4bdIA7pY0jgKSuw70vUnI2Hr"
click at [28, 29] on img at bounding box center [18, 22] width 23 height 23
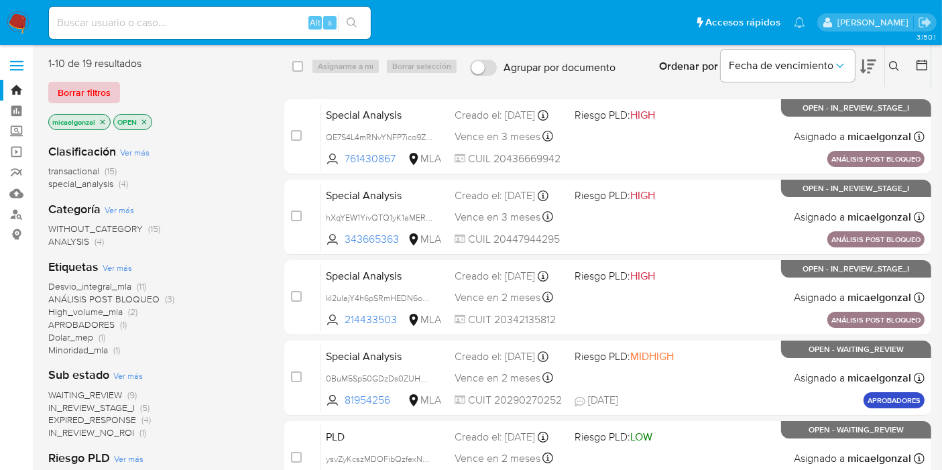
click at [95, 85] on span "Borrar filtros" at bounding box center [84, 92] width 53 height 19
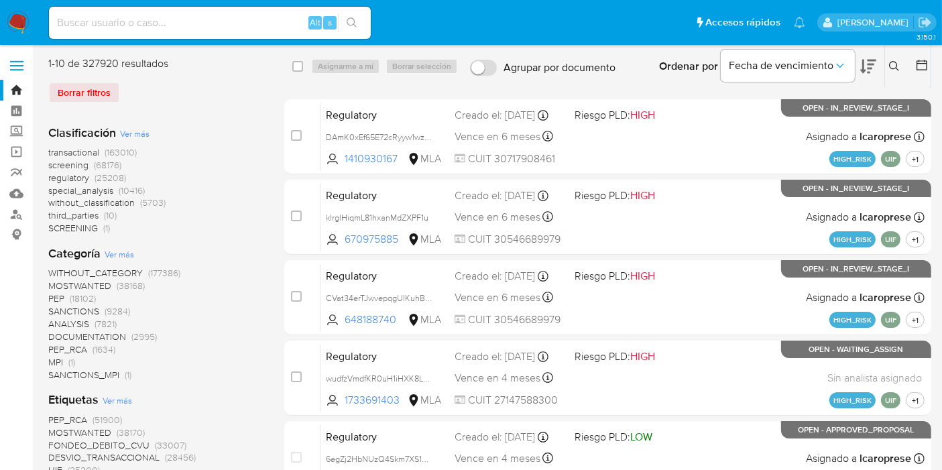
click at [891, 72] on button at bounding box center [896, 66] width 22 height 16
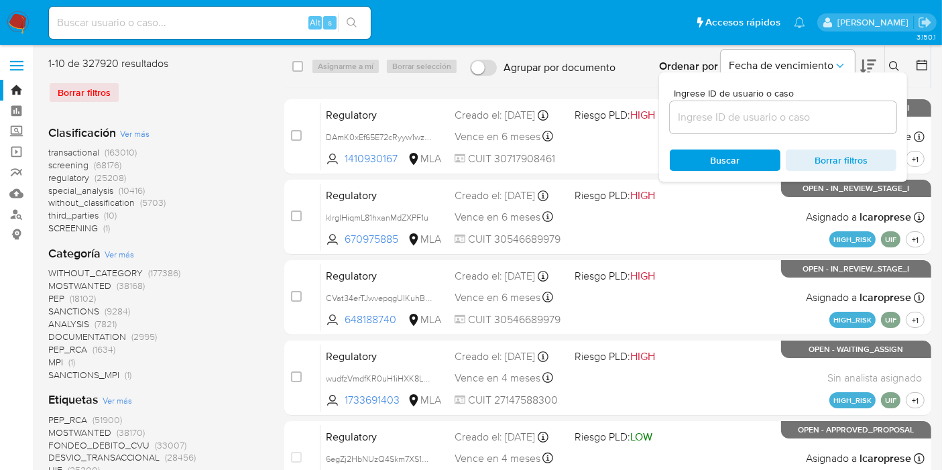
click at [800, 99] on div "Ingrese ID de usuario o caso" at bounding box center [783, 111] width 227 height 45
click at [765, 109] on input at bounding box center [783, 117] width 227 height 17
paste input "4bdIA7pY0jgKSuw70vUnI2Hr"
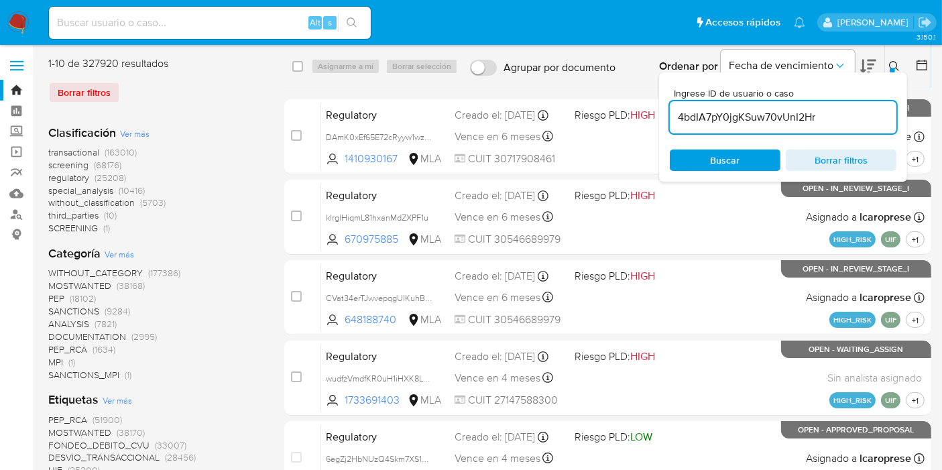
type input "4bdIA7pY0jgKSuw70vUnI2Hr"
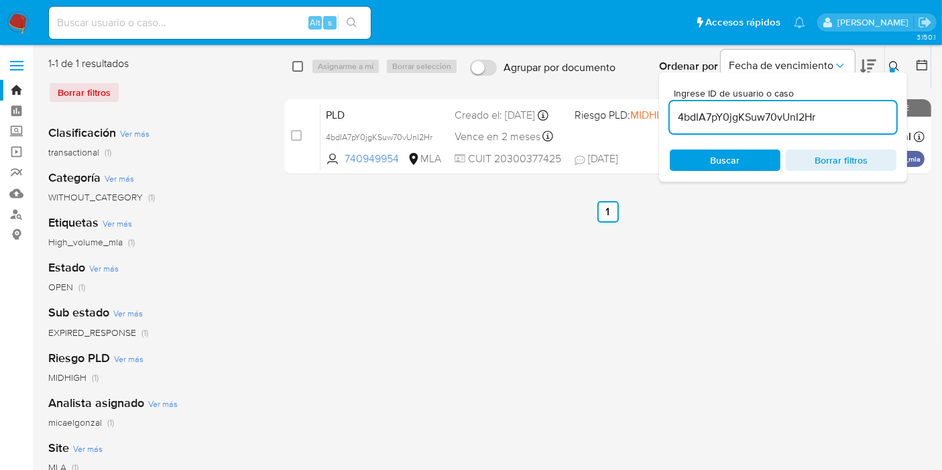
click at [298, 62] on input "checkbox" at bounding box center [297, 66] width 11 height 11
checkbox input "true"
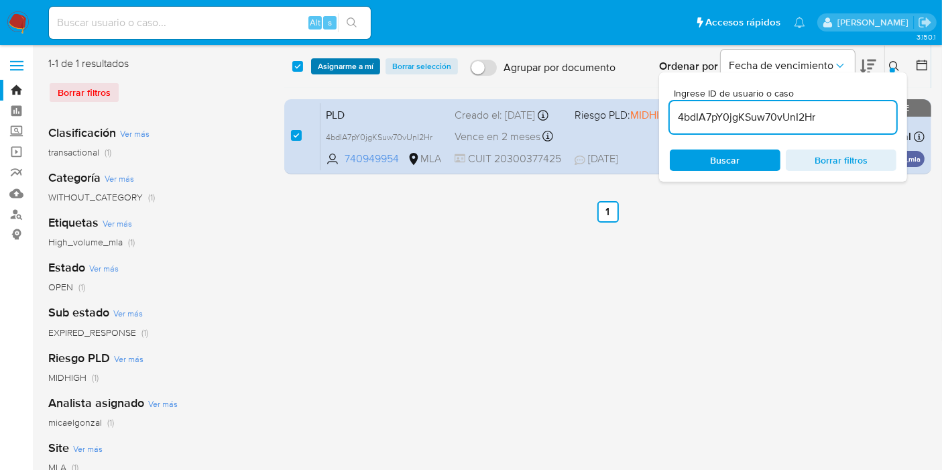
click at [339, 72] on span "Asignarme a mí" at bounding box center [346, 66] width 56 height 13
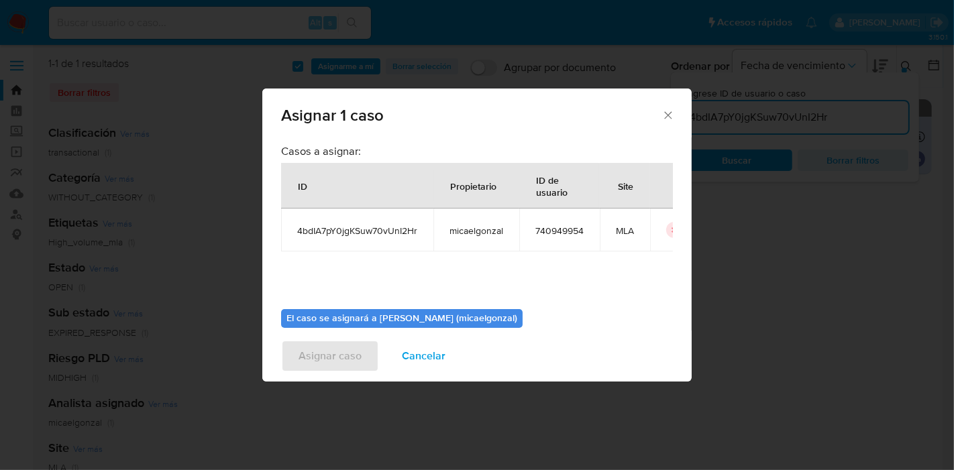
click at [339, 258] on div "Casos a asignar: ID Propietario ID de usuario Site 4bdIA7pY0jgKSuw70vUnI2Hr mic…" at bounding box center [477, 221] width 392 height 154
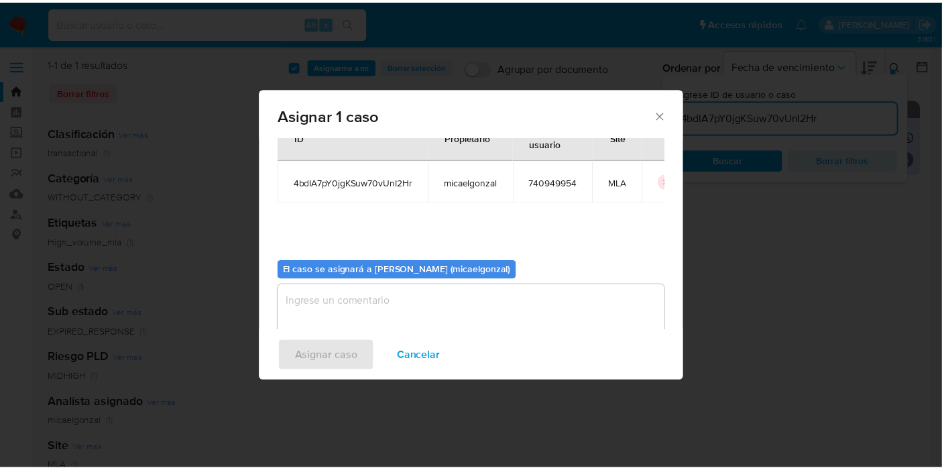
scroll to position [68, 0]
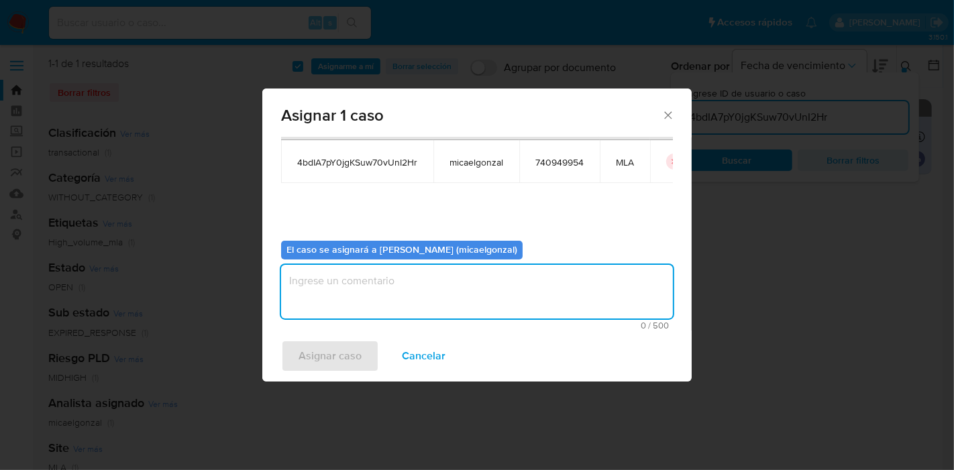
click at [333, 278] on textarea "assign-modal" at bounding box center [477, 292] width 392 height 54
click at [333, 341] on span "Asignar caso" at bounding box center [329, 356] width 63 height 30
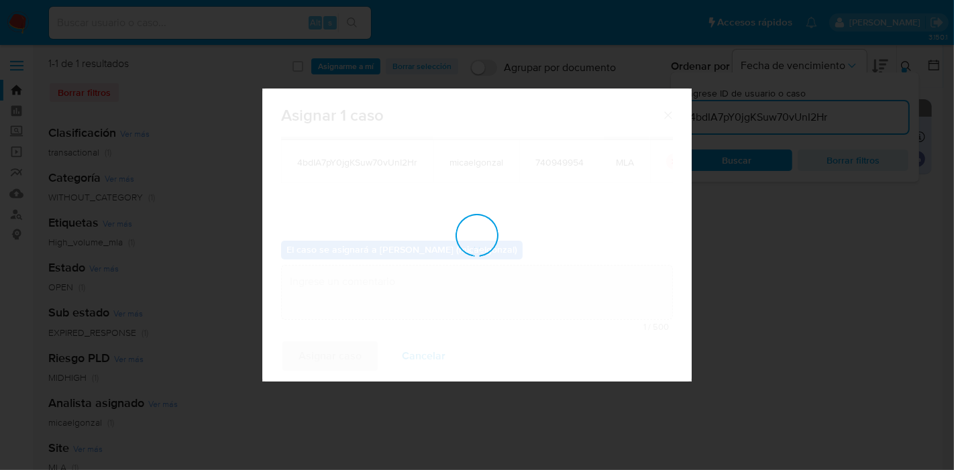
checkbox input "false"
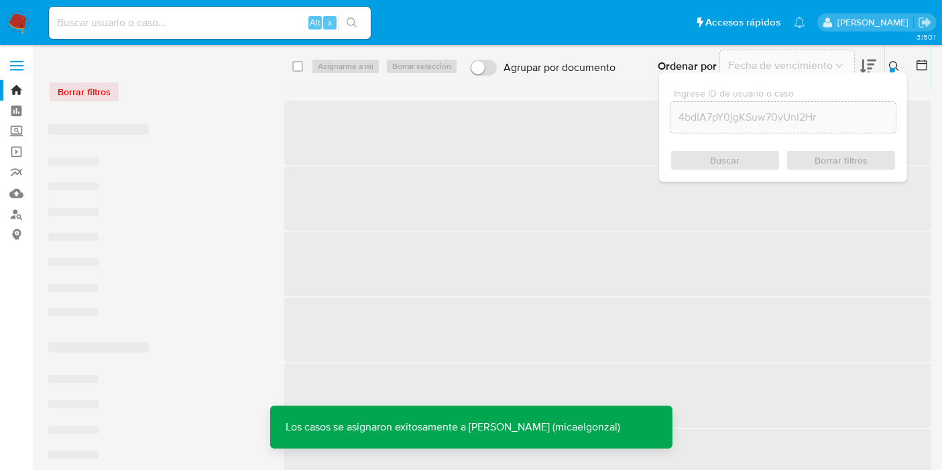
click at [255, 21] on input at bounding box center [210, 22] width 322 height 17
paste input "4bdIA7pY0jgKSuw70vUnI2Hr"
type input "4bdIA7pY0jgKSuw70vUnI2Hr"
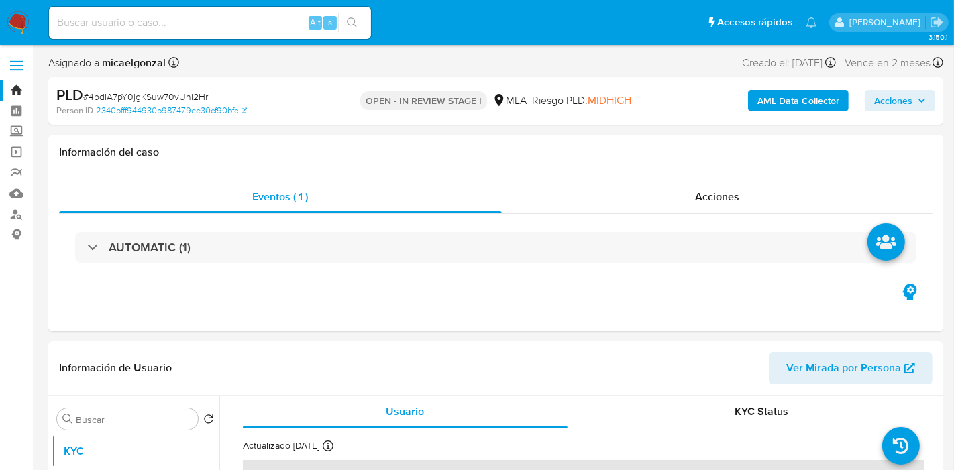
select select "10"
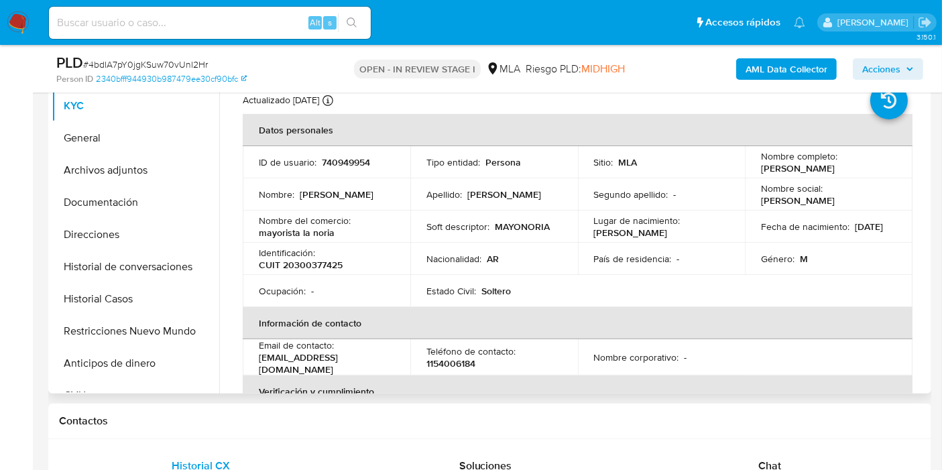
click at [773, 178] on td "Nombre social : Jonathan Maximiliano" at bounding box center [829, 194] width 168 height 32
click at [774, 168] on p "Jonathan Maximiliano Belsito" at bounding box center [798, 168] width 74 height 12
drag, startPoint x: 774, startPoint y: 168, endPoint x: 787, endPoint y: 168, distance: 12.8
click at [787, 168] on p "[PERSON_NAME]" at bounding box center [798, 168] width 74 height 12
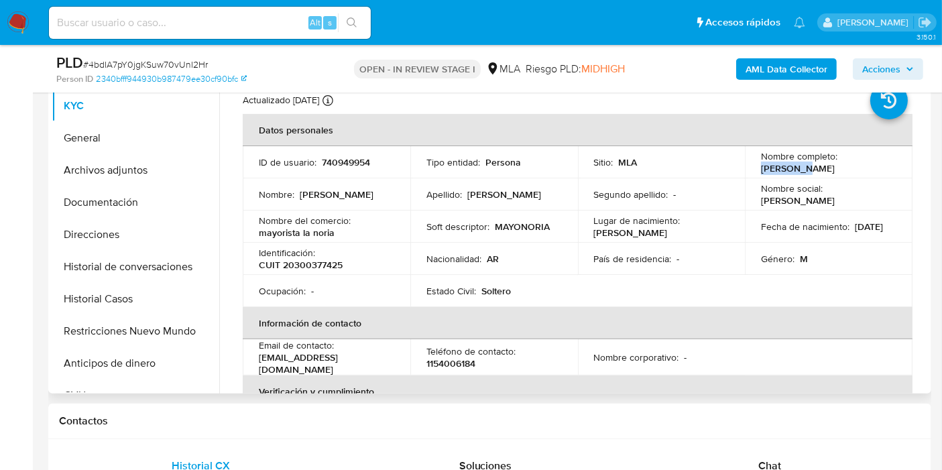
copy p "Jonathan"
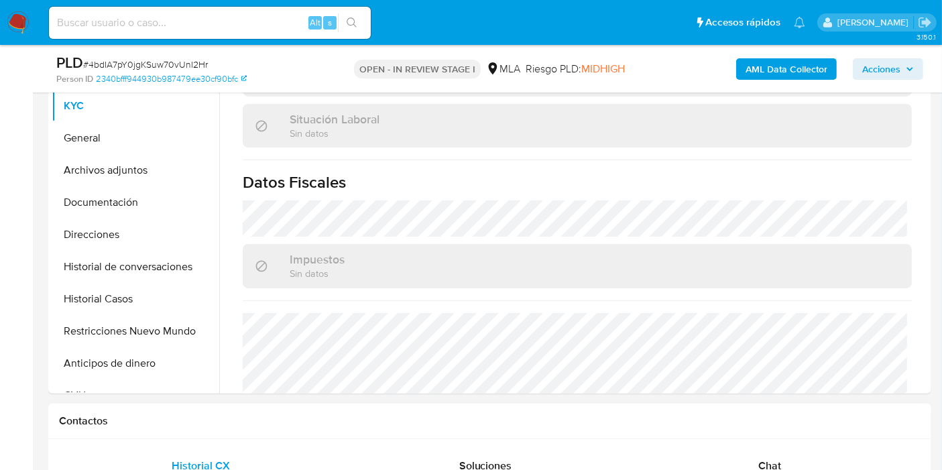
scroll to position [739, 0]
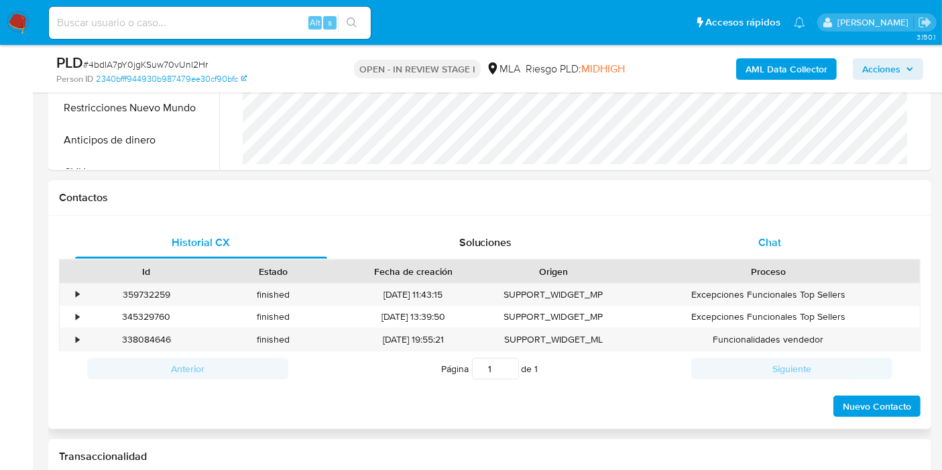
click at [813, 246] on div "Chat" at bounding box center [770, 243] width 252 height 32
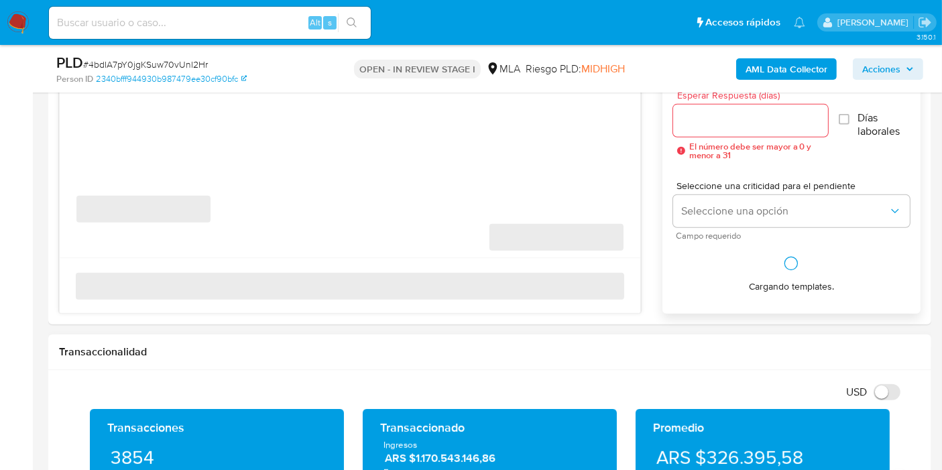
scroll to position [745, 0]
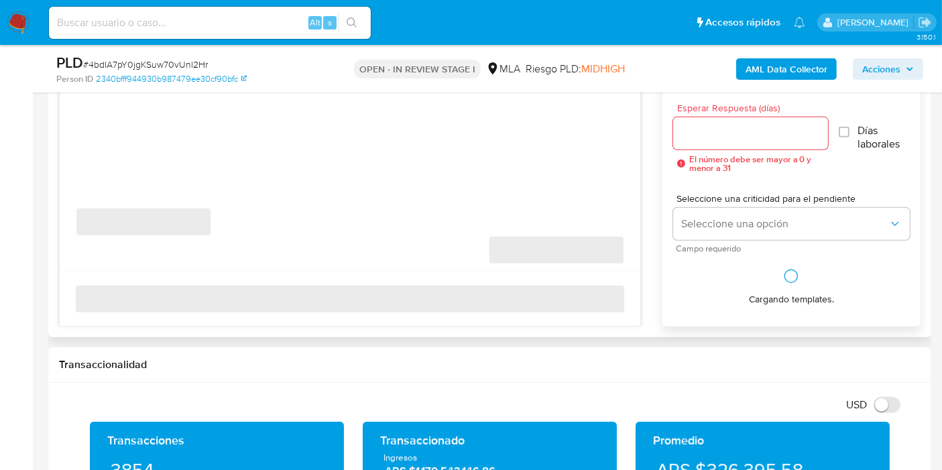
click at [389, 305] on span "‌" at bounding box center [350, 299] width 549 height 27
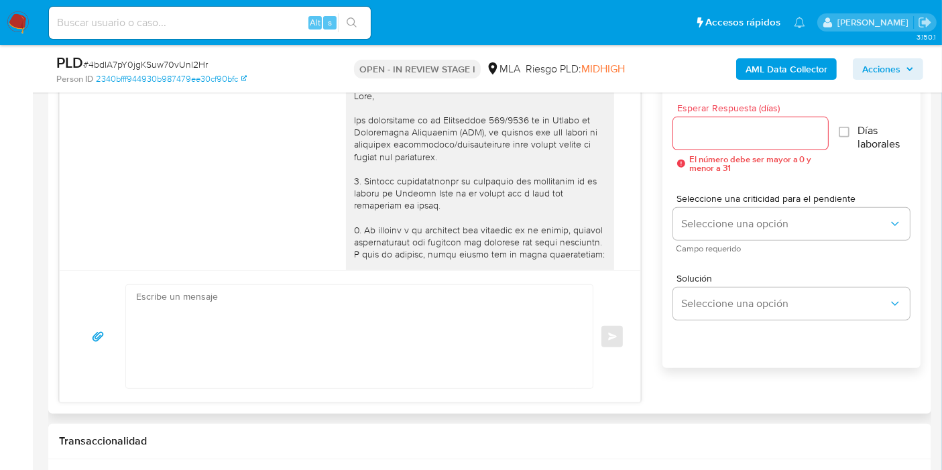
scroll to position [1276, 0]
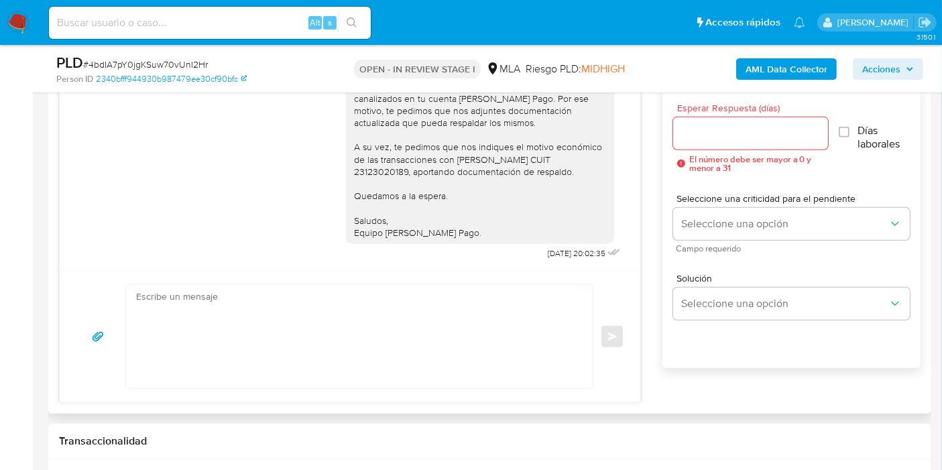
click at [380, 302] on textarea at bounding box center [356, 336] width 440 height 103
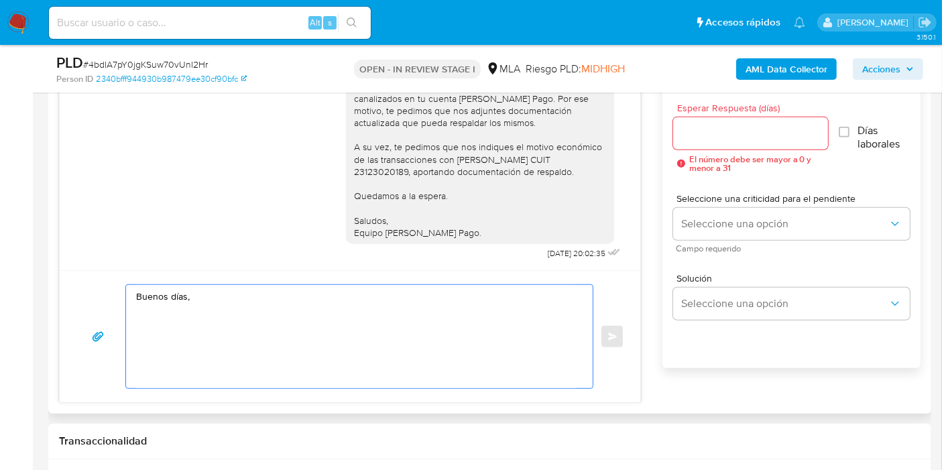
paste textarea "Jonathan"
click at [329, 379] on textarea "Buenos días, Jonathan. Esperamos que estés bien. Gracias por tu respuesta." at bounding box center [356, 336] width 440 height 103
click at [160, 349] on textarea "Buenos días, Jonathan. Esperamos que estés bien. Gracias por tu respuesta." at bounding box center [356, 336] width 440 height 103
click at [172, 329] on textarea "Buenos días, Jonathan. Esperamos que estés bien. Gracias por tu respuesta." at bounding box center [356, 336] width 440 height 103
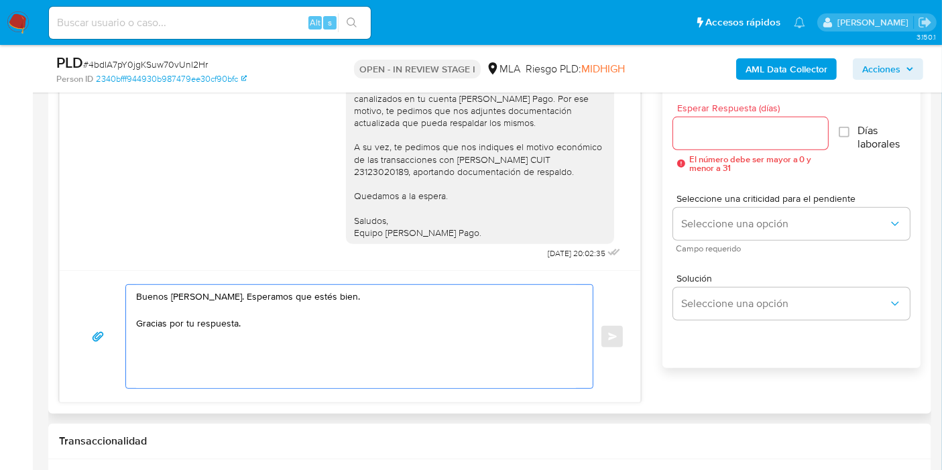
click at [172, 329] on textarea "Buenos días, Jonathan. Esperamos que estés bien. Gracias por tu respuesta." at bounding box center [356, 336] width 440 height 103
click at [197, 309] on textarea "Buenos días, Jonathan. Esperamos que estés bien. Gracias por tu respuesta." at bounding box center [356, 336] width 440 height 103
click at [205, 317] on textarea "Buenos días, Jonathan. Esperamos que estés bien. Gracias por tu respuesta." at bounding box center [356, 336] width 440 height 103
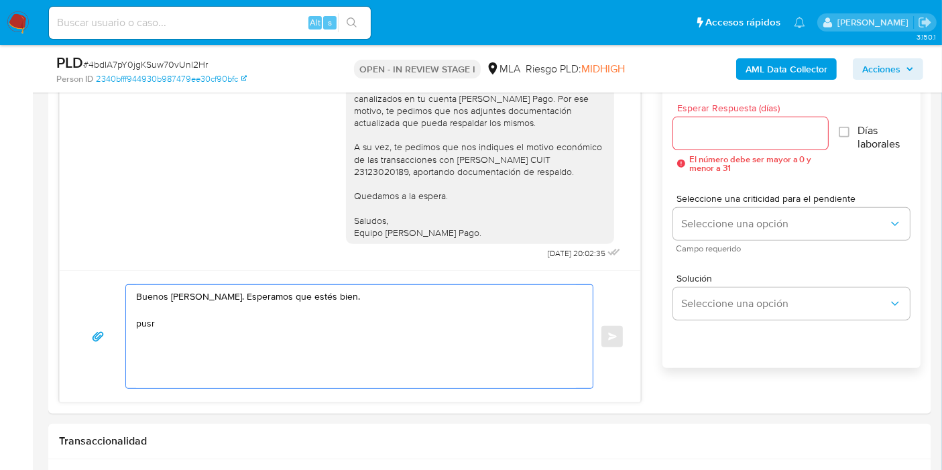
drag, startPoint x: 341, startPoint y: 351, endPoint x: 38, endPoint y: 164, distance: 355.9
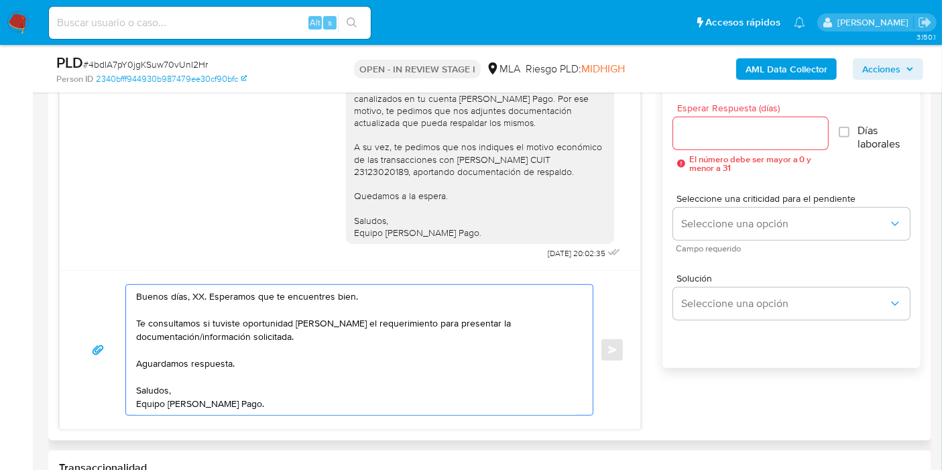
scroll to position [1202, 0]
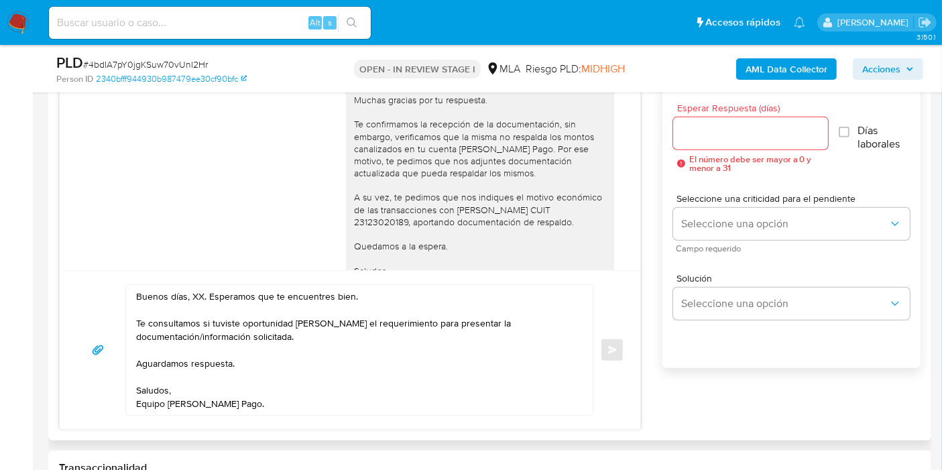
click at [406, 102] on div "Buenos días, Jonathan. Esperamos que estés muy bien. Muchas gracias por tu resp…" at bounding box center [480, 179] width 252 height 219
copy div "Jonathan"
click at [198, 290] on textarea "Buenos días, XX. Esperamos que te encuentres bien. Te consultamos si tuviste op…" at bounding box center [356, 350] width 440 height 130
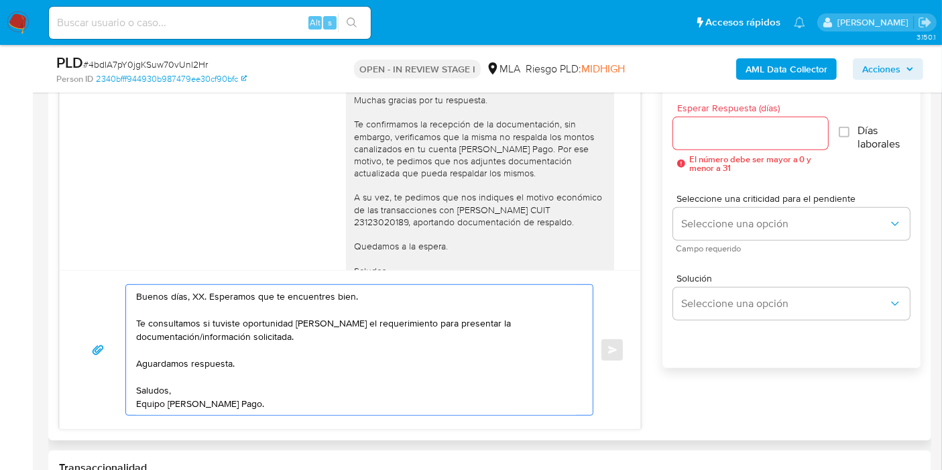
click at [197, 290] on textarea "Buenos días, XX. Esperamos que te encuentres bien. Te consultamos si tuviste op…" at bounding box center [356, 350] width 440 height 130
paste textarea "Jonathan"
click at [219, 334] on textarea "Buenos días, Jonathan. Esperamos que te encuentres bien. Te consultamos si tuvi…" at bounding box center [356, 350] width 440 height 130
drag, startPoint x: 232, startPoint y: 382, endPoint x: 233, endPoint y: 361, distance: 21.5
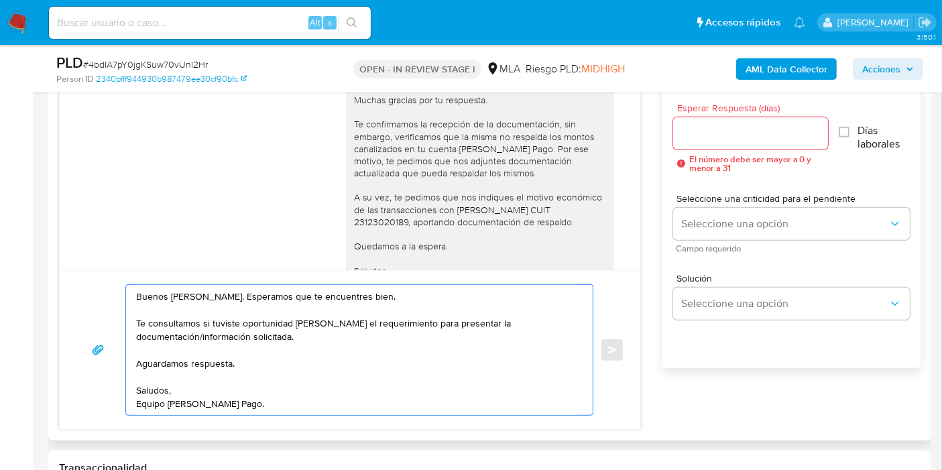
click at [232, 382] on textarea "Buenos días, Jonathan. Esperamos que te encuentres bien. Te consultamos si tuvi…" at bounding box center [356, 350] width 440 height 130
click at [233, 361] on textarea "Buenos días, Jonathan. Esperamos que te encuentres bien. Te consultamos si tuvi…" at bounding box center [356, 350] width 440 height 130
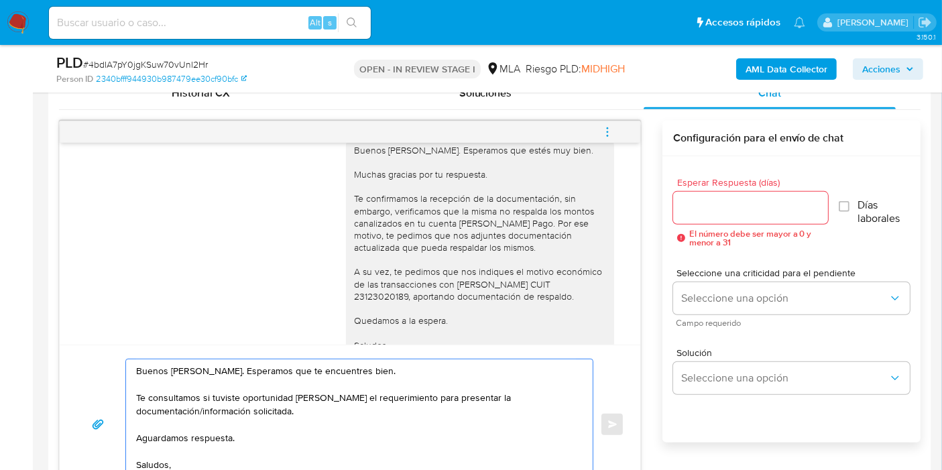
type textarea "Buenos días, Jonathan. Esperamos que te encuentres bien. Te consultamos si tuvi…"
click at [735, 219] on div at bounding box center [750, 208] width 155 height 32
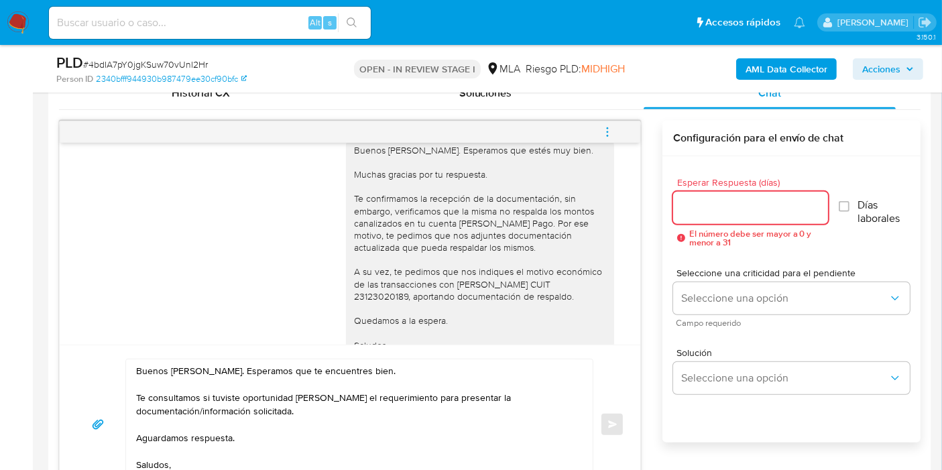
click at [738, 213] on input "Esperar Respuesta (días)" at bounding box center [750, 207] width 155 height 17
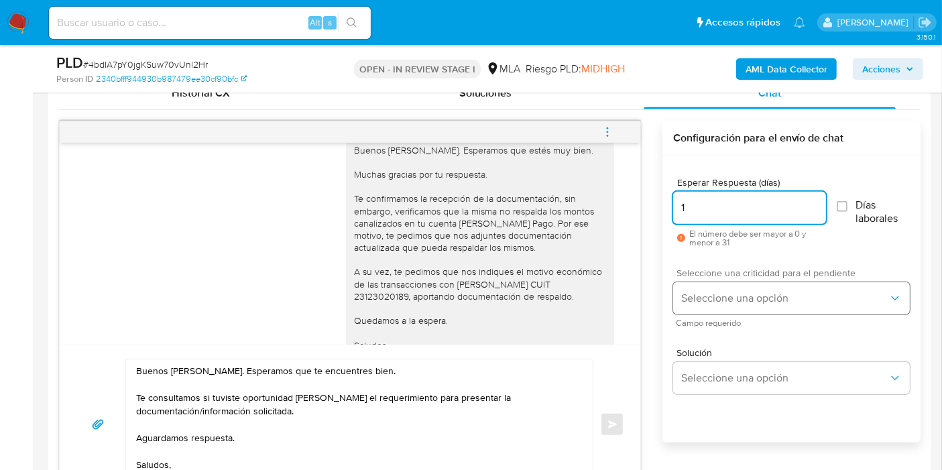
type input "1"
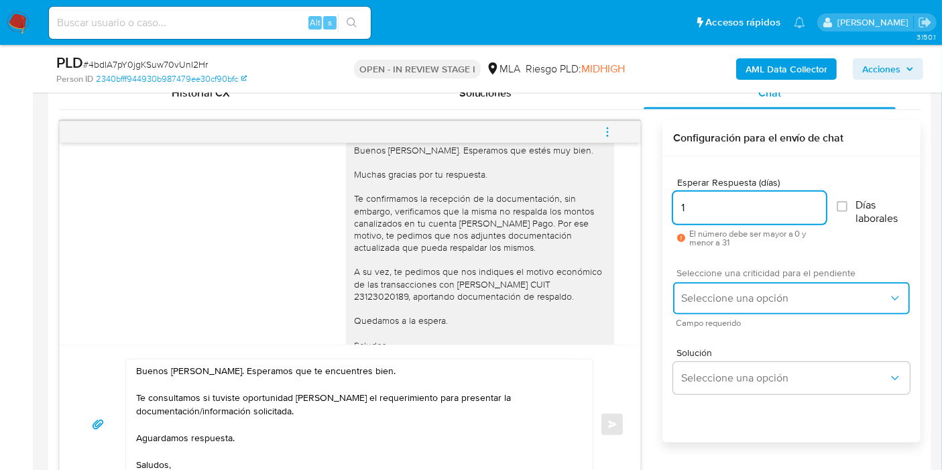
click at [701, 282] on button "Seleccione una opción" at bounding box center [791, 298] width 237 height 32
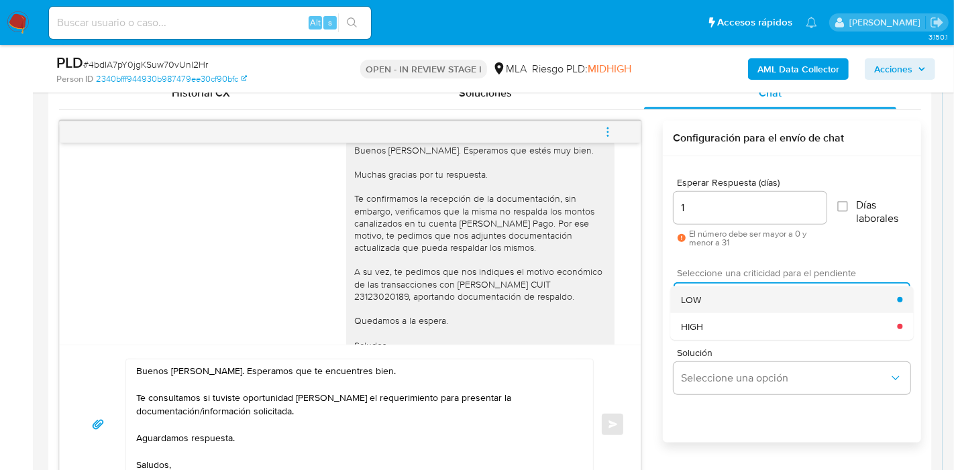
click at [701, 301] on div "LOW" at bounding box center [789, 299] width 216 height 27
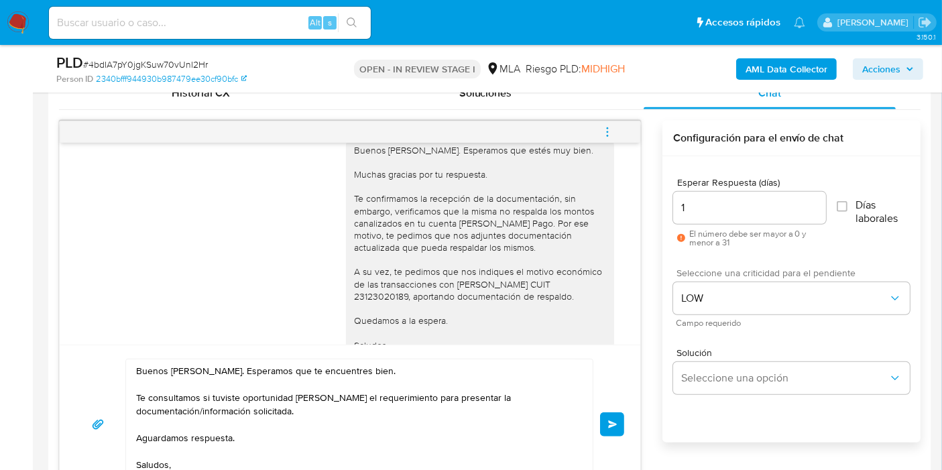
click at [624, 412] on div "Buenos días, Jonathan. Esperamos que te encuentres bien. Te consultamos si tuvi…" at bounding box center [350, 424] width 581 height 159
click at [614, 421] on span "Enviar" at bounding box center [612, 425] width 9 height 8
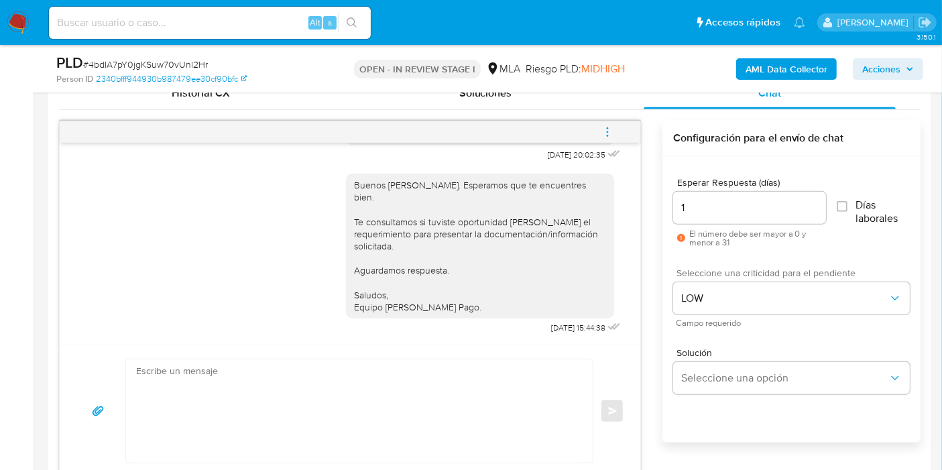
scroll to position [1437, 0]
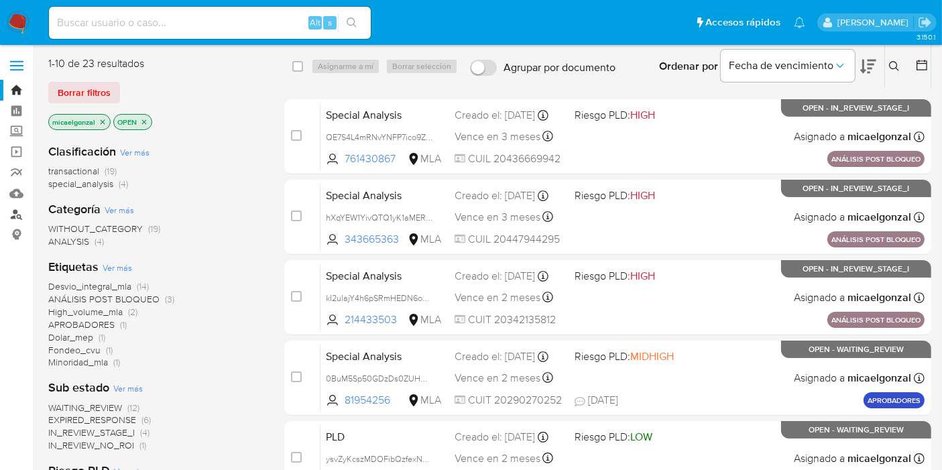
click at [18, 217] on link "Buscador de personas" at bounding box center [80, 214] width 160 height 21
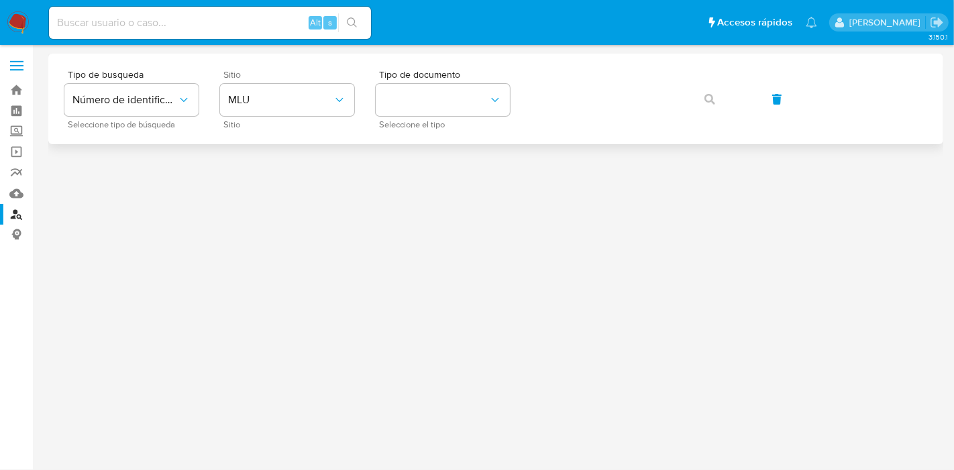
click at [331, 119] on div "Sitio MLU Sitio" at bounding box center [287, 99] width 134 height 58
click at [338, 107] on button "MLU" at bounding box center [287, 100] width 134 height 32
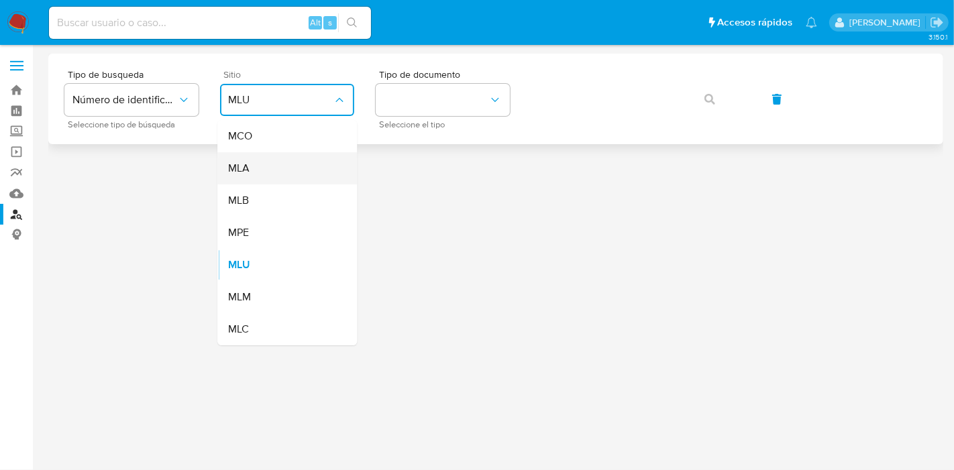
click at [320, 172] on div "MLA" at bounding box center [283, 168] width 110 height 32
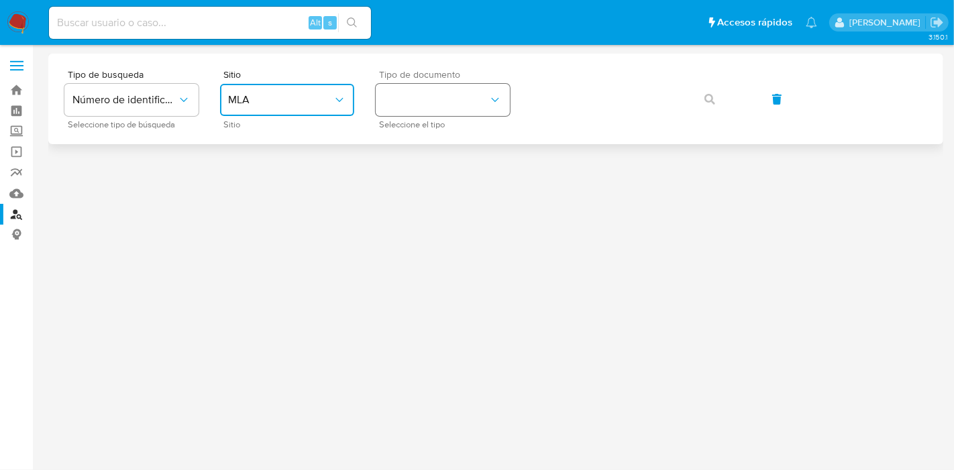
click at [411, 110] on button "identificationType" at bounding box center [443, 100] width 134 height 32
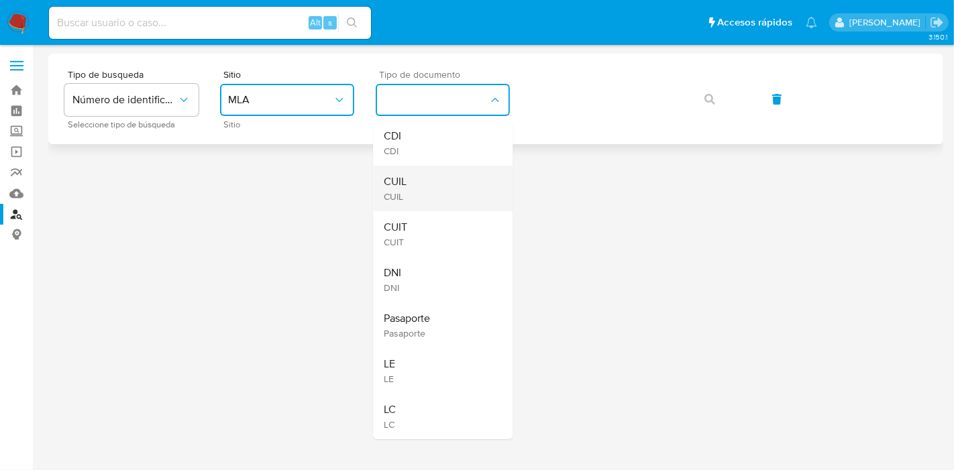
click at [452, 202] on div "CUIL CUIL" at bounding box center [439, 189] width 110 height 46
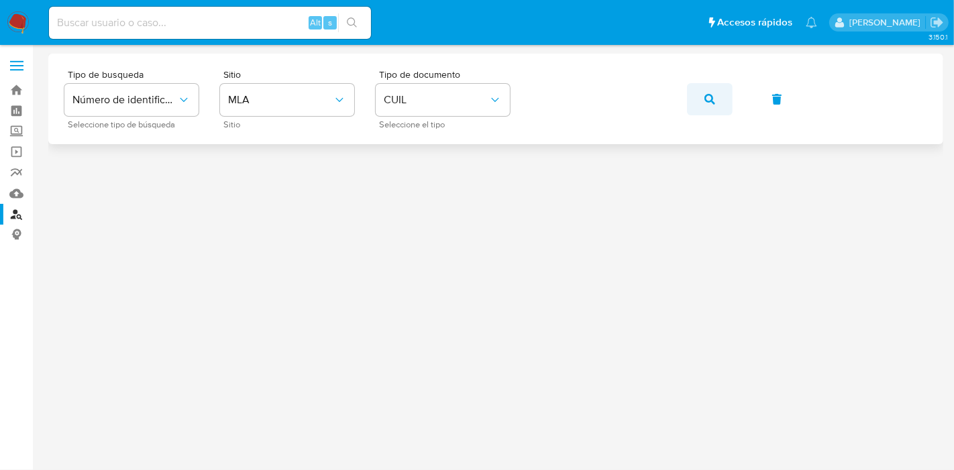
click at [707, 101] on icon "button" at bounding box center [709, 99] width 11 height 11
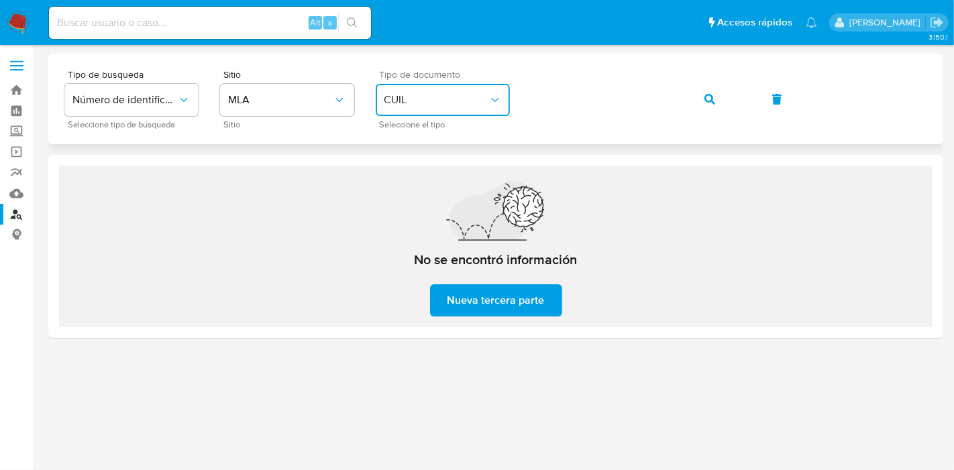
click at [429, 104] on span "CUIL" at bounding box center [436, 99] width 105 height 13
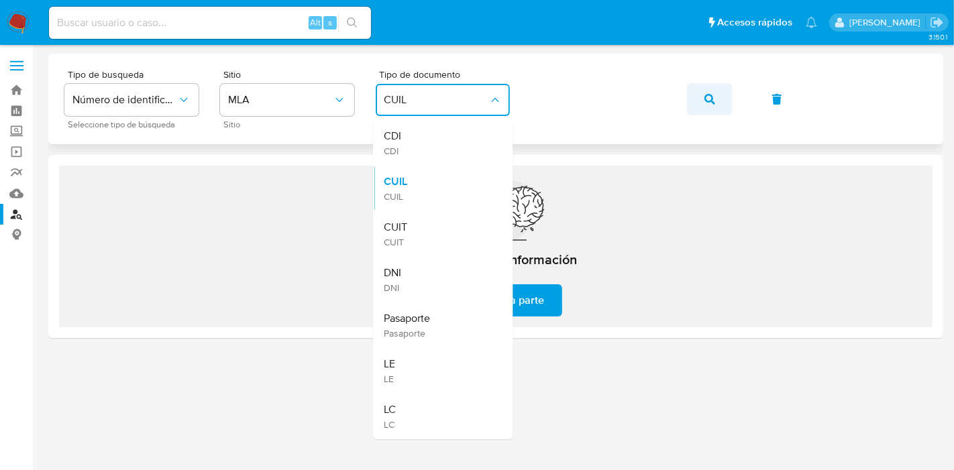
drag, startPoint x: 427, startPoint y: 240, endPoint x: 700, endPoint y: 91, distance: 311.6
click at [427, 238] on div "CUIT CUIT" at bounding box center [439, 234] width 110 height 46
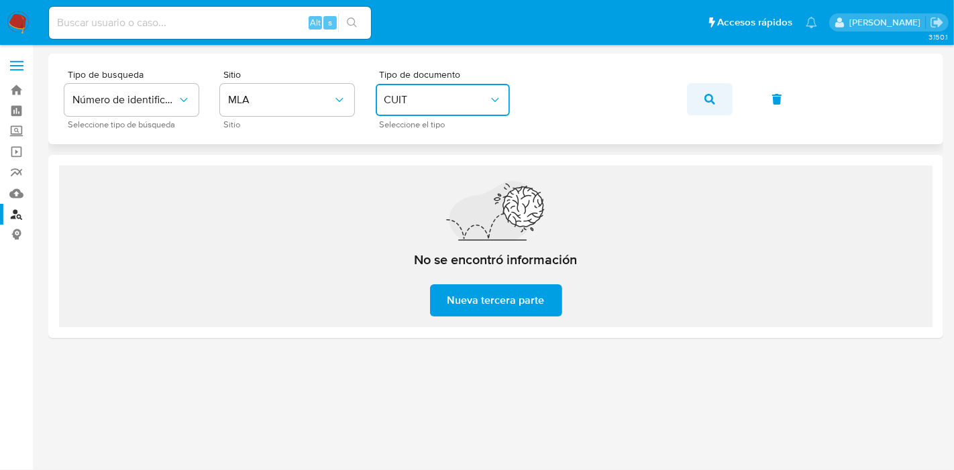
click at [708, 102] on icon "button" at bounding box center [709, 99] width 11 height 11
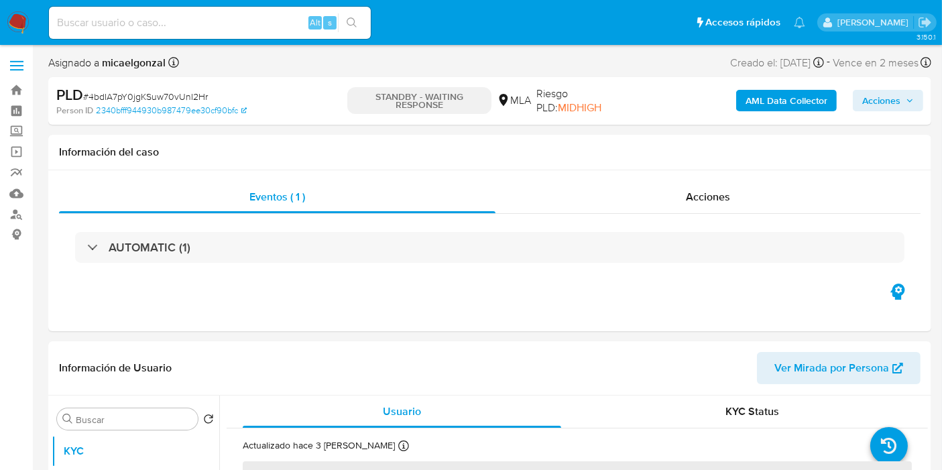
click at [23, 25] on img at bounding box center [18, 22] width 23 height 23
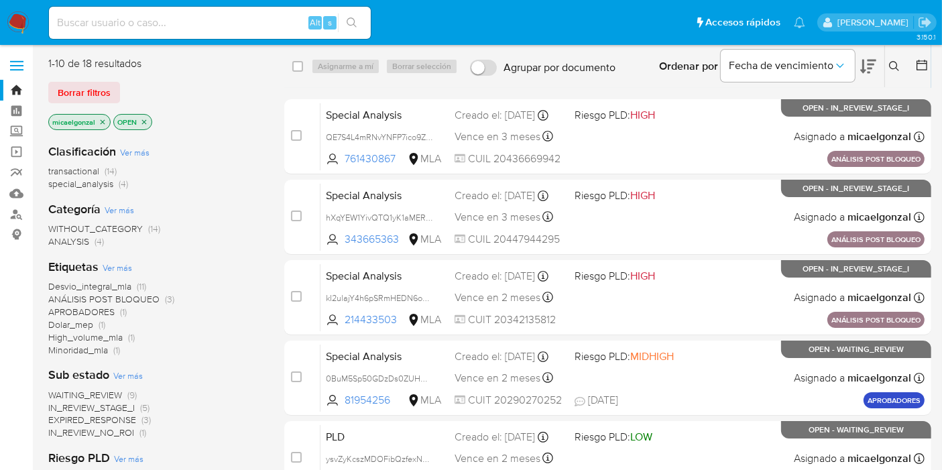
click at [15, 21] on img at bounding box center [18, 22] width 23 height 23
click at [54, 88] on button "Borrar filtros" at bounding box center [84, 92] width 72 height 21
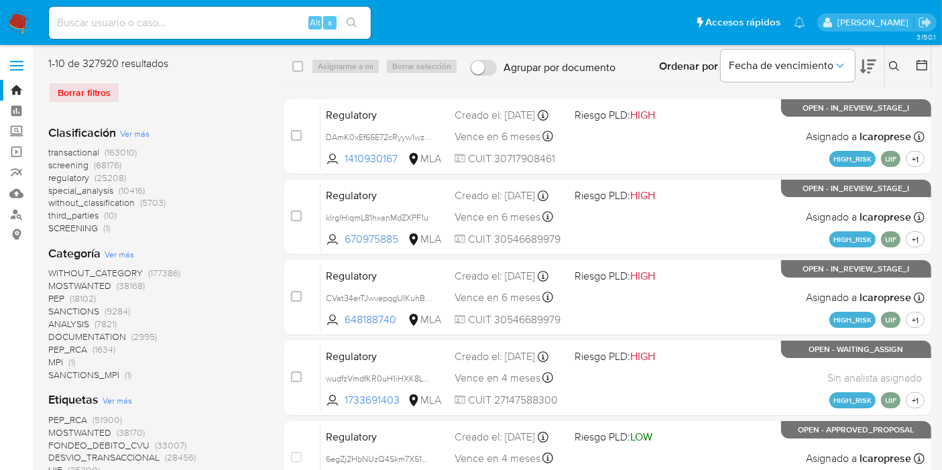
click at [895, 67] on icon at bounding box center [894, 66] width 11 height 11
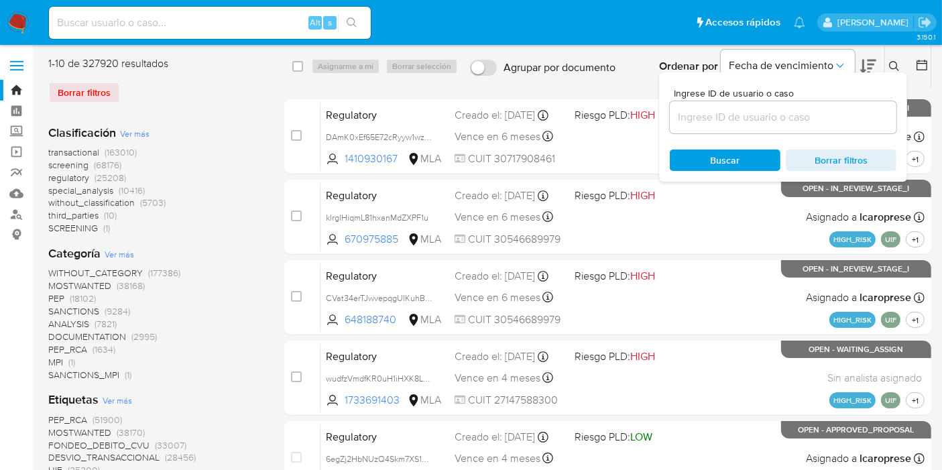
click at [746, 129] on div at bounding box center [783, 117] width 227 height 32
click at [748, 123] on input at bounding box center [783, 117] width 227 height 17
paste input "wxfLNJdjgUBxceQ2TkMc0wVS"
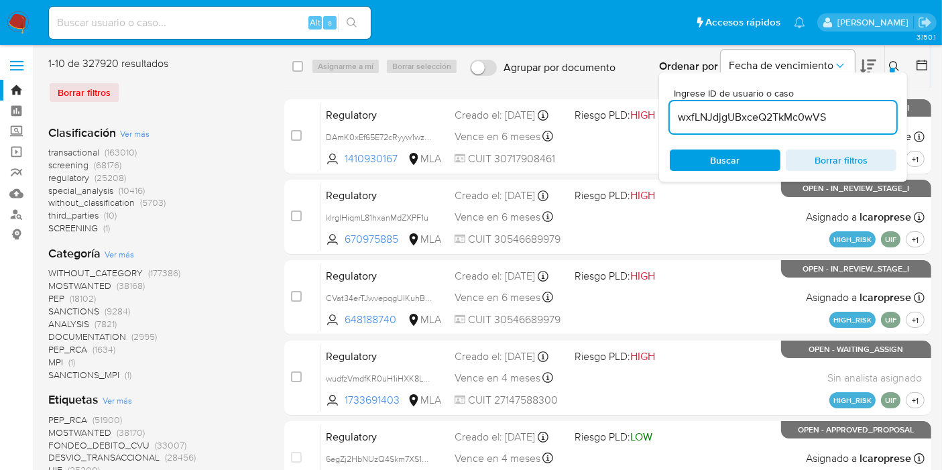
type input "wxfLNJdjgUBxceQ2TkMc0wVS"
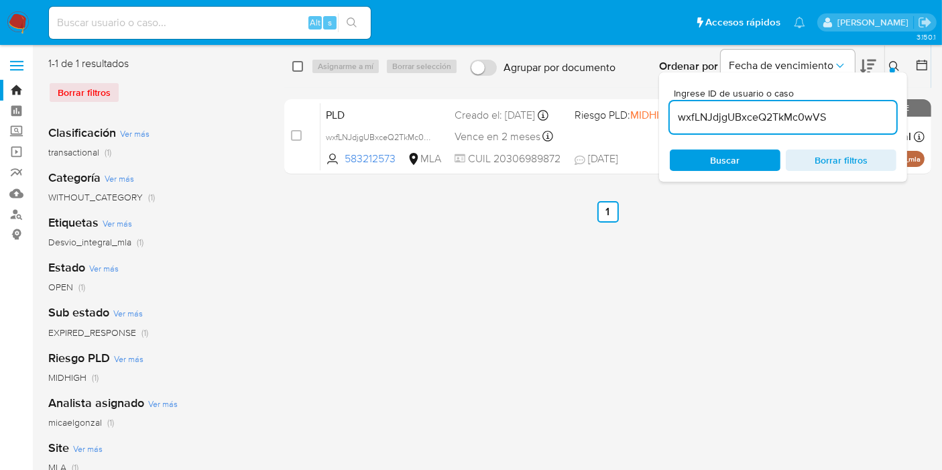
click at [294, 69] on input "checkbox" at bounding box center [297, 66] width 11 height 11
checkbox input "true"
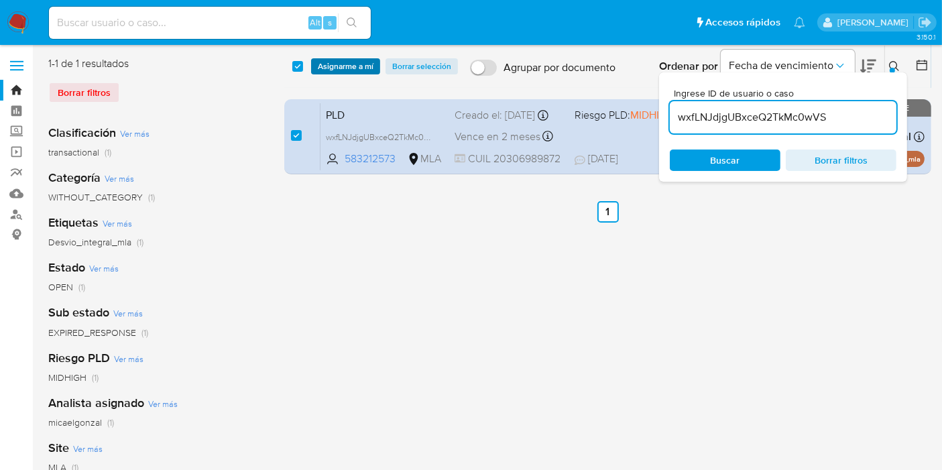
click at [341, 68] on span "Asignarme a mí" at bounding box center [346, 66] width 56 height 13
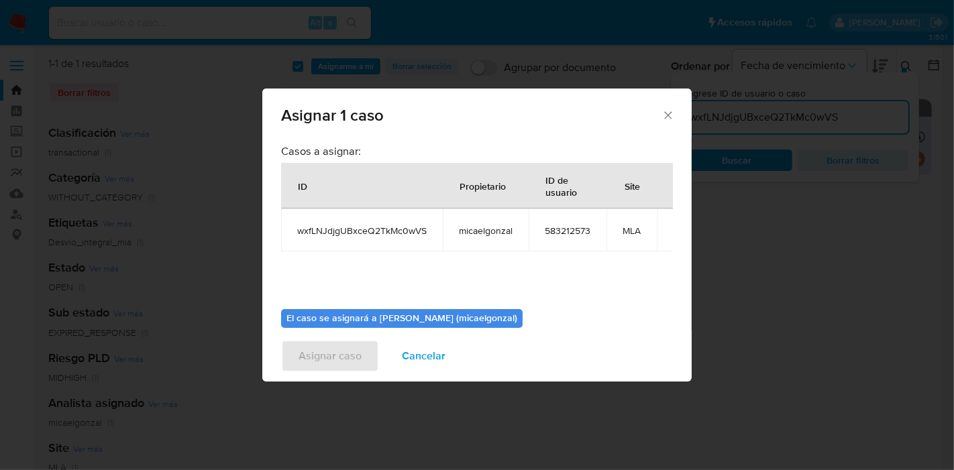
click at [468, 282] on div "Casos a asignar: ID Propietario ID de usuario Site wxfLNJdjgUBxceQ2TkMc0wVS mic…" at bounding box center [477, 221] width 392 height 154
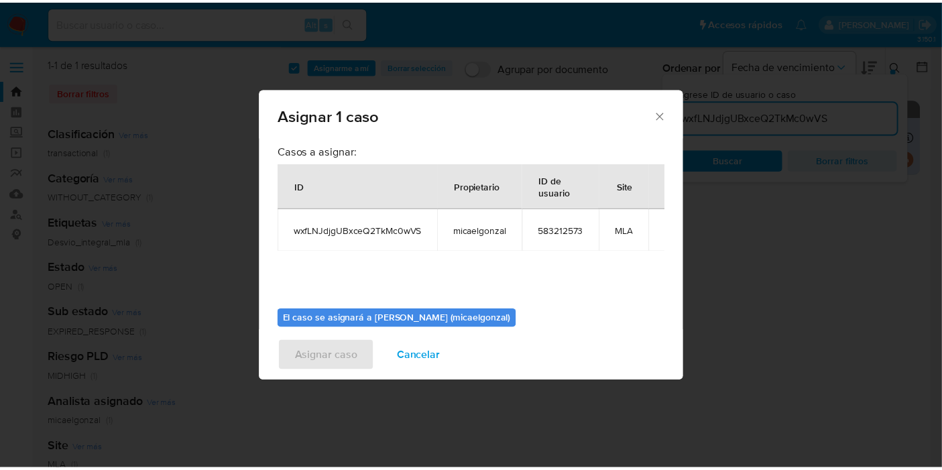
scroll to position [68, 0]
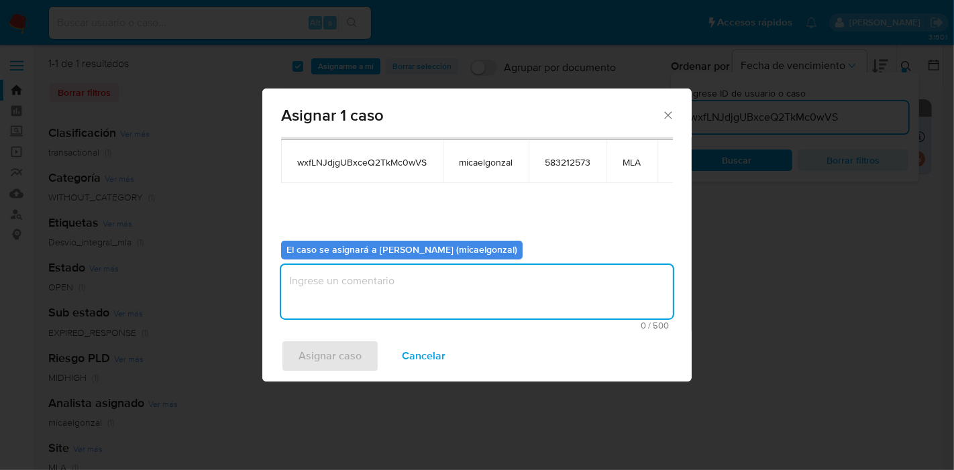
click at [464, 300] on textarea "assign-modal" at bounding box center [477, 292] width 392 height 54
click at [315, 351] on span "Asignar caso" at bounding box center [329, 356] width 63 height 30
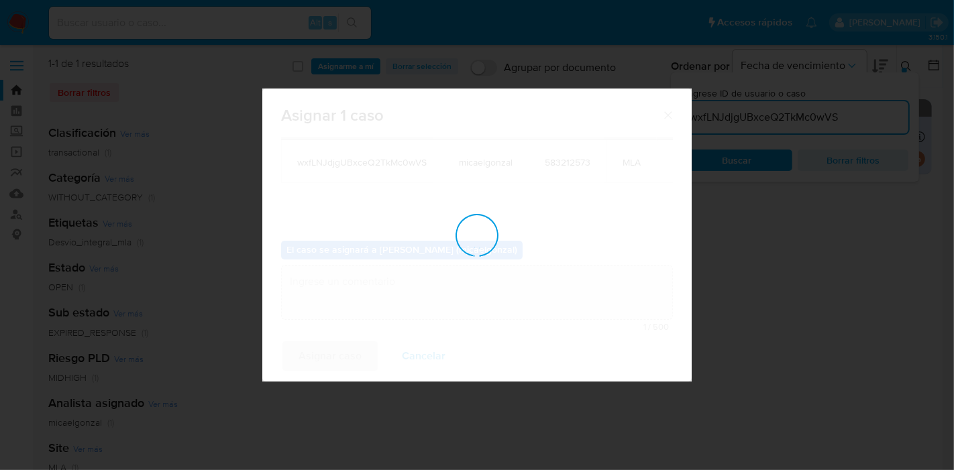
checkbox input "false"
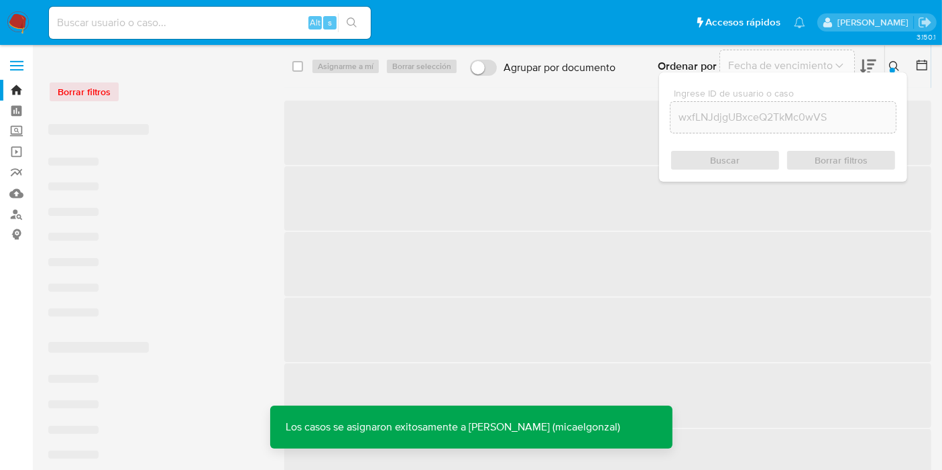
click at [135, 25] on input at bounding box center [210, 22] width 322 height 17
paste input "wxfLNJdjgUBxceQ2TkMc0wVS"
type input "wxfLNJdjgUBxceQ2TkMc0wVS"
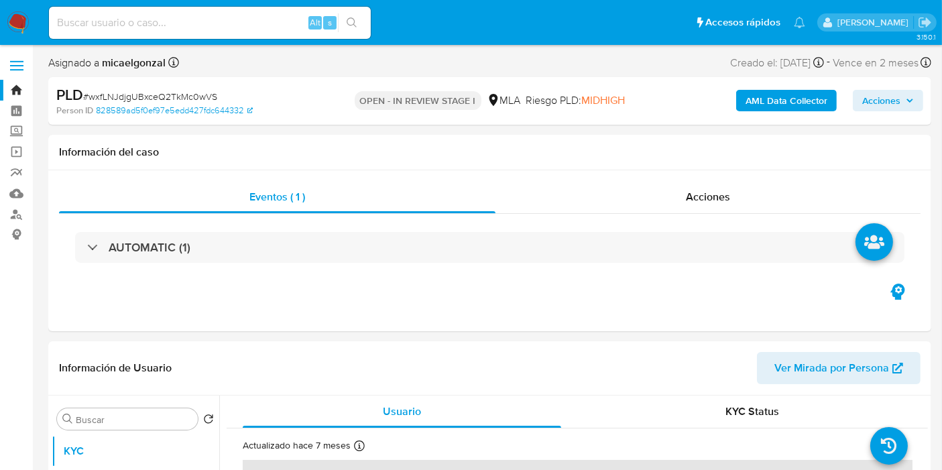
select select "10"
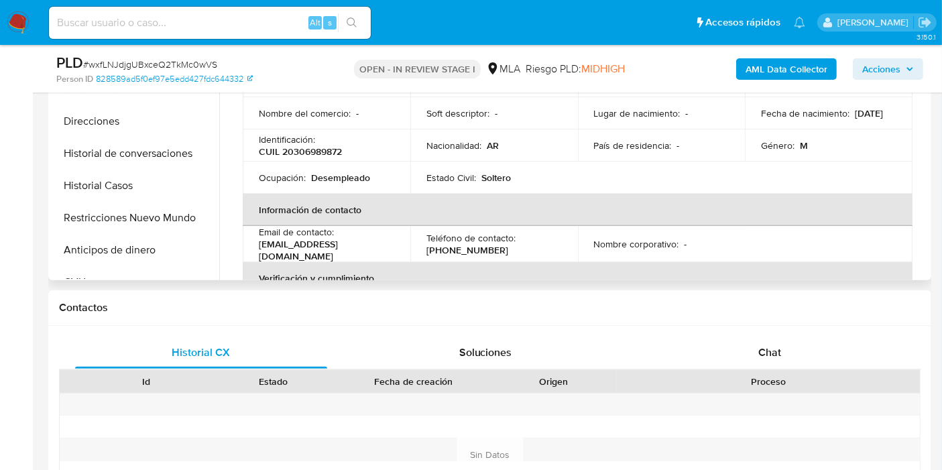
scroll to position [521, 0]
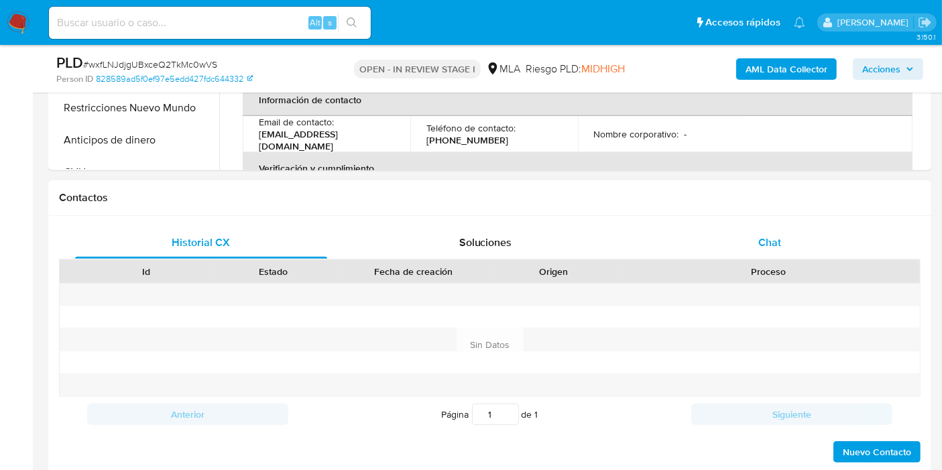
click at [812, 254] on div "Chat" at bounding box center [770, 243] width 252 height 32
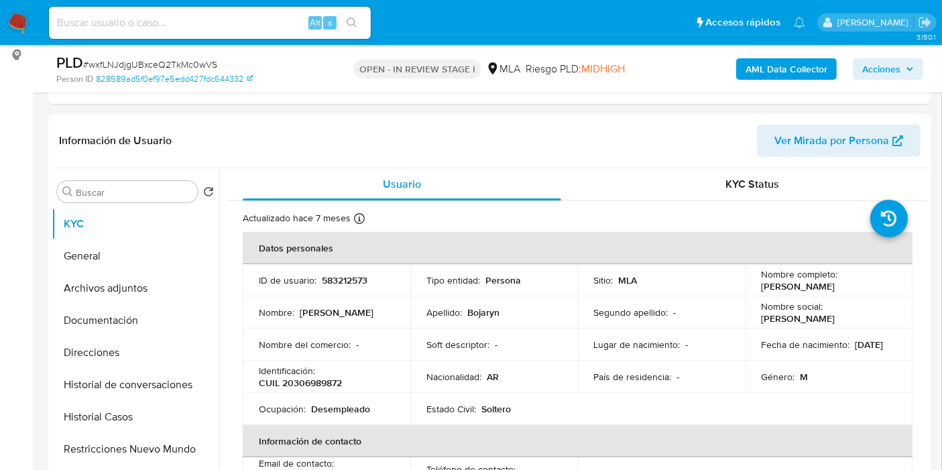
scroll to position [149, 0]
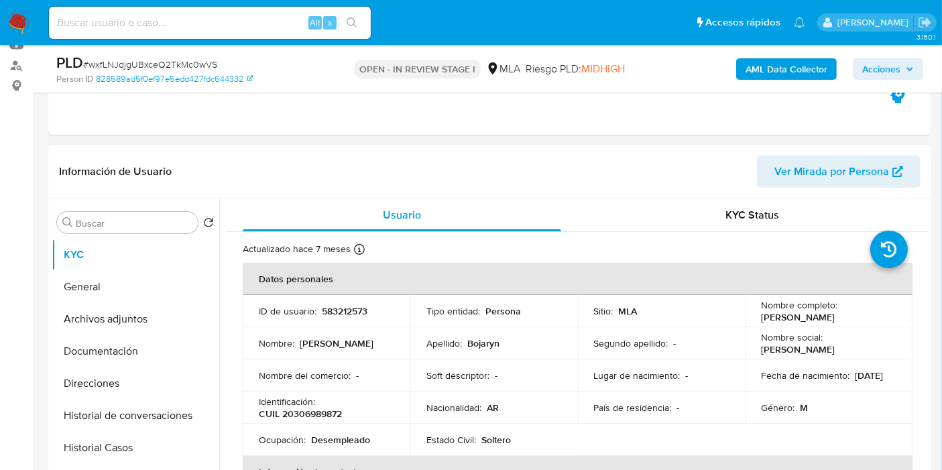
drag, startPoint x: 867, startPoint y: 314, endPoint x: 753, endPoint y: 316, distance: 113.4
click at [753, 316] on td "Nombre completo : Juan Cristobal Bojaryn" at bounding box center [829, 311] width 168 height 32
copy p "Juan Cristobal Bojaryn"
drag, startPoint x: 97, startPoint y: 295, endPoint x: 140, endPoint y: 297, distance: 43.0
click at [97, 296] on button "General" at bounding box center [130, 287] width 157 height 32
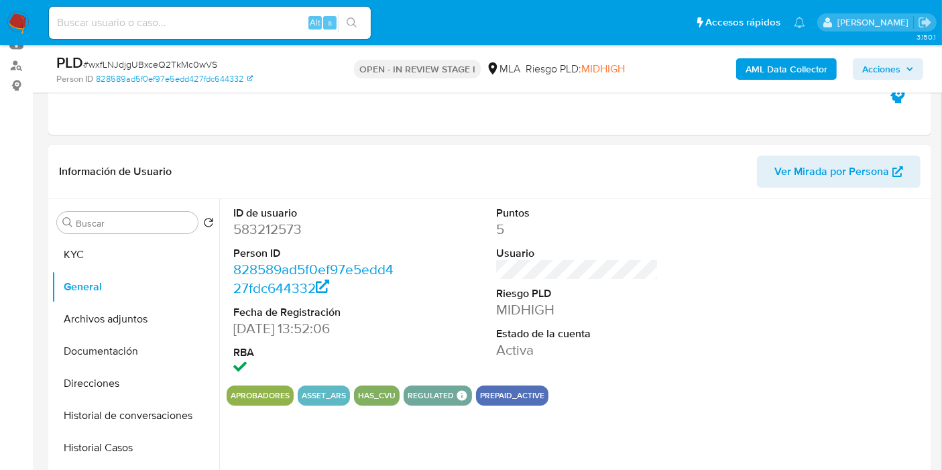
click at [260, 227] on dd "583212573" at bounding box center [314, 229] width 162 height 19
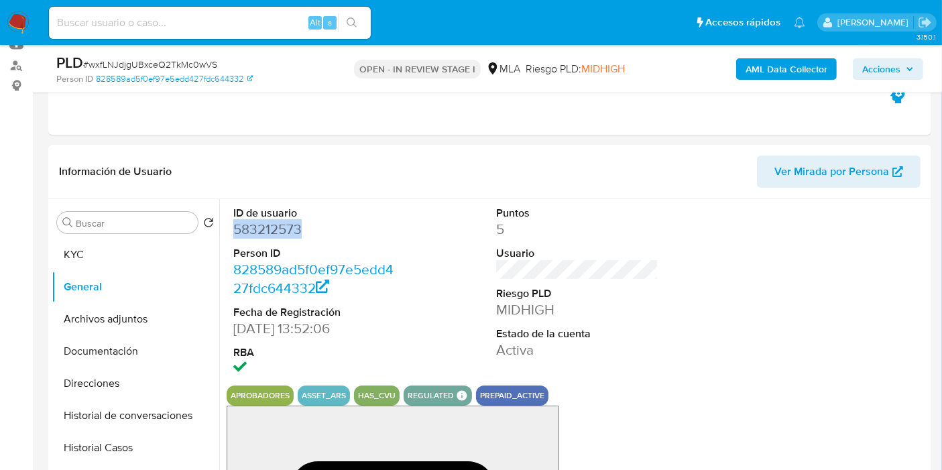
copy dd "583212573"
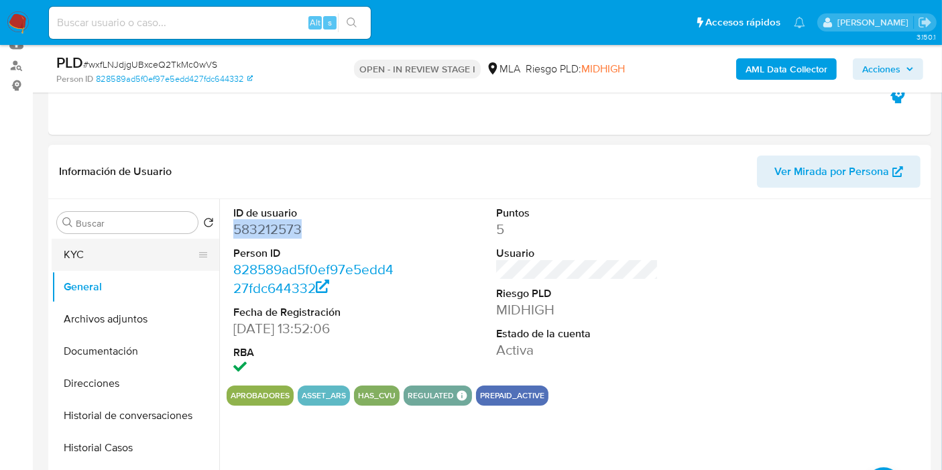
click at [124, 239] on button "KYC" at bounding box center [130, 255] width 157 height 32
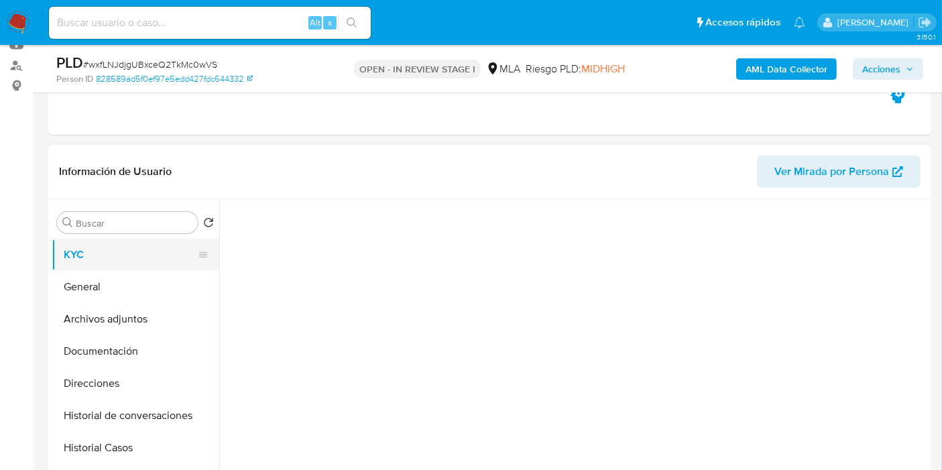
click at [119, 252] on button "KYC" at bounding box center [130, 255] width 157 height 32
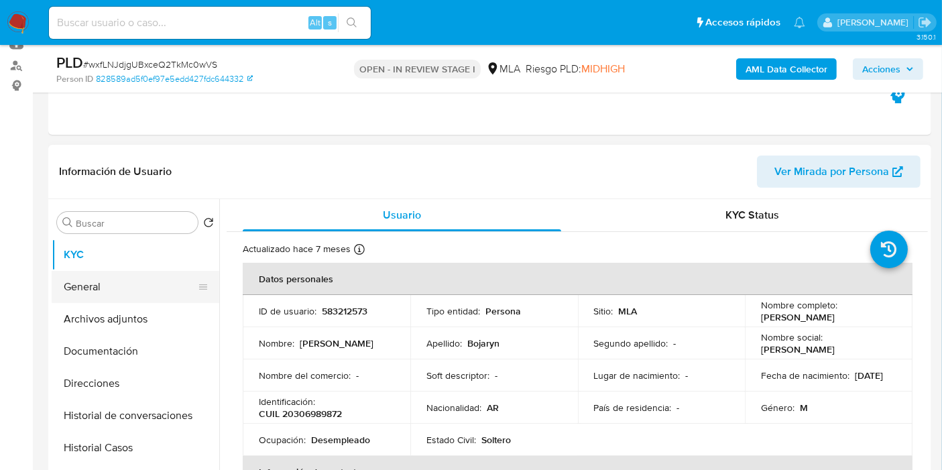
click at [141, 286] on button "General" at bounding box center [130, 287] width 157 height 32
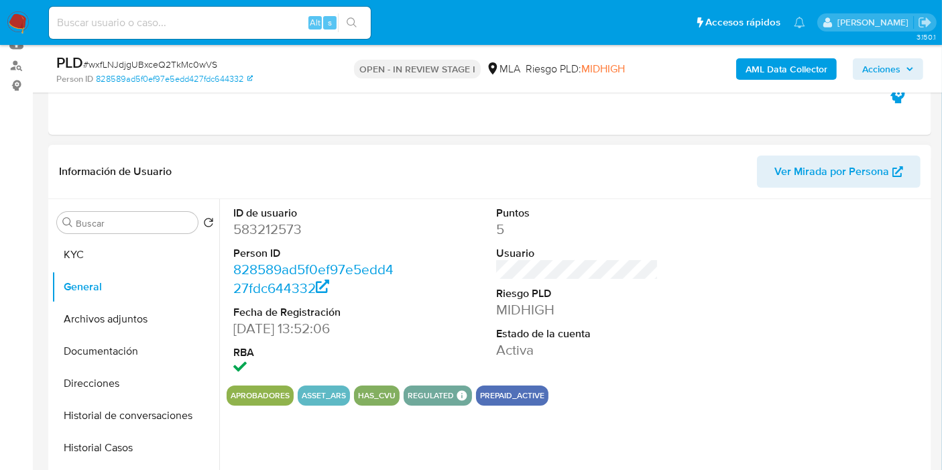
drag, startPoint x: 288, startPoint y: 215, endPoint x: 276, endPoint y: 229, distance: 18.0
click at [288, 215] on dt "ID de usuario" at bounding box center [314, 213] width 162 height 15
click at [276, 229] on dd "583212573" at bounding box center [314, 229] width 162 height 19
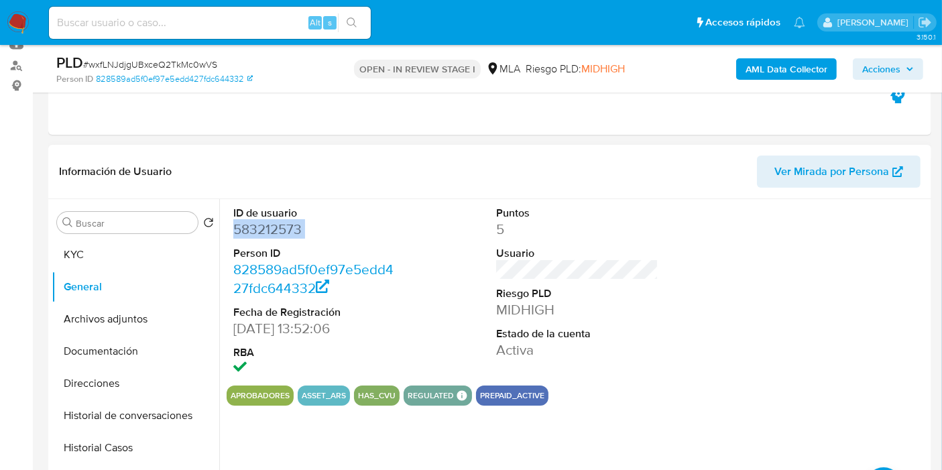
copy dd "583212573"
click at [133, 384] on button "Direcciones" at bounding box center [130, 384] width 157 height 32
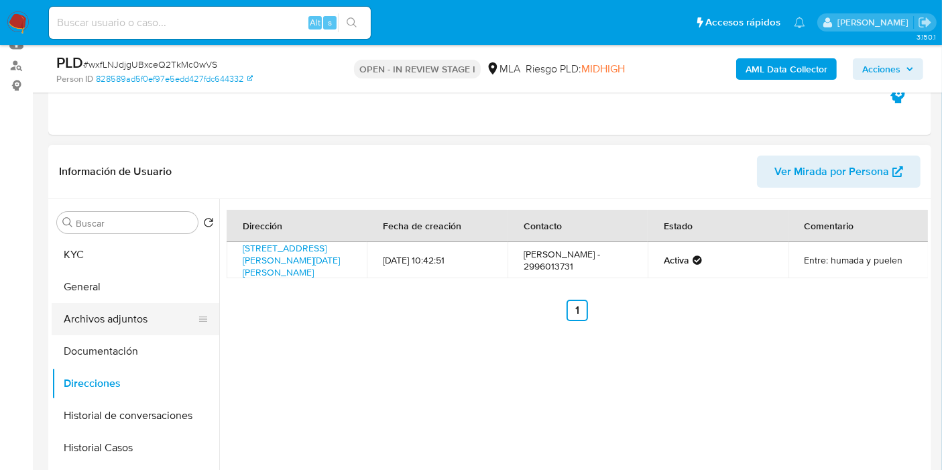
click at [115, 303] on button "Archivos adjuntos" at bounding box center [130, 319] width 157 height 32
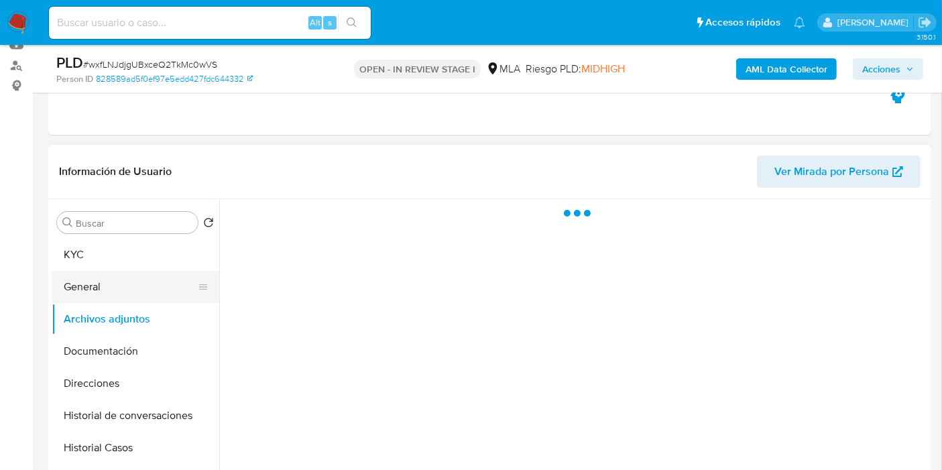
click at [135, 291] on button "General" at bounding box center [130, 287] width 157 height 32
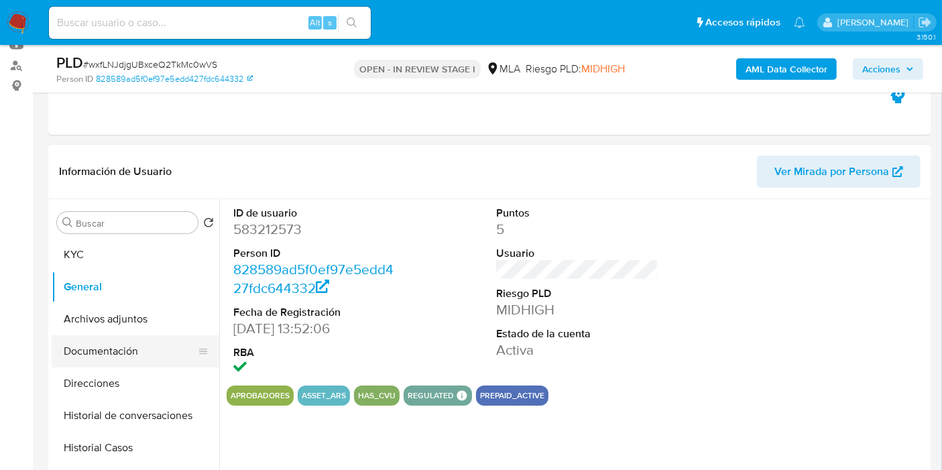
click at [119, 352] on button "Documentación" at bounding box center [130, 351] width 157 height 32
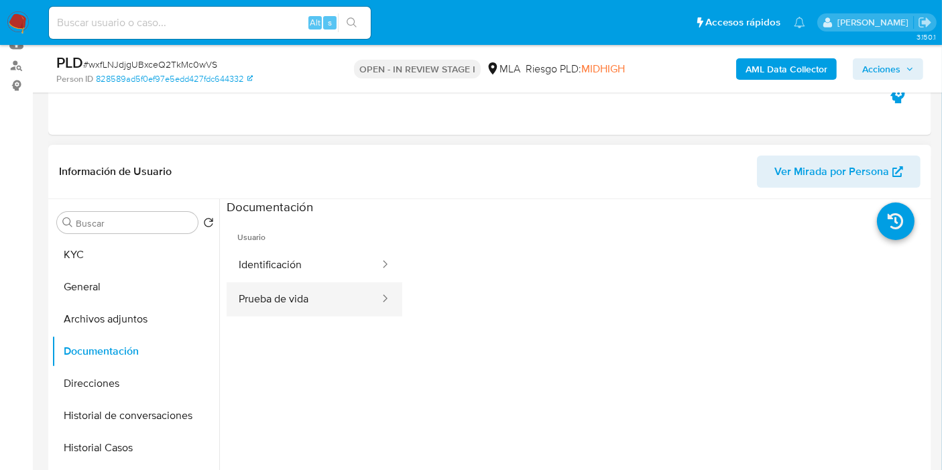
click at [274, 303] on button "Prueba de vida" at bounding box center [304, 299] width 154 height 34
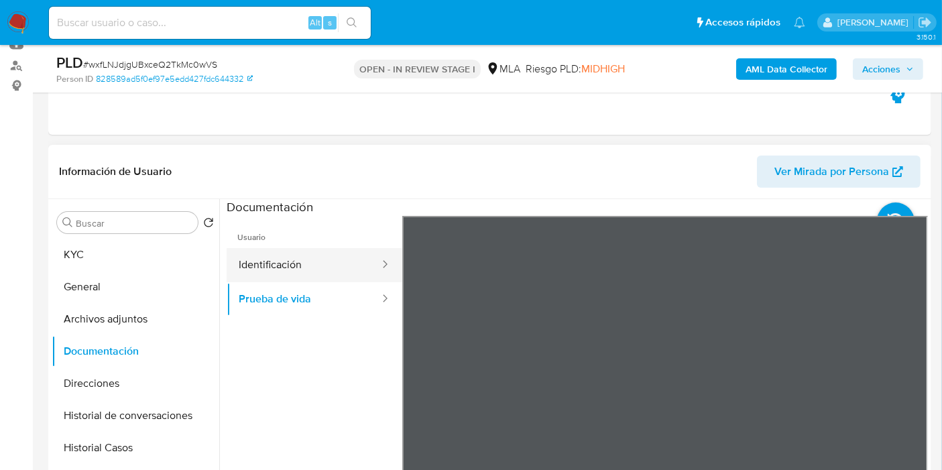
click at [335, 263] on button "Identificación" at bounding box center [304, 265] width 154 height 34
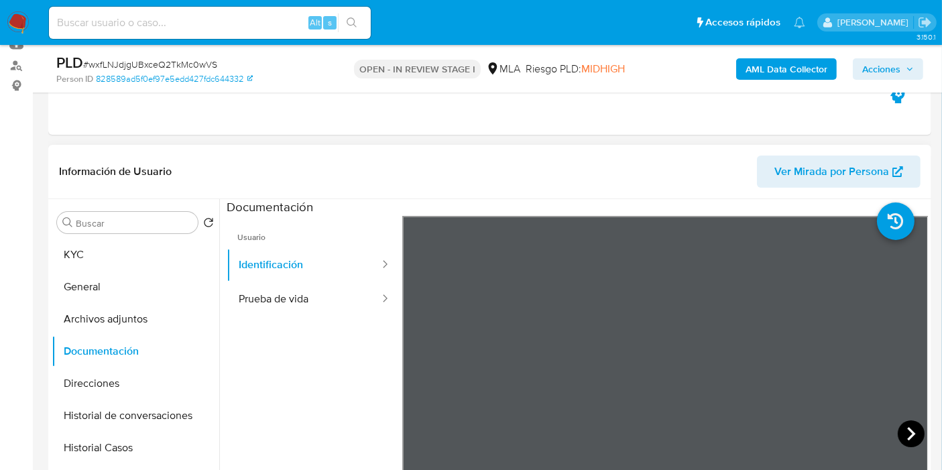
click at [908, 438] on icon at bounding box center [912, 433] width 8 height 13
click at [79, 246] on button "KYC" at bounding box center [130, 255] width 157 height 32
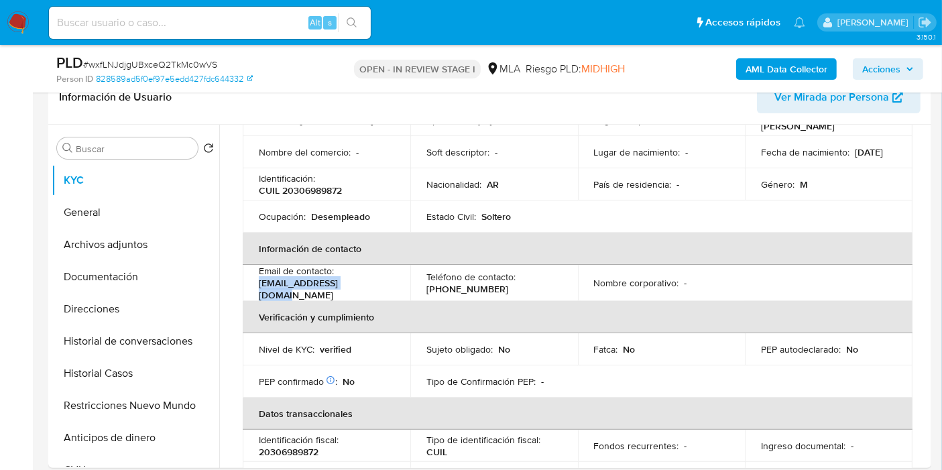
drag, startPoint x: 371, startPoint y: 292, endPoint x: 256, endPoint y: 290, distance: 115.4
click at [256, 290] on td "Email de contacto : bojarynjuan@gmail.com" at bounding box center [327, 283] width 168 height 36
copy p "bojarynjuan@gmail.com"
